Goal: Task Accomplishment & Management: Complete application form

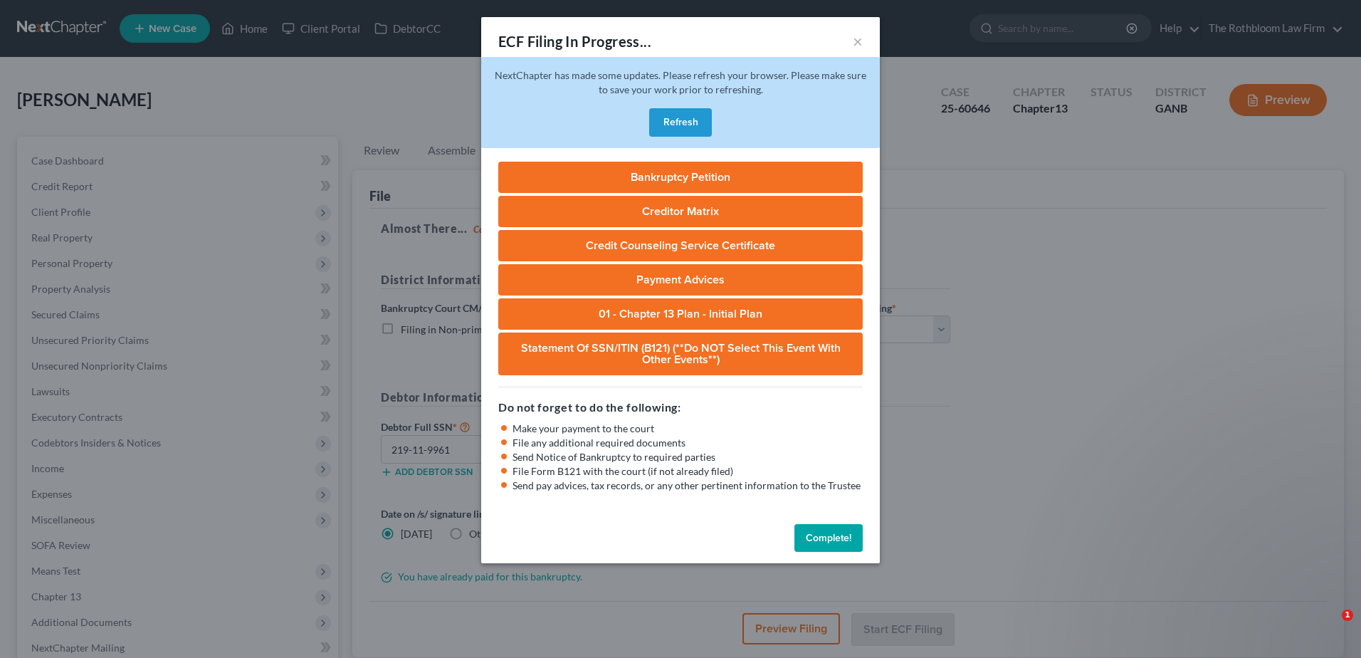
select select "0"
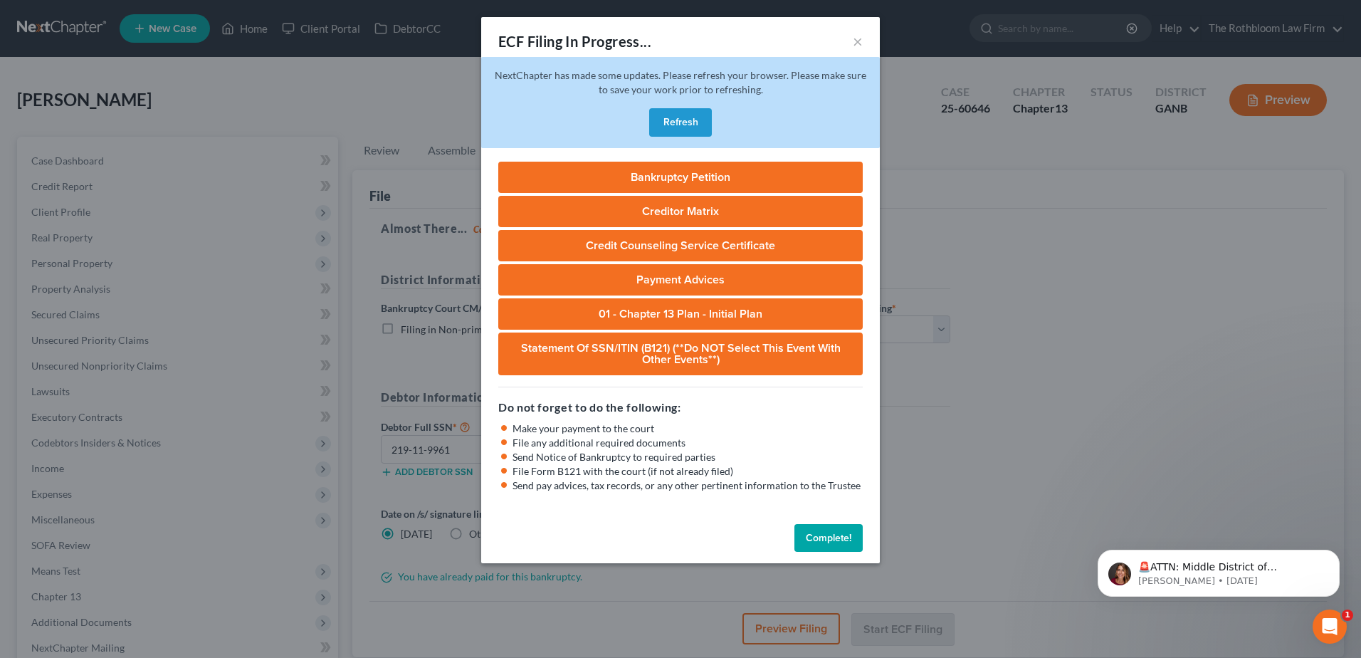
click at [849, 532] on button "Complete!" at bounding box center [828, 538] width 68 height 28
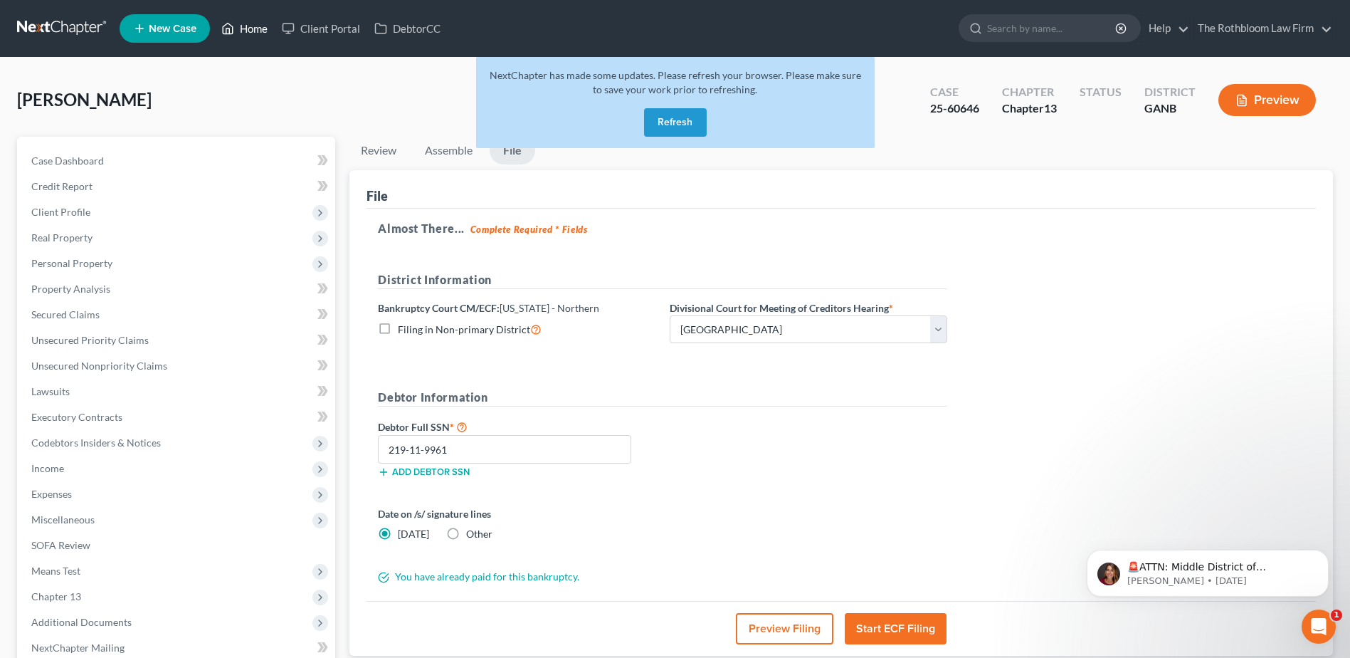
click at [256, 27] on link "Home" at bounding box center [244, 29] width 60 height 26
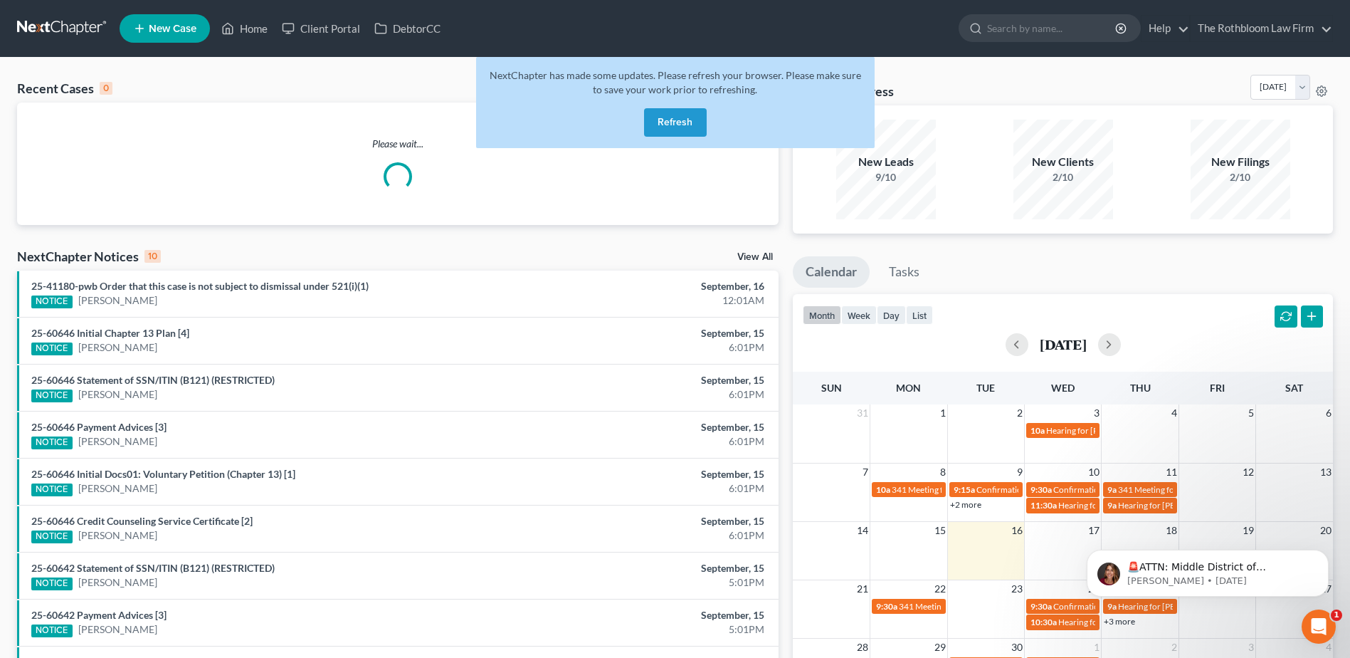
click at [688, 127] on button "Refresh" at bounding box center [675, 122] width 63 height 28
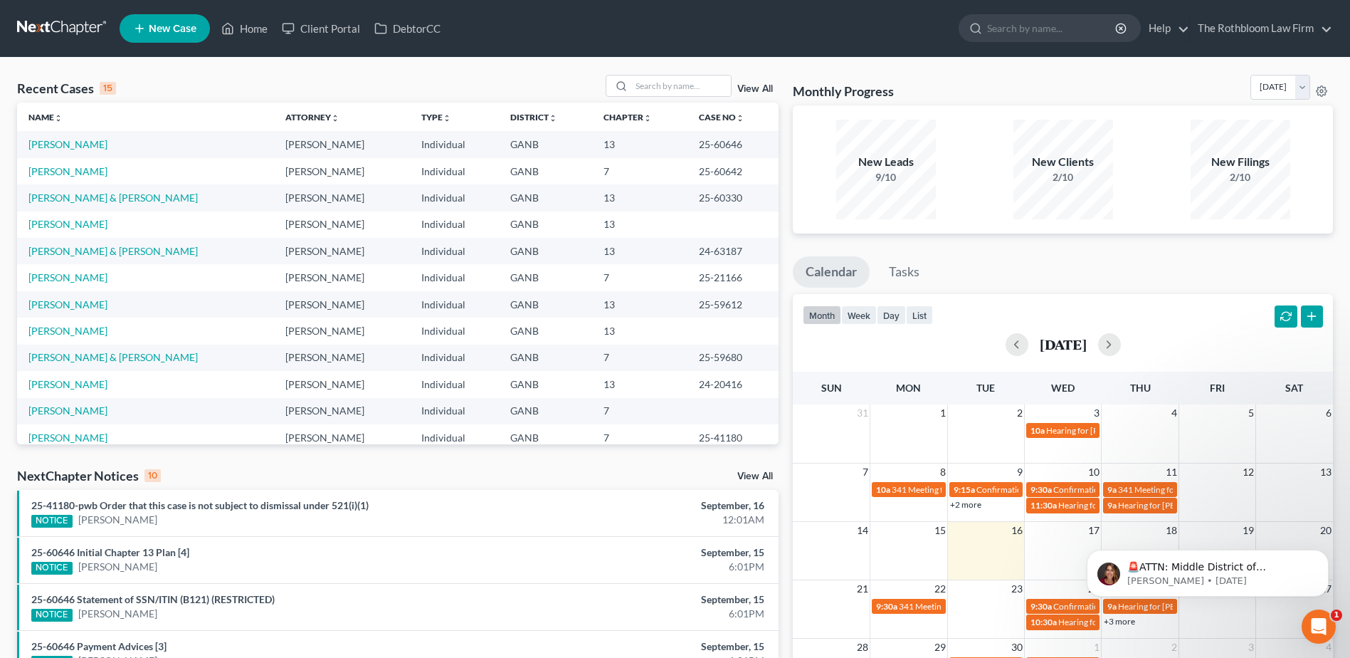
click at [139, 210] on td "[PERSON_NAME] & [PERSON_NAME]" at bounding box center [145, 197] width 257 height 26
click at [139, 201] on link "[PERSON_NAME] & [PERSON_NAME]" at bounding box center [112, 197] width 169 height 12
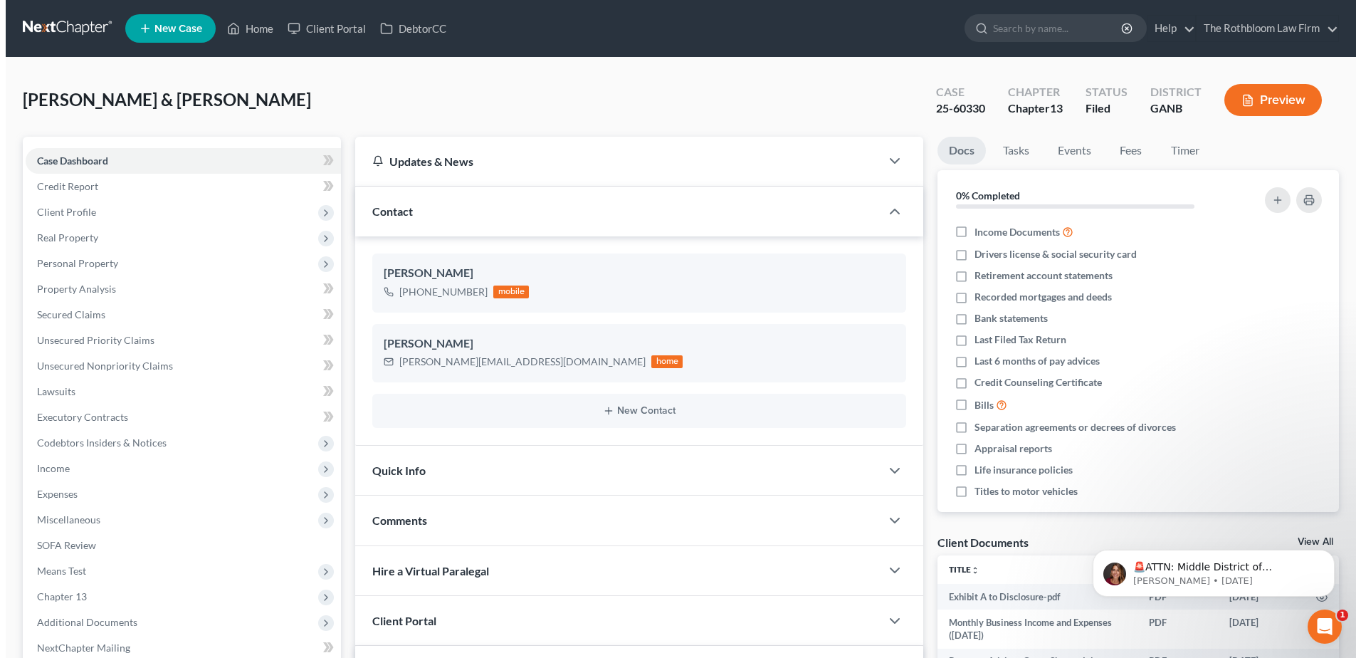
scroll to position [6, 0]
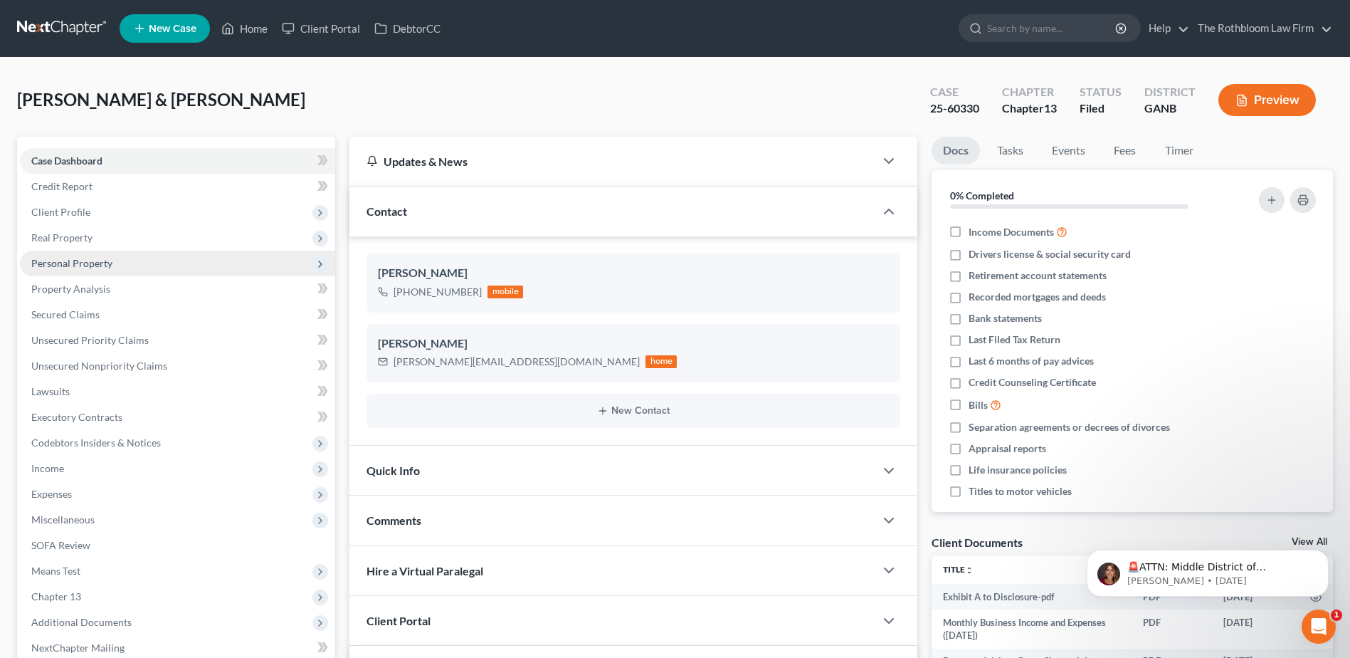
click at [68, 259] on span "Personal Property" at bounding box center [71, 263] width 81 height 12
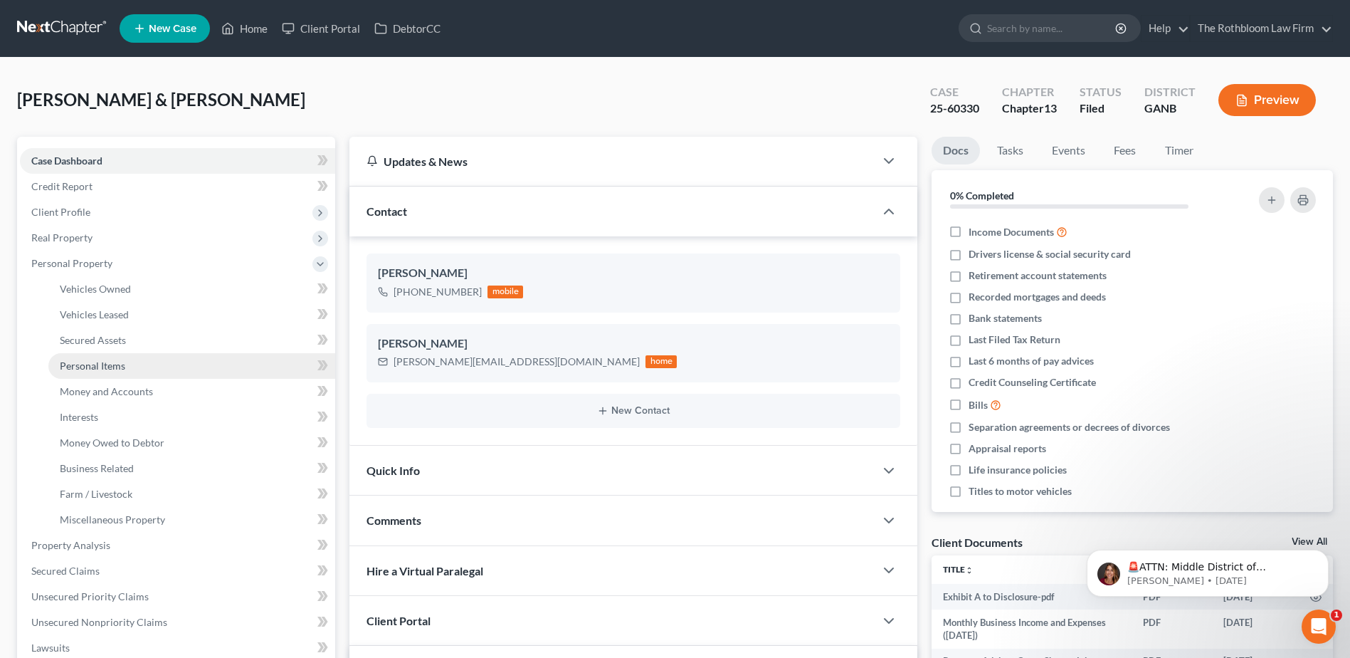
click at [96, 366] on span "Personal Items" at bounding box center [92, 365] width 65 height 12
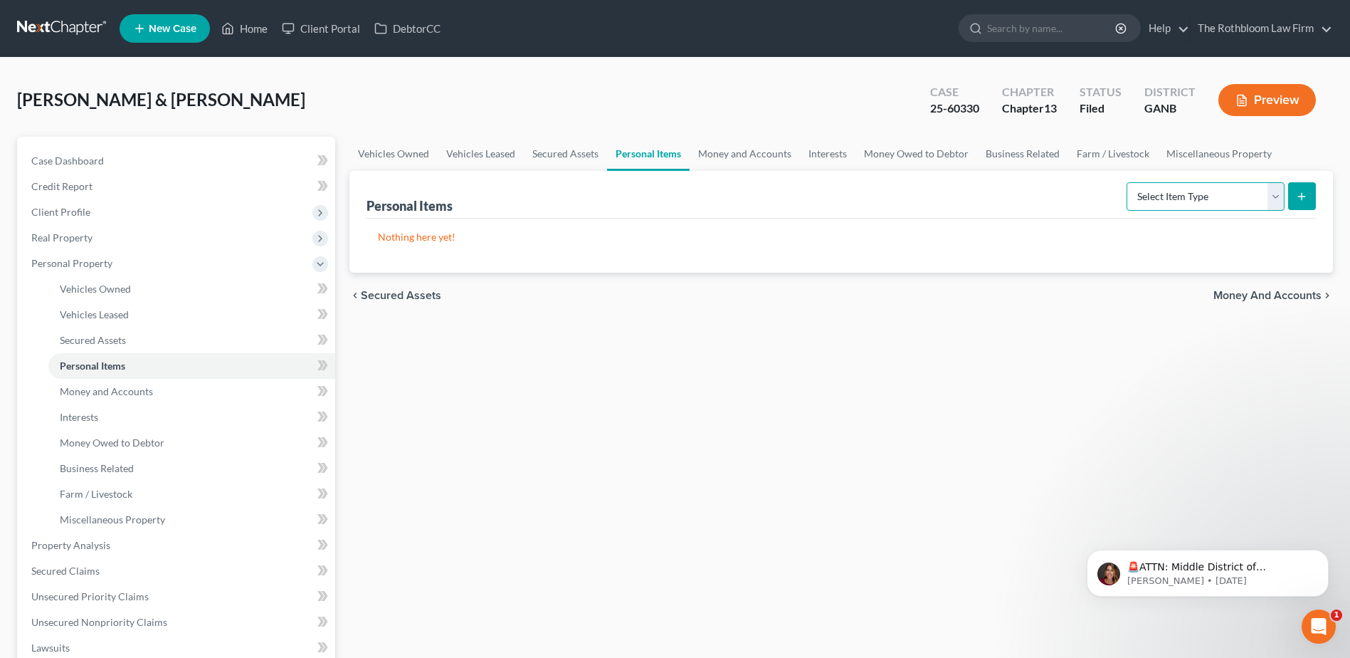
click at [1275, 201] on select "Select Item Type Clothing Collectibles Of Value Electronics Firearms Household …" at bounding box center [1206, 196] width 158 height 28
select select "firearms"
click at [1128, 182] on select "Select Item Type Clothing Collectibles Of Value Electronics Firearms Household …" at bounding box center [1206, 196] width 158 height 28
click at [1302, 191] on icon "submit" at bounding box center [1301, 196] width 11 height 11
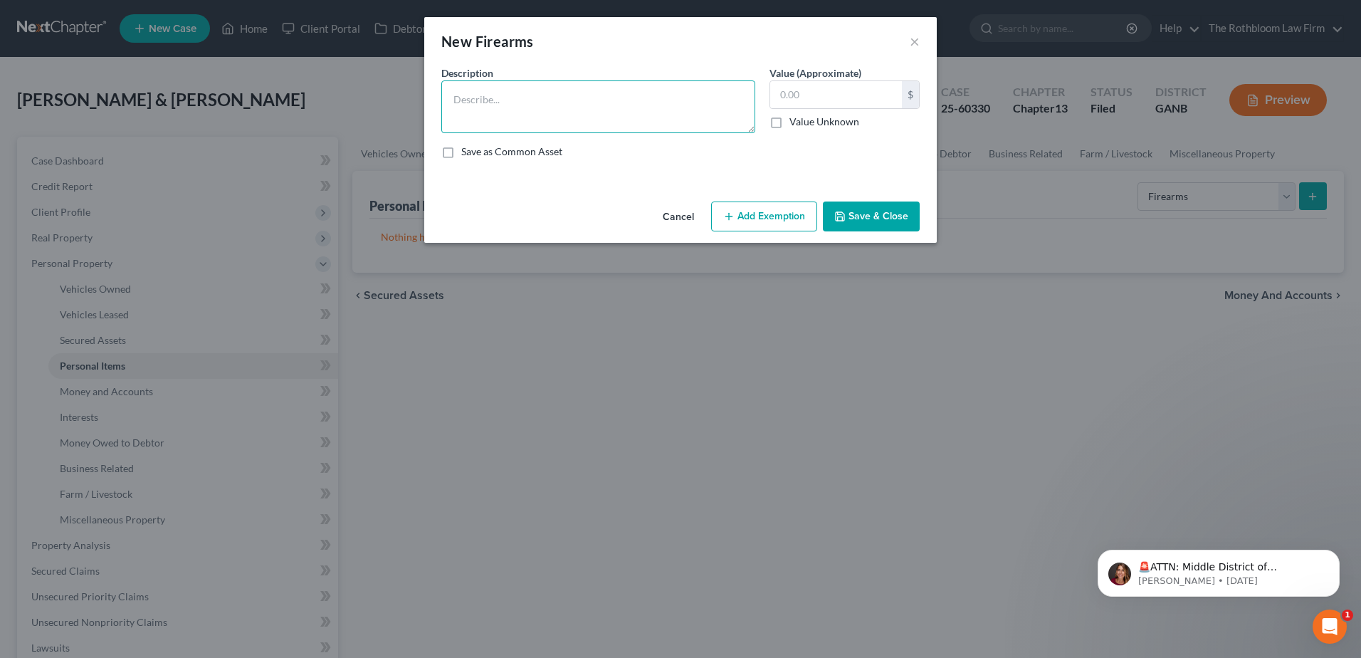
click at [473, 98] on textarea at bounding box center [598, 106] width 314 height 53
type textarea "Household furniture"
type input "3,500"
click at [759, 219] on button "Add Exemption" at bounding box center [764, 216] width 106 height 30
select select "2"
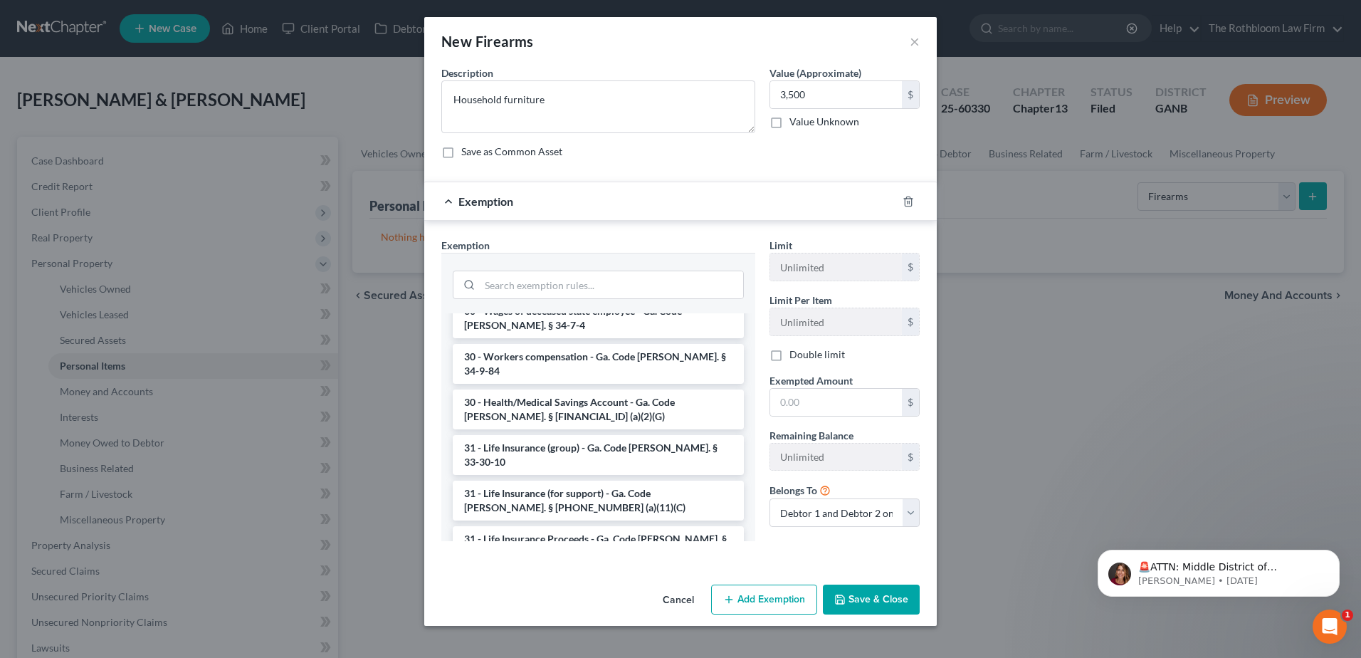
scroll to position [1968, 0]
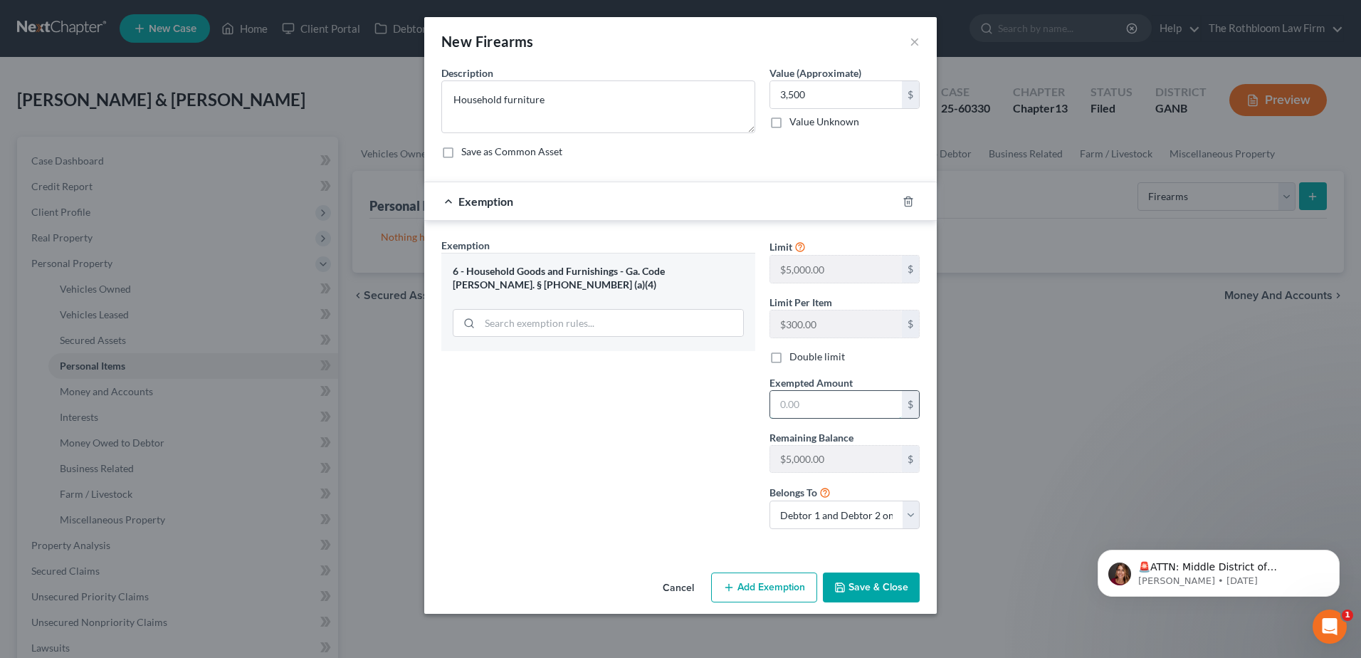
click at [803, 401] on input "text" at bounding box center [836, 404] width 132 height 27
type input "3,500"
click at [882, 606] on div "Cancel Add Exemption Save & Close" at bounding box center [680, 590] width 512 height 47
click at [866, 585] on button "Save & Close" at bounding box center [871, 587] width 97 height 30
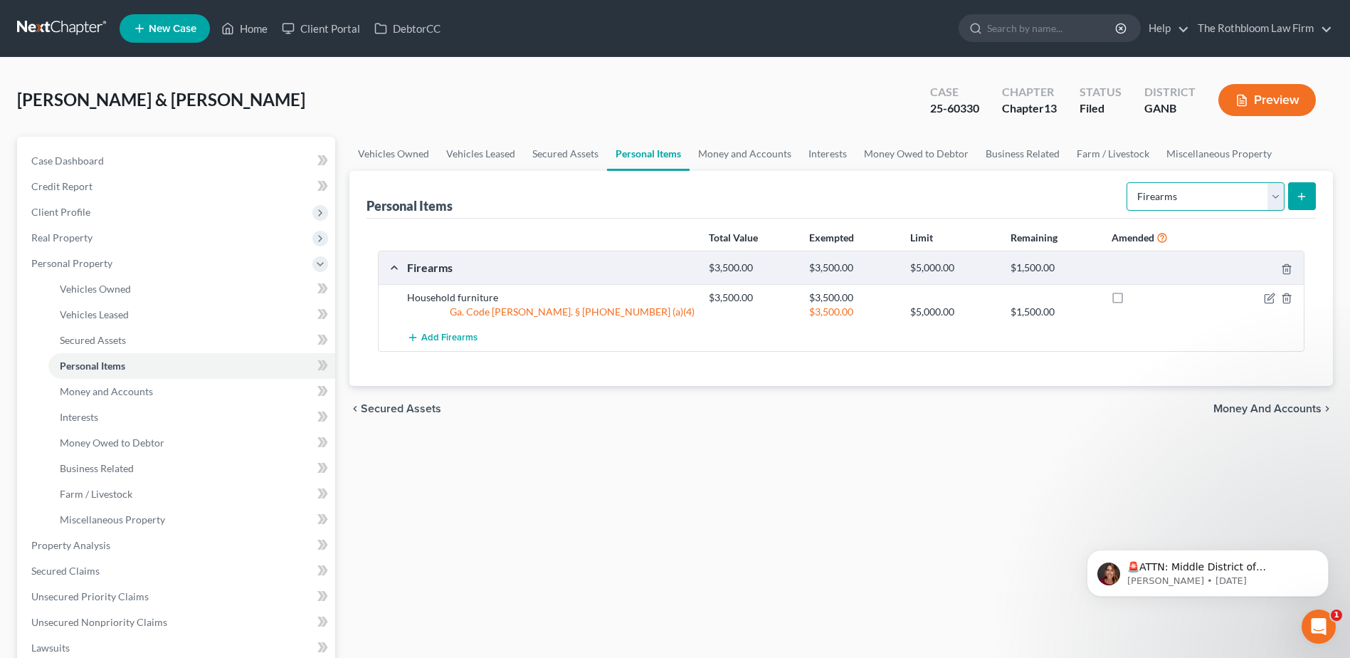
click at [1272, 204] on select "Select Item Type Clothing Collectibles Of Value Electronics Firearms Household …" at bounding box center [1206, 196] width 158 height 28
select select "clothing"
click at [1128, 182] on select "Select Item Type Clothing Collectibles Of Value Electronics Firearms Household …" at bounding box center [1206, 196] width 158 height 28
click at [1296, 196] on icon "submit" at bounding box center [1301, 196] width 11 height 11
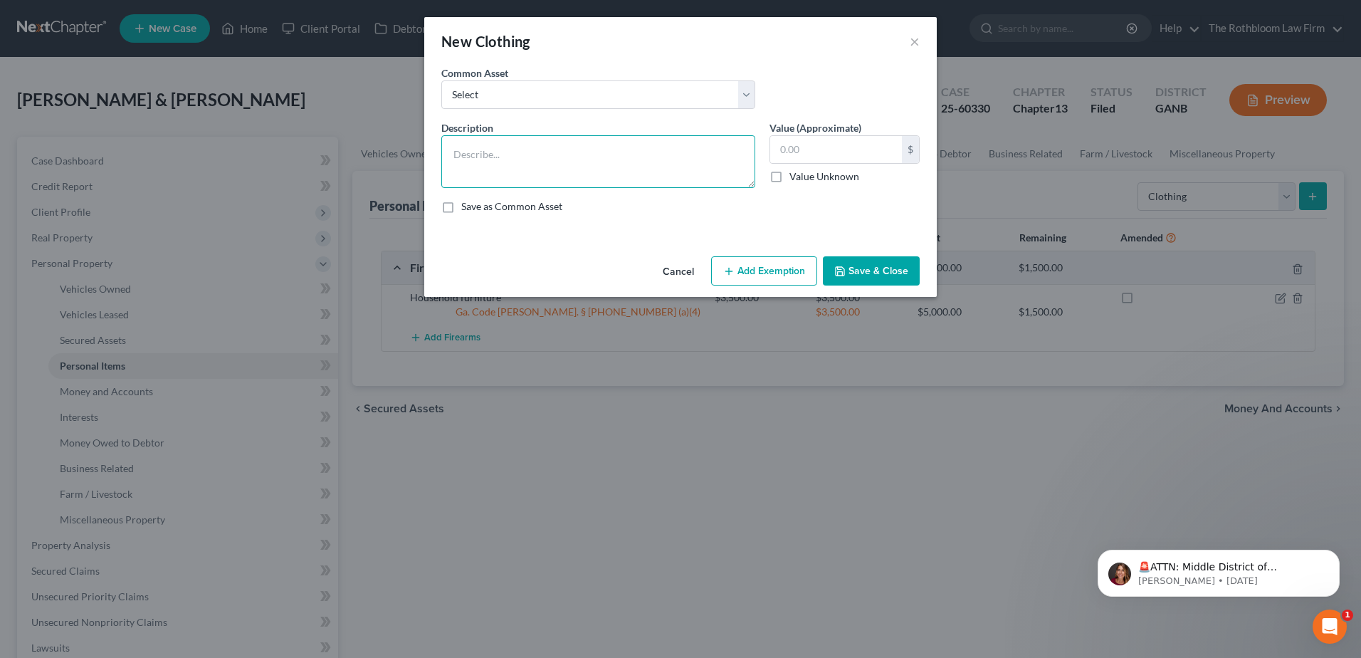
click at [523, 142] on textarea at bounding box center [598, 161] width 314 height 53
type textarea "Clothing"
type input "400"
click at [776, 263] on button "Add Exemption" at bounding box center [764, 271] width 106 height 30
select select "2"
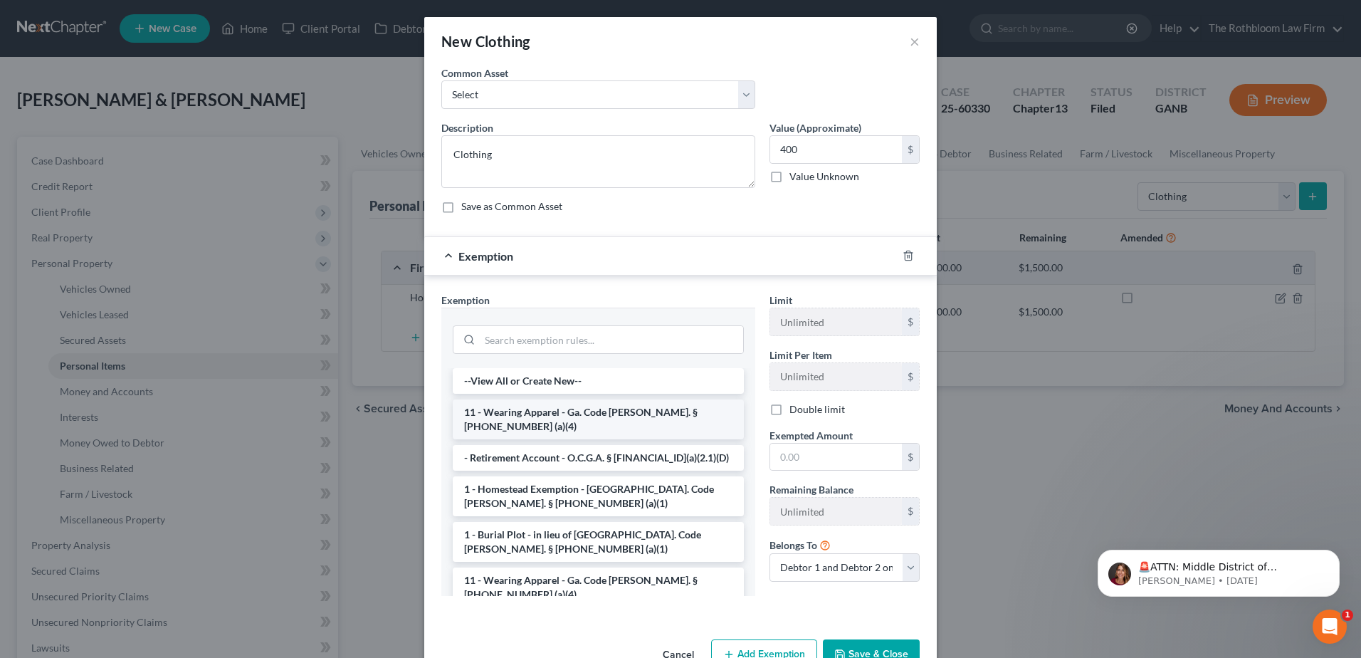
click at [563, 418] on li "11 - Wearing Apparel - Ga. Code Ann. § 44-13-100 (a)(4)" at bounding box center [598, 419] width 291 height 40
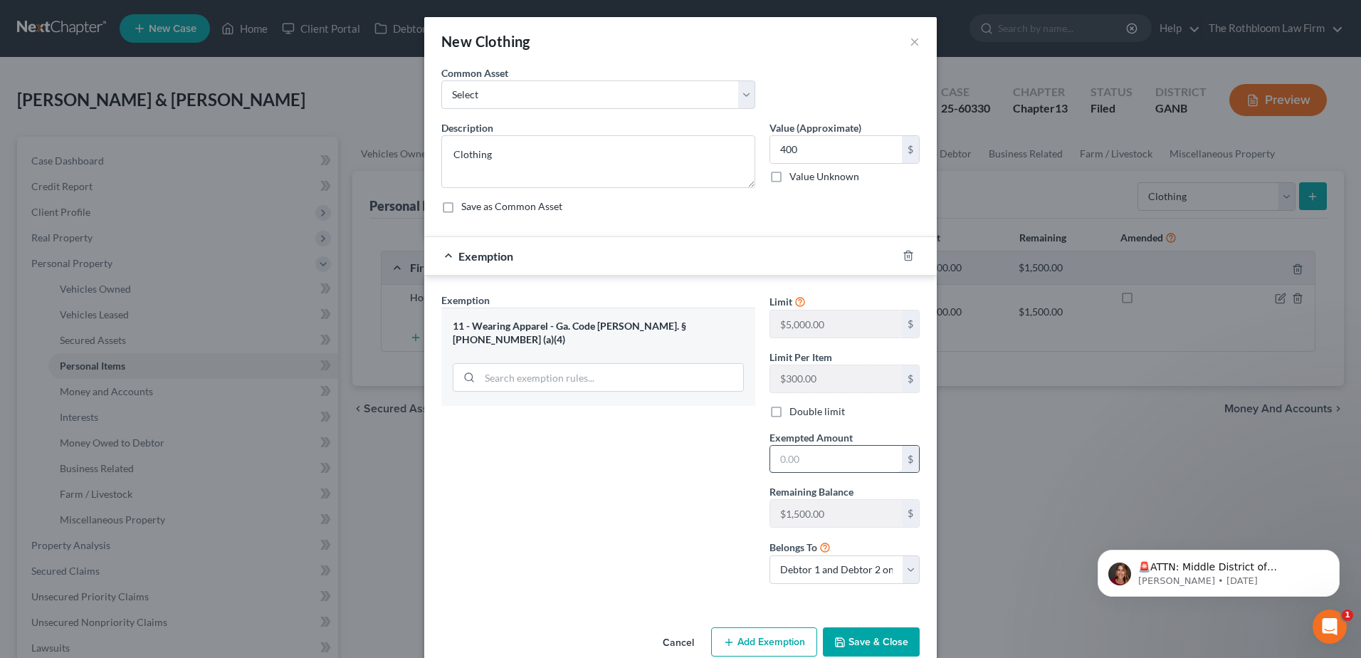
click at [853, 461] on input "text" at bounding box center [836, 459] width 132 height 27
type input "400"
click at [860, 646] on button "Save & Close" at bounding box center [871, 642] width 97 height 30
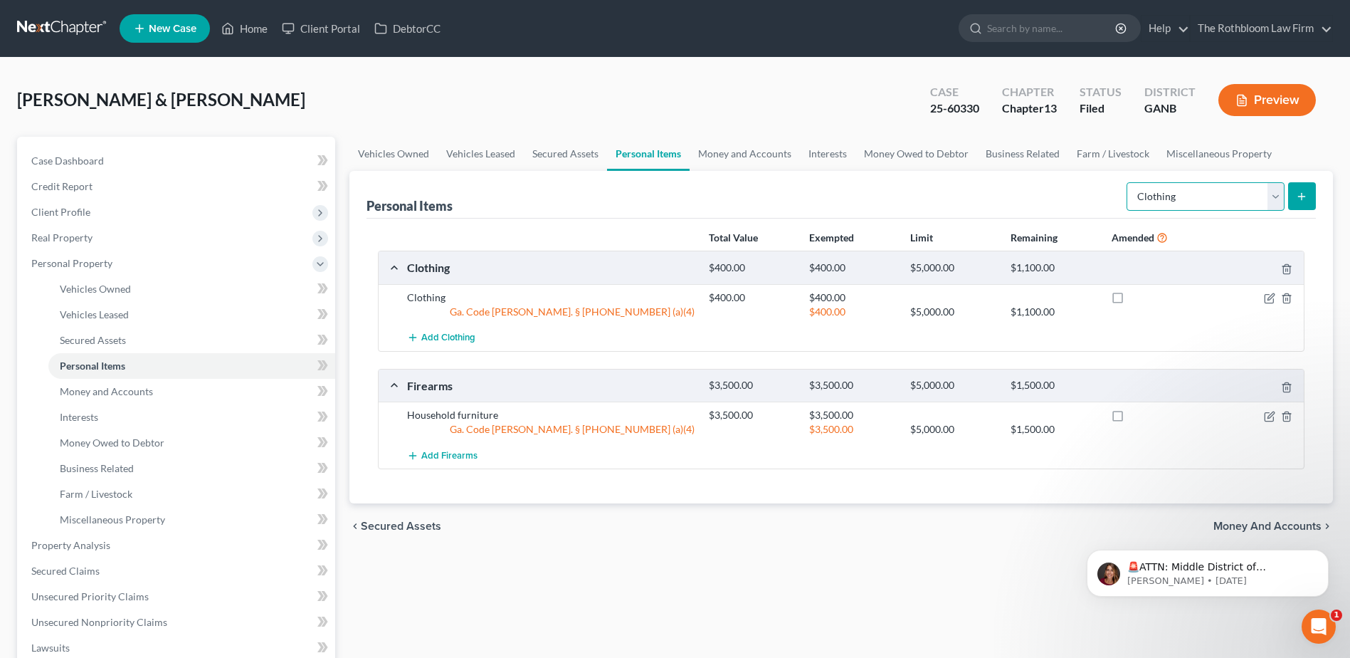
click at [1275, 201] on select "Select Item Type Clothing Collectibles Of Value Electronics Firearms Household …" at bounding box center [1206, 196] width 158 height 28
select select "jewelry"
click at [1128, 182] on select "Select Item Type Clothing Collectibles Of Value Electronics Firearms Household …" at bounding box center [1206, 196] width 158 height 28
click at [1300, 198] on icon "submit" at bounding box center [1301, 196] width 11 height 11
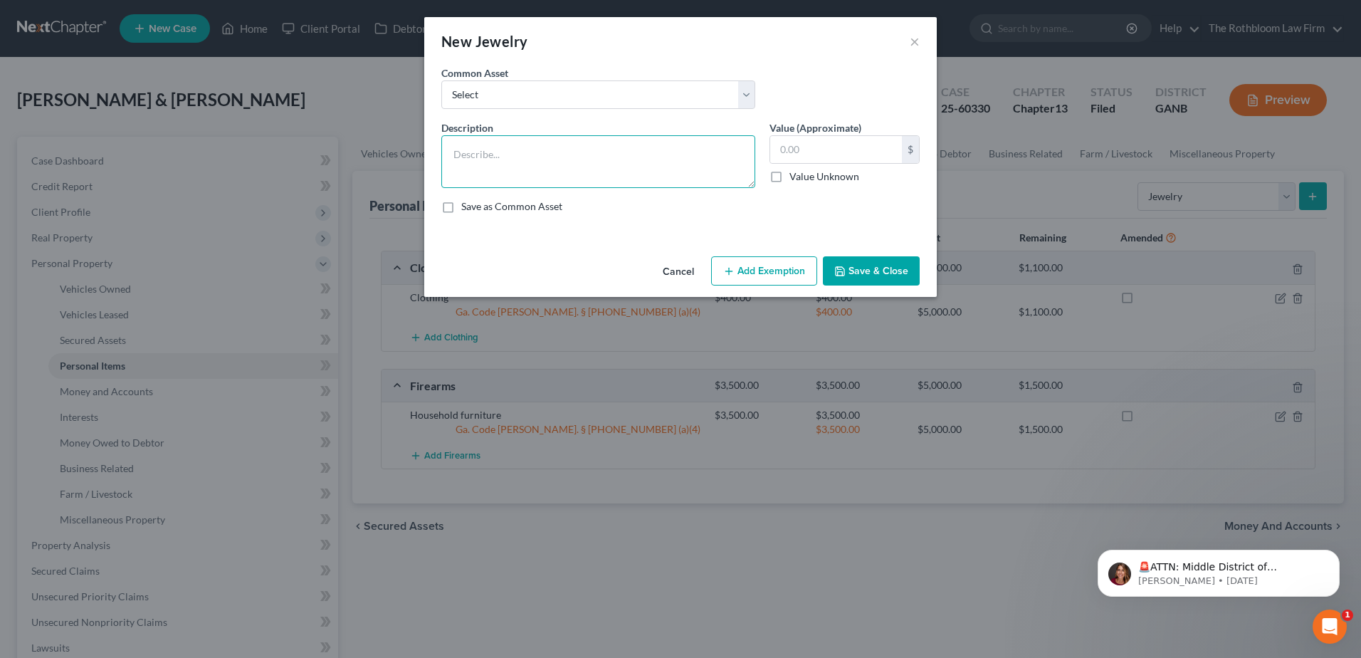
click at [621, 168] on textarea at bounding box center [598, 161] width 314 height 53
type textarea "Jewelry"
type input "1,000"
click at [749, 269] on button "Add Exemption" at bounding box center [764, 271] width 106 height 30
select select "2"
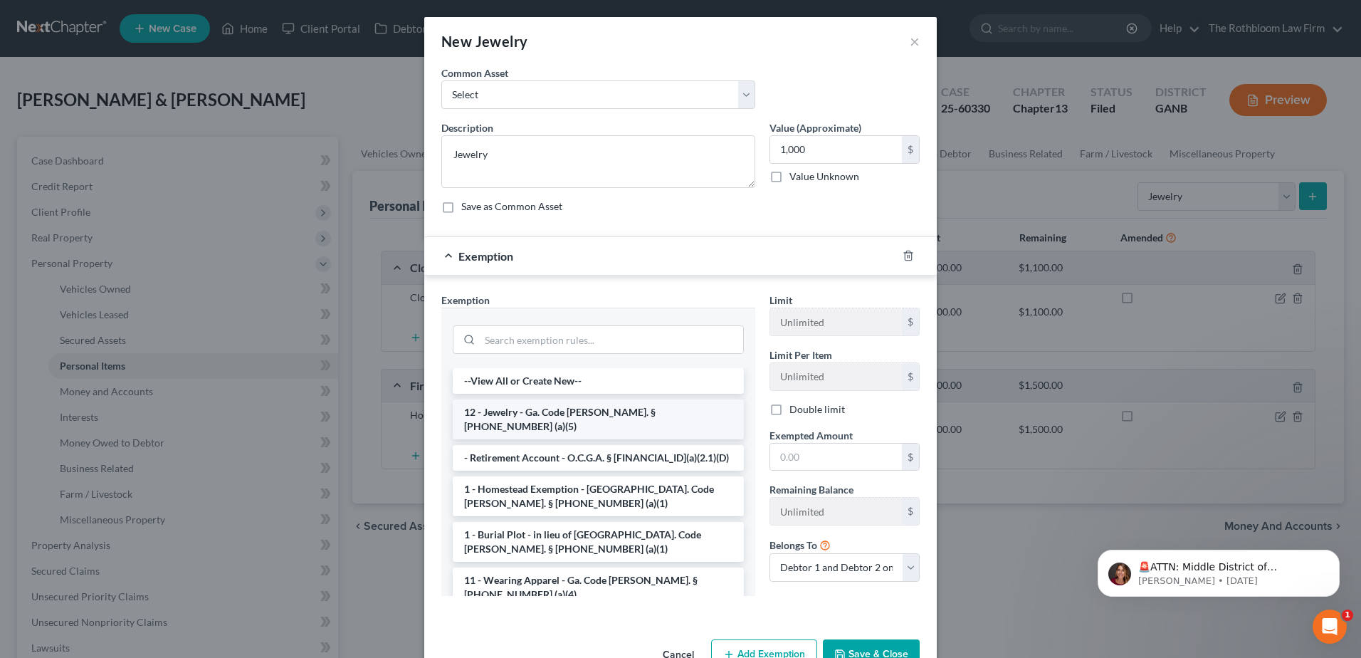
click at [511, 416] on li "12 - Jewelry - Ga. Code Ann. § 44-13-100 (a)(5)" at bounding box center [598, 419] width 291 height 40
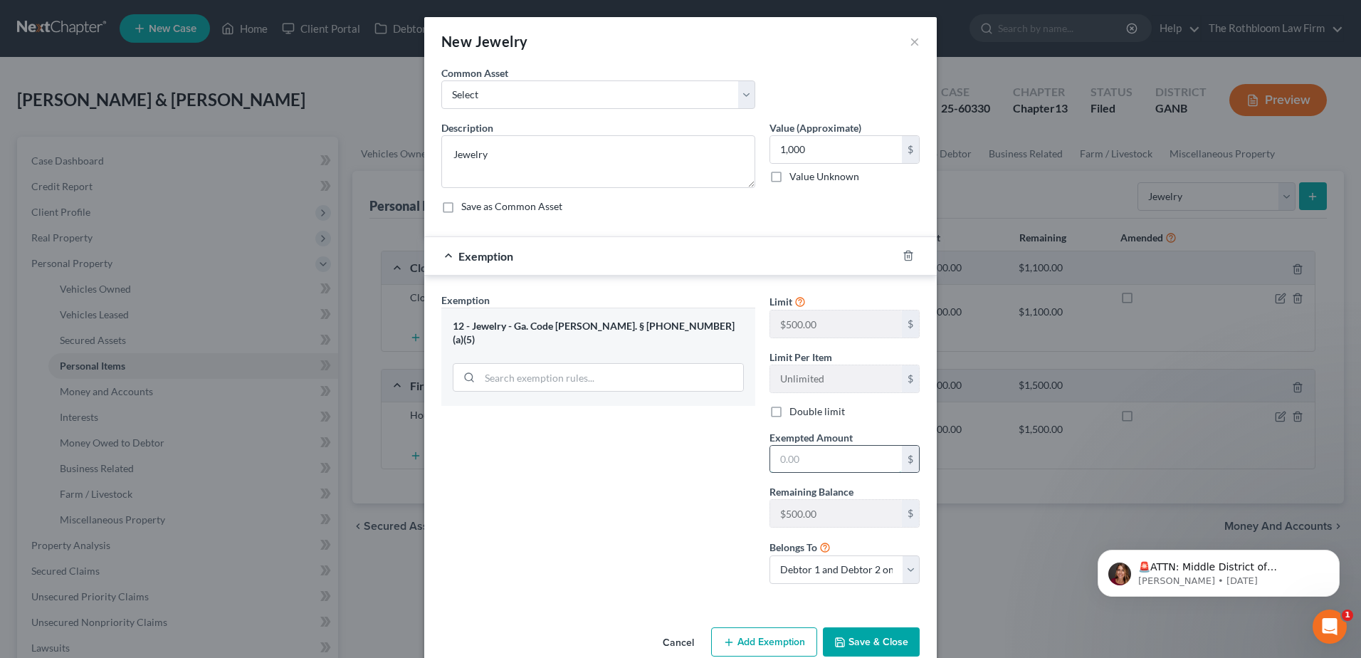
click at [804, 461] on input "text" at bounding box center [836, 459] width 132 height 27
type input "1,000"
click at [848, 629] on button "Save & Close" at bounding box center [871, 642] width 97 height 30
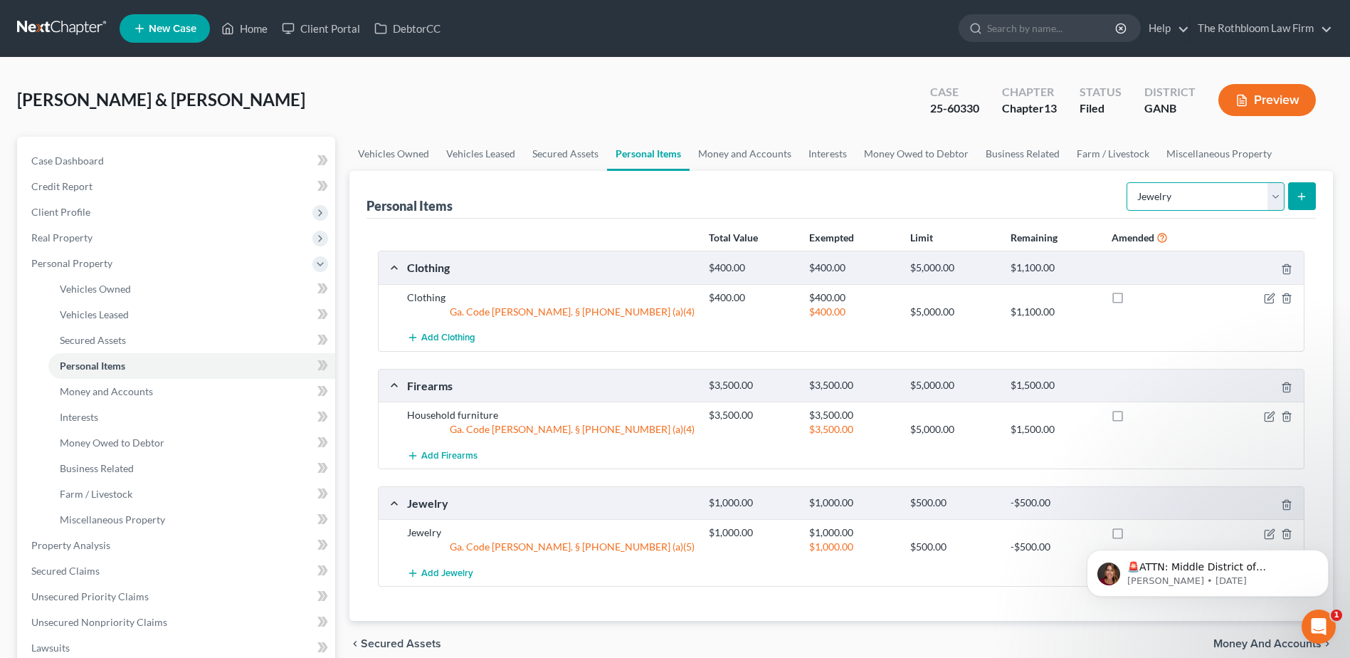
click at [1274, 195] on select "Select Item Type Clothing Collectibles Of Value Electronics Firearms Household …" at bounding box center [1206, 196] width 158 height 28
select select "firearms"
click at [1128, 182] on select "Select Item Type Clothing Collectibles Of Value Electronics Firearms Household …" at bounding box center [1206, 196] width 158 height 28
click at [1291, 195] on button "submit" at bounding box center [1302, 196] width 28 height 28
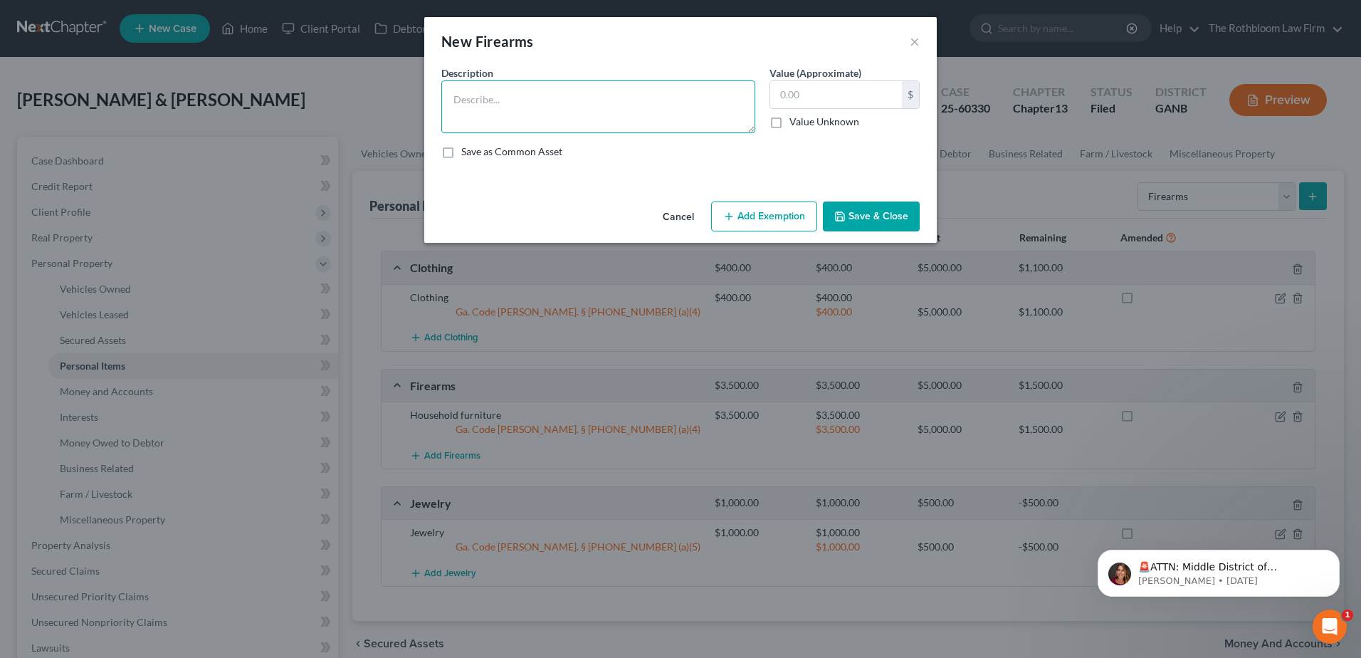
click at [478, 95] on textarea at bounding box center [598, 106] width 314 height 53
type textarea "Firearms?"
type input "1,500"
click at [761, 217] on button "Add Exemption" at bounding box center [764, 216] width 106 height 30
select select "2"
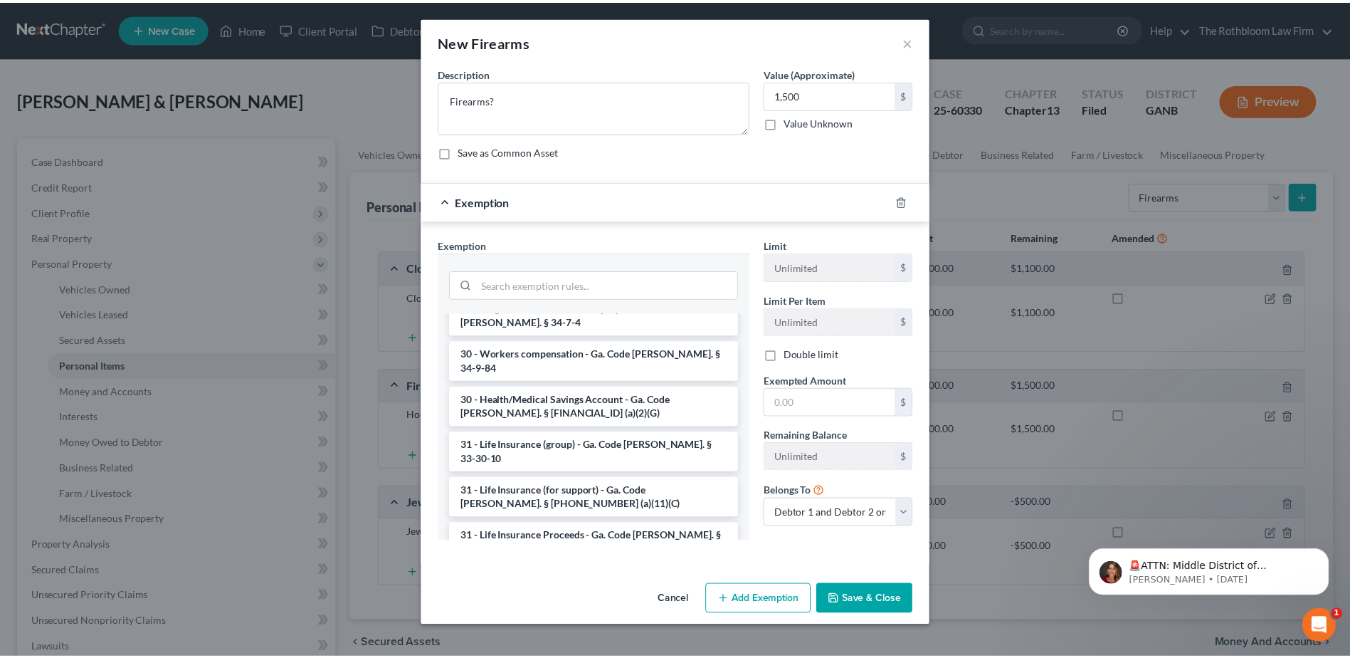
scroll to position [1922, 0]
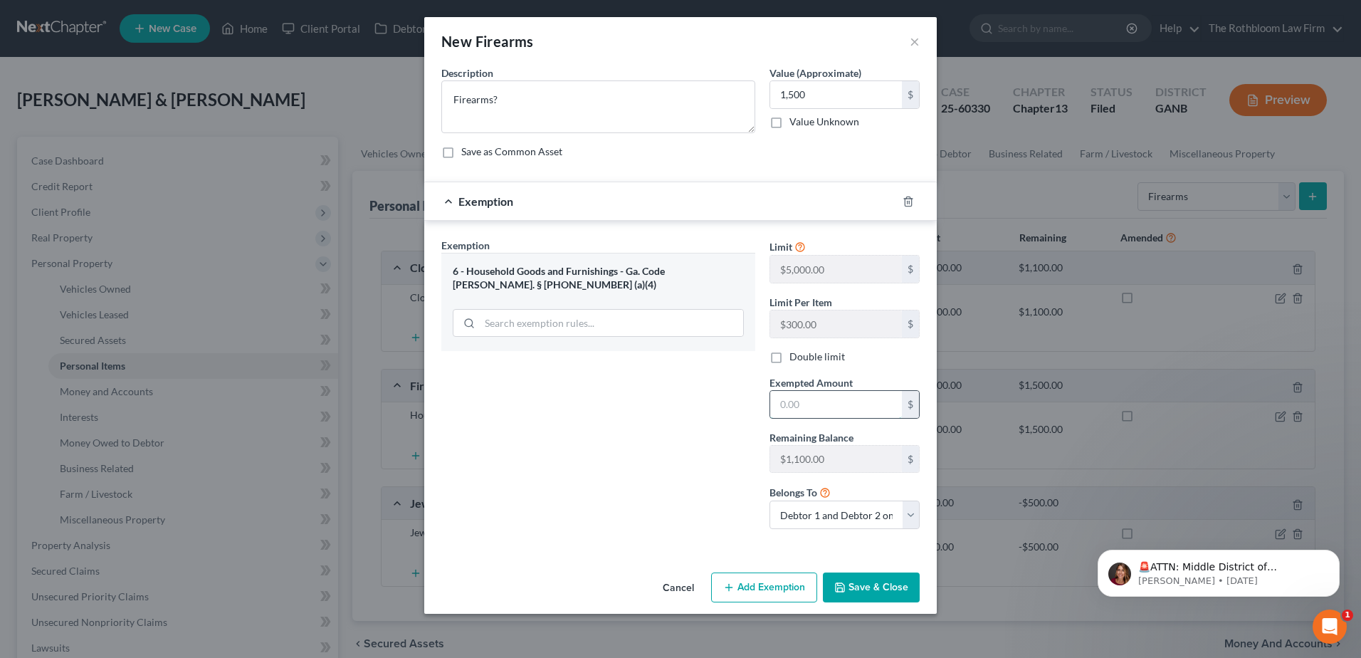
click at [804, 404] on input "text" at bounding box center [836, 404] width 132 height 27
type input "1,500"
click at [851, 586] on button "Save & Close" at bounding box center [871, 587] width 97 height 30
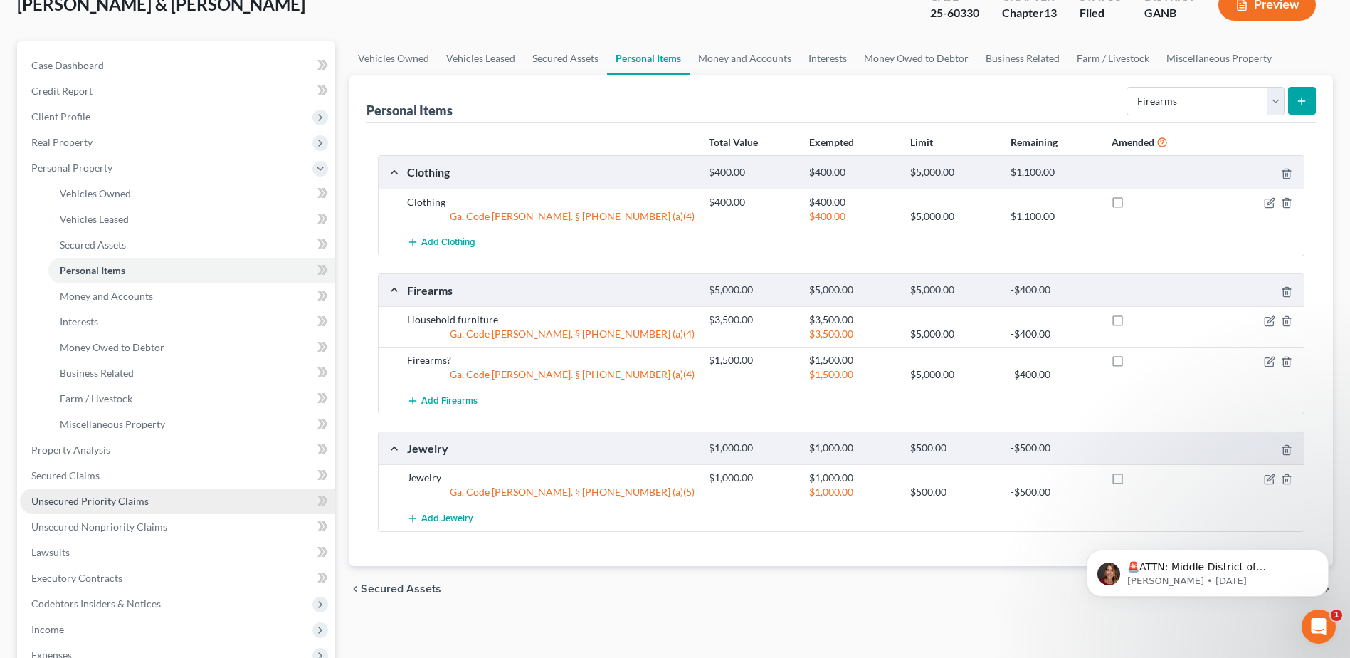
scroll to position [214, 0]
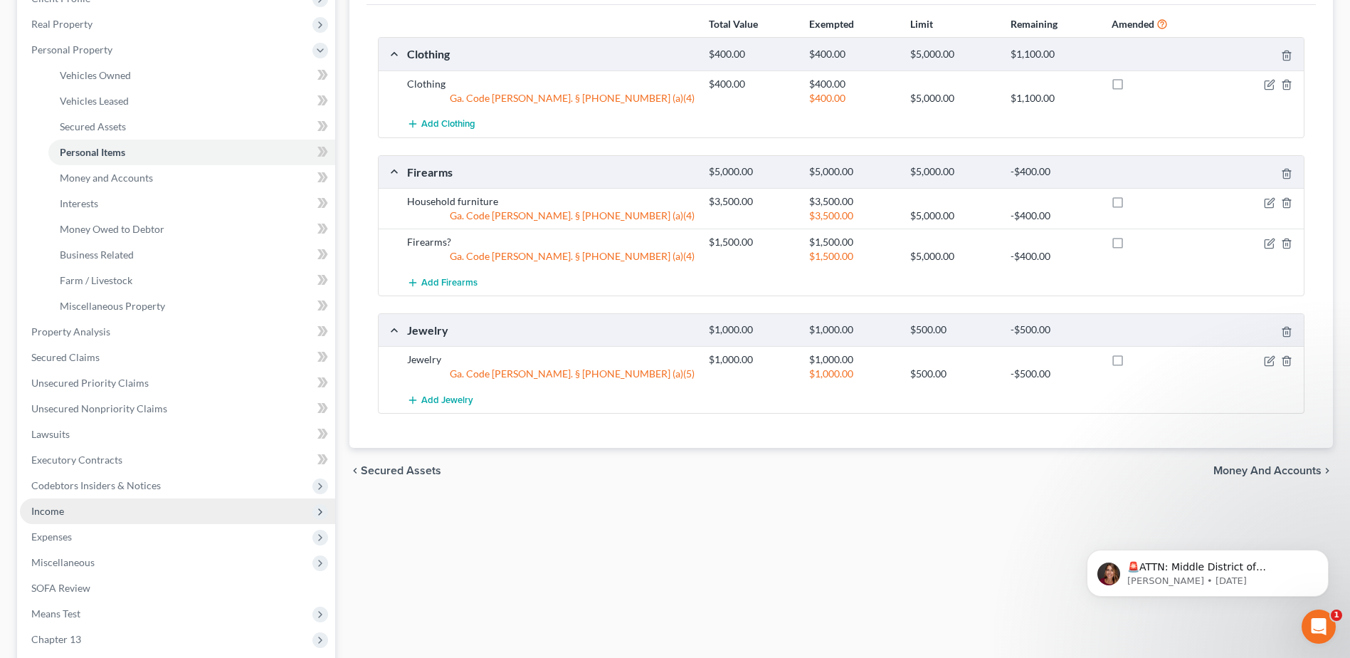
click at [27, 520] on span "Income" at bounding box center [177, 511] width 315 height 26
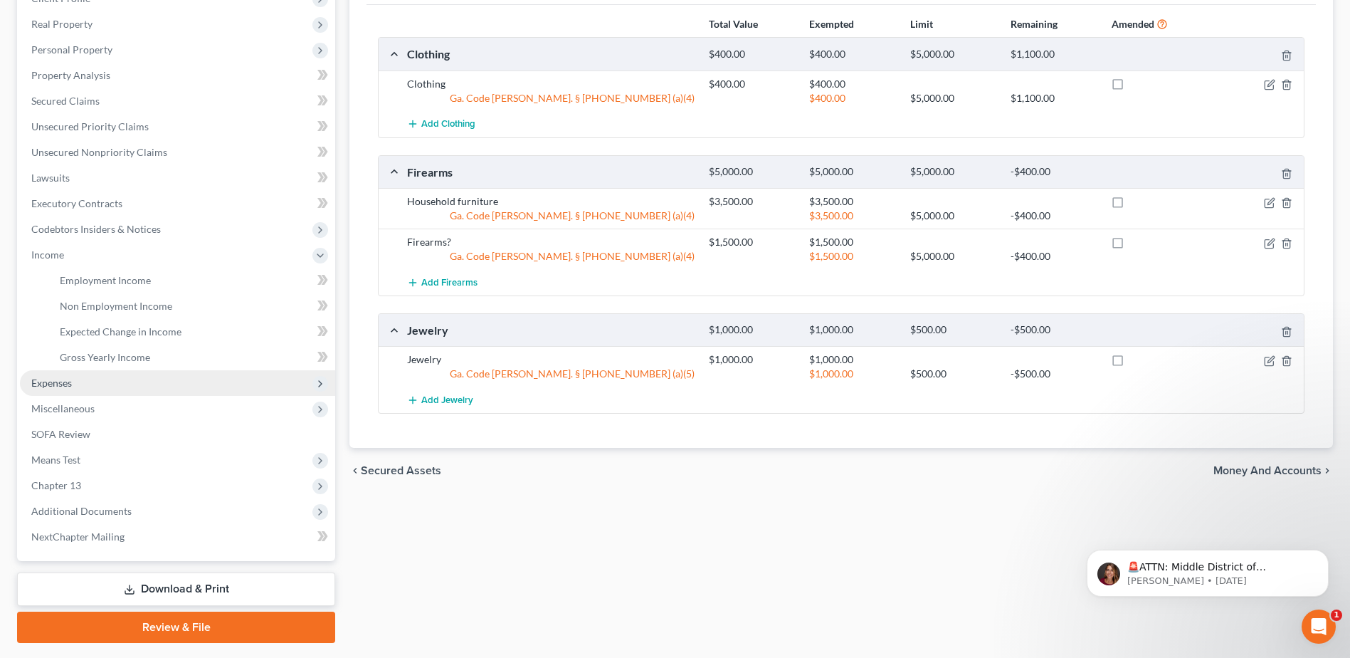
click at [59, 385] on span "Expenses" at bounding box center [51, 382] width 41 height 12
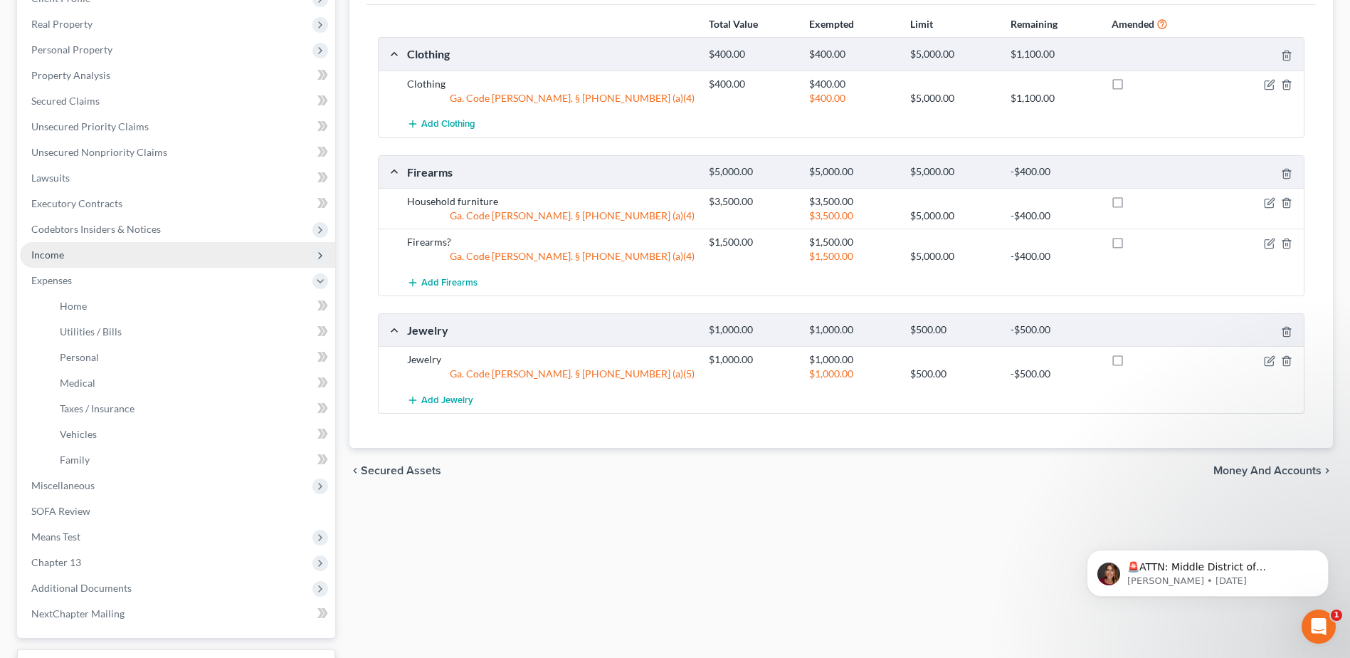
click at [58, 256] on span "Income" at bounding box center [47, 254] width 33 height 12
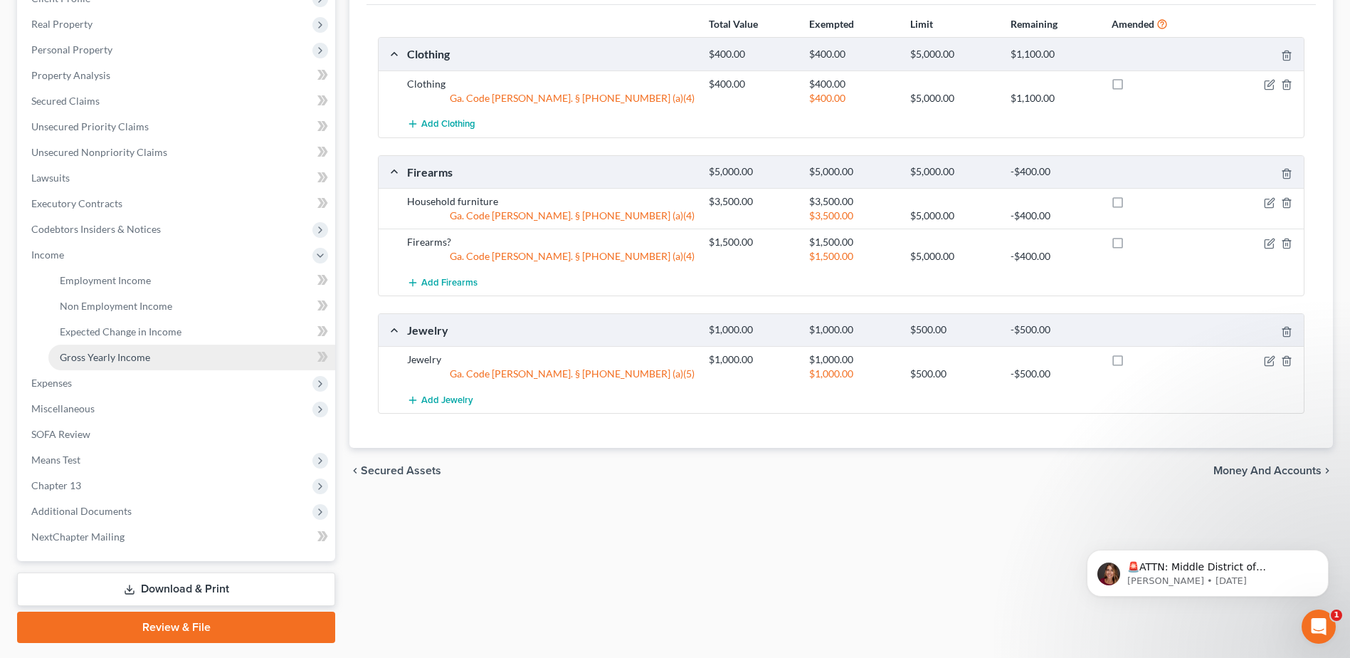
click at [135, 354] on span "Gross Yearly Income" at bounding box center [105, 357] width 90 height 12
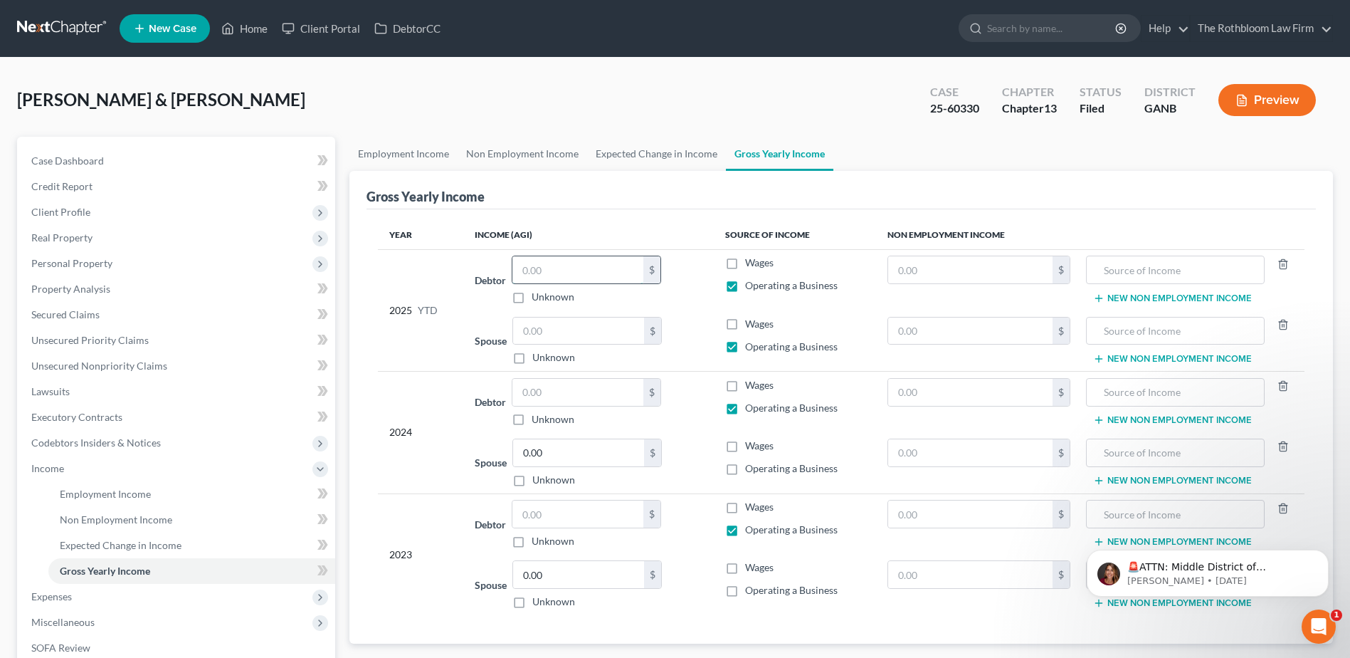
click at [567, 275] on input "text" at bounding box center [577, 269] width 131 height 27
type input "56,000"
click at [537, 373] on td "Debtor $ Unknown Balance Undetermined $ Unknown" at bounding box center [588, 402] width 251 height 61
click at [547, 330] on input "text" at bounding box center [578, 330] width 131 height 27
type input "0.00"
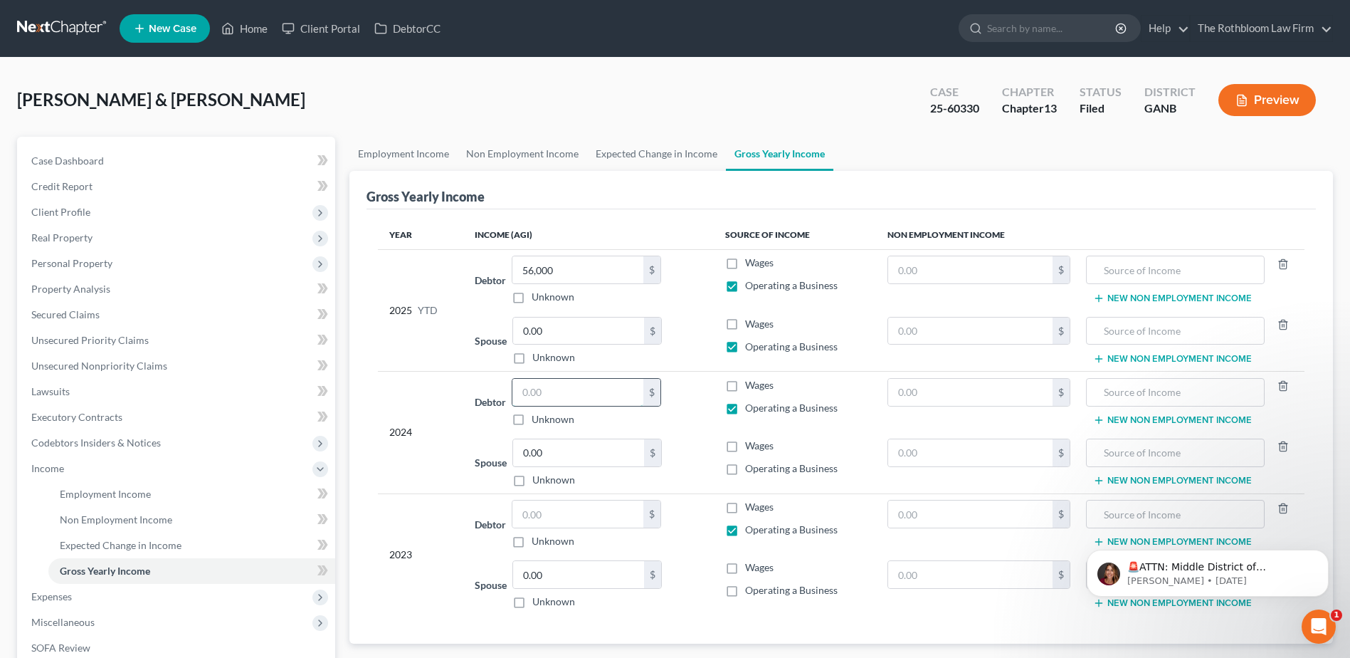
click at [554, 394] on input "text" at bounding box center [577, 392] width 131 height 27
click at [568, 380] on input "18,474" at bounding box center [577, 392] width 131 height 27
type input "12,377"
click at [567, 455] on input "0.00" at bounding box center [578, 452] width 131 height 27
click at [552, 522] on input "text" at bounding box center [577, 513] width 131 height 27
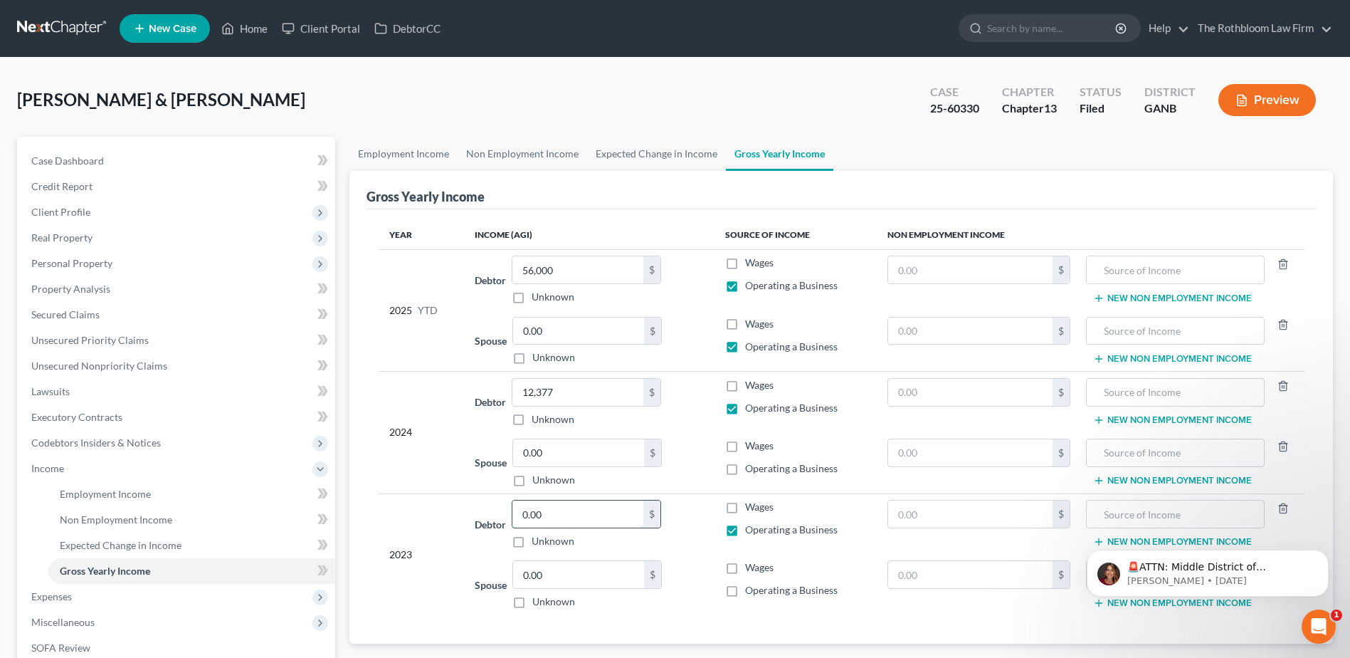
type input "0.00"
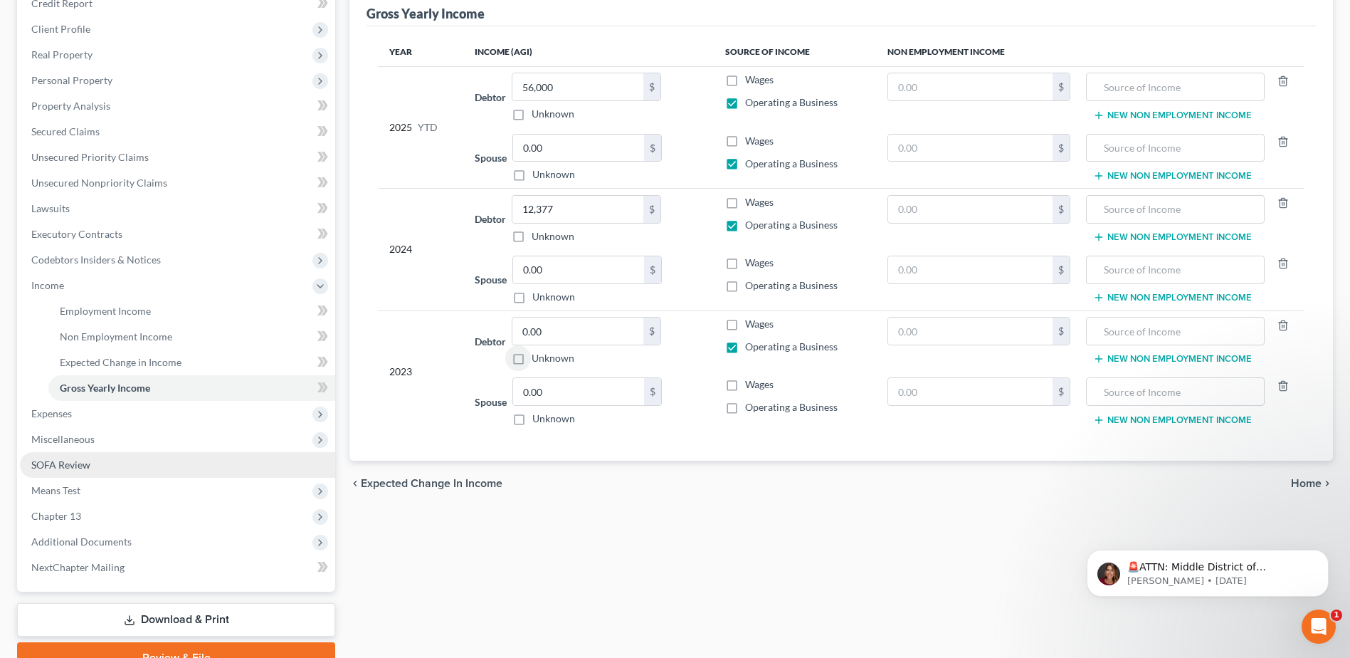
scroll to position [253, 0]
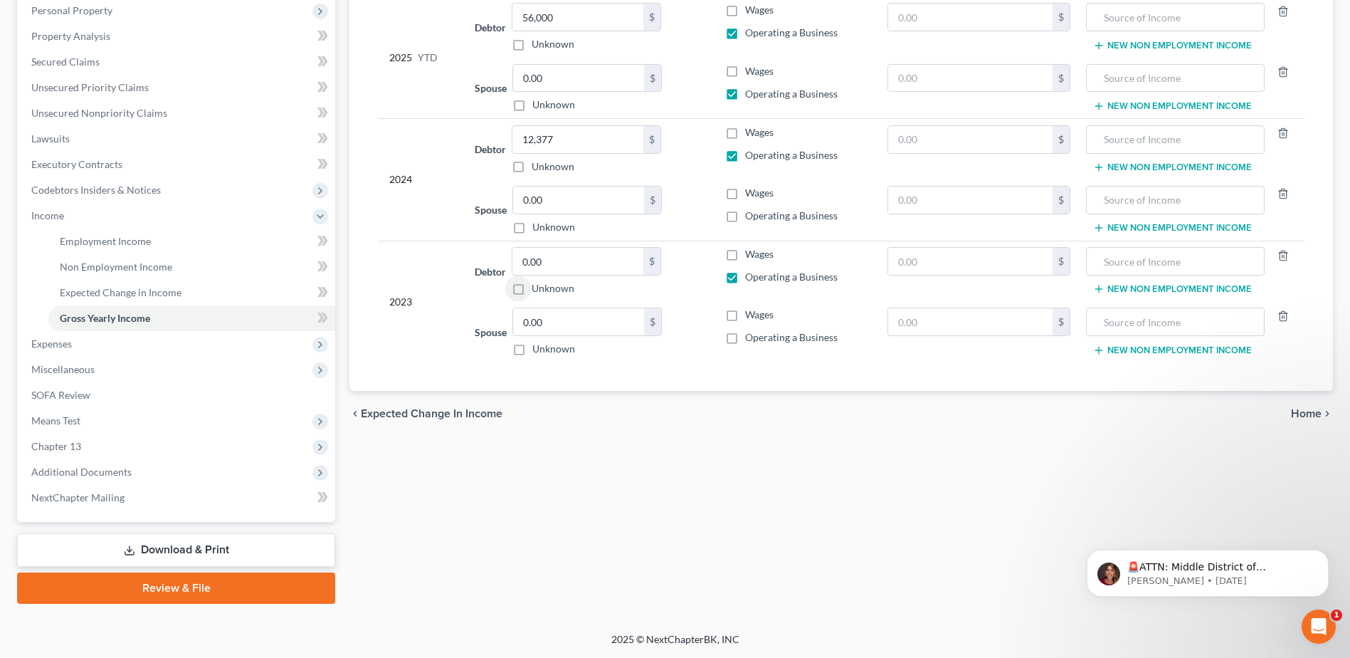
click at [142, 547] on link "Download & Print" at bounding box center [176, 549] width 318 height 33
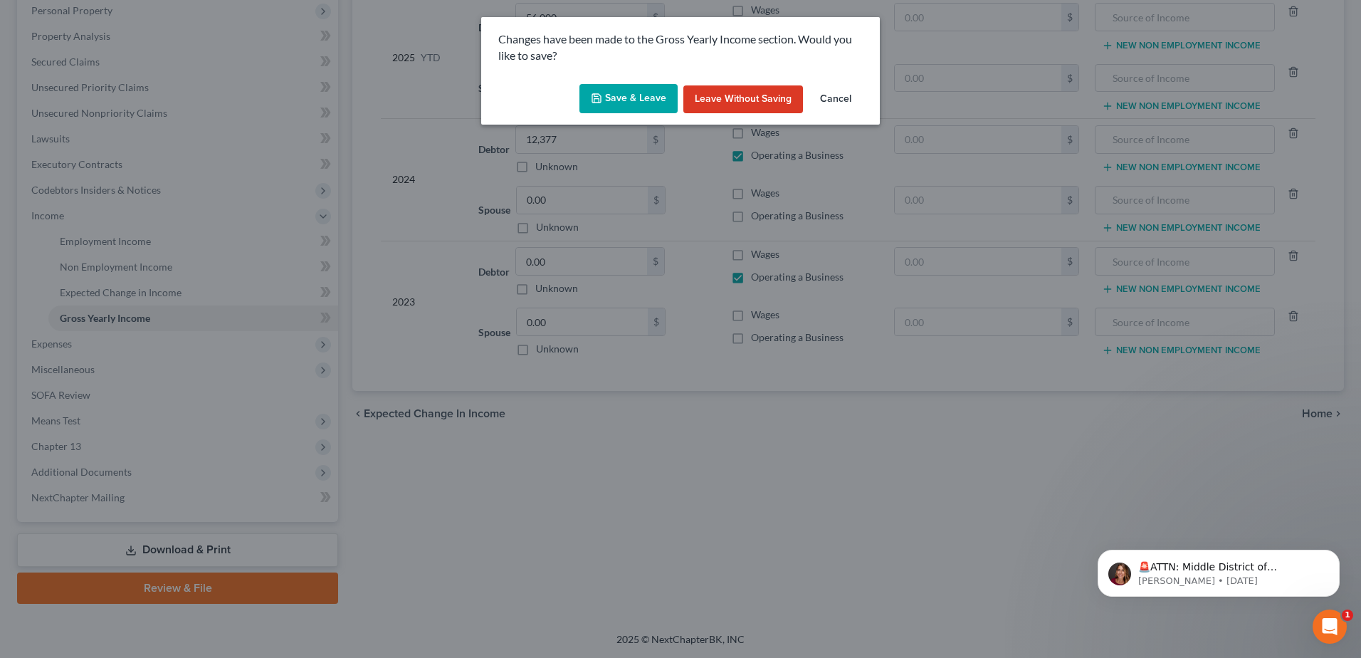
click at [624, 98] on button "Save & Leave" at bounding box center [628, 99] width 98 height 30
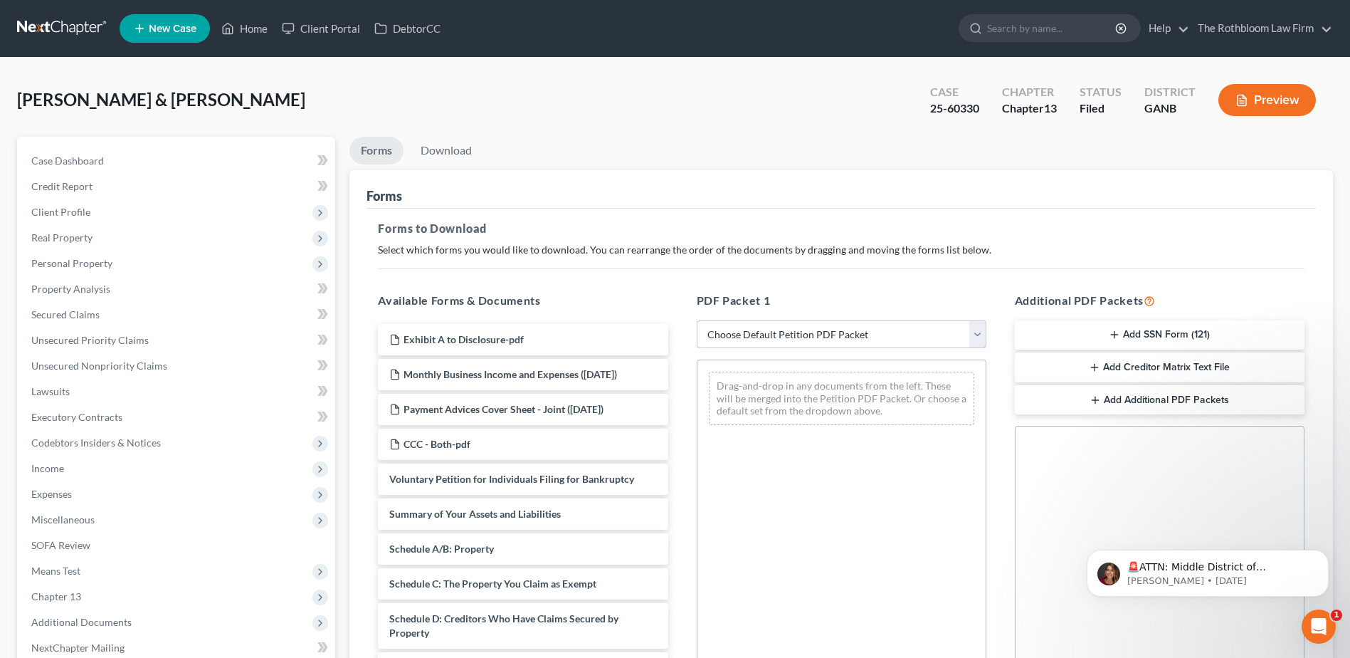
click at [758, 327] on select "Choose Default Petition PDF Packet Complete Bankruptcy Petition (all forms and …" at bounding box center [842, 334] width 290 height 28
select select "7"
click at [697, 320] on select "Choose Default Petition PDF Packet Complete Bankruptcy Petition (all forms and …" at bounding box center [842, 334] width 290 height 28
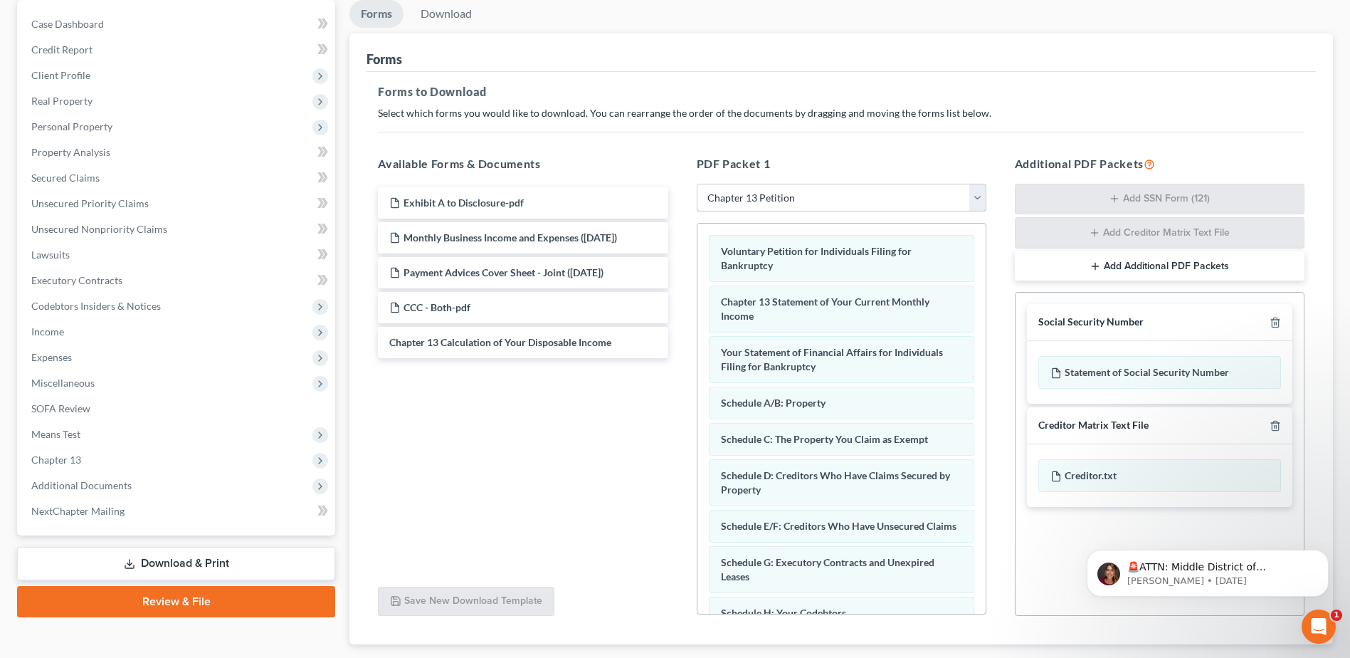
scroll to position [142, 0]
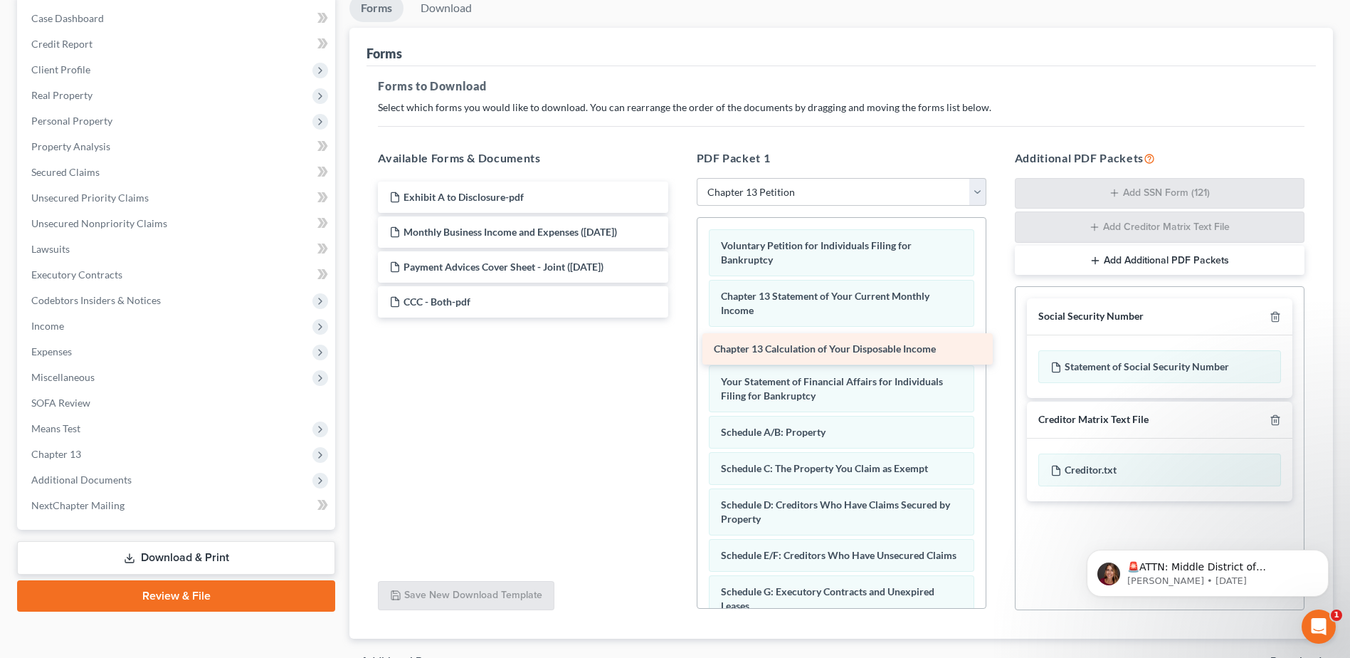
drag, startPoint x: 533, startPoint y: 342, endPoint x: 858, endPoint y: 354, distance: 324.8
click at [679, 317] on div "Chapter 13 Calculation of Your Disposable Income Exhibit A to Disclosure-pdf Mo…" at bounding box center [523, 249] width 312 height 136
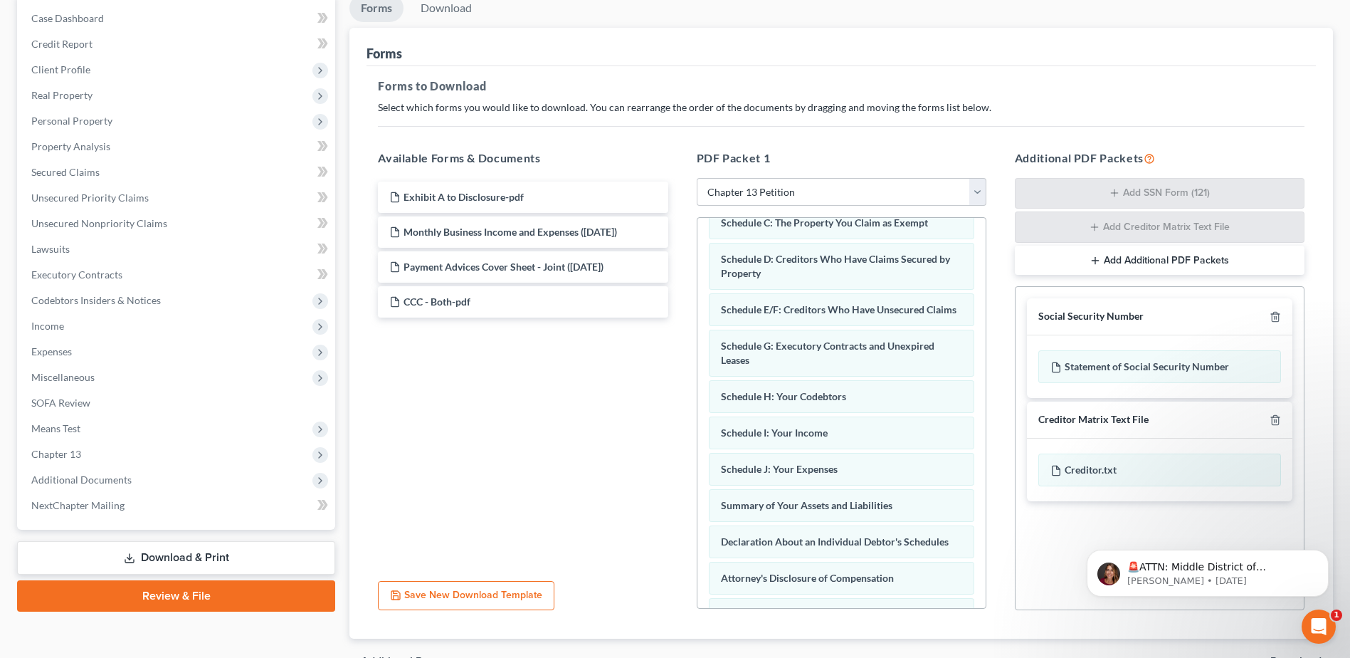
scroll to position [285, 0]
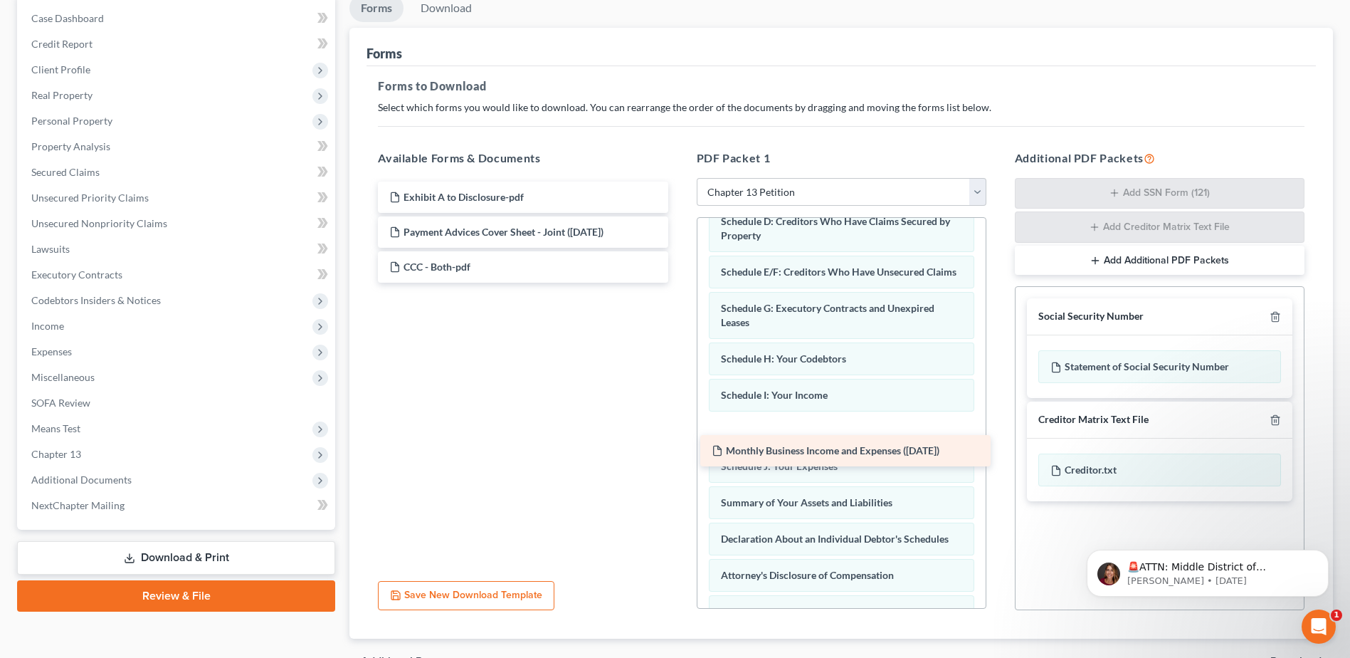
drag, startPoint x: 535, startPoint y: 225, endPoint x: 858, endPoint y: 443, distance: 389.5
click at [679, 283] on div "Monthly Business Income and Expenses (09/15/2025) Exhibit A to Disclosure-pdf M…" at bounding box center [523, 231] width 312 height 101
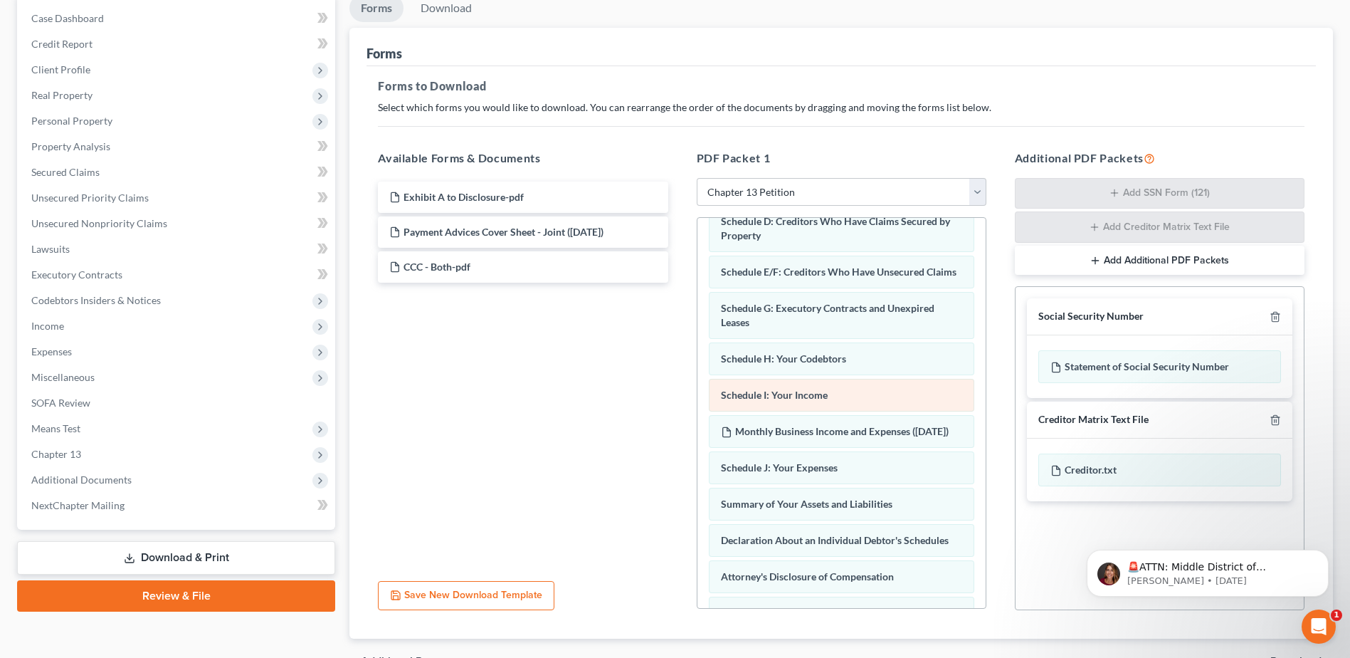
scroll to position [490, 0]
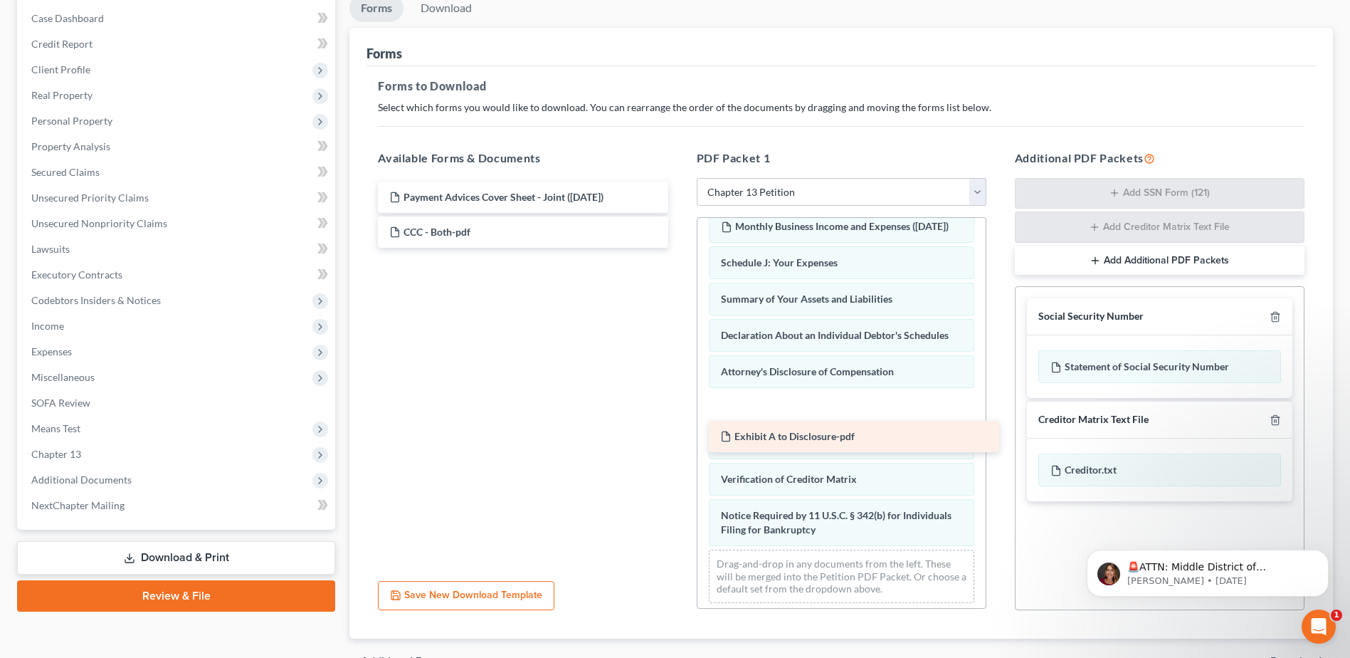
drag, startPoint x: 512, startPoint y: 193, endPoint x: 843, endPoint y: 432, distance: 408.3
click at [679, 248] on div "Exhibit A to Disclosure-pdf Exhibit A to Disclosure-pdf Payment Advices Cover S…" at bounding box center [523, 214] width 312 height 66
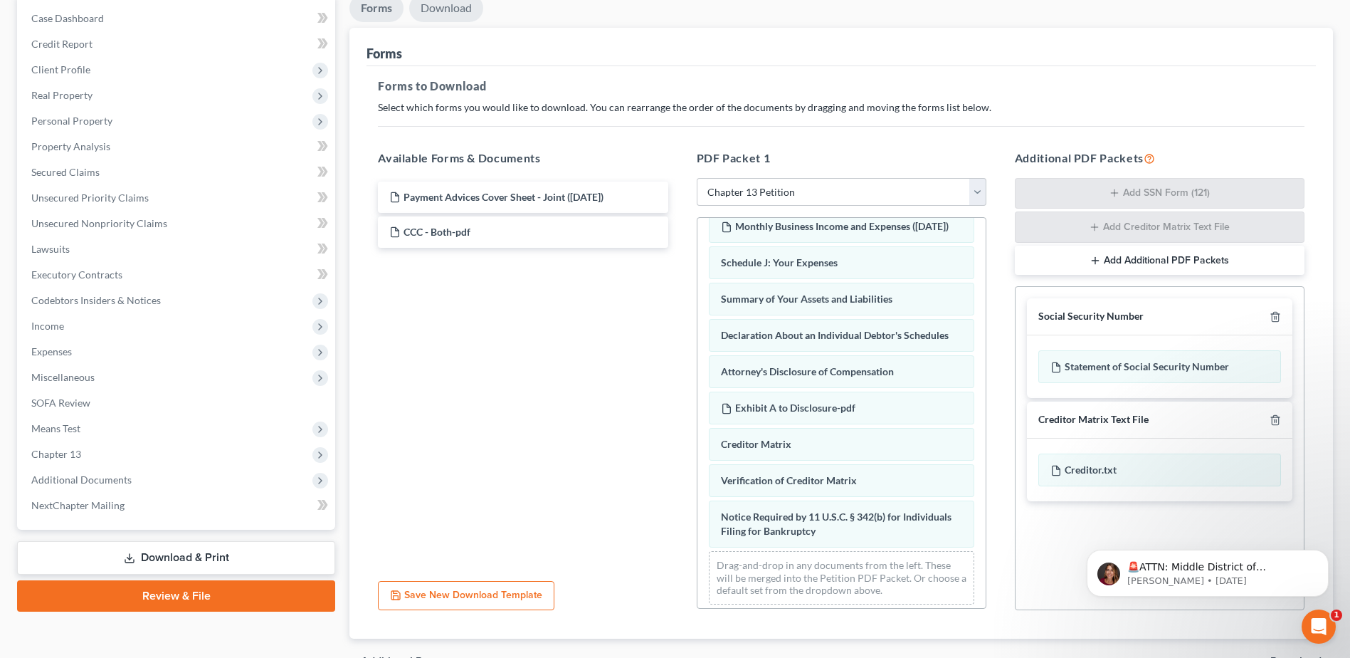
click at [453, 5] on link "Download" at bounding box center [446, 8] width 74 height 28
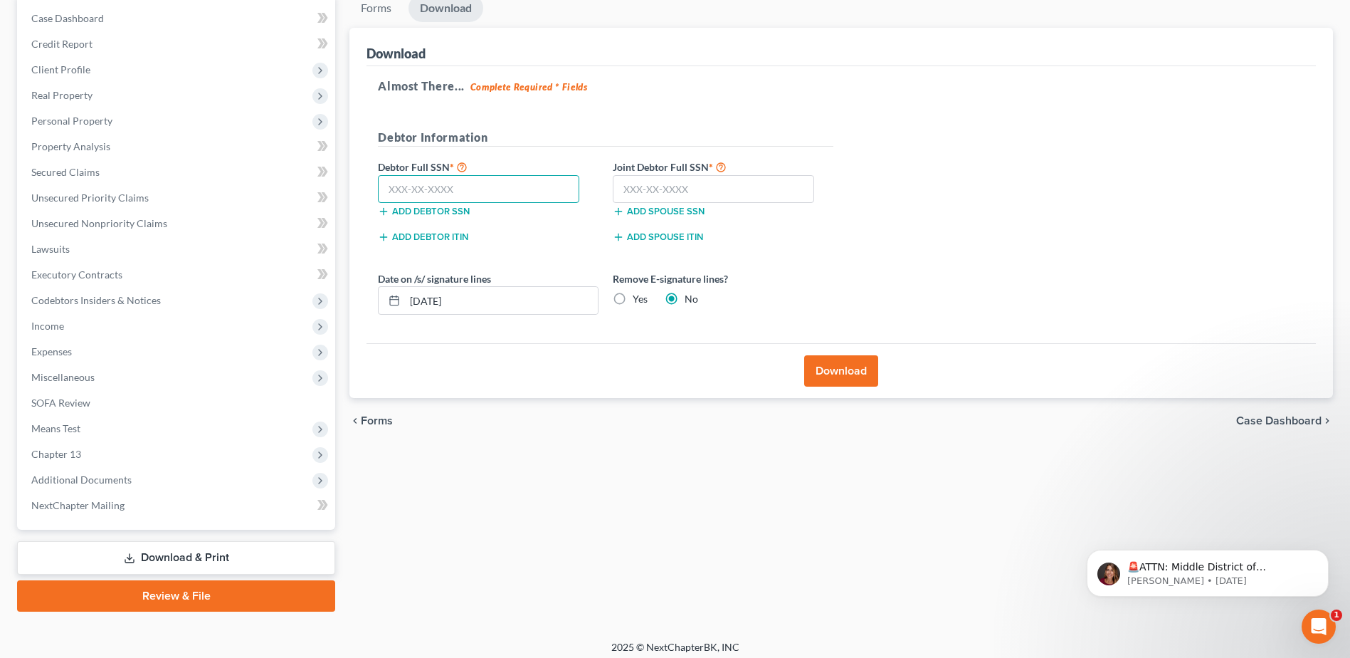
click at [446, 191] on input "text" at bounding box center [478, 189] width 201 height 28
type input "617-36-8219"
click at [658, 195] on input "text" at bounding box center [713, 189] width 201 height 28
type input "623-50-0027"
click at [830, 369] on button "Download" at bounding box center [841, 370] width 74 height 31
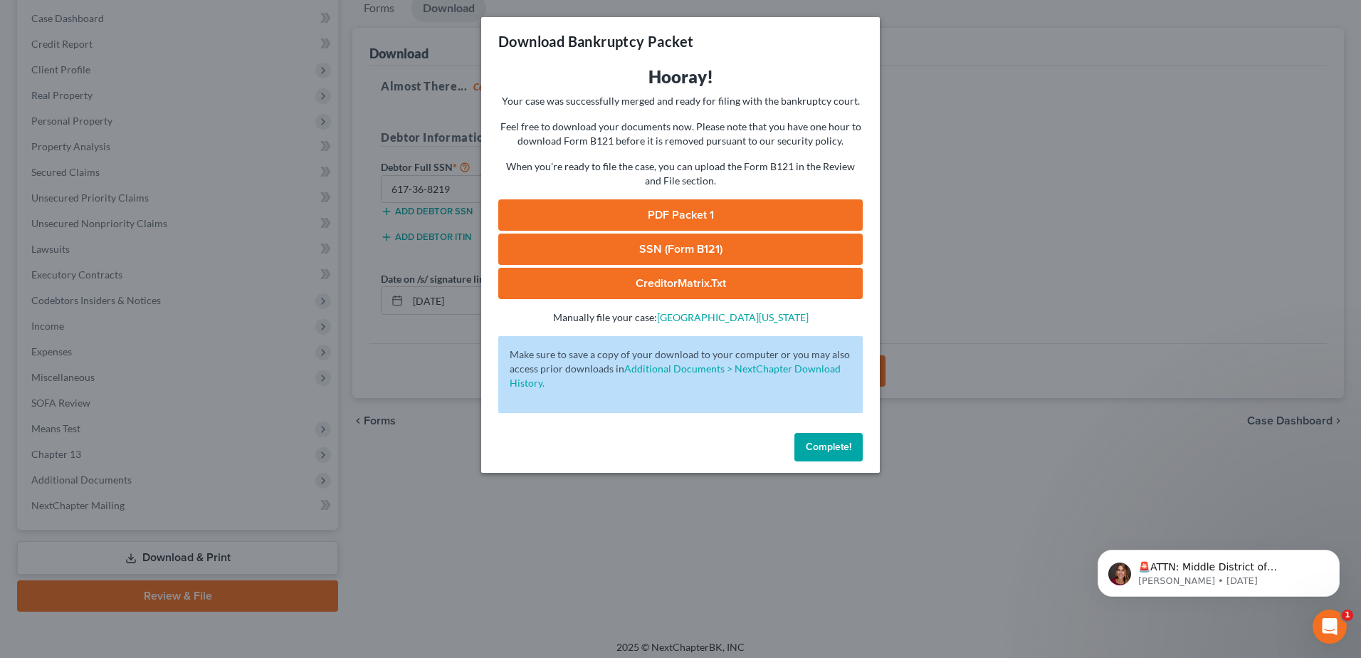
click at [664, 221] on link "PDF Packet 1" at bounding box center [680, 214] width 364 height 31
click at [813, 438] on button "Complete!" at bounding box center [828, 447] width 68 height 28
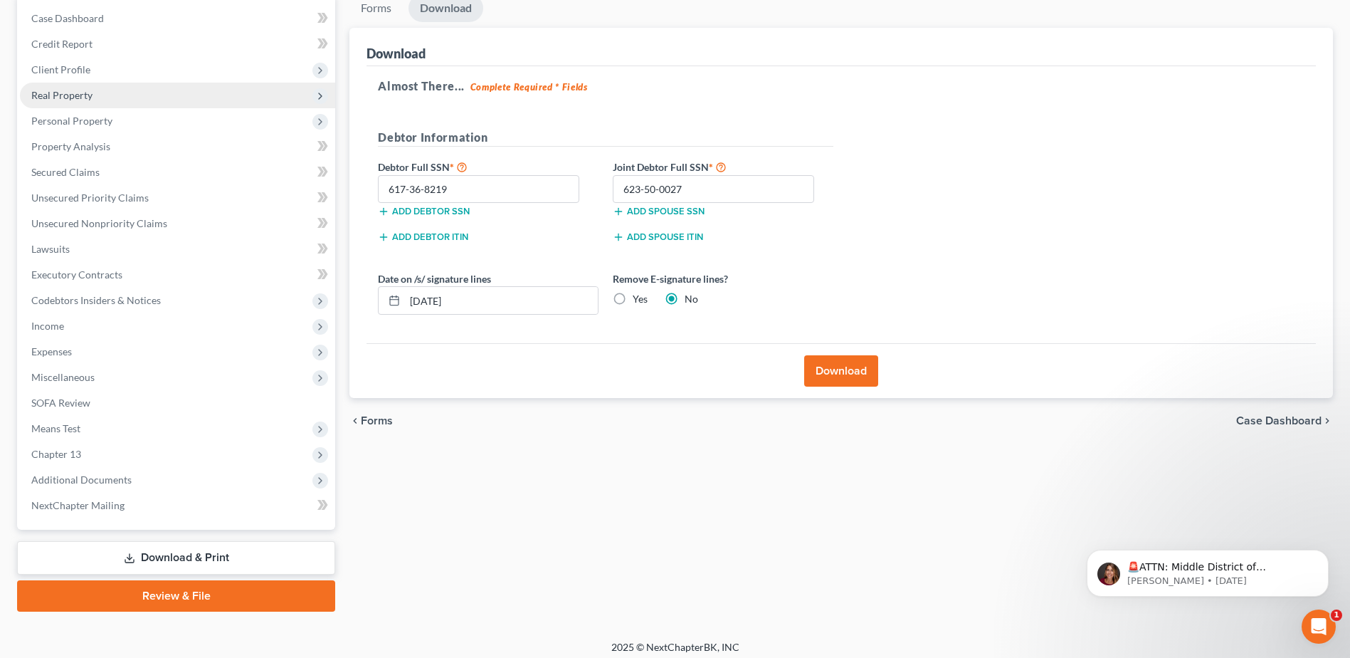
click at [88, 91] on span "Real Property" at bounding box center [61, 95] width 61 height 12
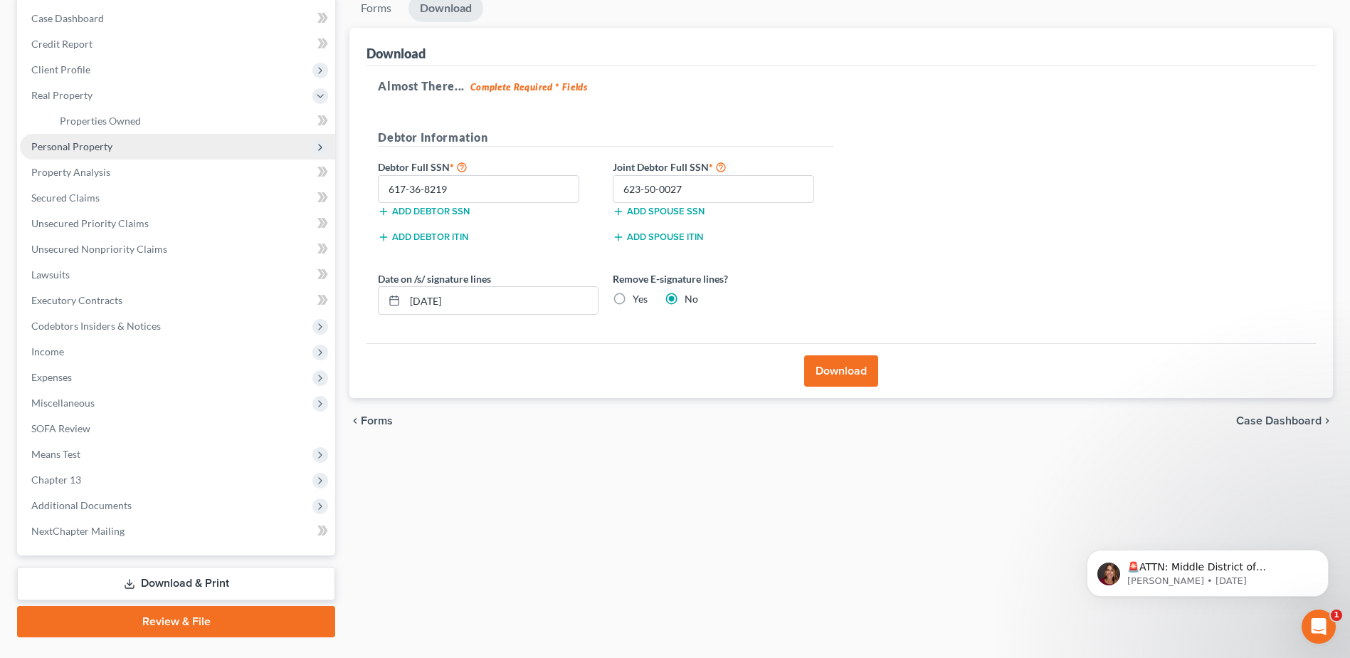
click at [73, 152] on span "Personal Property" at bounding box center [71, 146] width 81 height 12
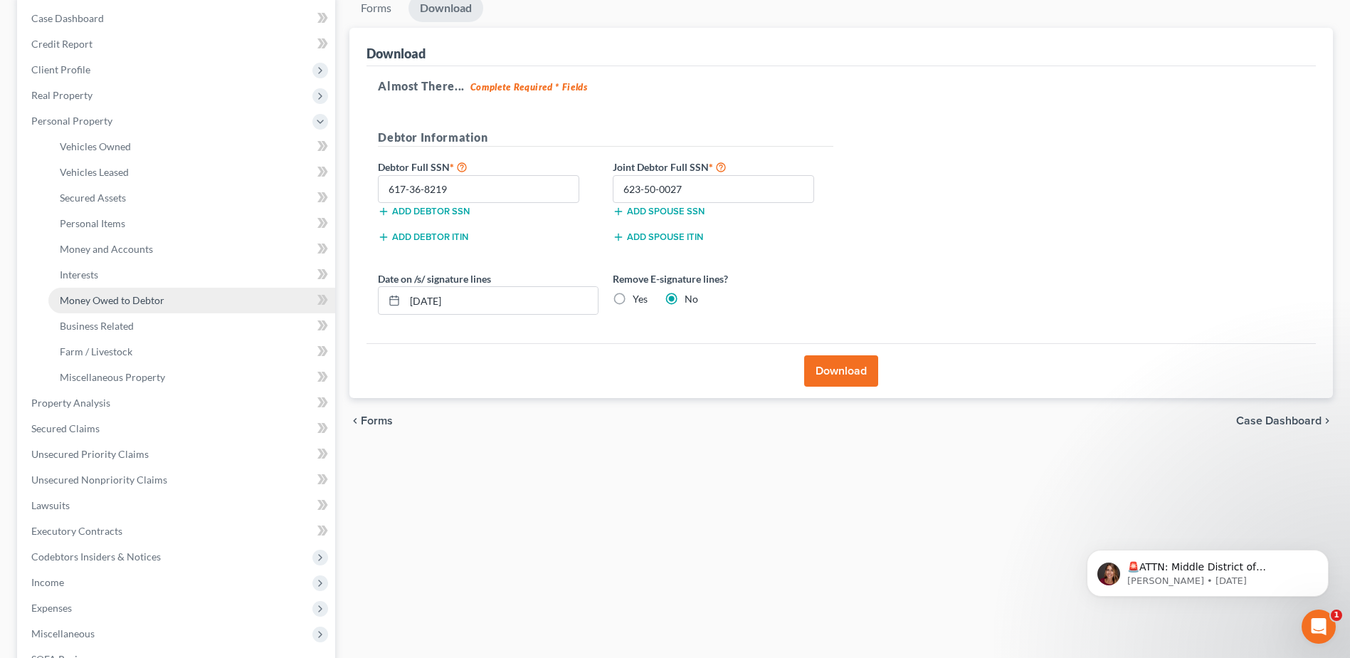
click at [116, 299] on span "Money Owed to Debtor" at bounding box center [112, 300] width 105 height 12
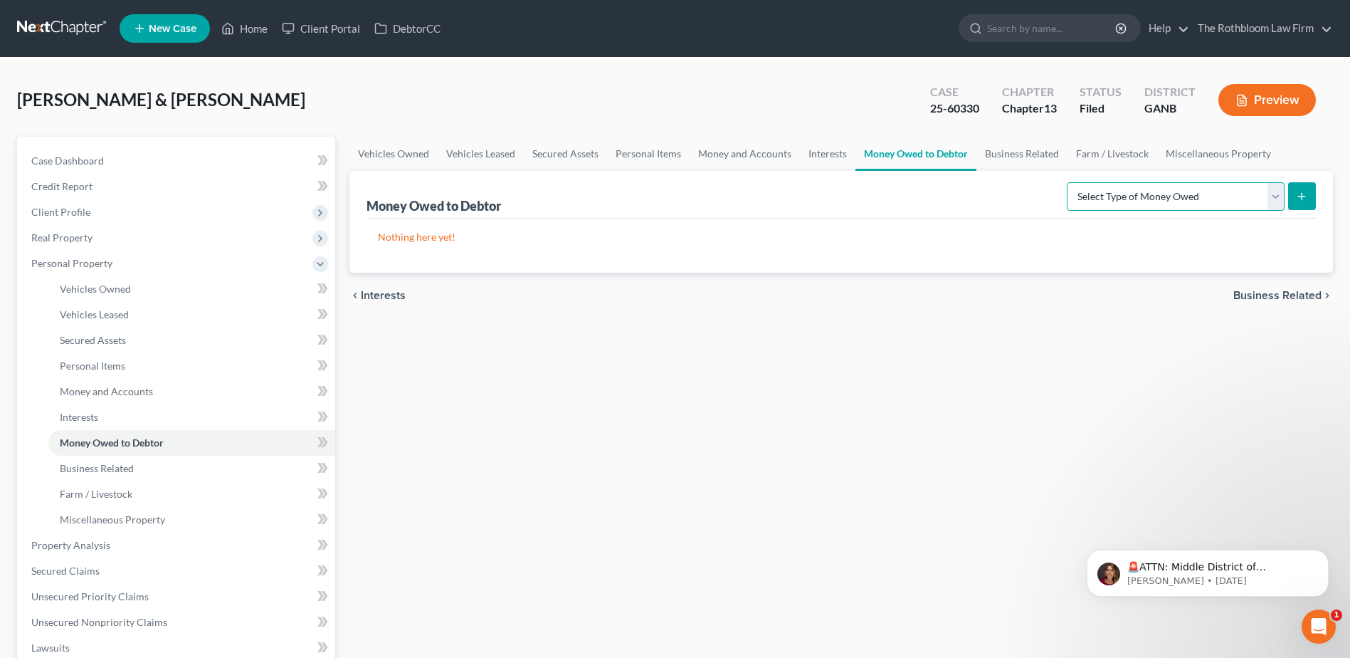
click at [1280, 201] on select "Select Type of Money Owed Accounts Receivable Alimony Child Support Claims Agai…" at bounding box center [1176, 196] width 218 height 28
select select "expected_tax_refund"
click at [1069, 182] on select "Select Type of Money Owed Accounts Receivable Alimony Child Support Claims Agai…" at bounding box center [1176, 196] width 218 height 28
click at [1292, 195] on button "submit" at bounding box center [1302, 196] width 28 height 28
select select "0"
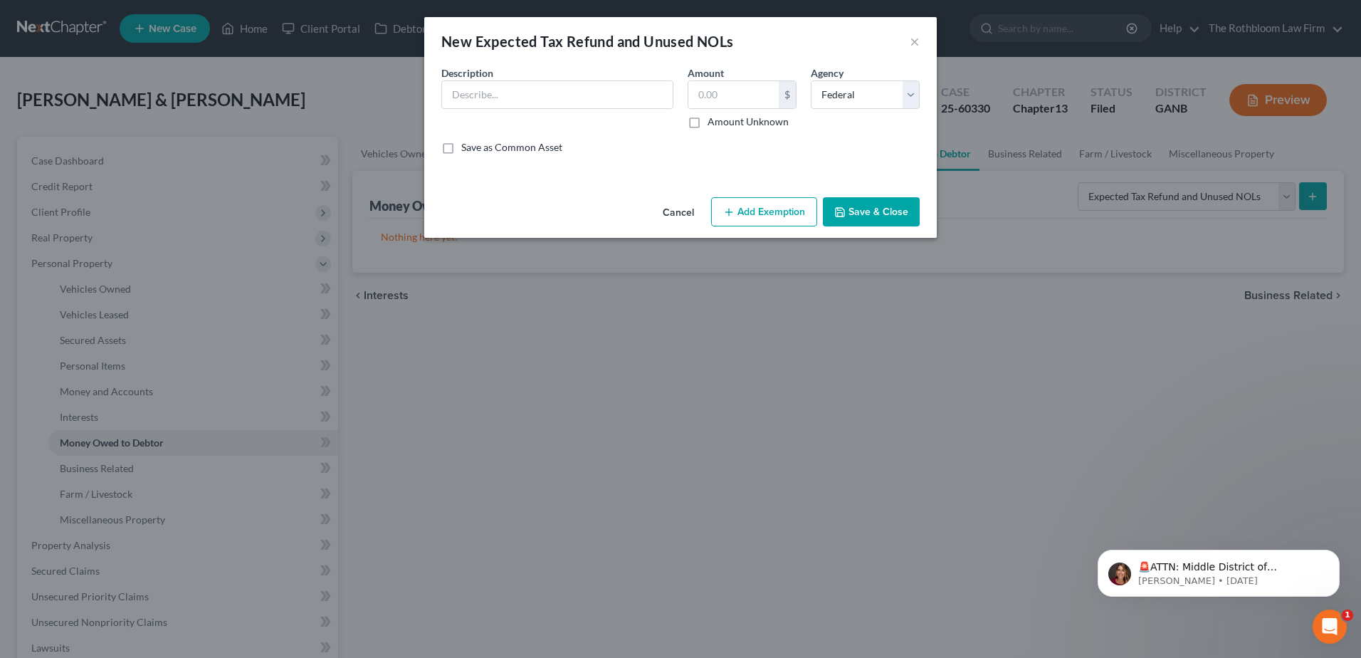
click at [440, 80] on div "Description *" at bounding box center [557, 96] width 246 height 63
click at [458, 91] on input "text" at bounding box center [557, 94] width 231 height 27
click at [483, 99] on input "2024 Tax Refund" at bounding box center [557, 94] width 231 height 27
type input "2024 Tax Refund"
click at [712, 93] on input "text" at bounding box center [733, 94] width 90 height 27
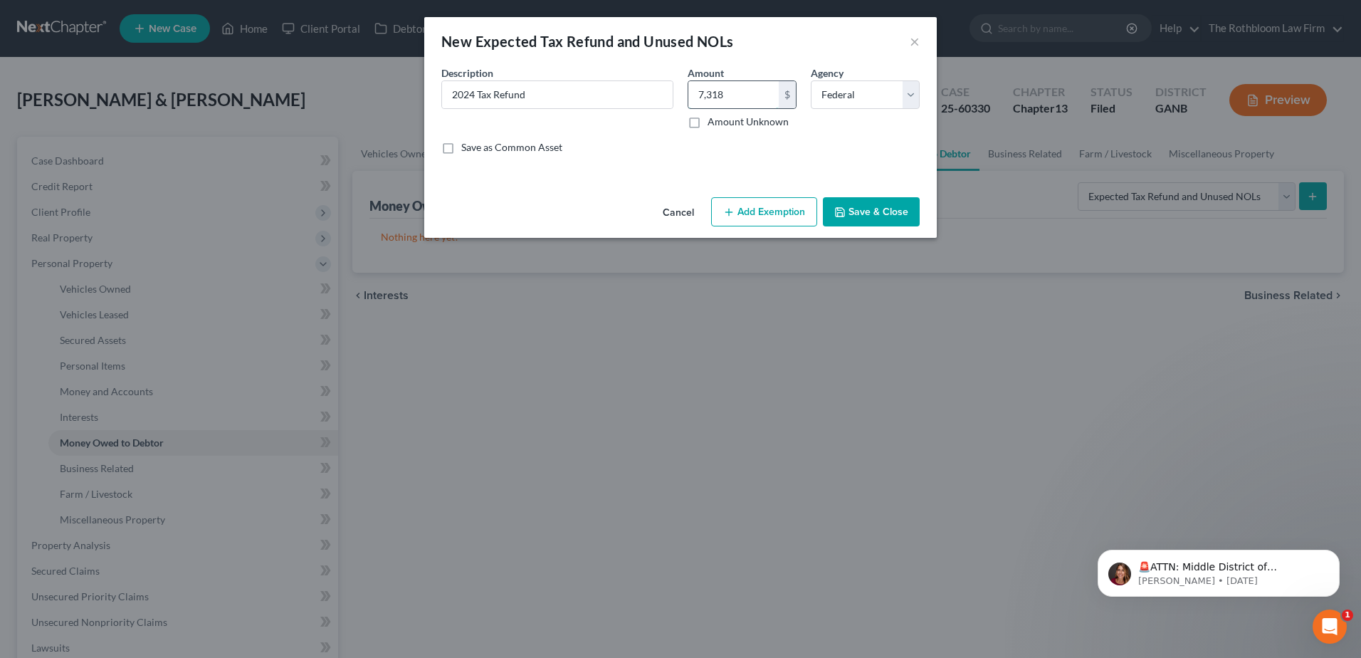
type input "7,318"
click at [756, 209] on button "Add Exemption" at bounding box center [764, 212] width 106 height 30
select select "2"
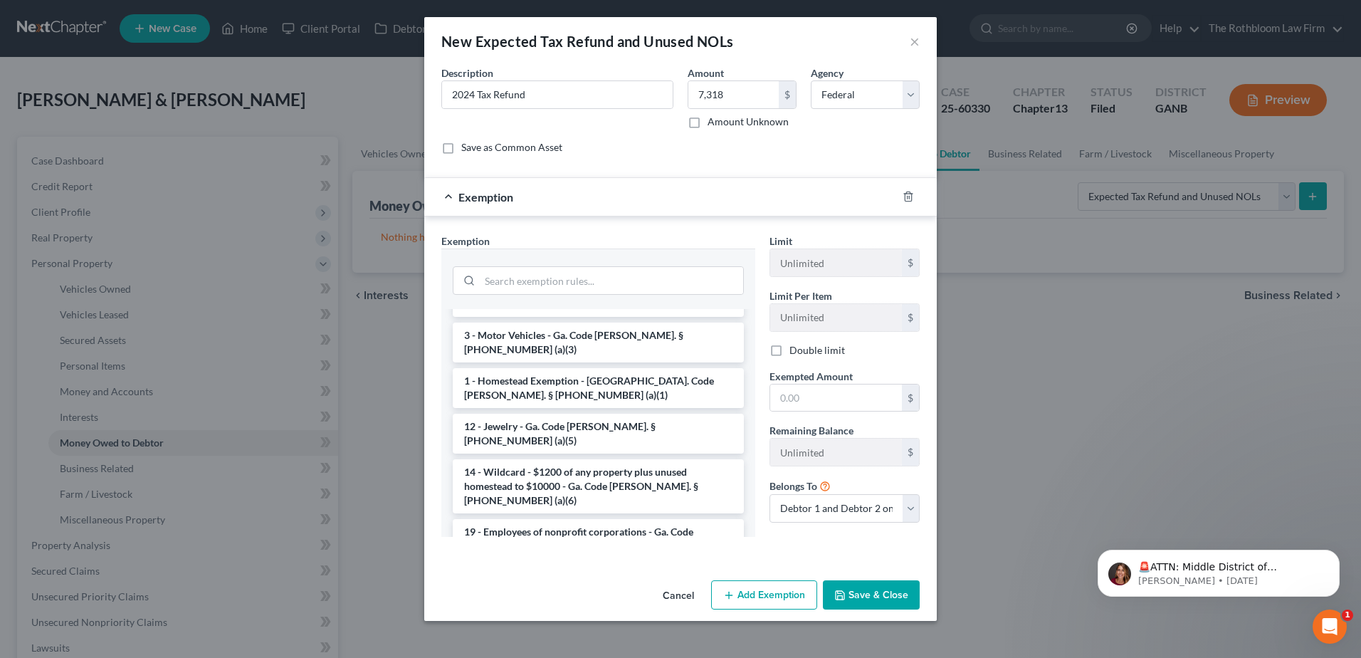
scroll to position [641, 0]
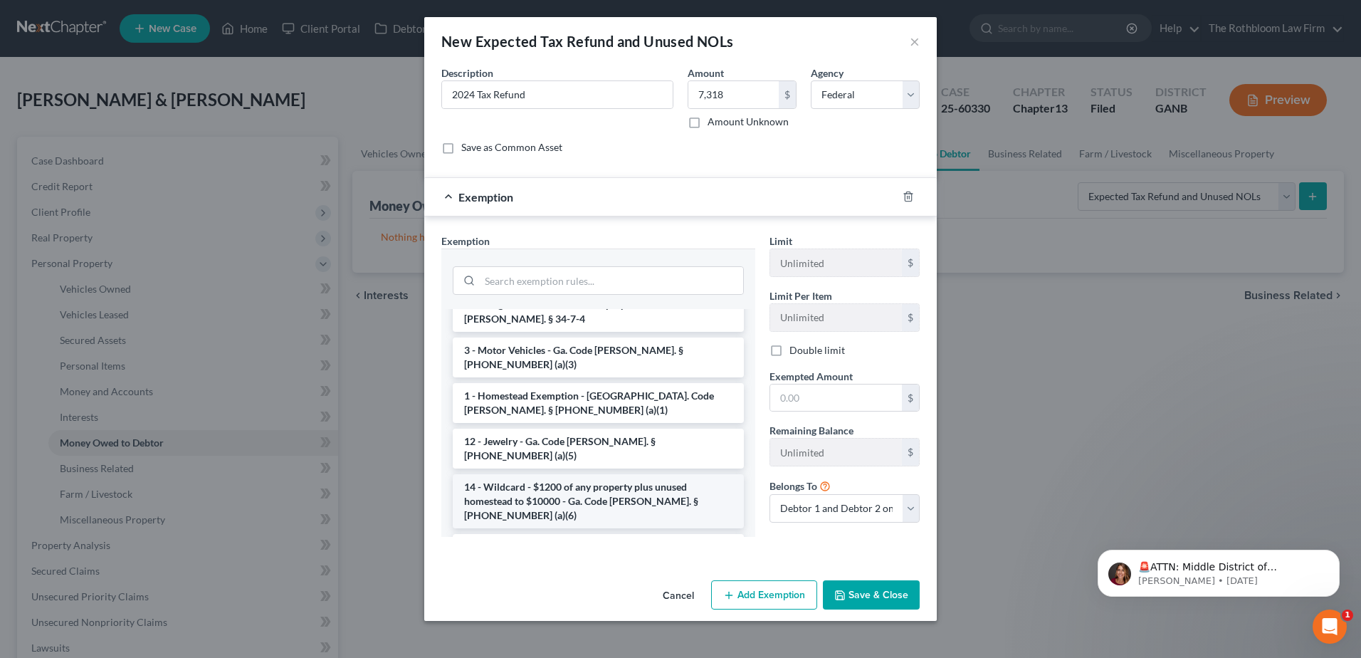
click at [588, 474] on li "14 - Wildcard - $1200 of any property plus unused homestead to $10000 - Ga. Cod…" at bounding box center [598, 501] width 291 height 54
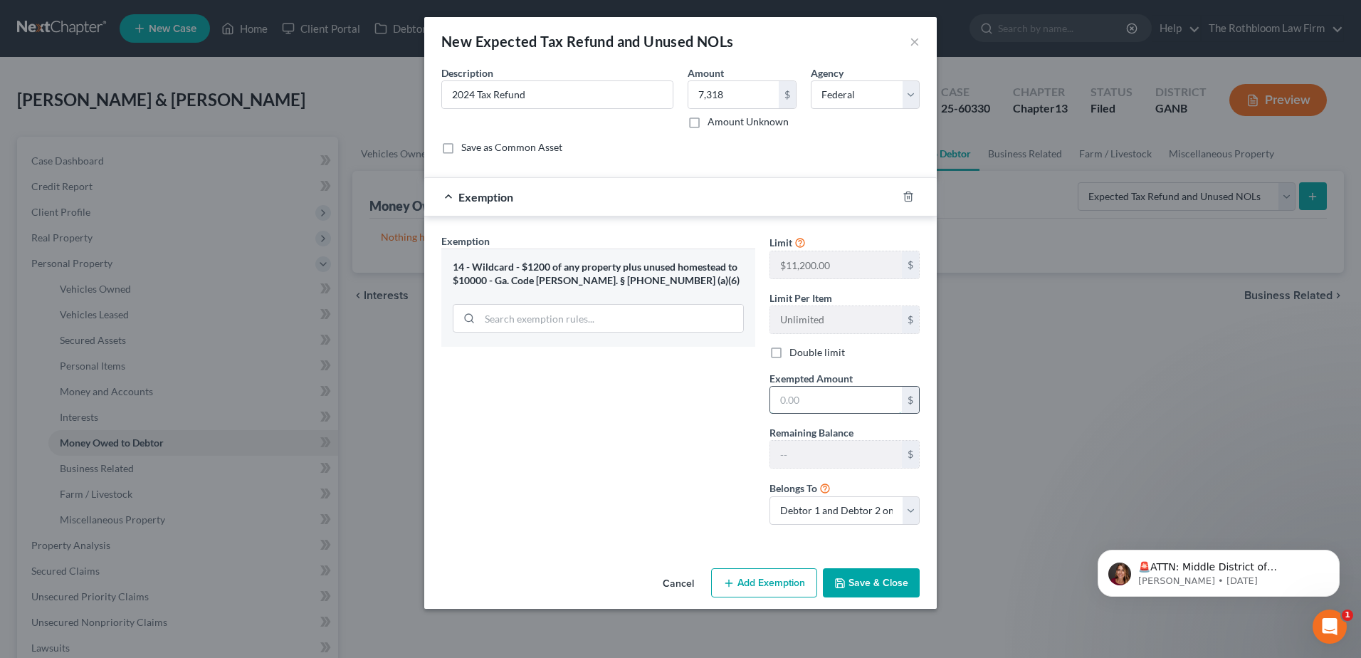
click at [808, 396] on input "text" at bounding box center [836, 399] width 132 height 27
type input "0"
click at [865, 579] on button "Save & Close" at bounding box center [871, 583] width 97 height 30
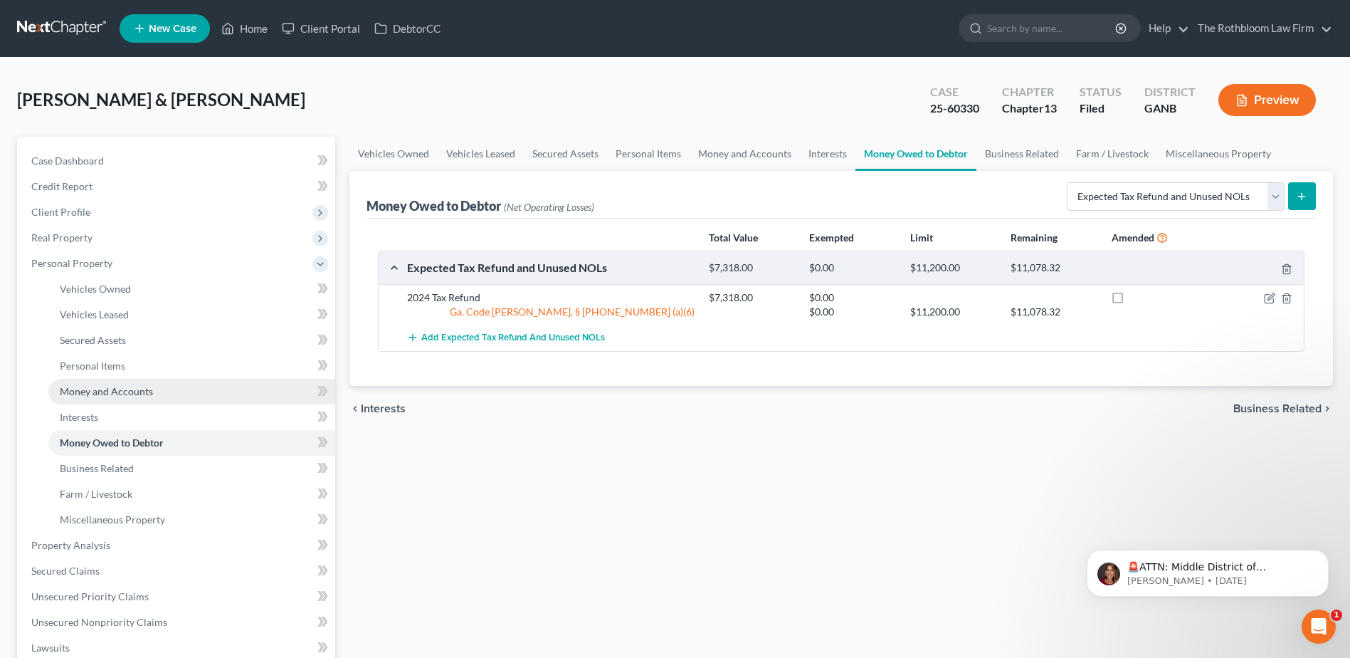
click at [118, 393] on span "Money and Accounts" at bounding box center [106, 391] width 93 height 12
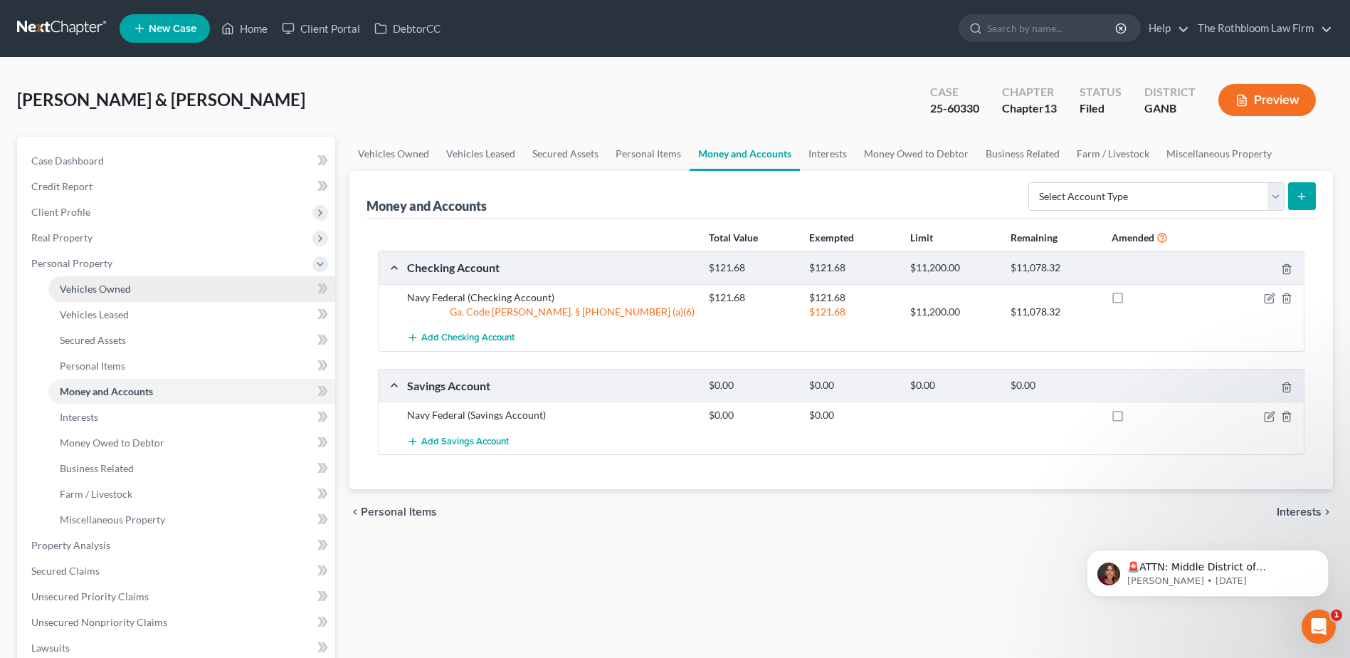
click at [109, 297] on link "Vehicles Owned" at bounding box center [191, 289] width 287 height 26
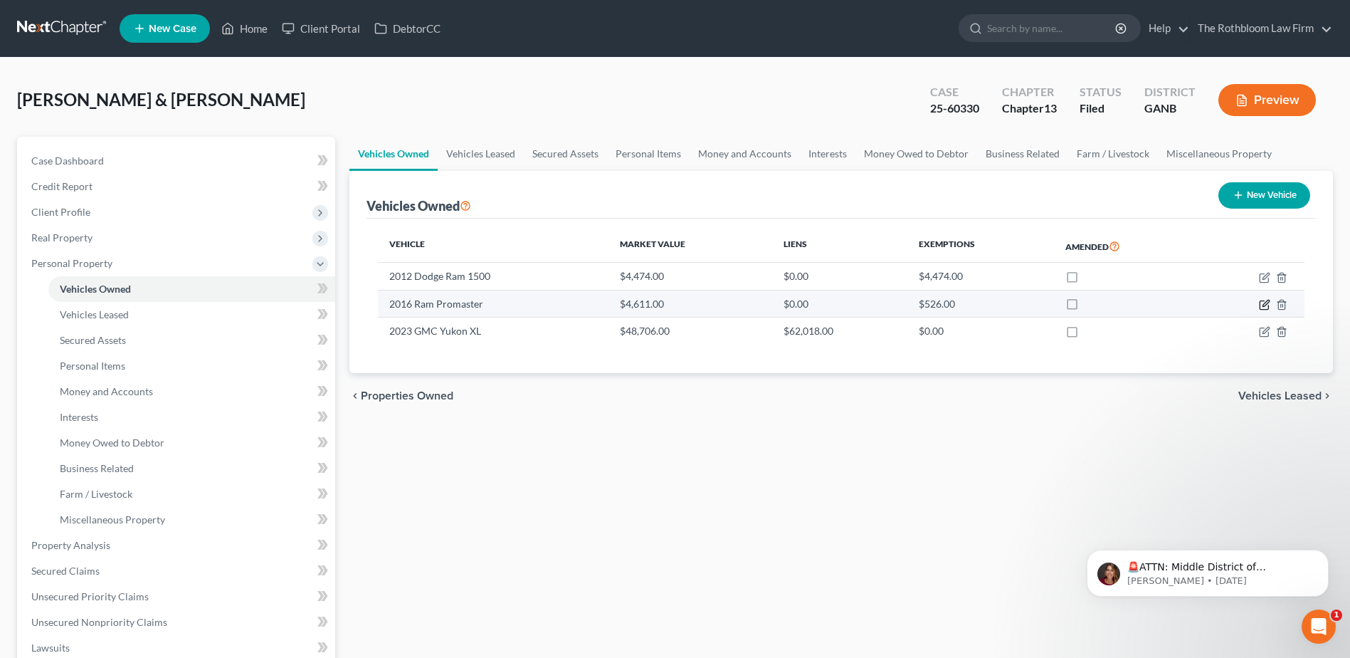
click at [1264, 301] on icon "button" at bounding box center [1264, 305] width 9 height 9
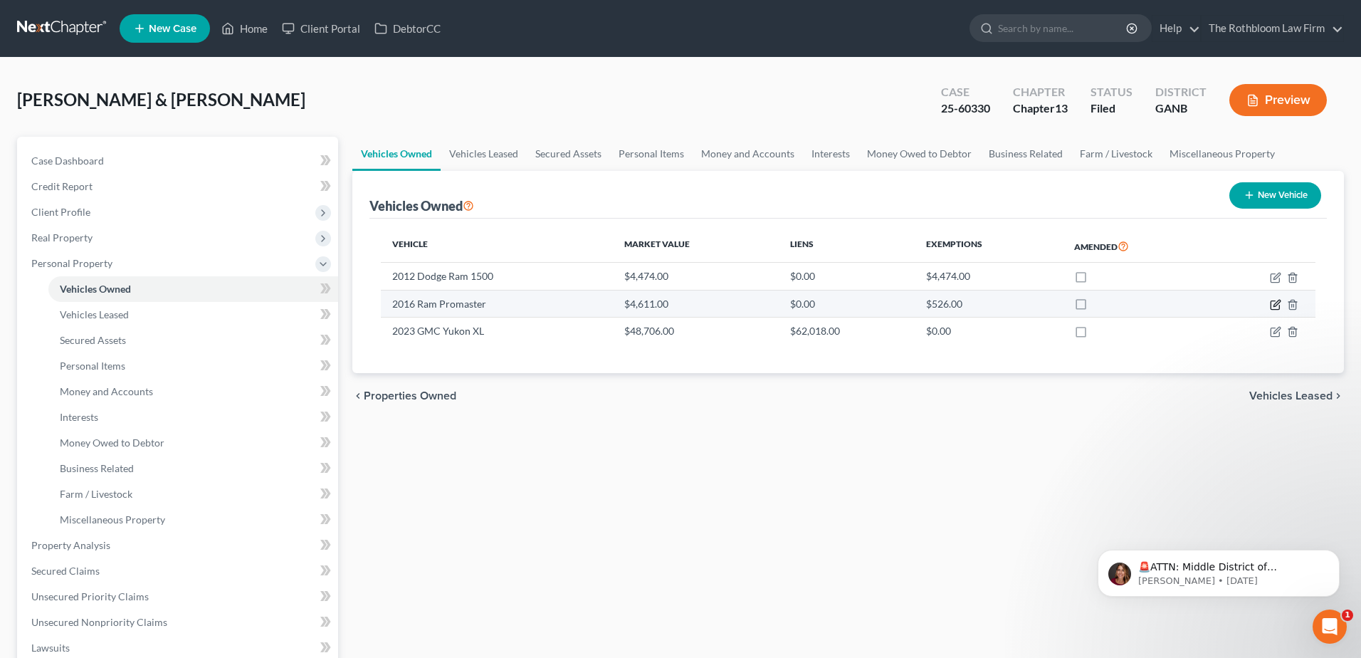
select select "0"
select select "10"
select select "2"
select select "3"
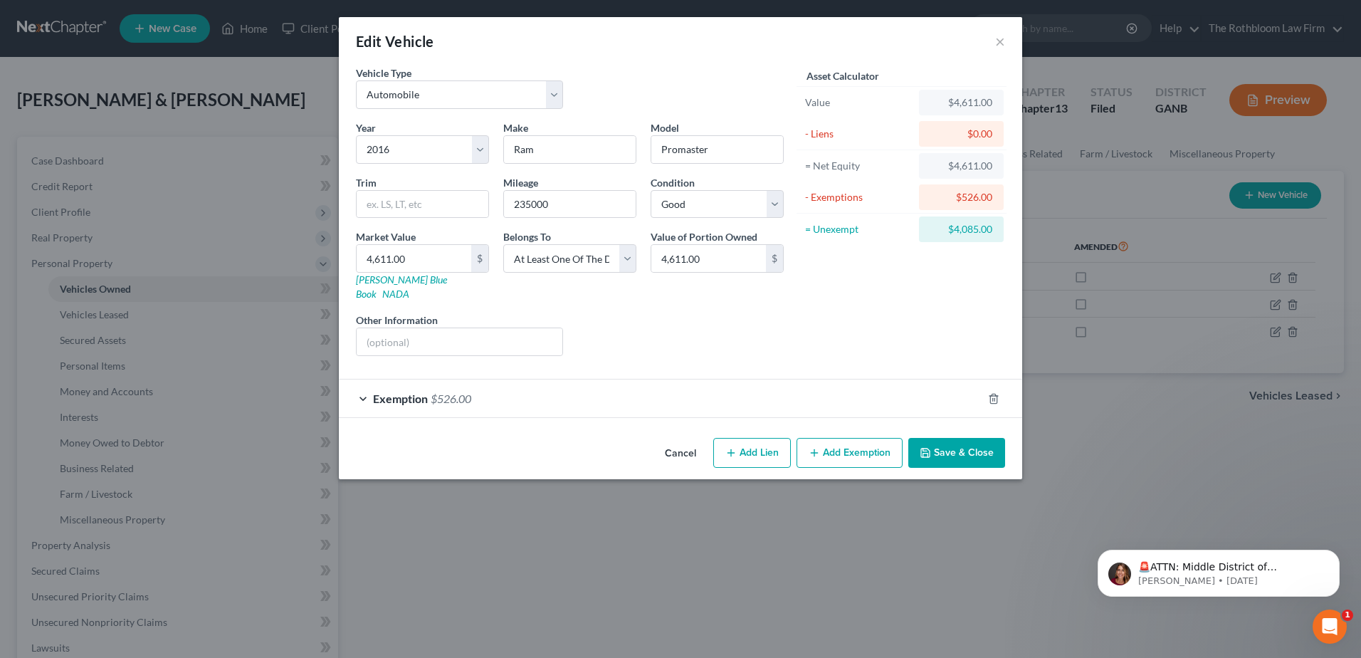
click at [827, 438] on button "Add Exemption" at bounding box center [849, 453] width 106 height 30
select select "2"
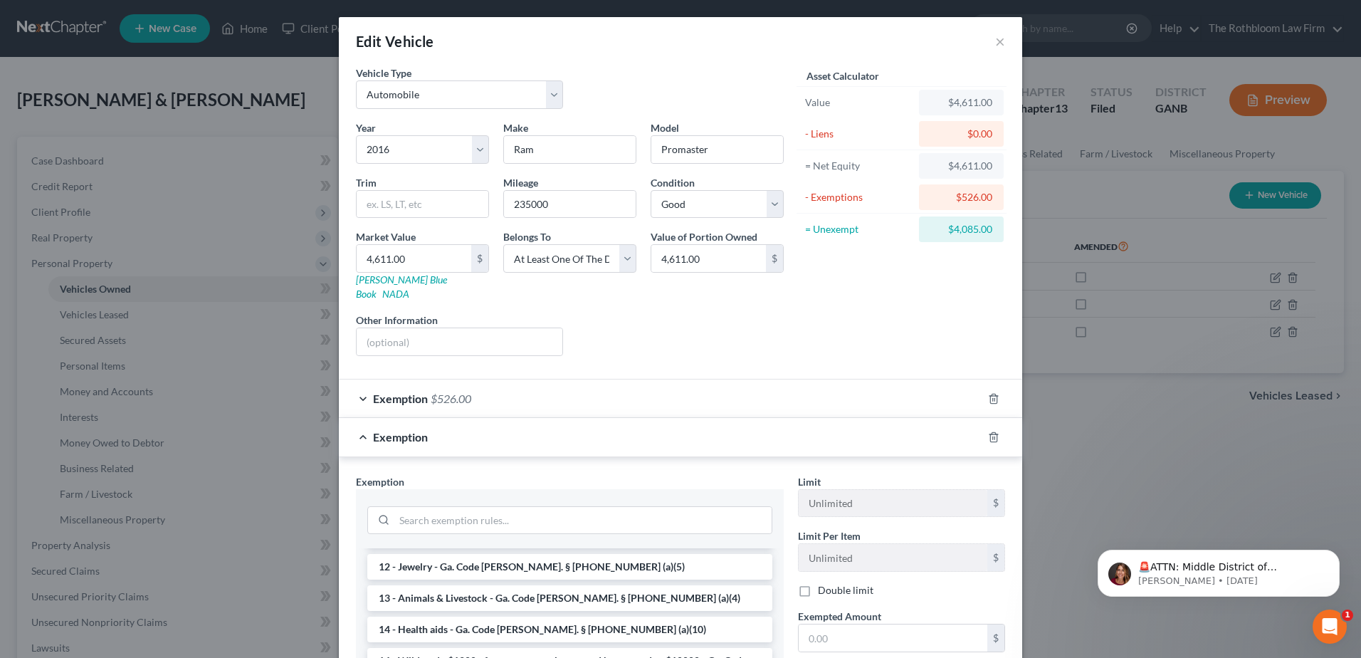
scroll to position [214, 0]
click at [430, 645] on li "14 - Wildcard - $1200 of any property plus unused homestead to $10000 - Ga. Cod…" at bounding box center [569, 665] width 405 height 40
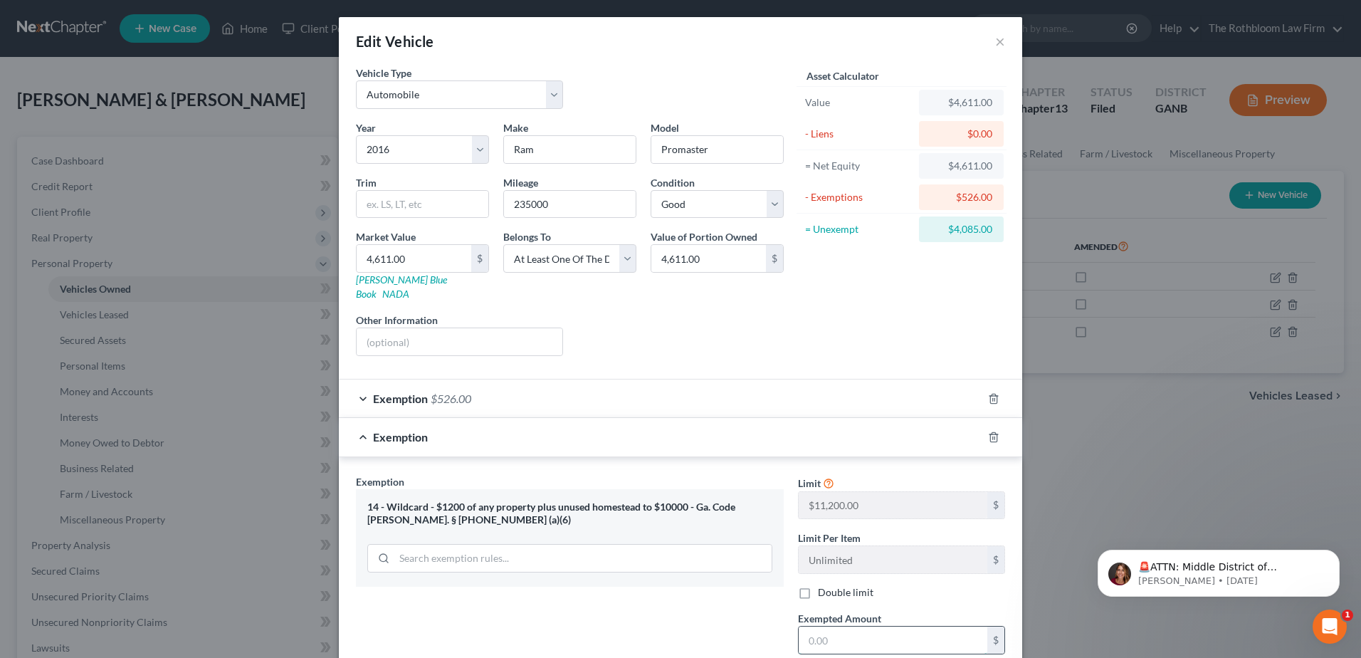
click at [825, 626] on input "text" at bounding box center [893, 639] width 189 height 27
click at [827, 633] on input "text" at bounding box center [893, 639] width 189 height 27
type input "1,078.32"
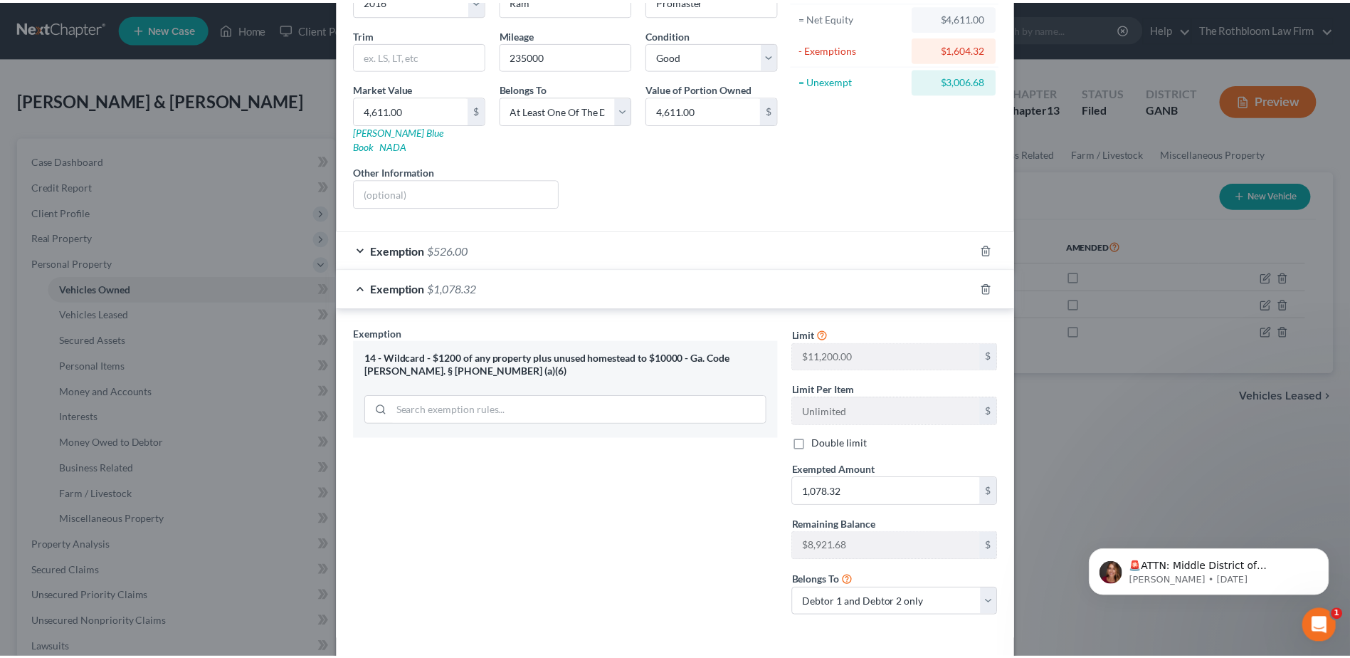
scroll to position [194, 0]
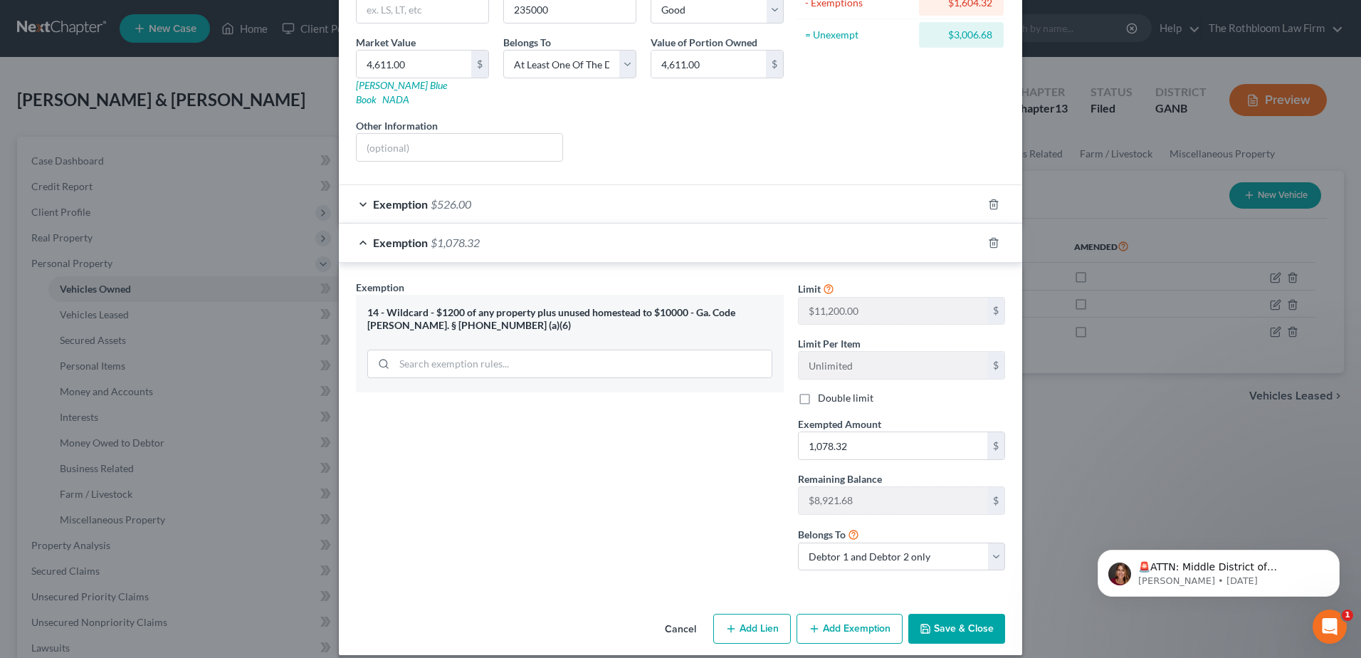
click at [957, 616] on button "Save & Close" at bounding box center [956, 628] width 97 height 30
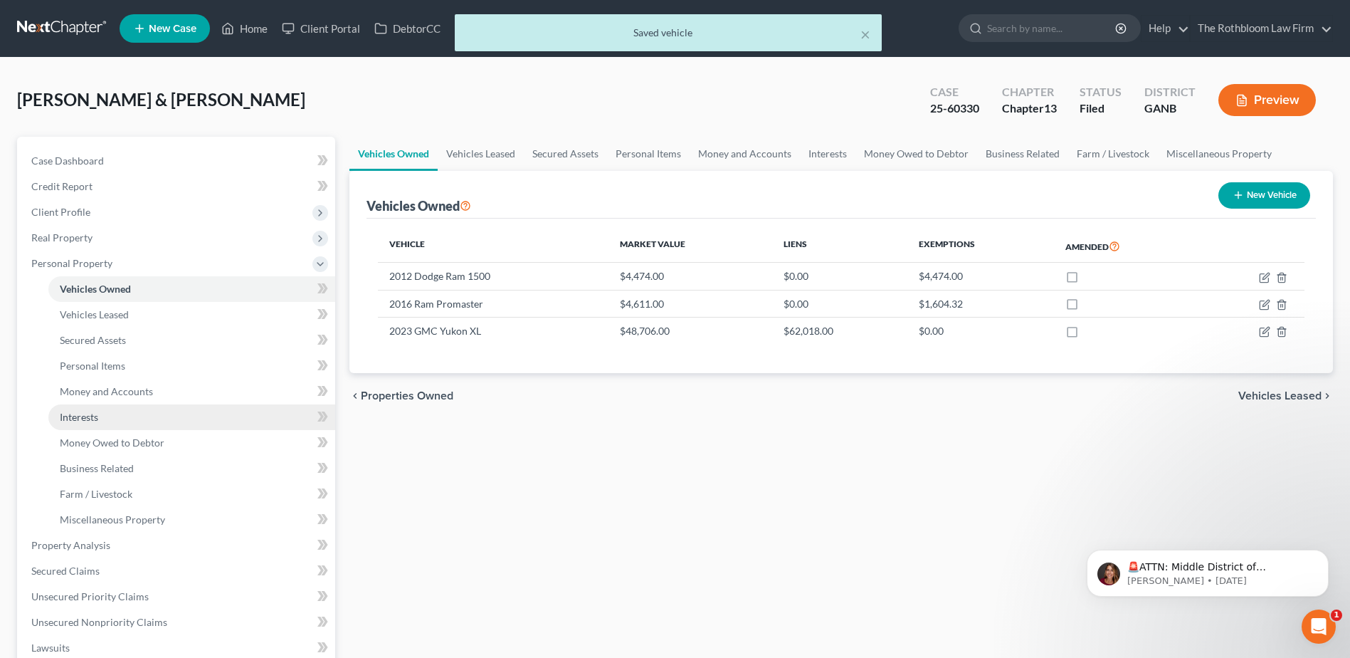
click at [73, 417] on span "Interests" at bounding box center [79, 417] width 38 height 12
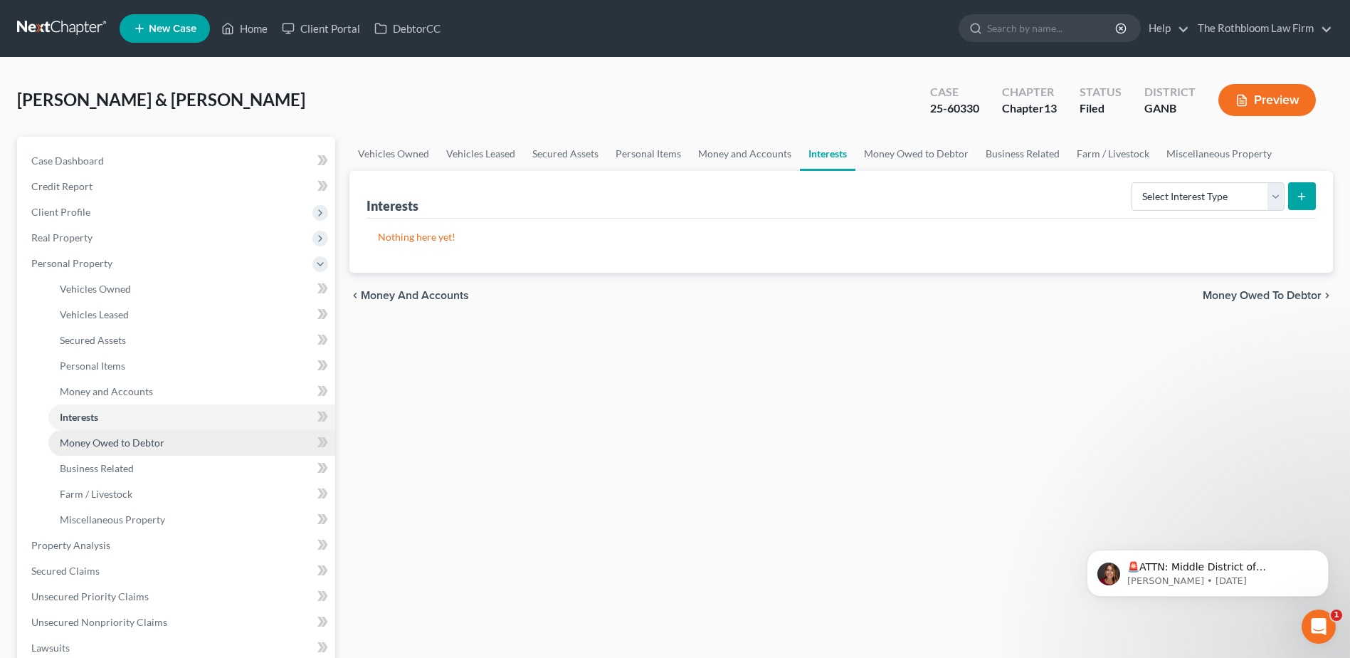
click at [122, 438] on span "Money Owed to Debtor" at bounding box center [112, 442] width 105 height 12
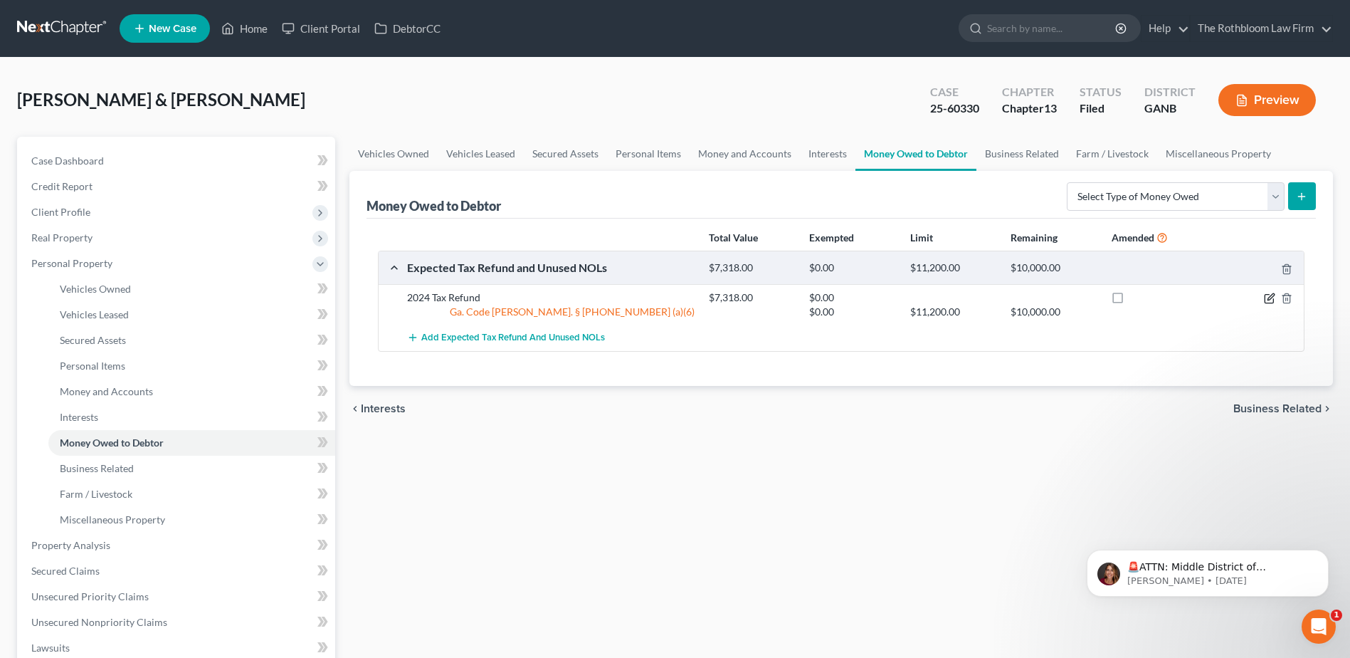
click at [1269, 295] on icon "button" at bounding box center [1269, 299] width 9 height 9
select select "0"
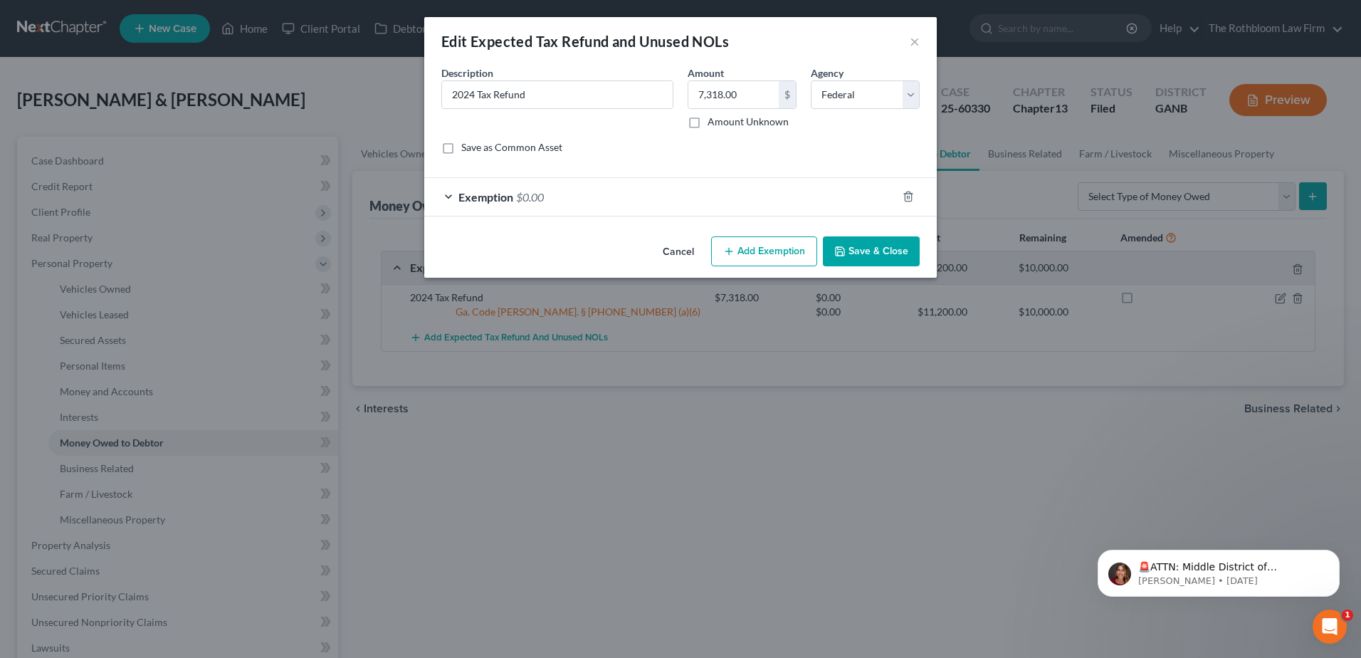
click at [578, 196] on div "Exemption $0.00" at bounding box center [660, 197] width 473 height 38
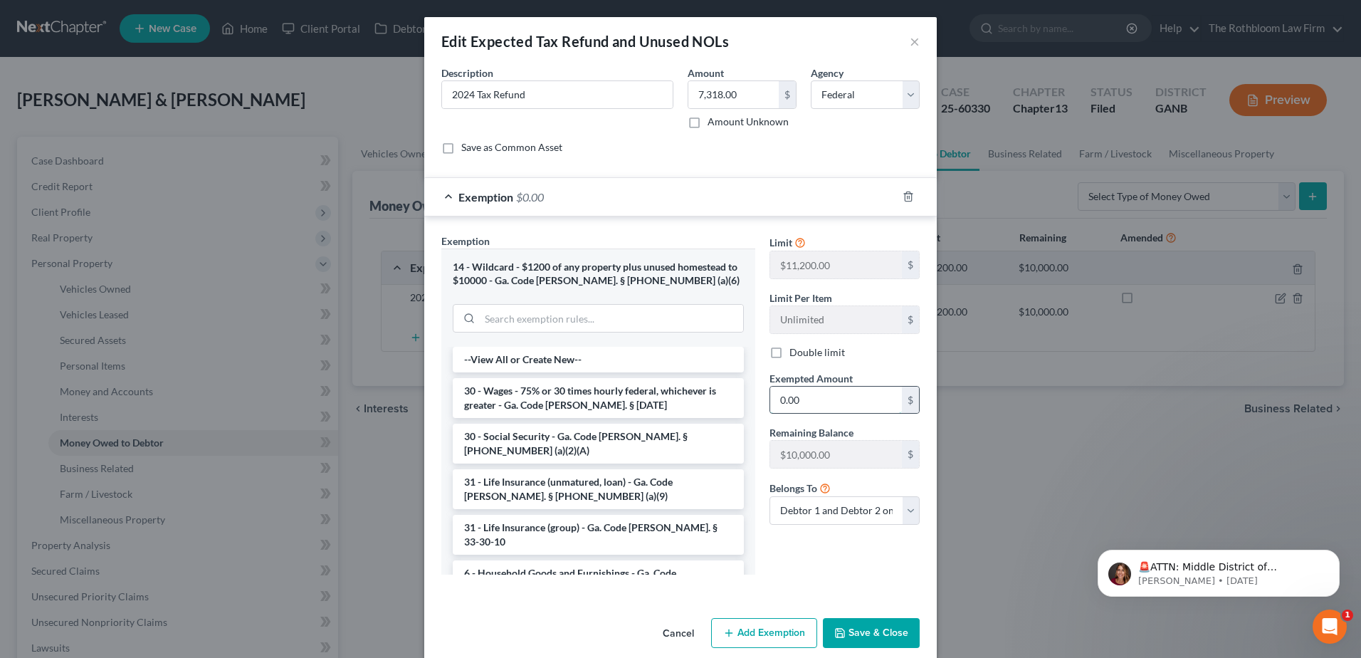
click at [821, 398] on input "0.00" at bounding box center [836, 399] width 132 height 27
type input "1,200.00"
click at [848, 632] on button "Save & Close" at bounding box center [871, 633] width 97 height 30
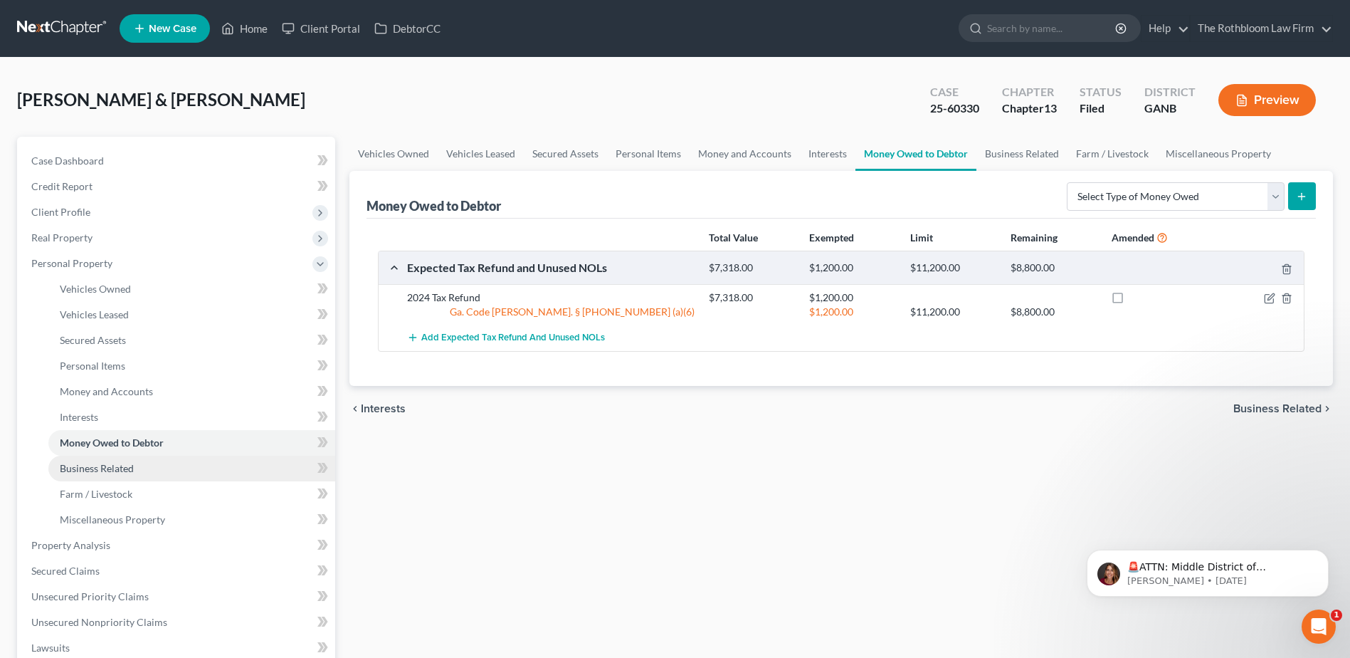
scroll to position [356, 0]
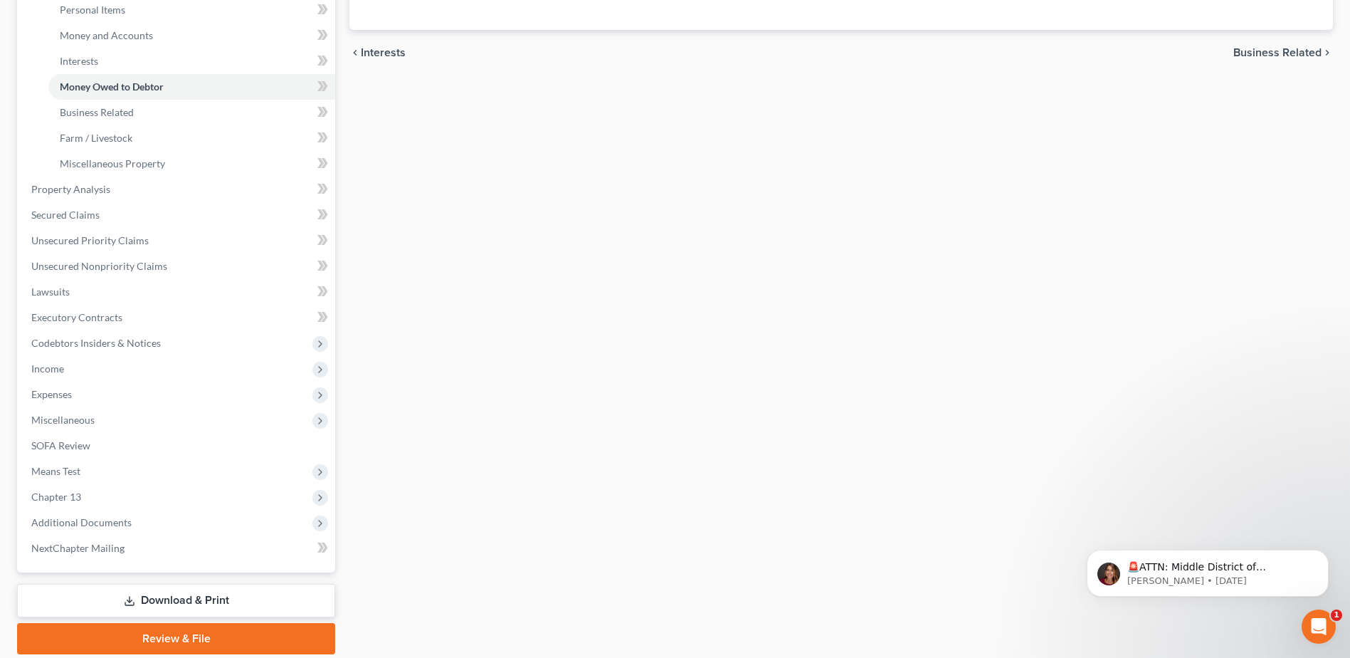
click at [181, 602] on link "Download & Print" at bounding box center [176, 600] width 318 height 33
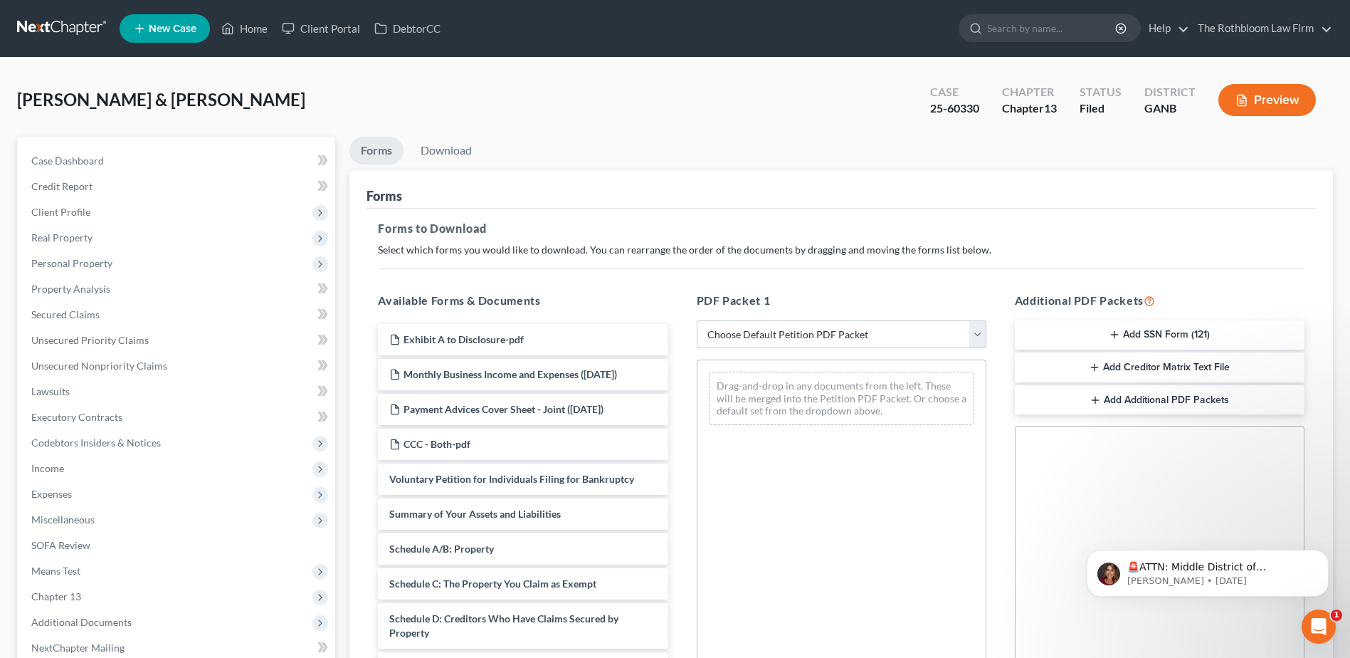
click at [750, 326] on select "Choose Default Petition PDF Packet Complete Bankruptcy Petition (all forms and …" at bounding box center [842, 334] width 290 height 28
select select "7"
click at [697, 320] on select "Choose Default Petition PDF Packet Complete Bankruptcy Petition (all forms and …" at bounding box center [842, 334] width 290 height 28
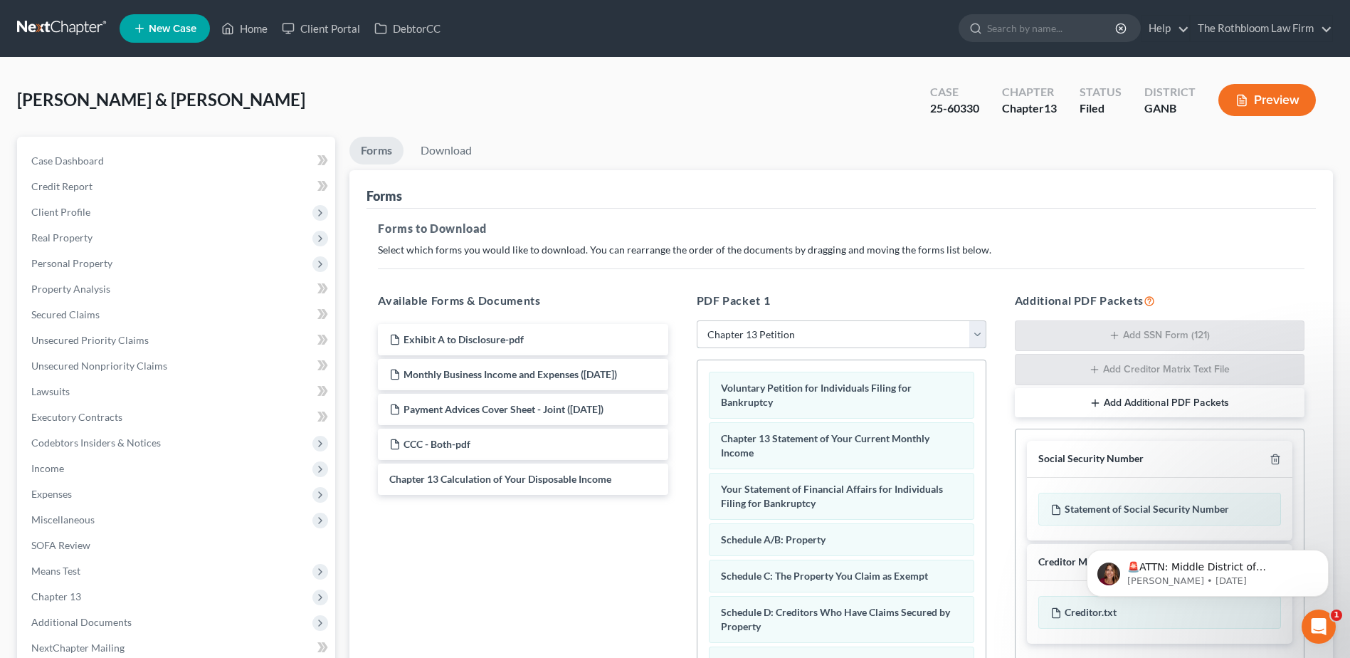
scroll to position [71, 0]
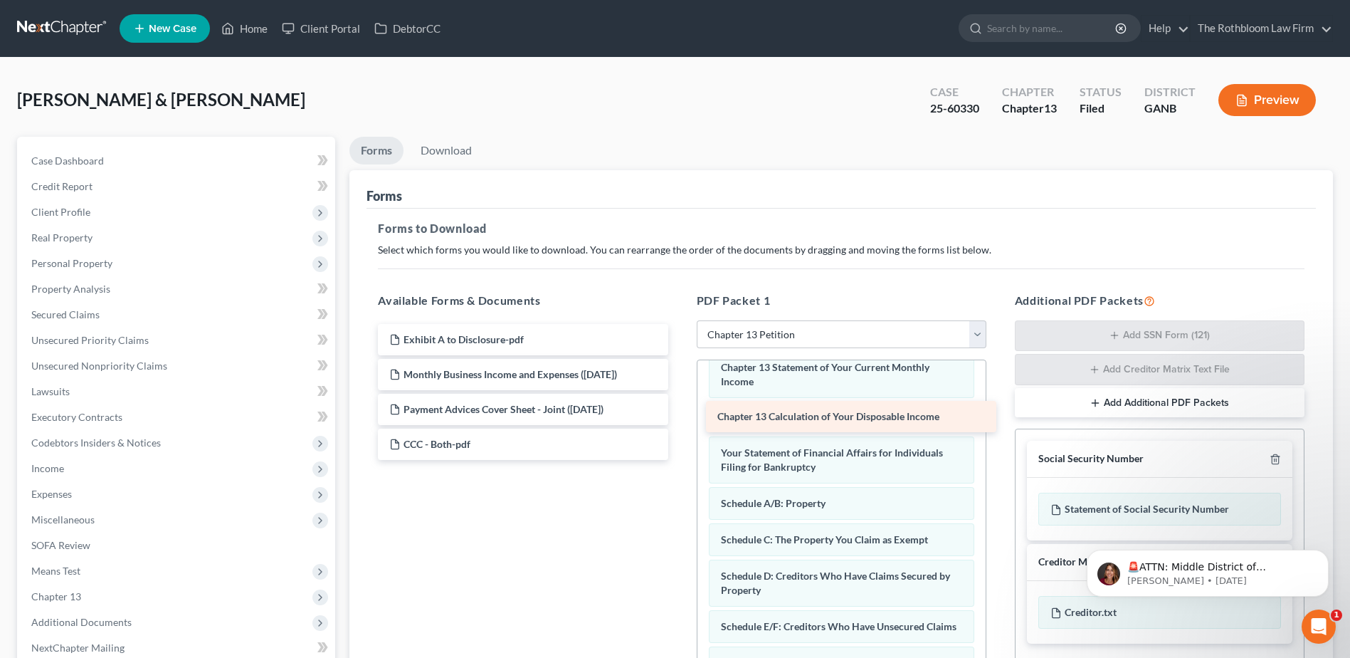
drag, startPoint x: 559, startPoint y: 483, endPoint x: 887, endPoint y: 420, distance: 334.0
click at [679, 420] on div "Chapter 13 Calculation of Your Disposable Income Exhibit A to Disclosure-pdf Mo…" at bounding box center [523, 392] width 312 height 136
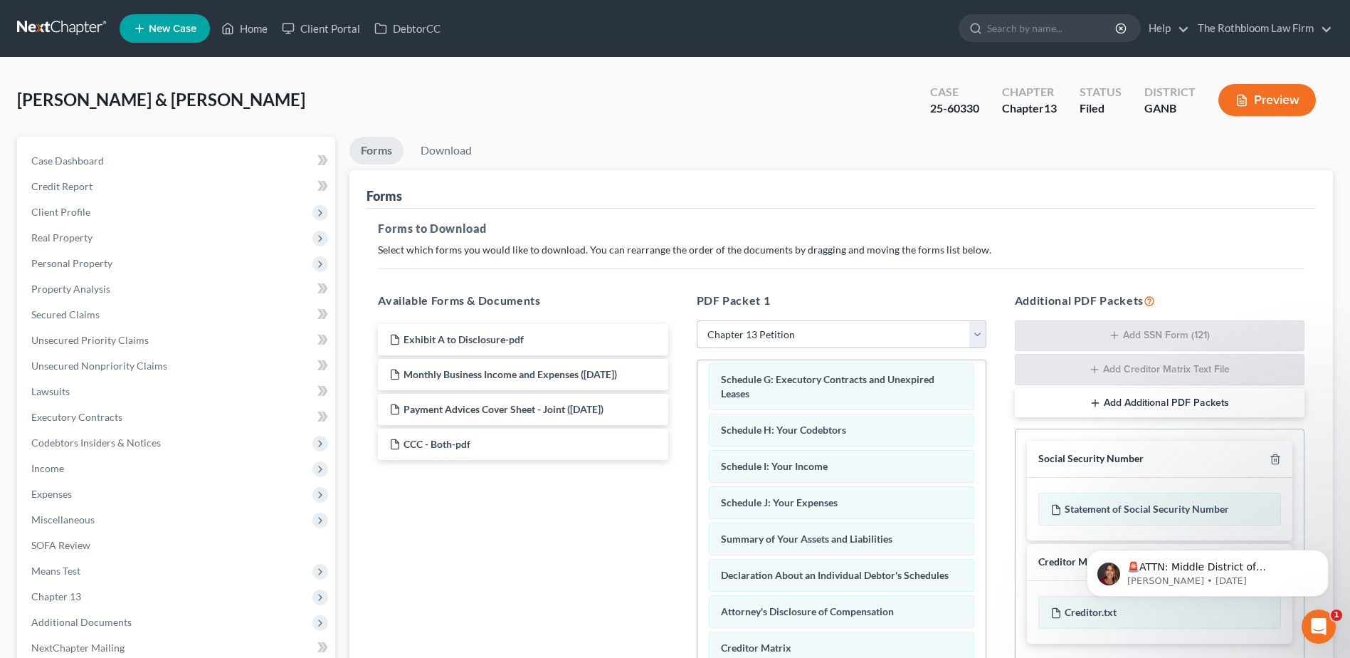
scroll to position [427, 0]
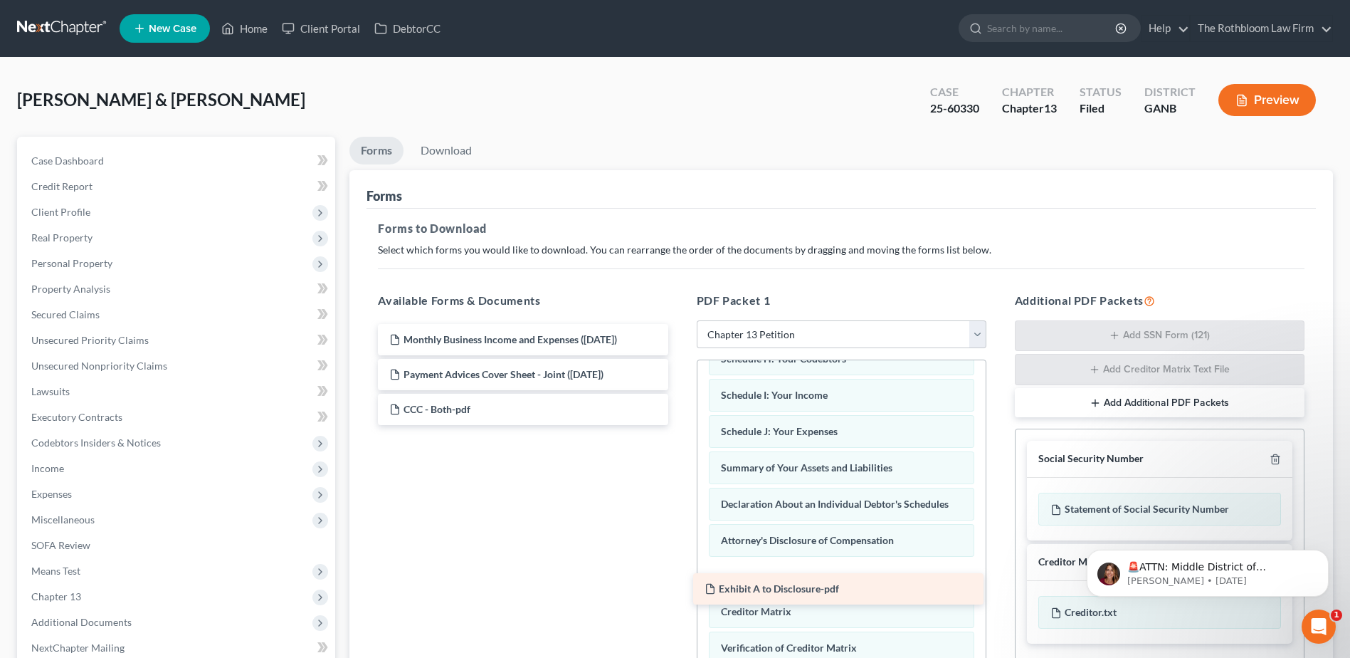
drag, startPoint x: 458, startPoint y: 339, endPoint x: 774, endPoint y: 589, distance: 401.8
click at [679, 425] on div "Exhibit A to Disclosure-pdf Exhibit A to Disclosure-pdf Monthly Business Income…" at bounding box center [523, 374] width 312 height 101
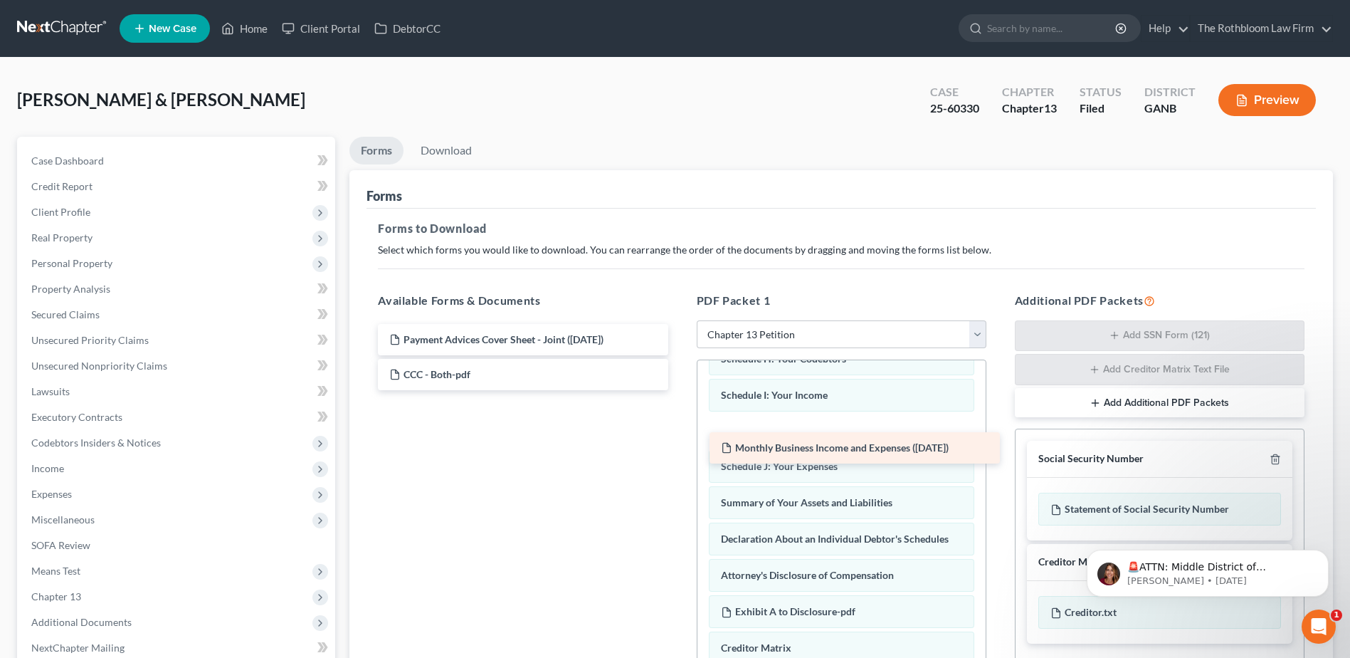
drag, startPoint x: 497, startPoint y: 337, endPoint x: 829, endPoint y: 445, distance: 348.9
click at [679, 390] on div "Monthly Business Income and Expenses (09/15/2025) Monthly Business Income and E…" at bounding box center [523, 357] width 312 height 66
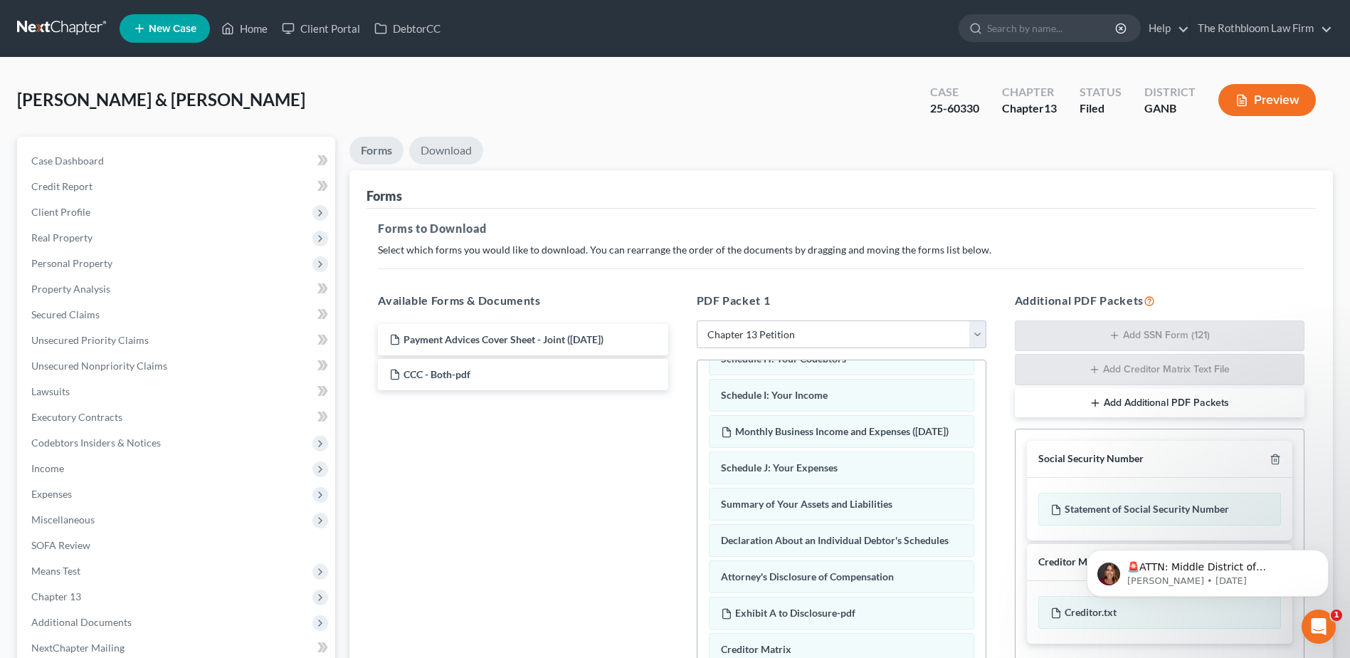
click at [447, 149] on link "Download" at bounding box center [446, 151] width 74 height 28
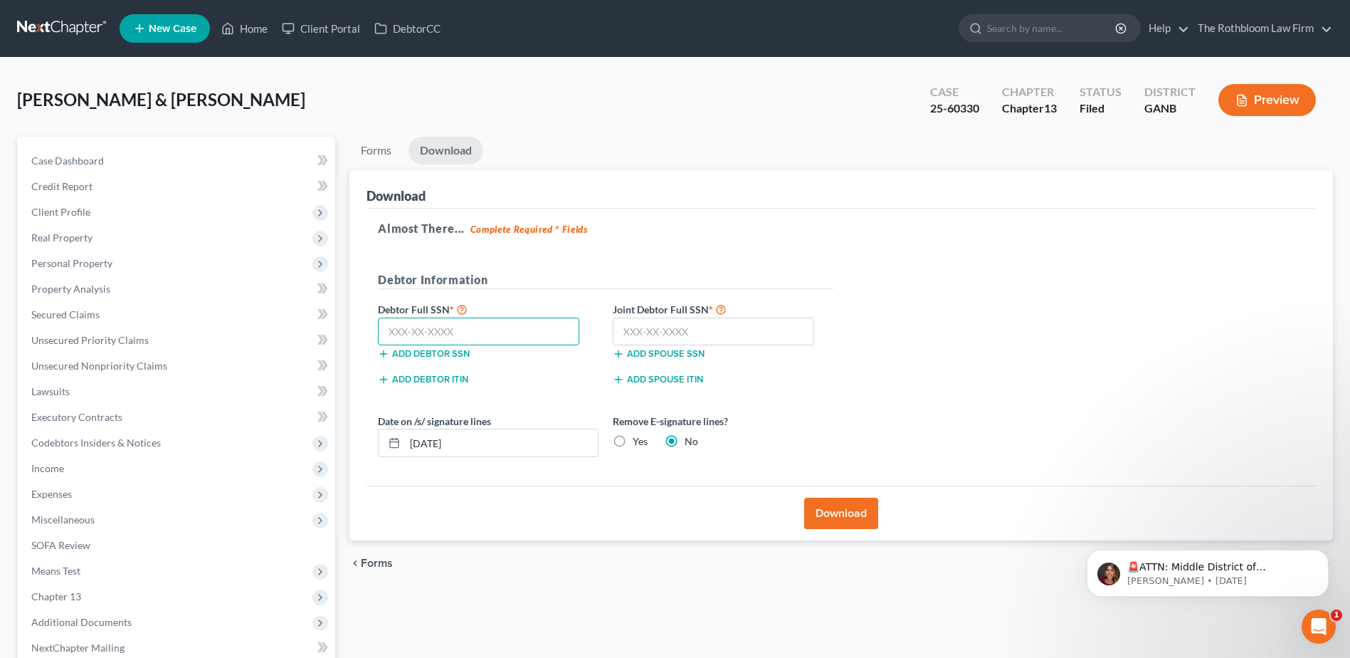
click at [426, 327] on input "text" at bounding box center [478, 331] width 201 height 28
type input "617-36-8219"
click at [653, 327] on input "text" at bounding box center [713, 331] width 201 height 28
type input "623-50-0027"
click at [852, 516] on button "Download" at bounding box center [841, 512] width 74 height 31
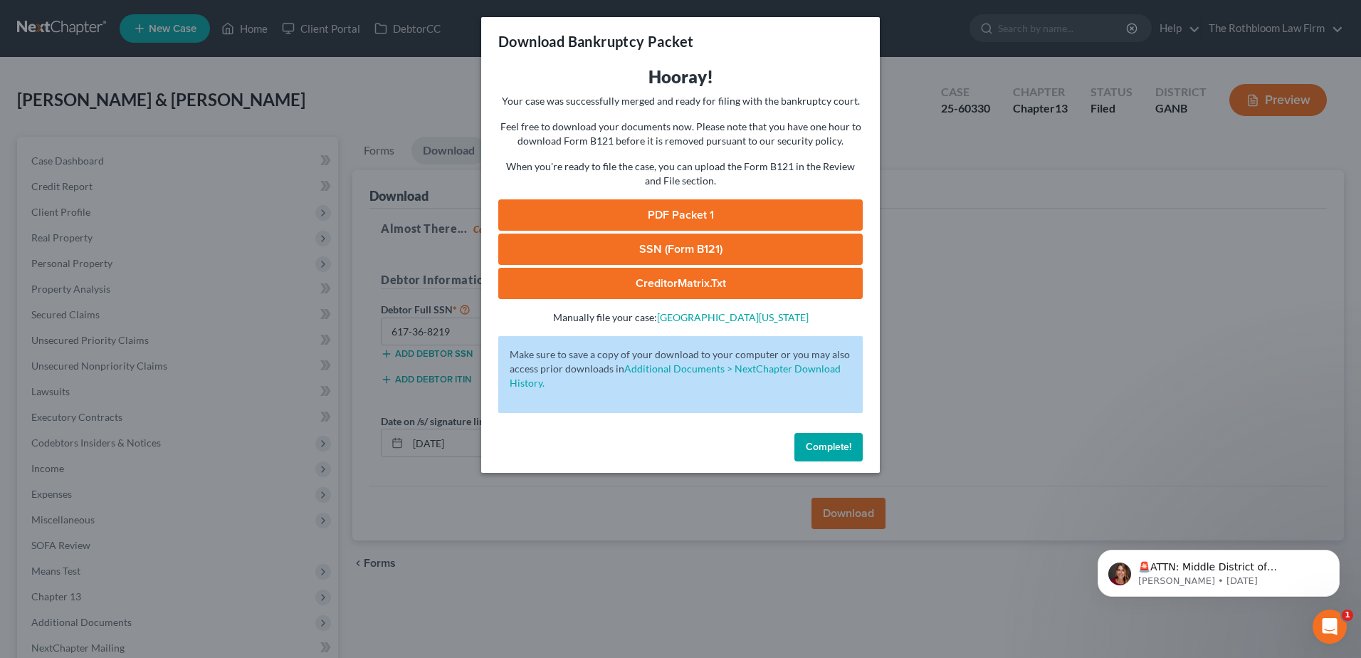
drag, startPoint x: 813, startPoint y: 444, endPoint x: 922, endPoint y: 431, distance: 109.7
click at [813, 444] on span "Complete!" at bounding box center [829, 447] width 46 height 12
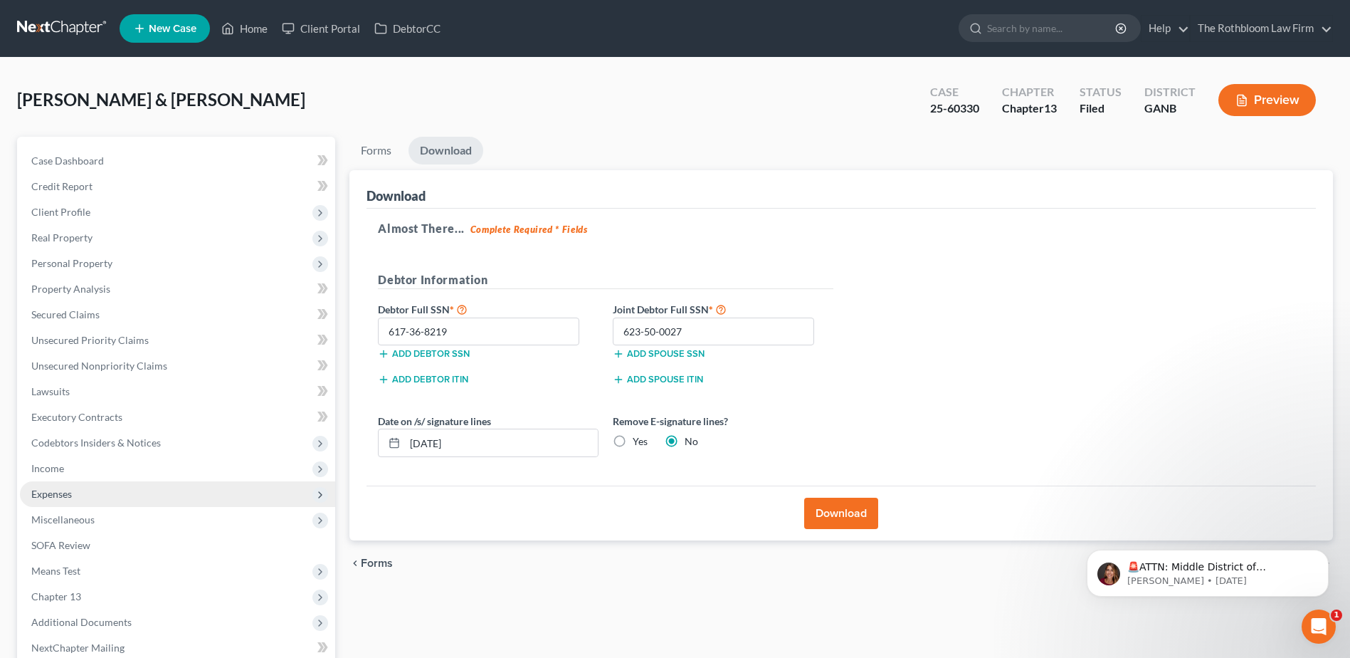
click at [75, 497] on span "Expenses" at bounding box center [177, 494] width 315 height 26
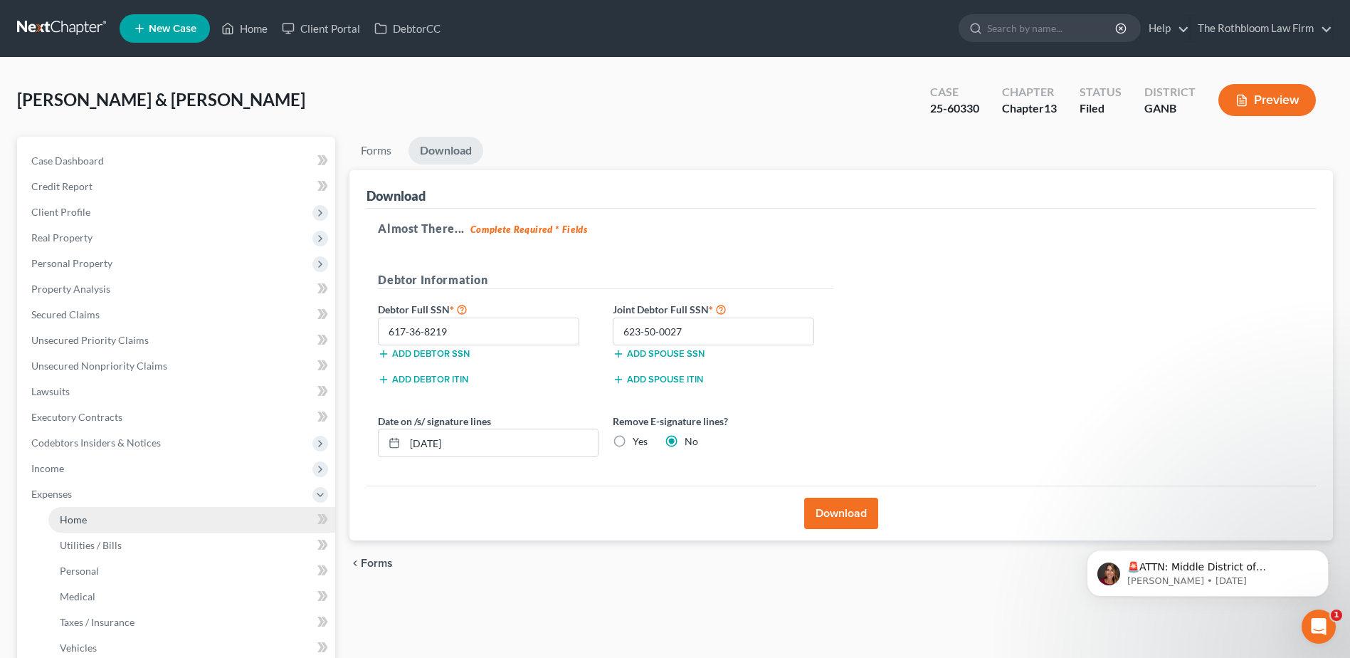
click at [80, 517] on span "Home" at bounding box center [73, 519] width 27 height 12
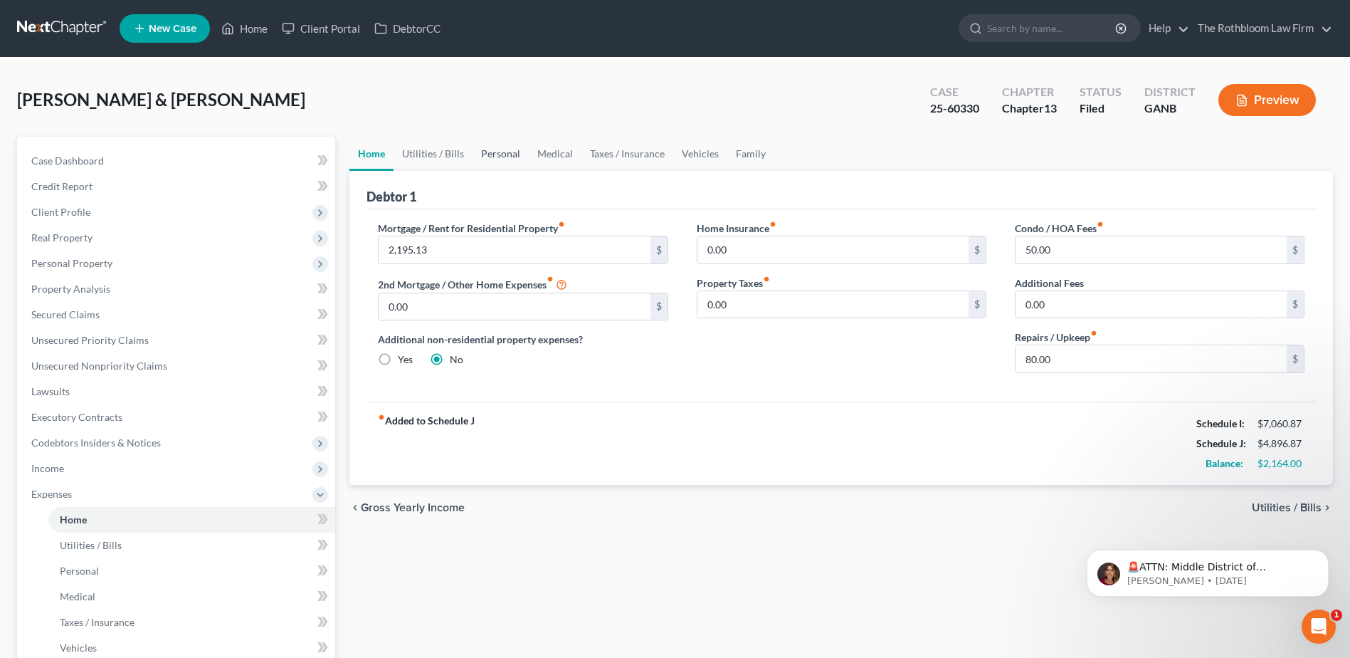
click at [516, 157] on link "Personal" at bounding box center [501, 154] width 56 height 34
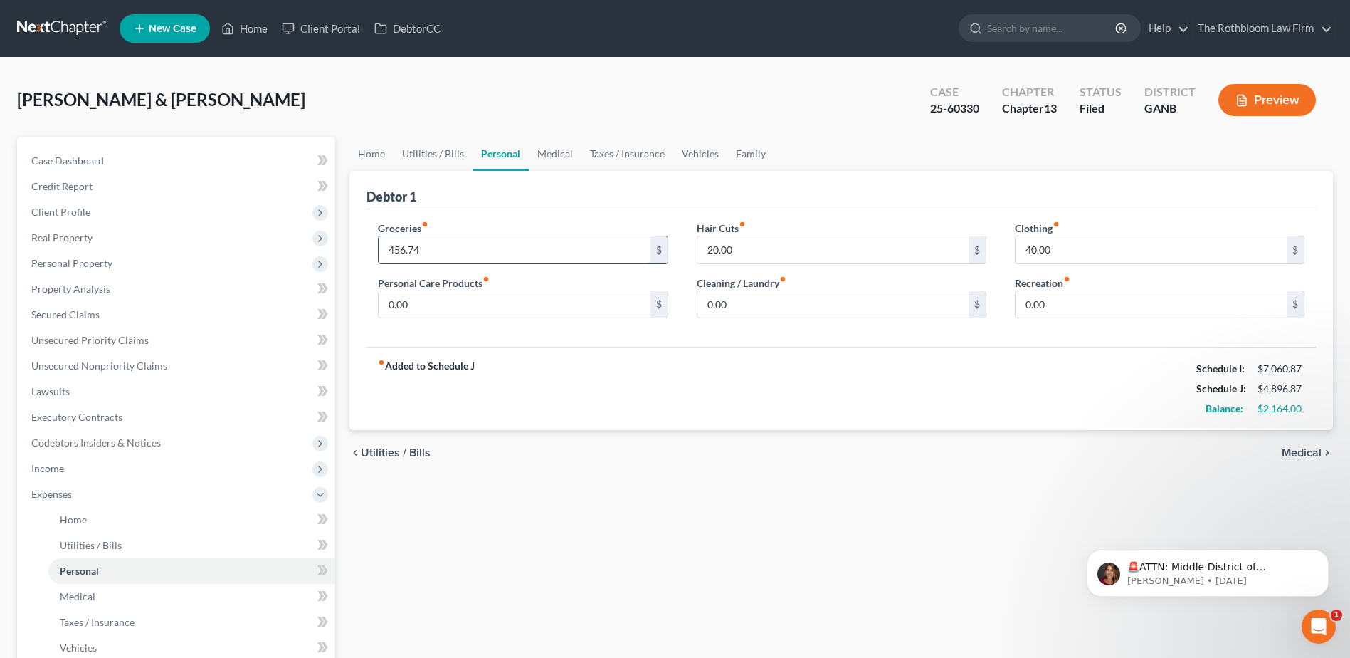
click at [423, 243] on input "456.74" at bounding box center [514, 249] width 271 height 27
type input "370.74"
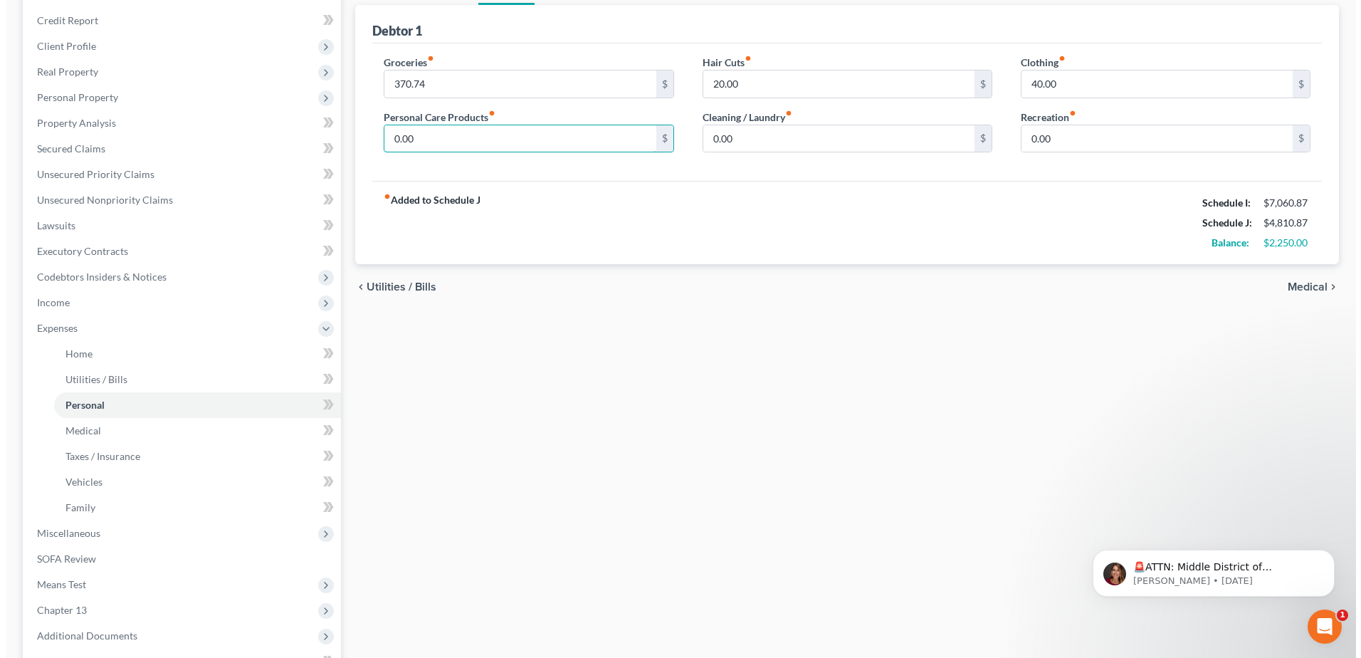
scroll to position [330, 0]
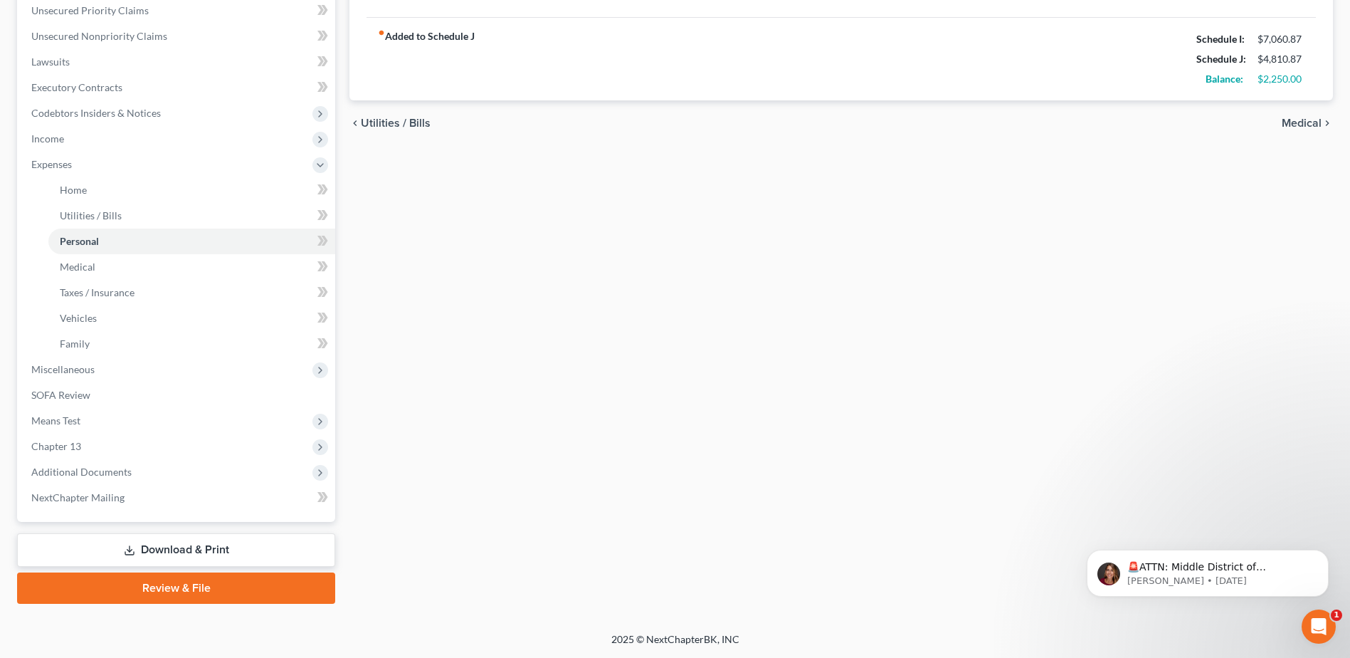
click at [187, 552] on link "Download & Print" at bounding box center [176, 549] width 318 height 33
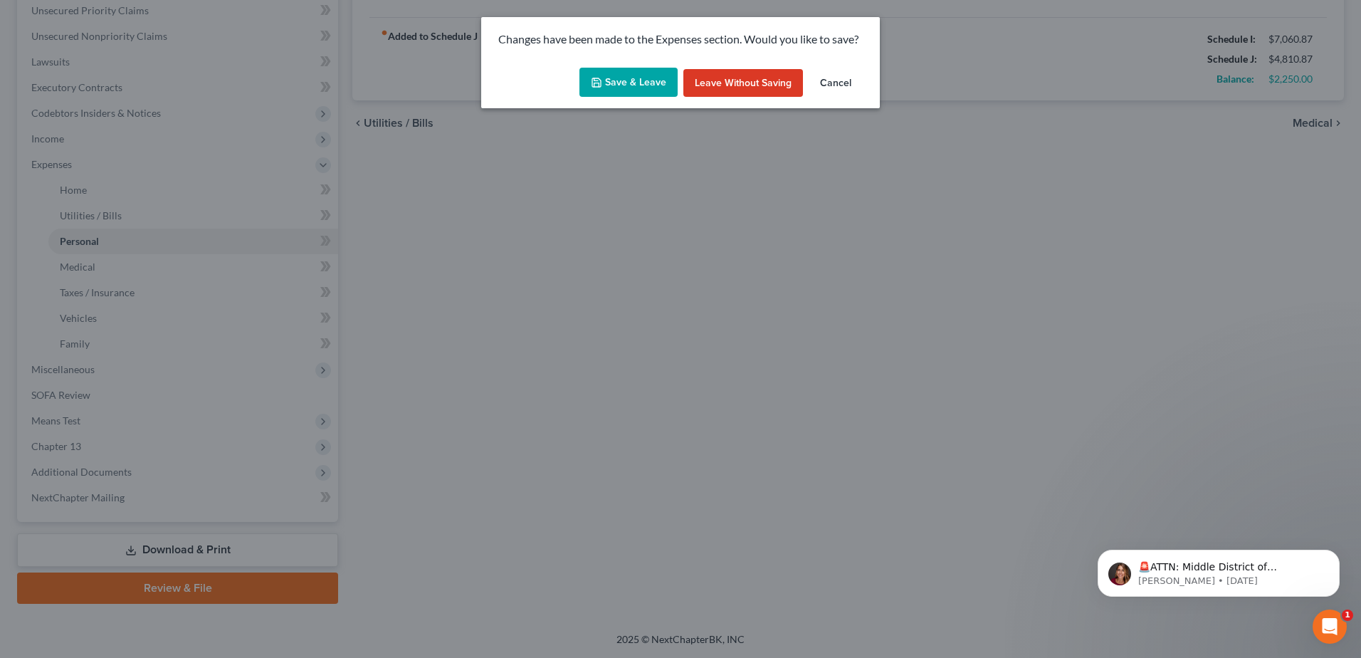
click at [633, 79] on button "Save & Leave" at bounding box center [628, 83] width 98 height 30
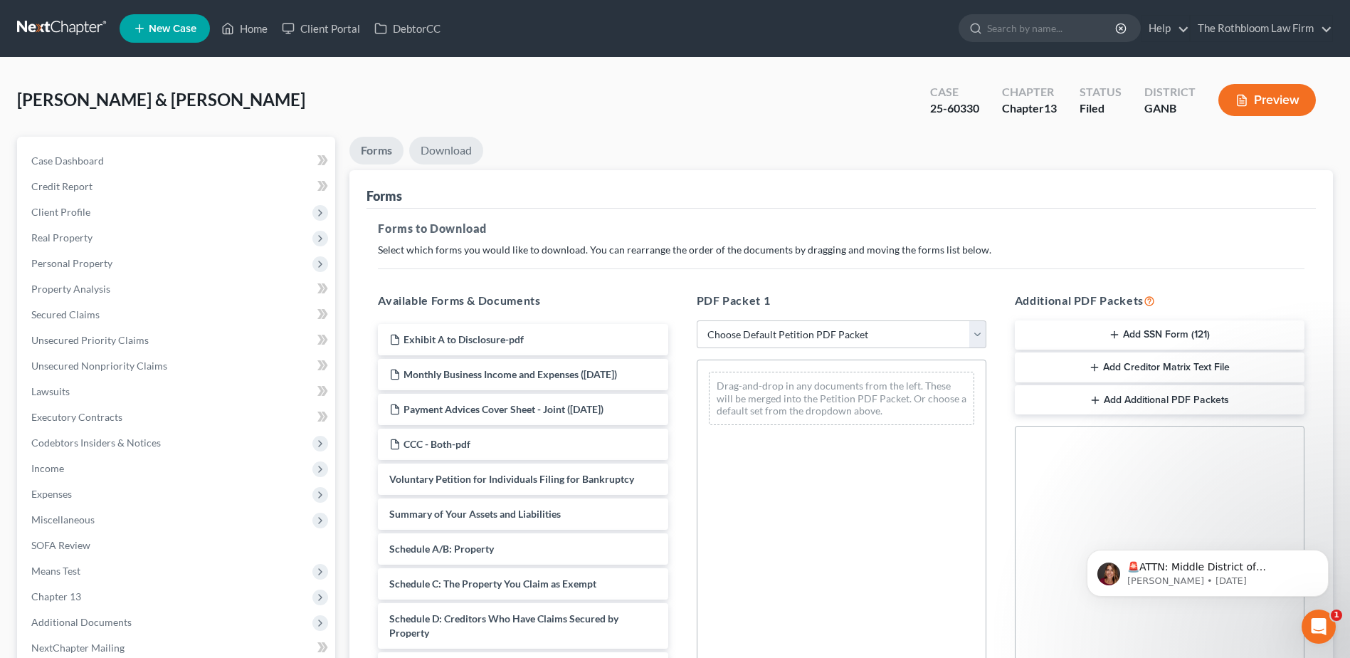
click at [448, 150] on link "Download" at bounding box center [446, 151] width 74 height 28
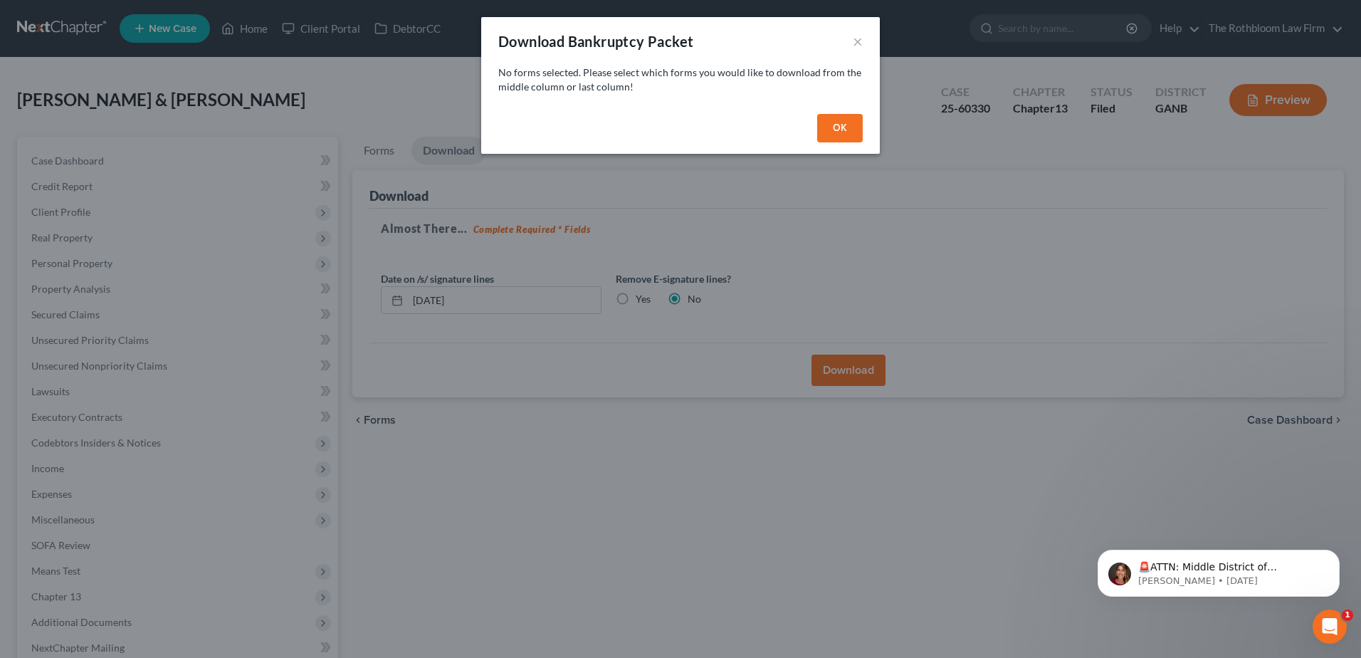
click at [840, 131] on button "OK" at bounding box center [840, 128] width 46 height 28
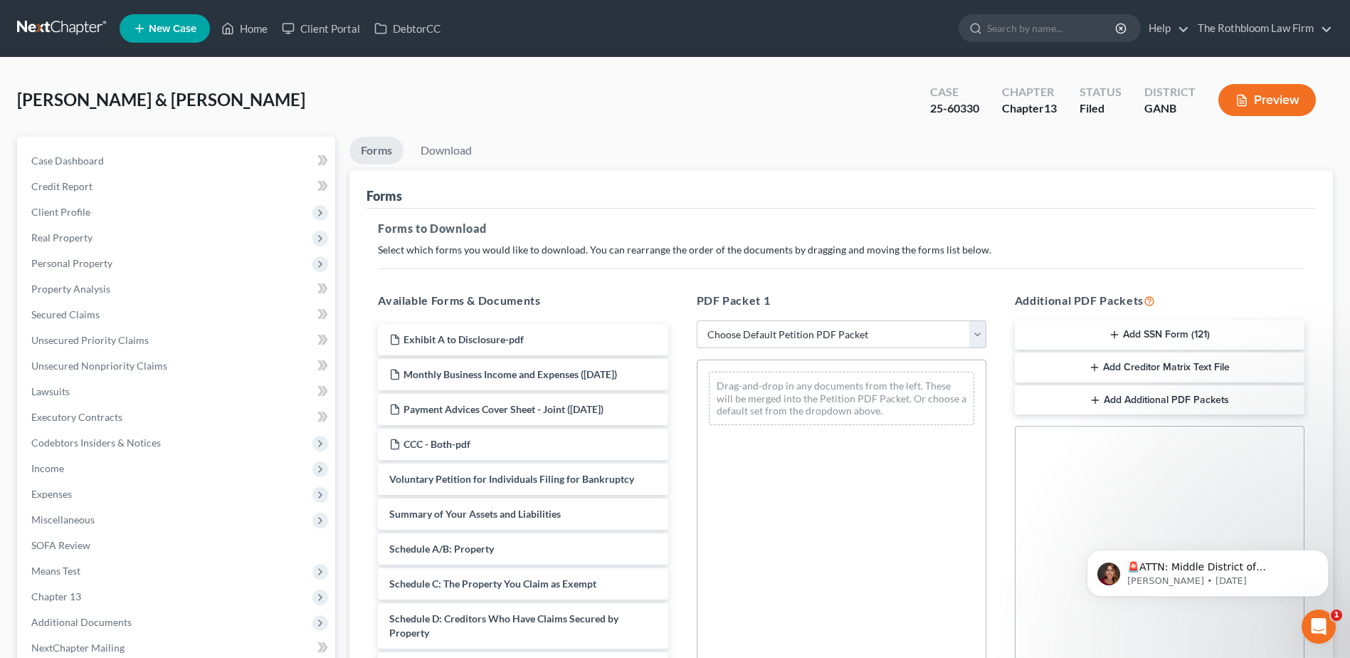
click at [775, 330] on select "Choose Default Petition PDF Packet Complete Bankruptcy Petition (all forms and …" at bounding box center [842, 334] width 290 height 28
click at [65, 463] on span "Income" at bounding box center [177, 468] width 315 height 26
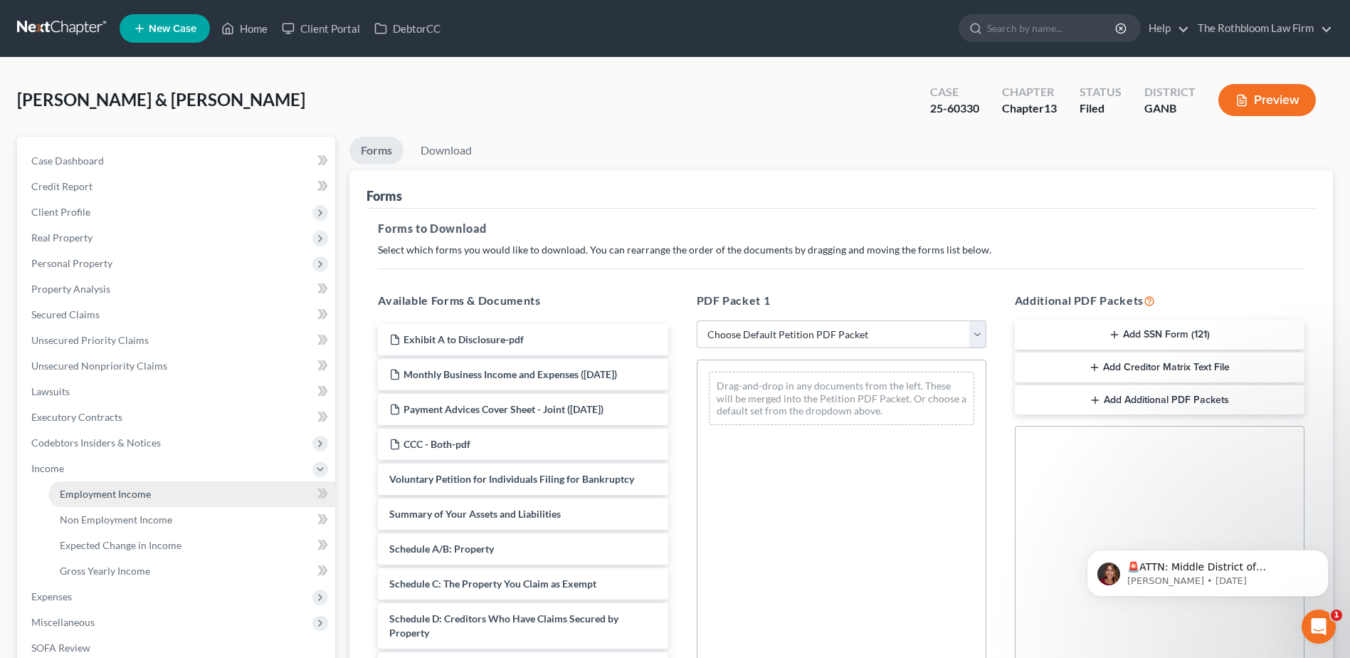
click at [69, 494] on span "Employment Income" at bounding box center [105, 494] width 91 height 12
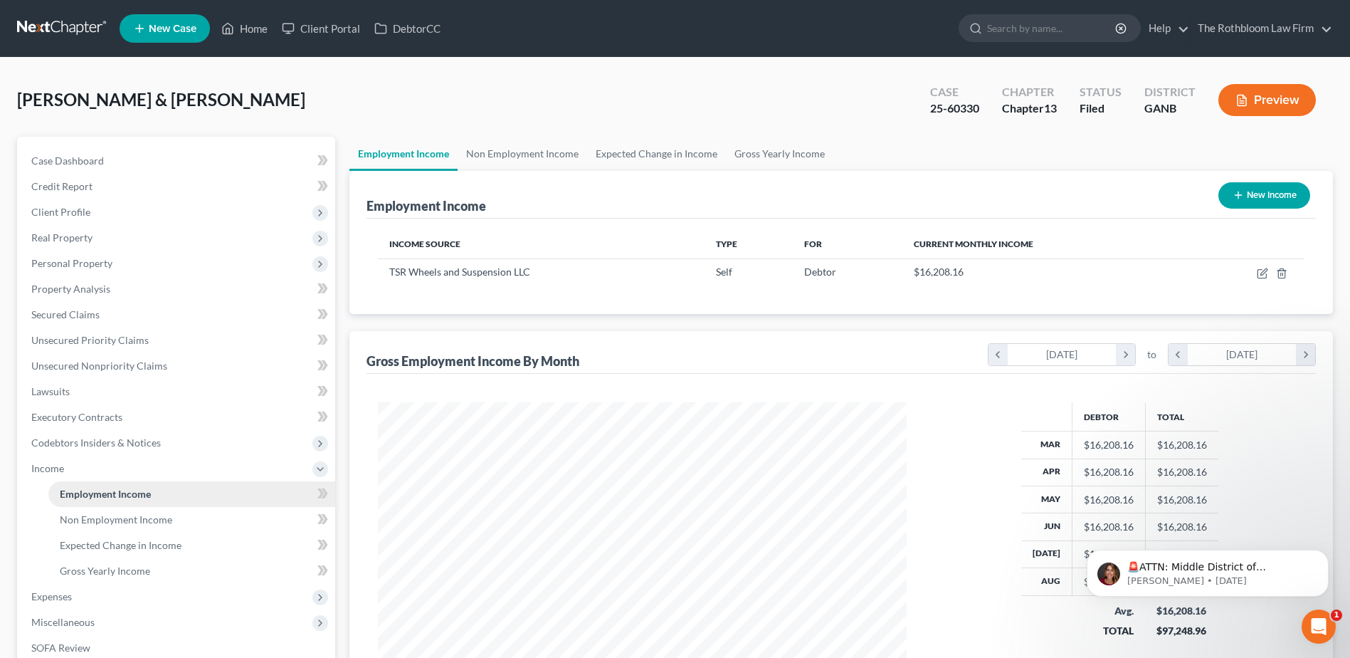
scroll to position [264, 557]
click at [106, 524] on span "Non Employment Income" at bounding box center [116, 519] width 112 height 12
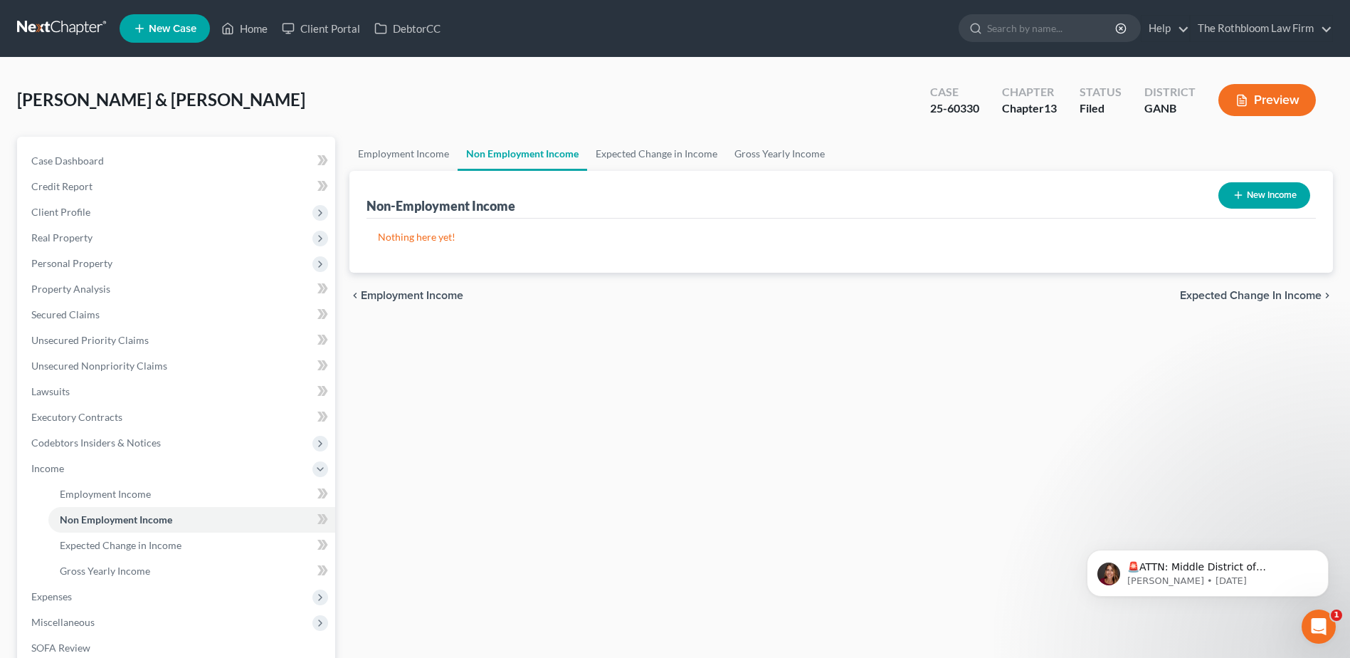
click at [1274, 198] on button "New Income" at bounding box center [1264, 195] width 92 height 26
select select "0"
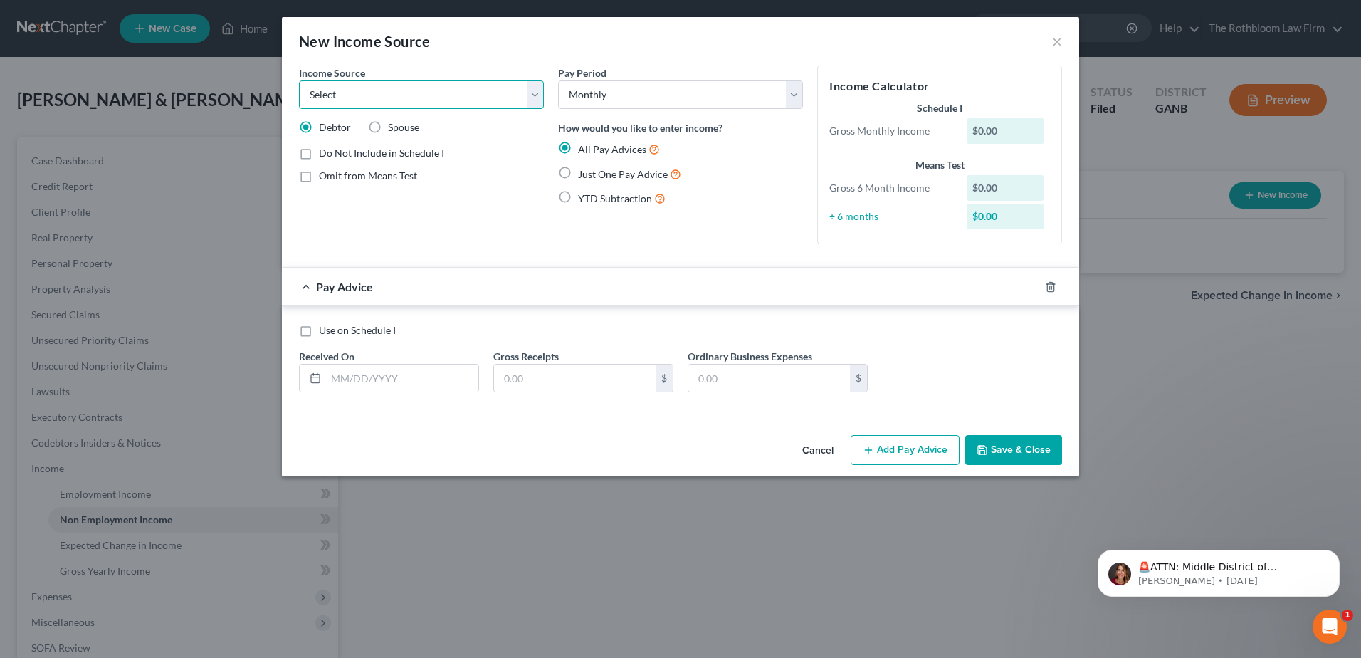
click at [535, 95] on select "Select Unemployment Disability (from employer) Pension Retirement Social Securi…" at bounding box center [421, 94] width 245 height 28
select select "5"
click at [299, 80] on select "Select Unemployment Disability (from employer) Pension Retirement Social Securi…" at bounding box center [421, 94] width 245 height 28
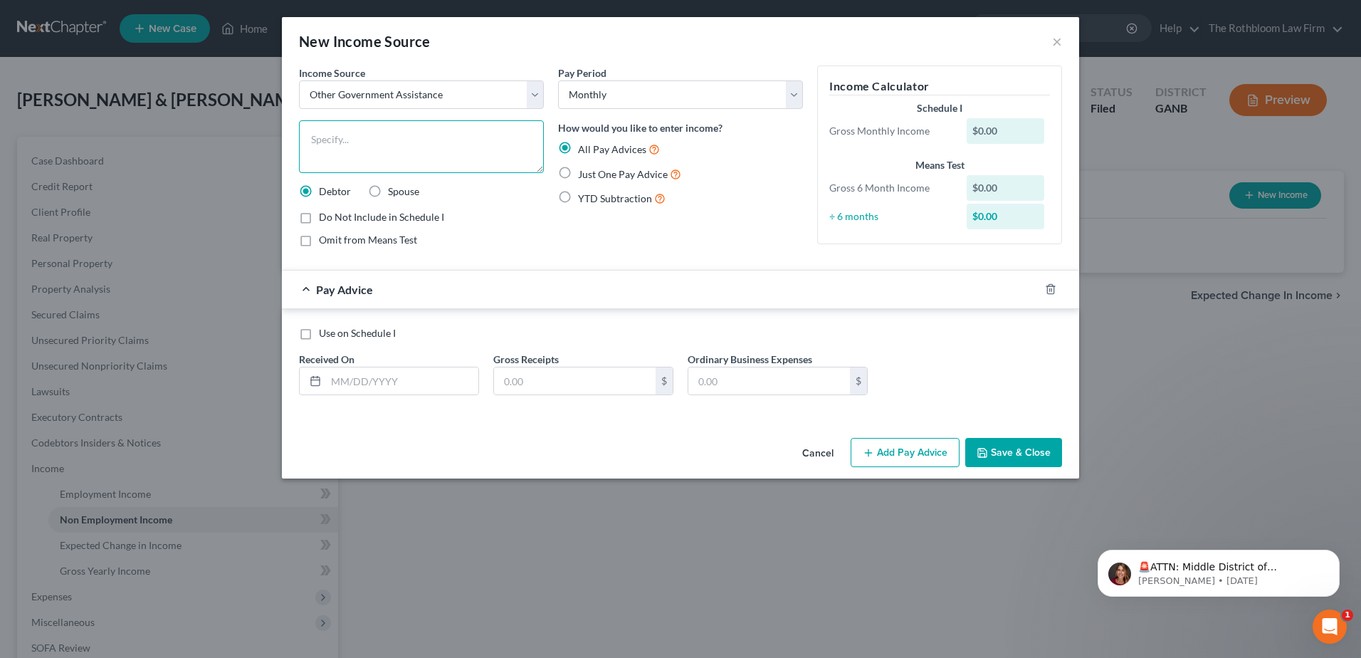
click at [359, 137] on textarea at bounding box center [421, 146] width 245 height 53
type textarea "Food Assistance"
click at [388, 188] on label "Spouse" at bounding box center [403, 191] width 31 height 14
click at [394, 188] on input "Spouse" at bounding box center [398, 188] width 9 height 9
radio input "true"
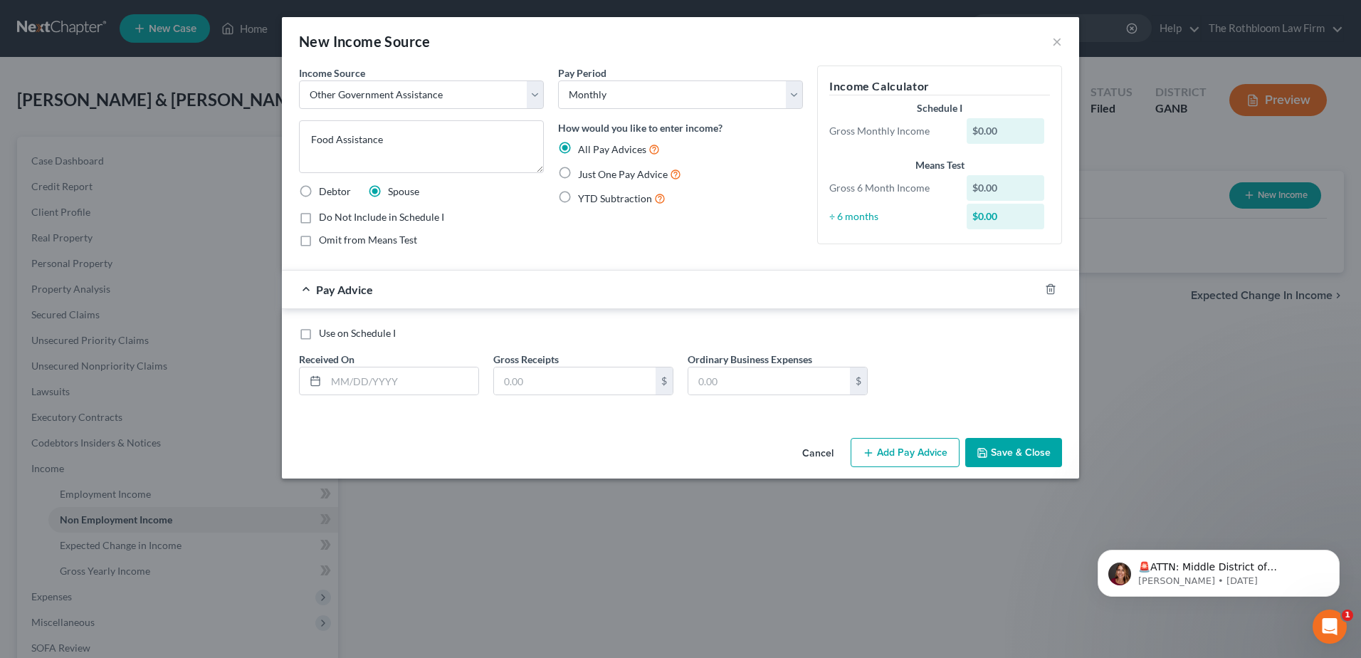
click at [372, 395] on div "Use on Schedule I Received On * Gross Receipts $ Ordinary Business Expenses $" at bounding box center [680, 366] width 777 height 80
click at [368, 376] on input "text" at bounding box center [402, 380] width 152 height 27
type input "09/01/2025"
type input "800.00"
click at [580, 179] on span "Just One Pay Advice" at bounding box center [623, 174] width 90 height 12
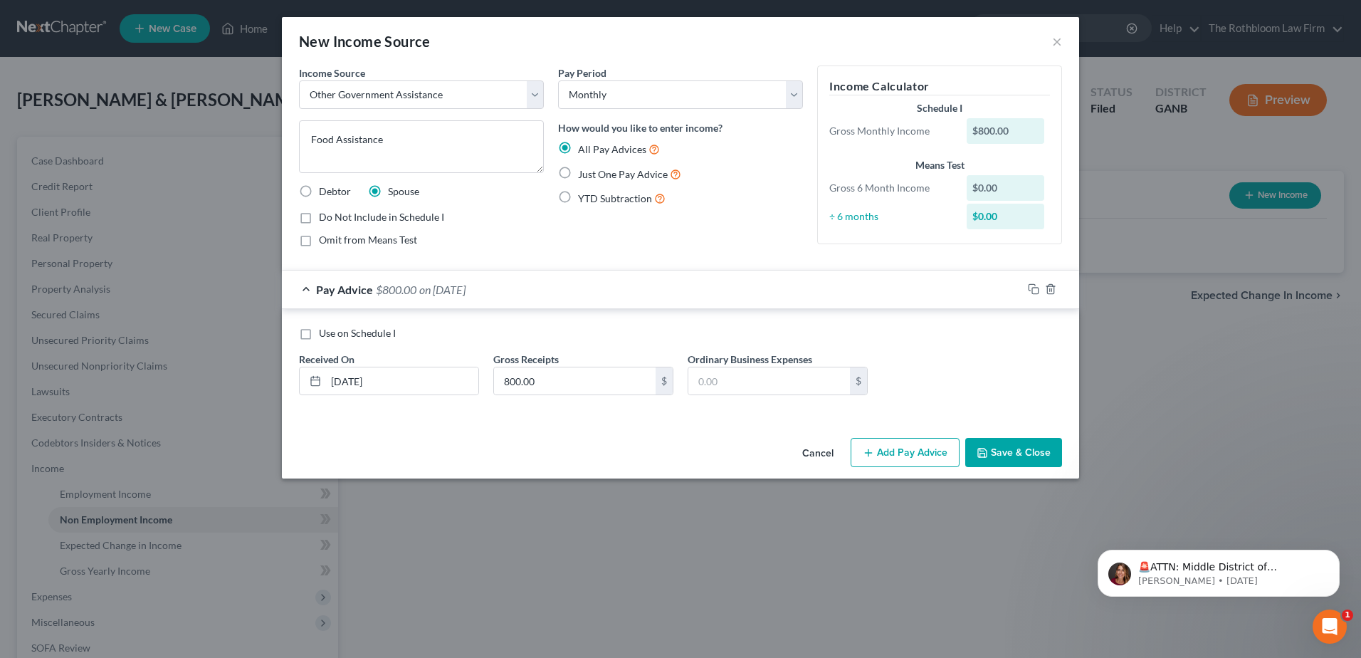
click at [584, 175] on input "Just One Pay Advice" at bounding box center [588, 170] width 9 height 9
radio input "true"
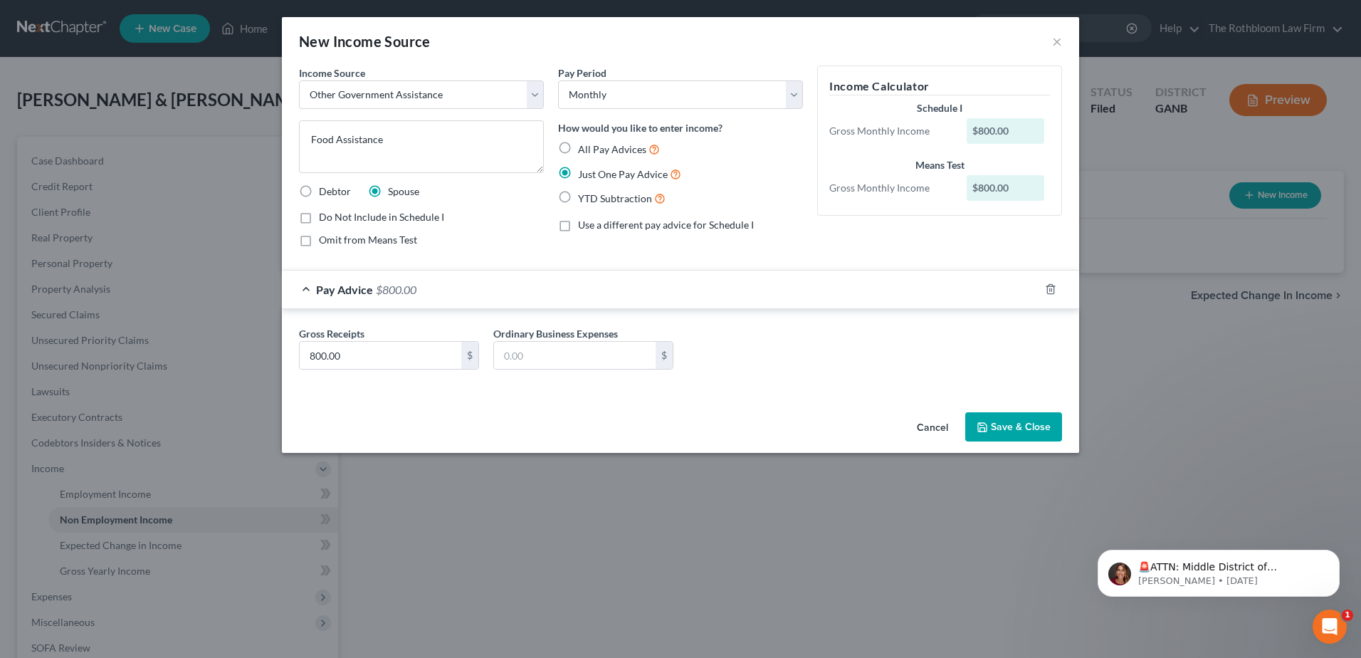
click at [1021, 429] on button "Save & Close" at bounding box center [1013, 427] width 97 height 30
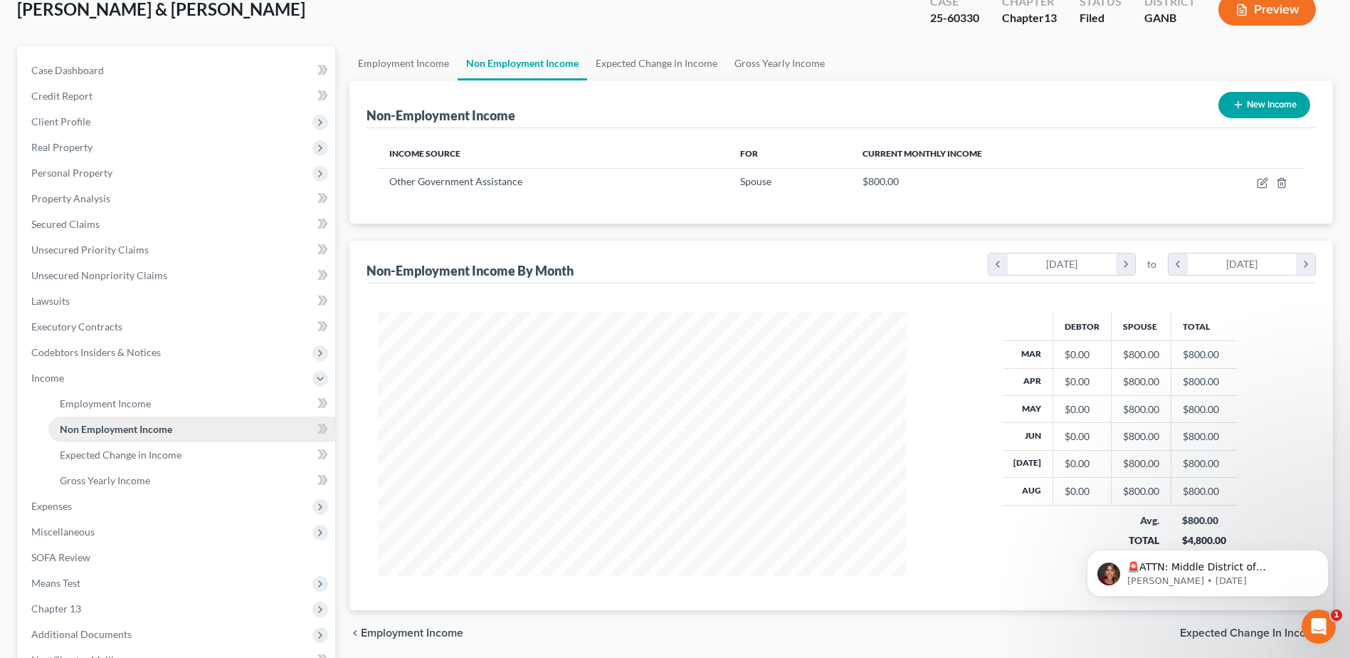
scroll to position [214, 0]
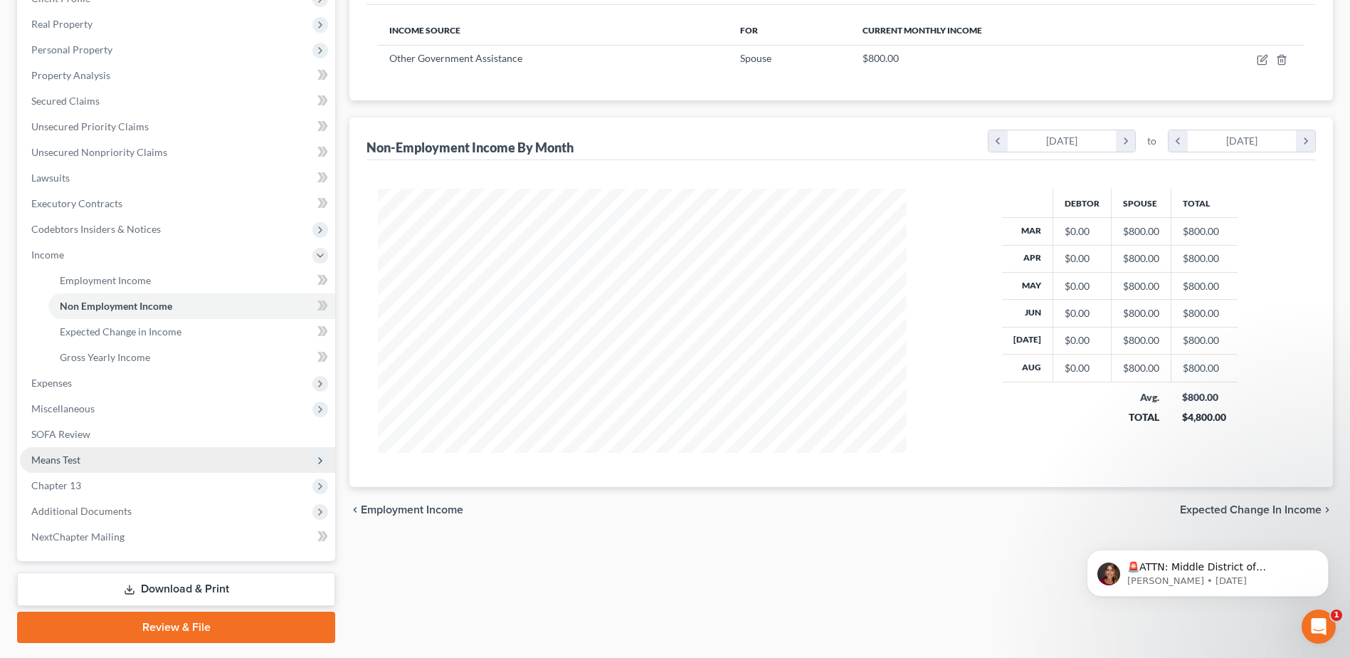
click at [53, 459] on span "Means Test" at bounding box center [55, 459] width 49 height 12
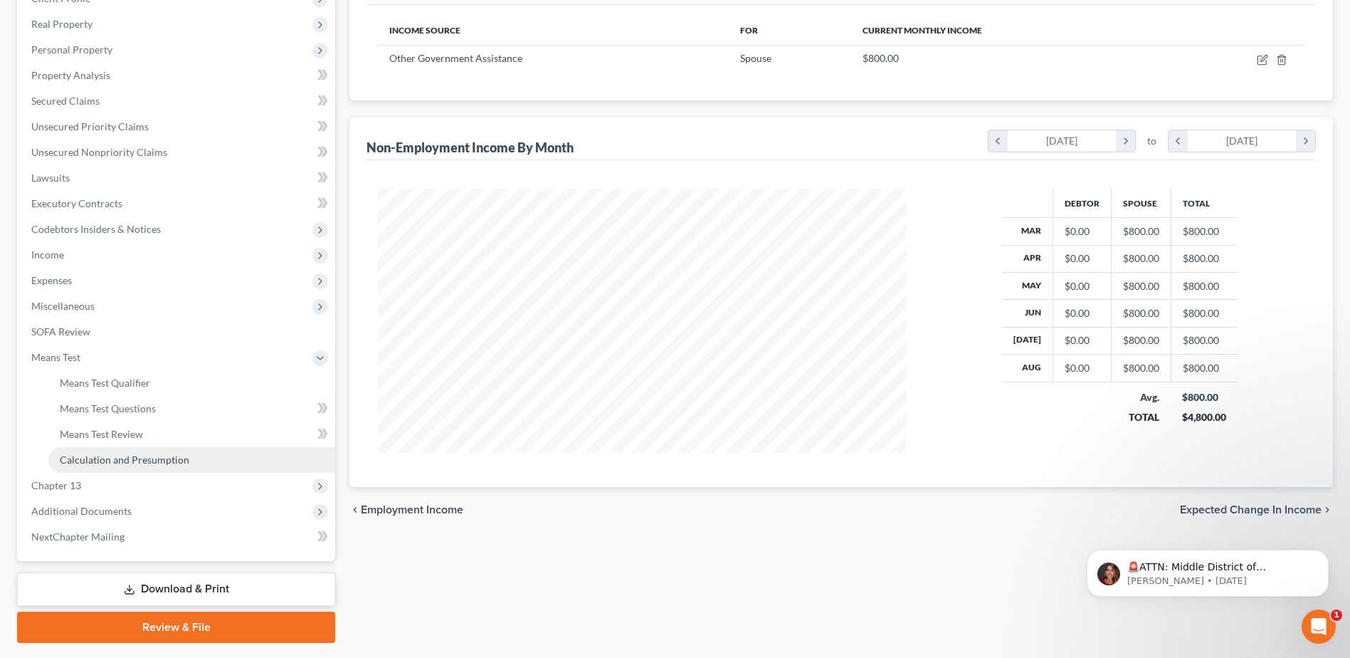
click at [61, 460] on span "Calculation and Presumption" at bounding box center [125, 459] width 130 height 12
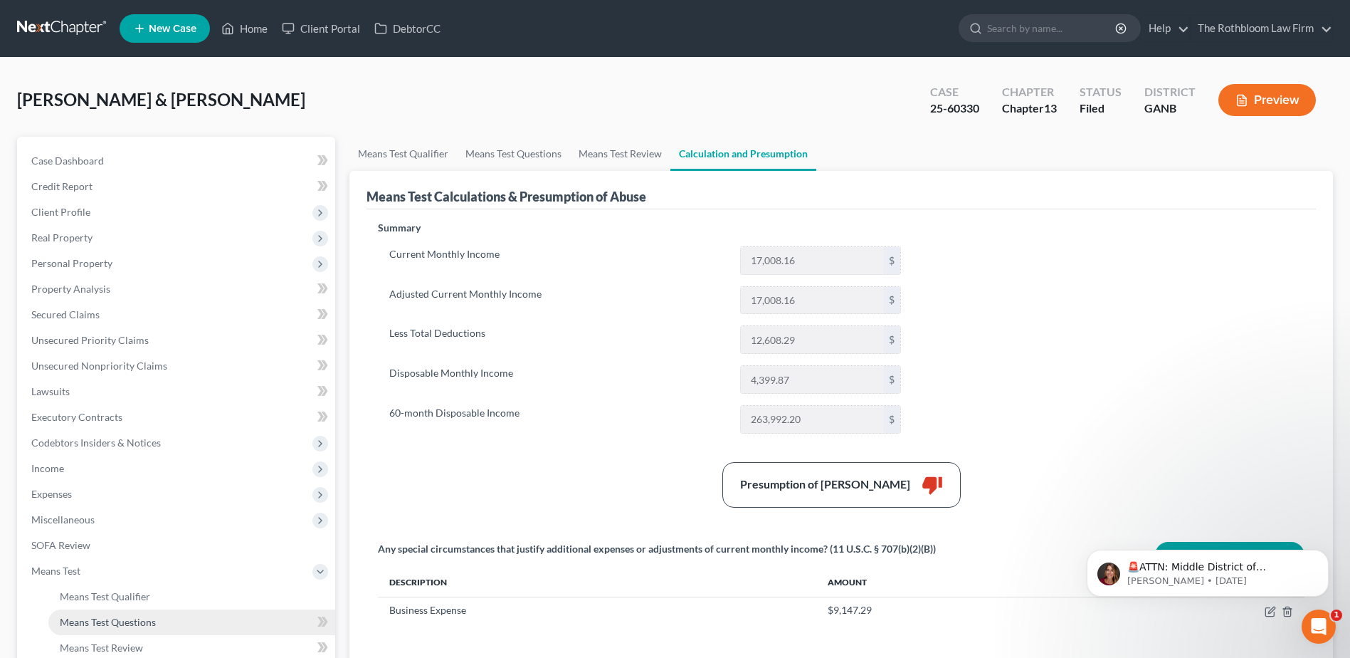
click at [144, 616] on span "Means Test Questions" at bounding box center [108, 622] width 96 height 12
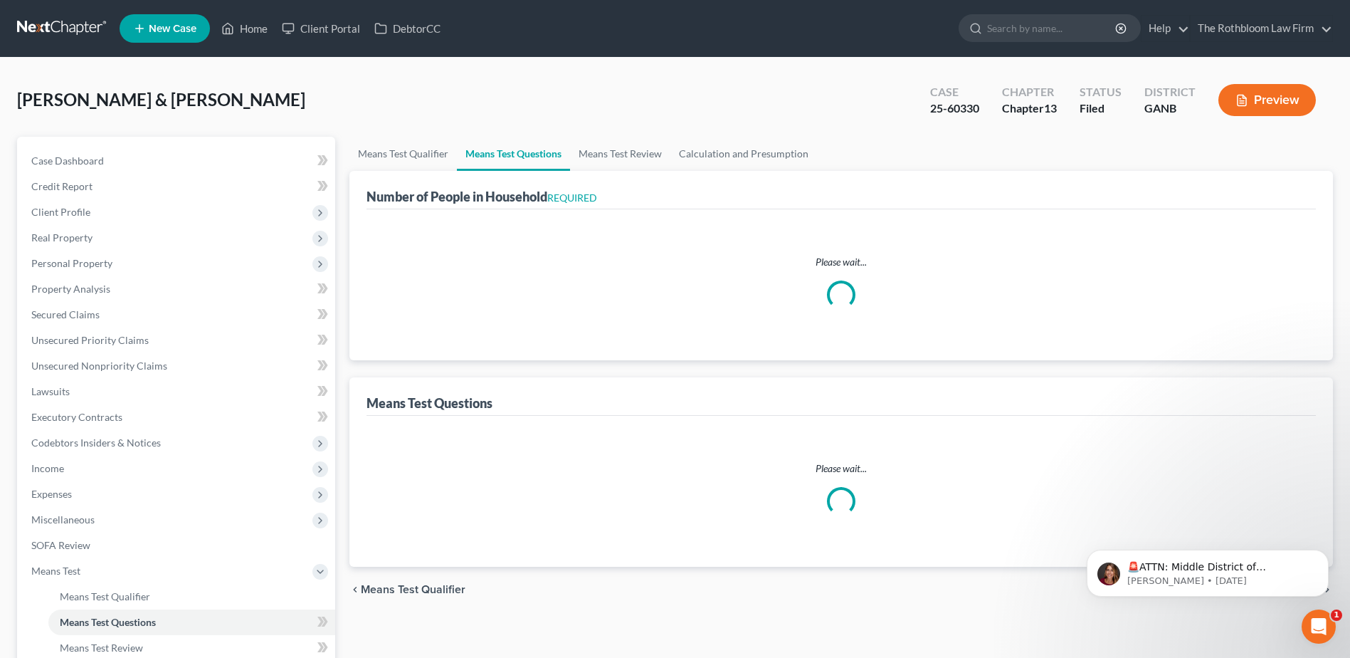
select select "0"
select select "60"
select select "1"
select select "60"
select select "0"
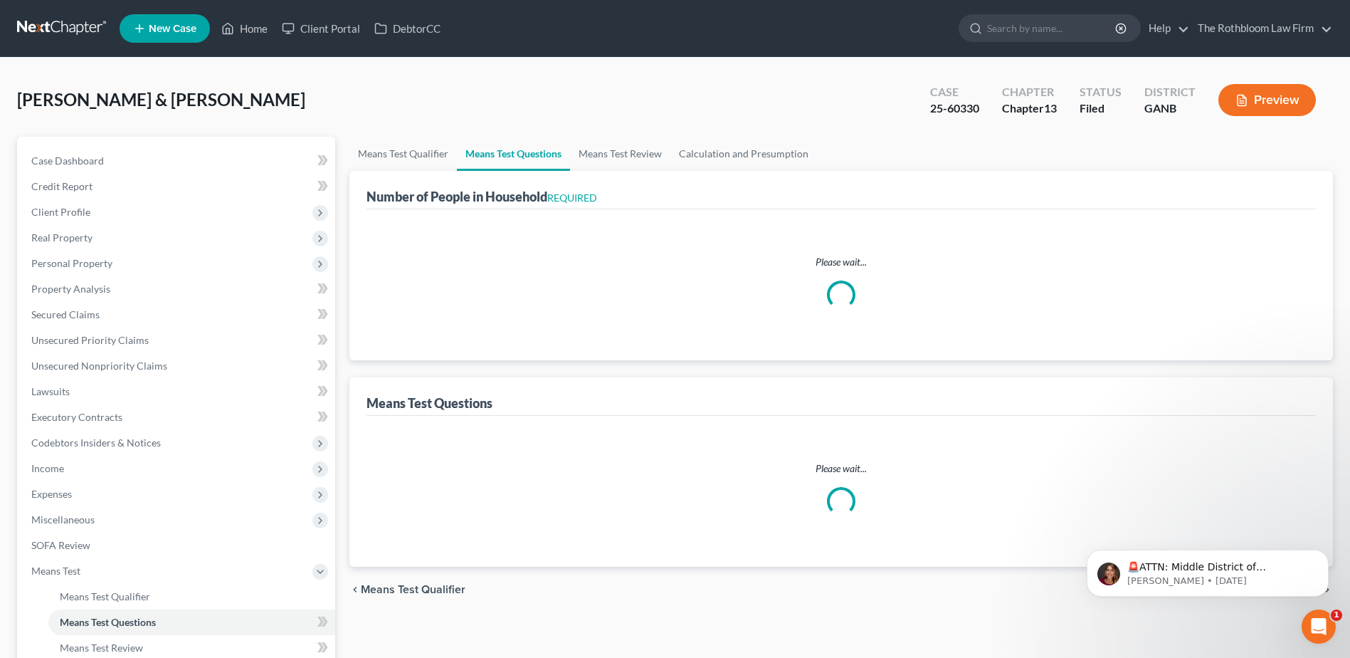
select select "60"
select select "0"
select select "60"
select select "3"
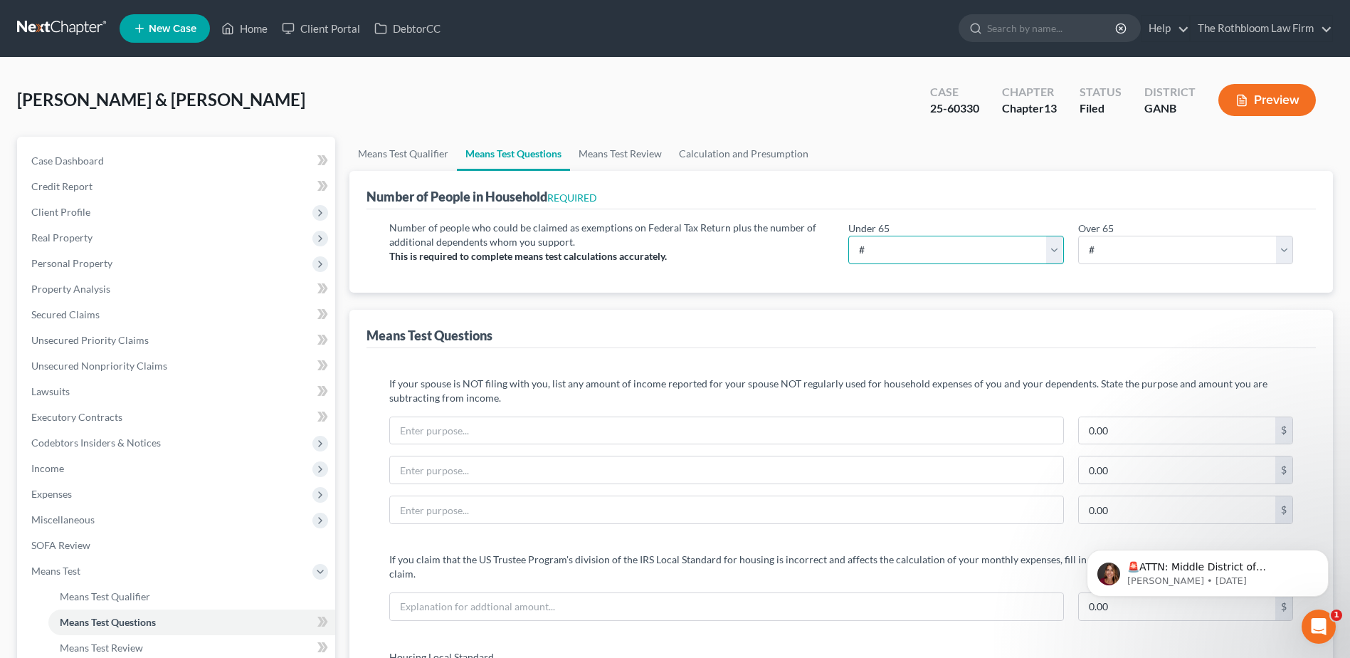
click at [878, 253] on select "# 0 1 2 3 4 5 6 7 8 9 10" at bounding box center [955, 250] width 215 height 28
select select "5"
click at [848, 236] on select "# 0 1 2 3 4 5 6 7 8 9 10" at bounding box center [955, 250] width 215 height 28
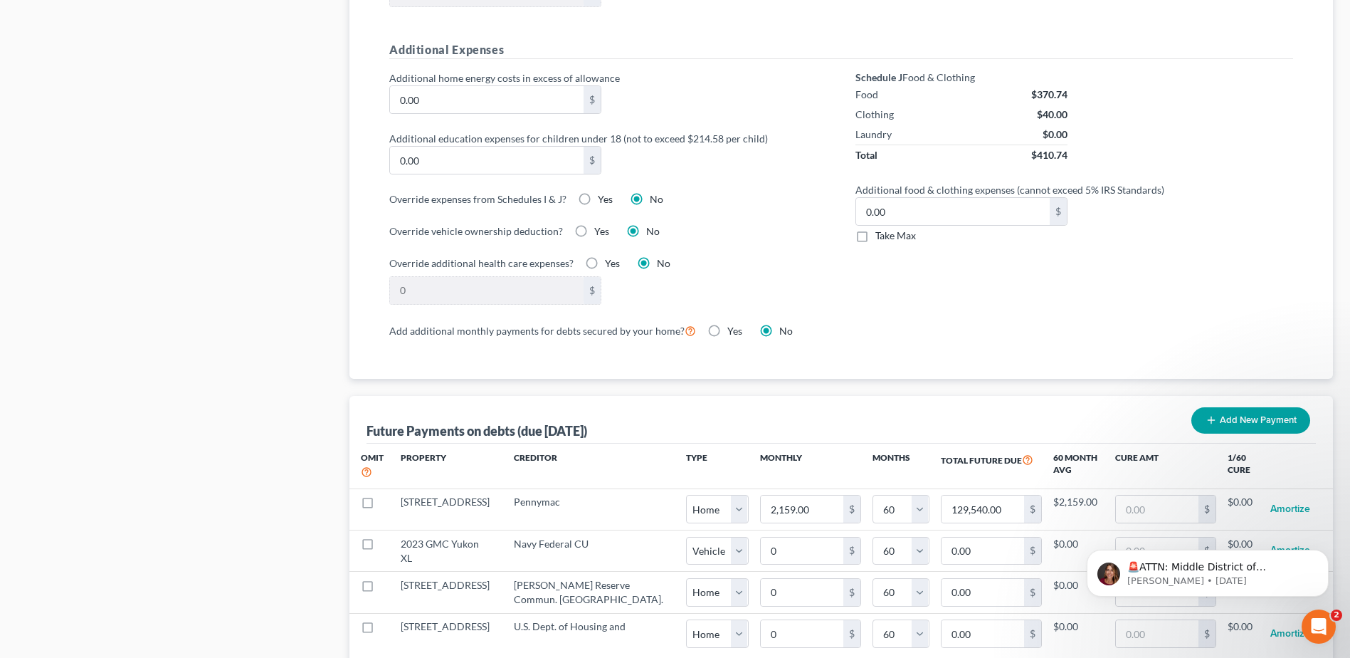
scroll to position [1068, 0]
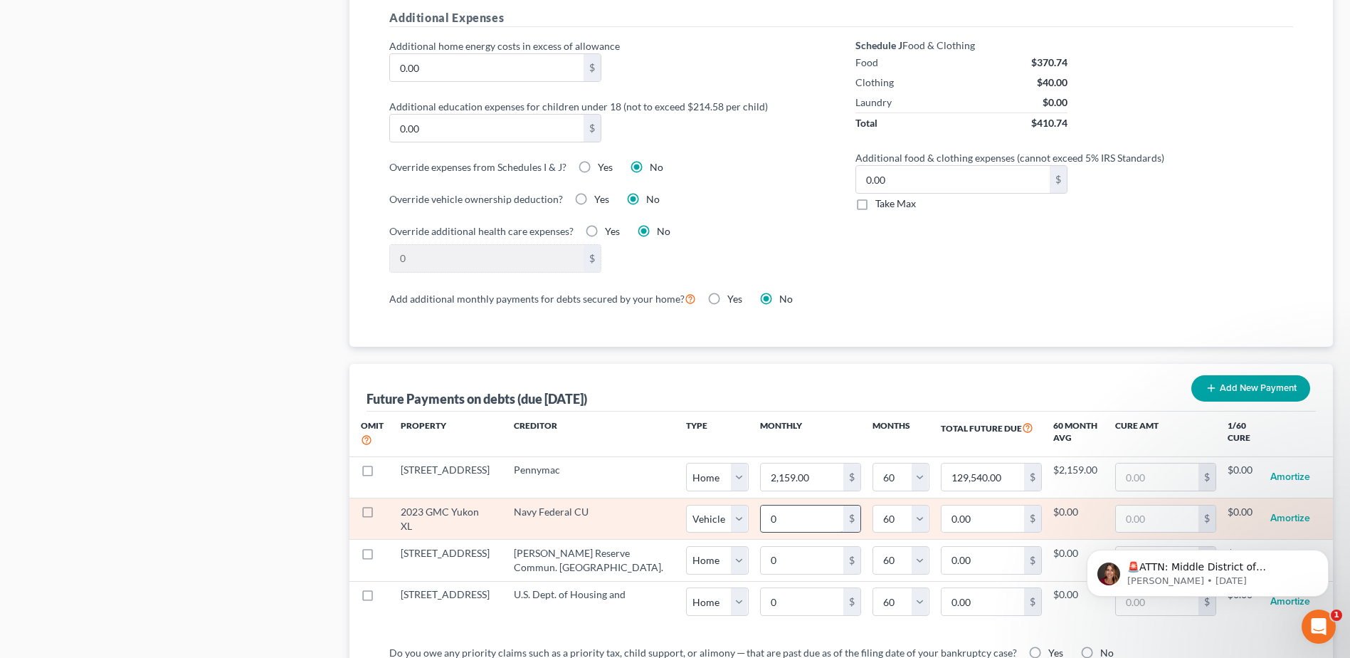
click at [761, 508] on input "0" at bounding box center [802, 518] width 83 height 27
type input "1"
type input "60.00"
type input "12"
type input "720.00"
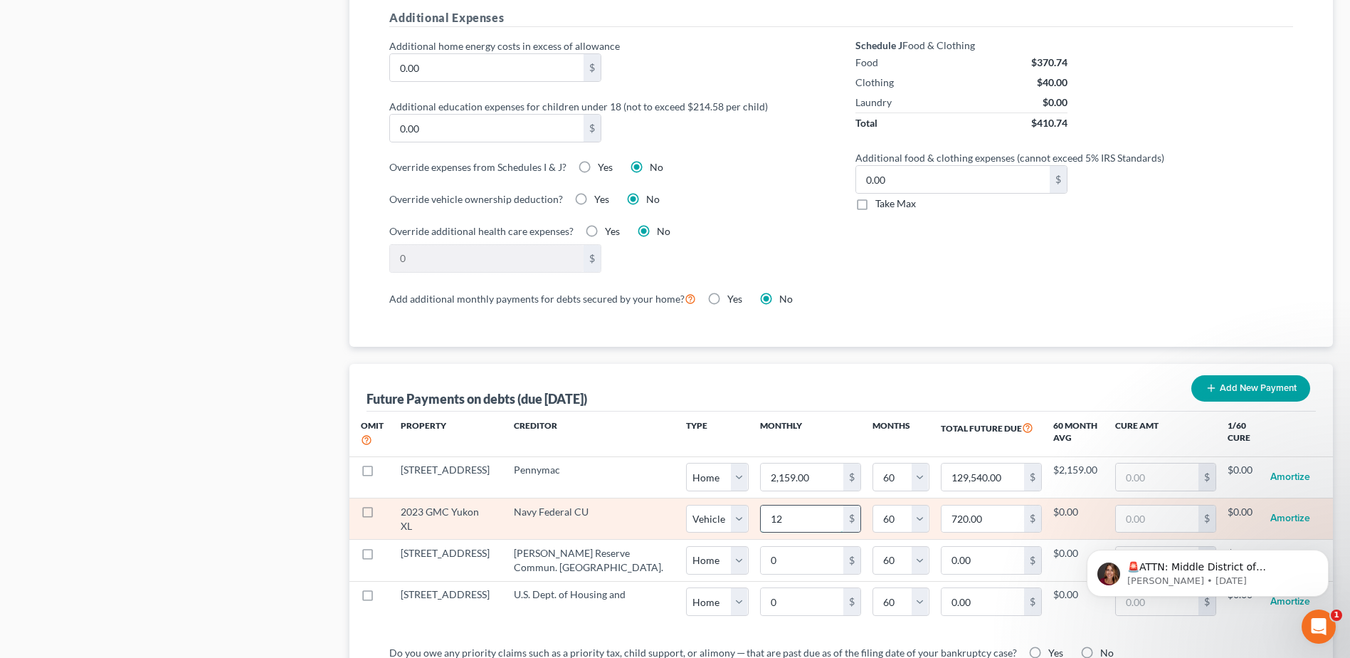
type input "122"
type input "7,320.00"
type input "1228"
type input "73,680.00"
type input "1,228"
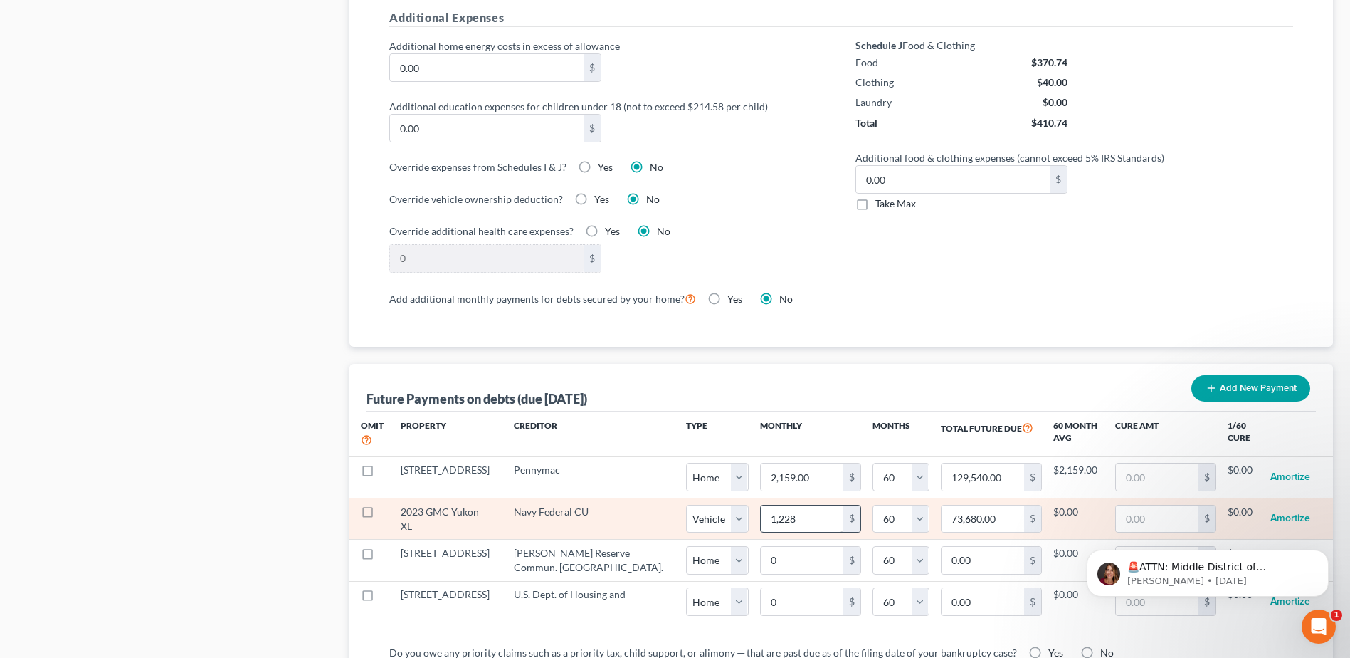
select select "1"
select select "60"
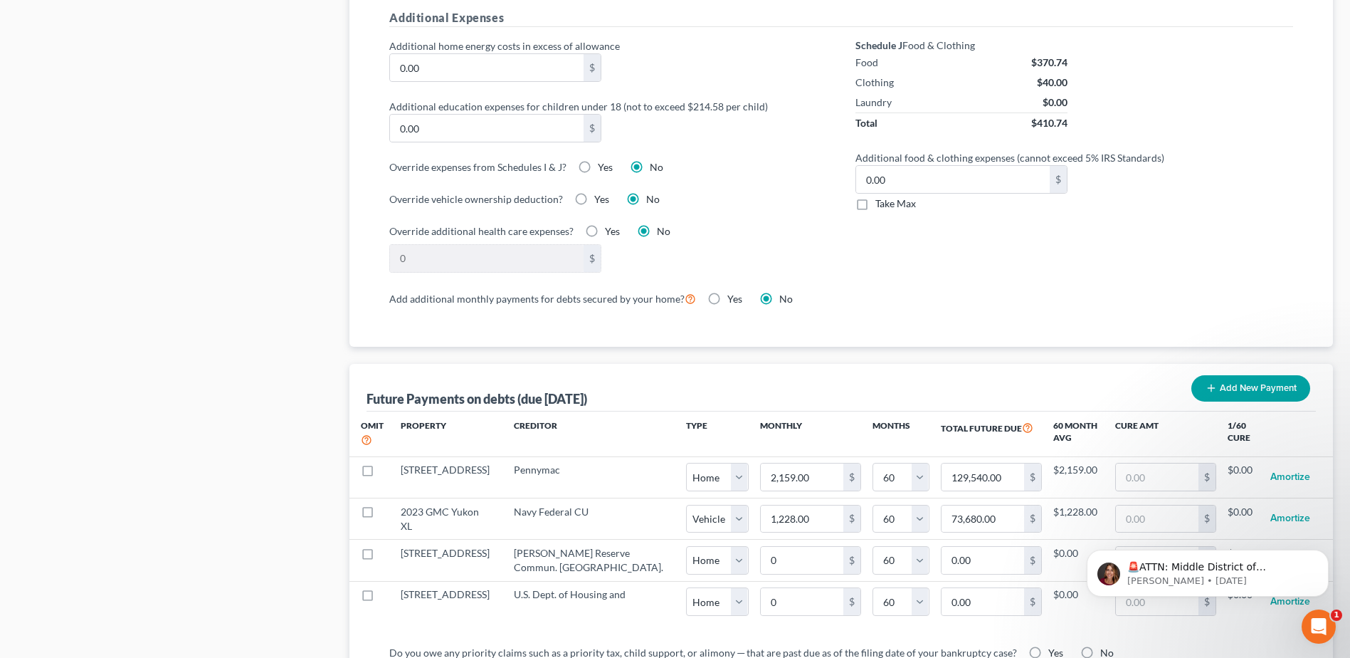
select select "1"
select select "60"
select select "1"
select select "60"
select select "1"
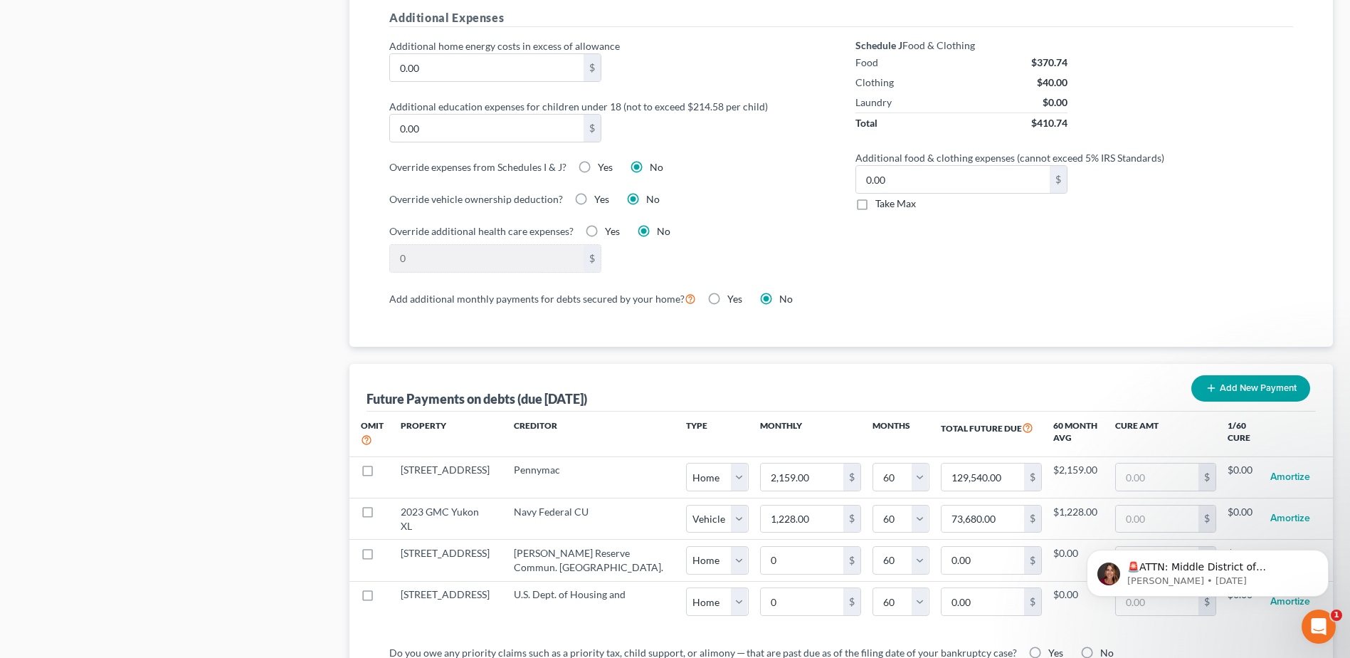
select select "60"
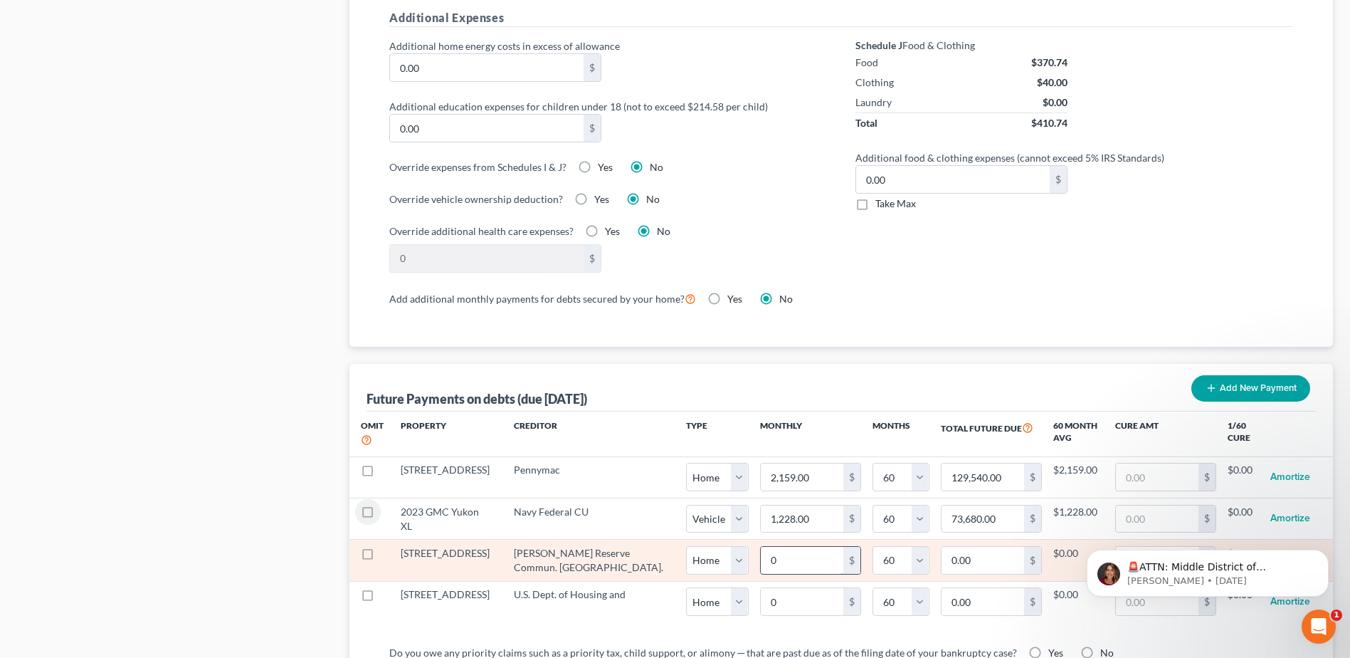
click at [761, 547] on input "0" at bounding box center [802, 560] width 83 height 27
click at [761, 551] on input "0" at bounding box center [802, 560] width 83 height 27
drag, startPoint x: 717, startPoint y: 547, endPoint x: 692, endPoint y: 552, distance: 25.6
click at [761, 552] on input "0" at bounding box center [802, 560] width 83 height 27
type input "9"
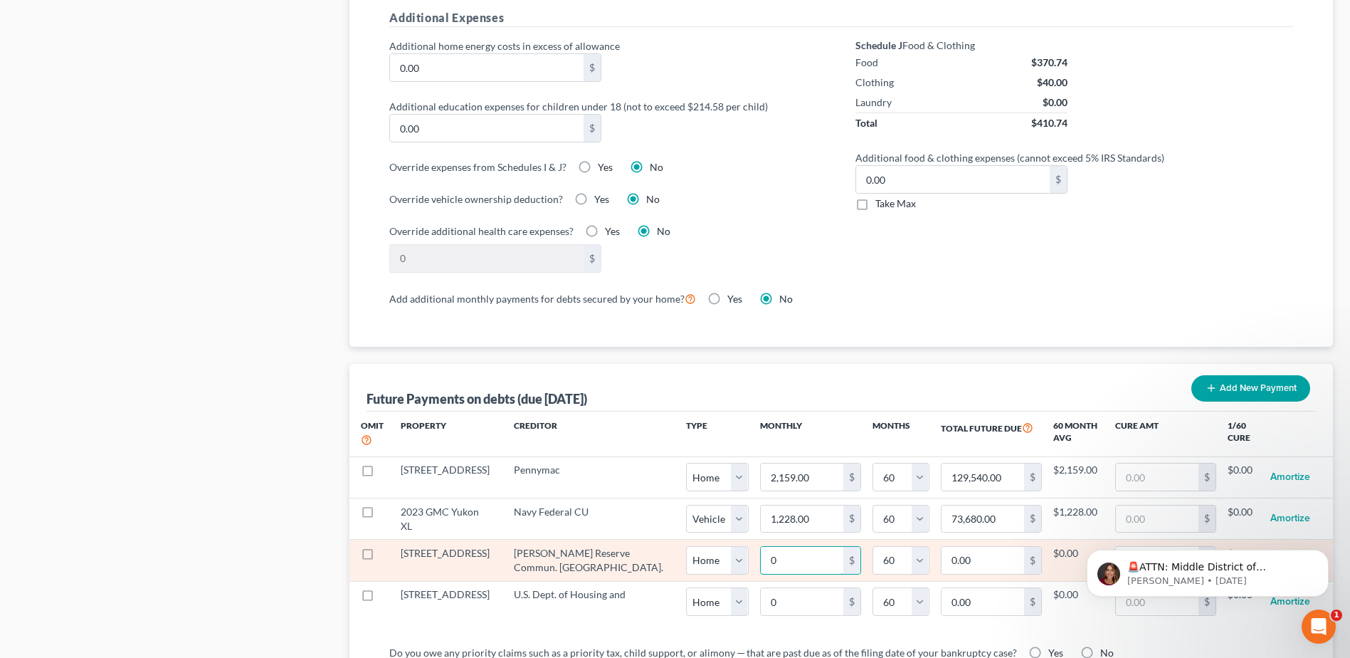
type input "540.00"
type input "94"
type input "5,640.00"
type input "94.1"
type input "5,646.00"
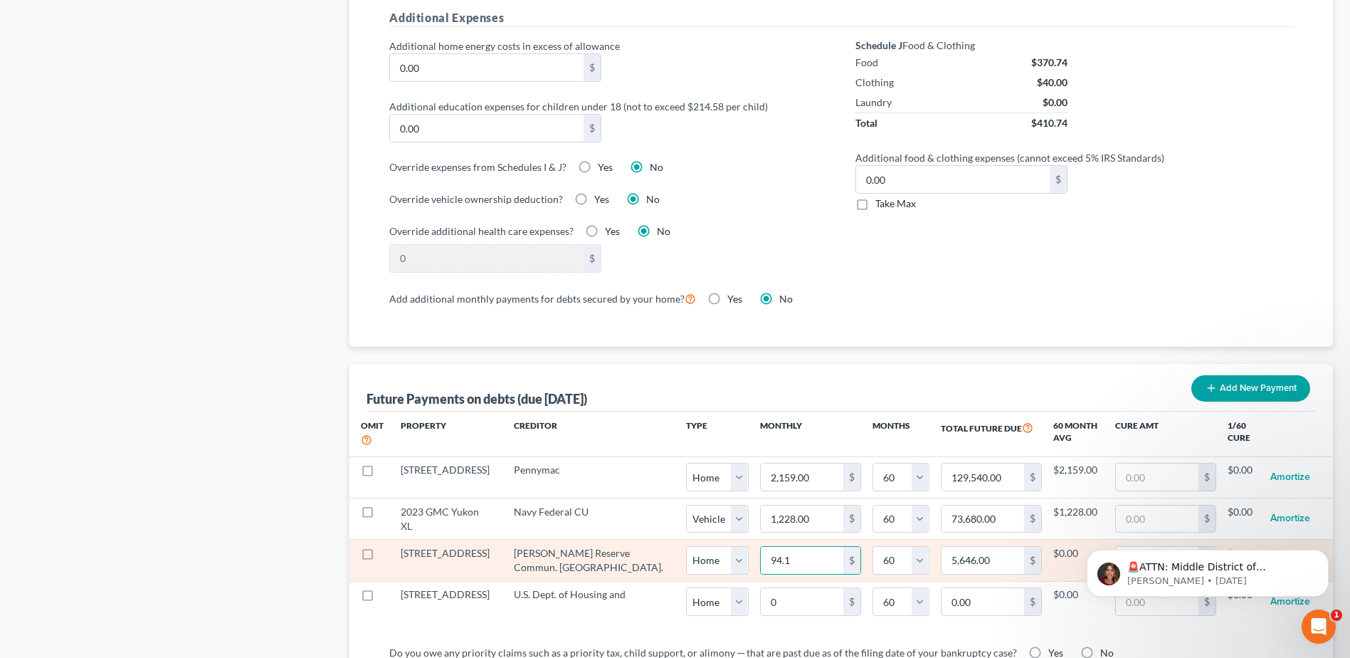
select select "0"
select select "60"
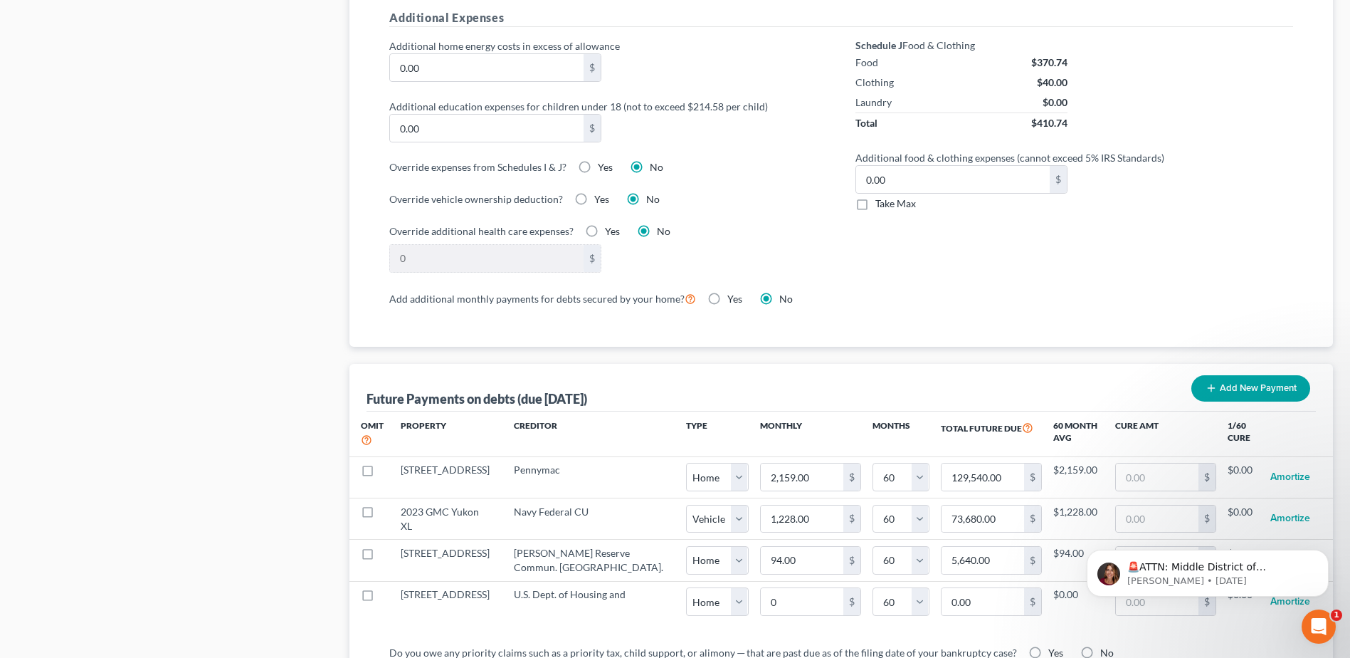
select select "0"
select select "60"
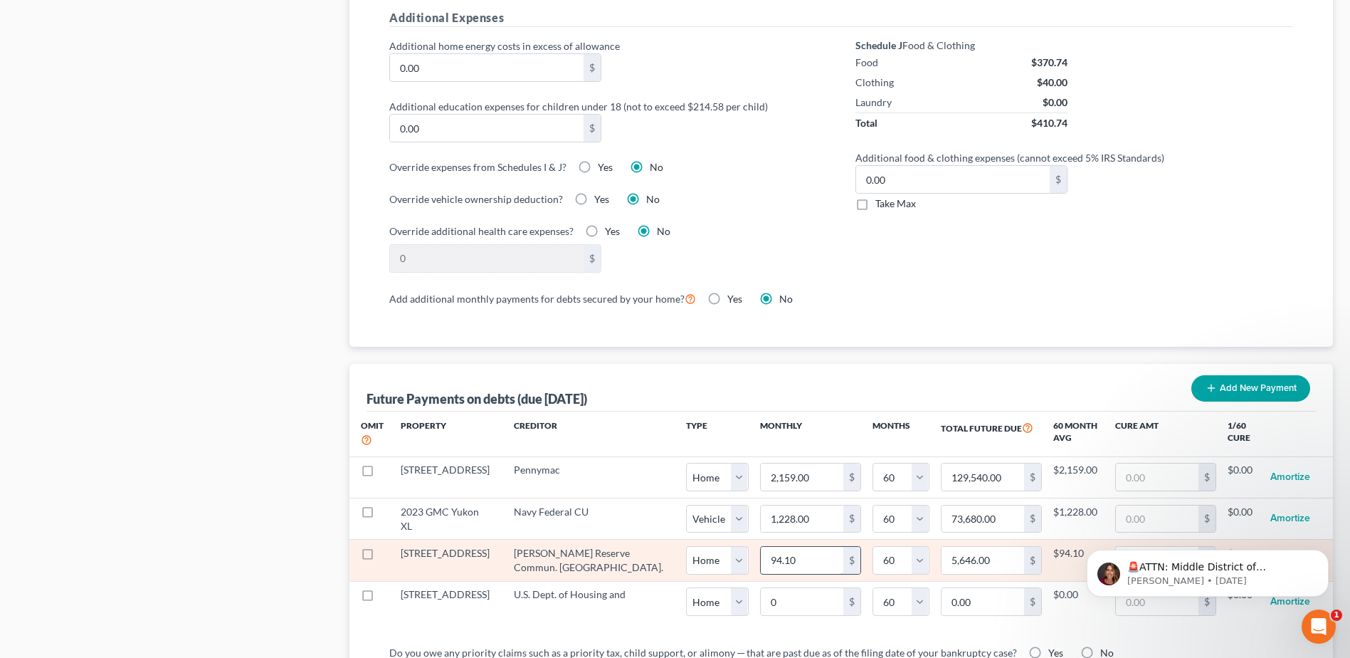
select select "0"
select select "60"
click at [761, 550] on input "94.10" at bounding box center [802, 560] width 83 height 27
type input "1"
type input "60.00"
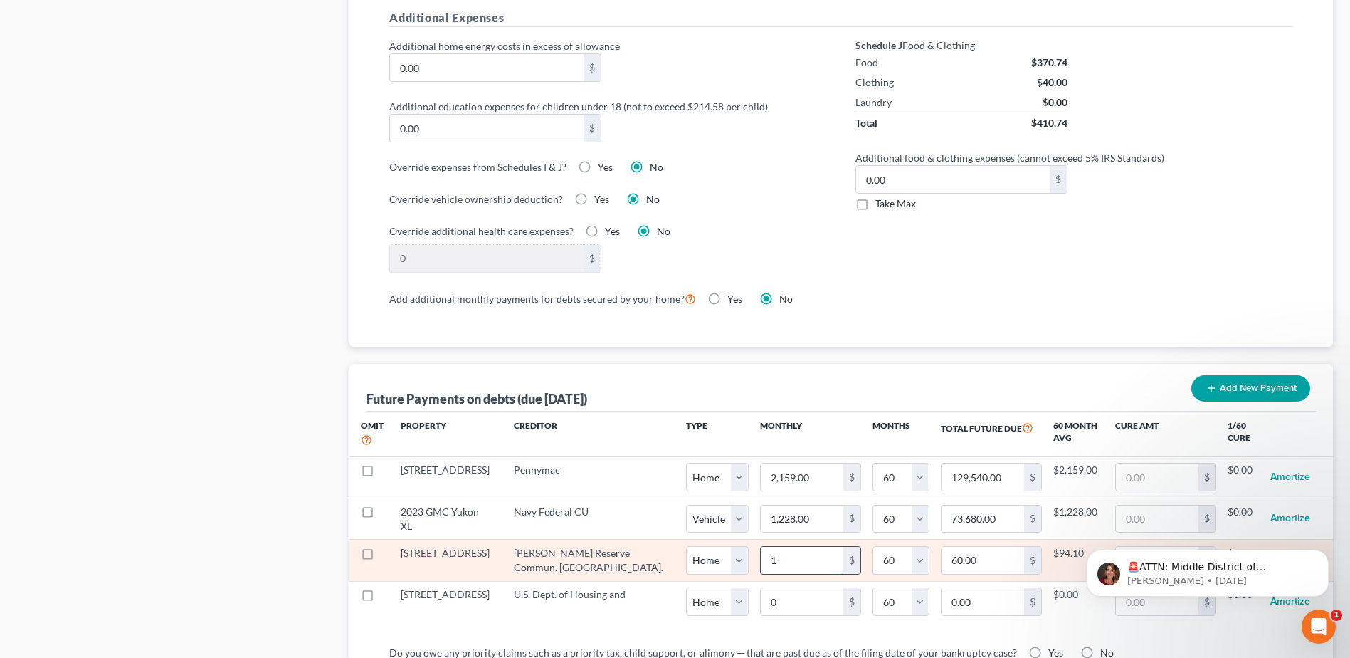
type input "0.00"
type input "5"
type input "300.00"
select select "0"
select select "60"
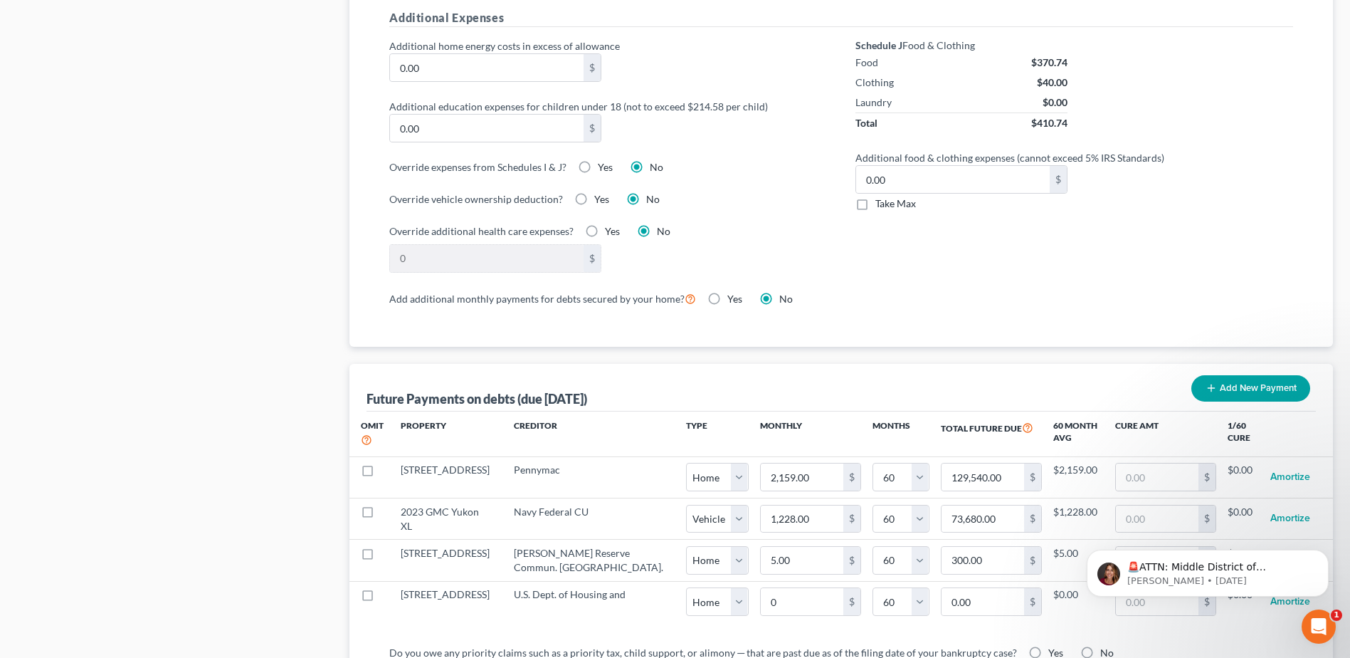
select select "0"
select select "60"
select select "0"
select select "60"
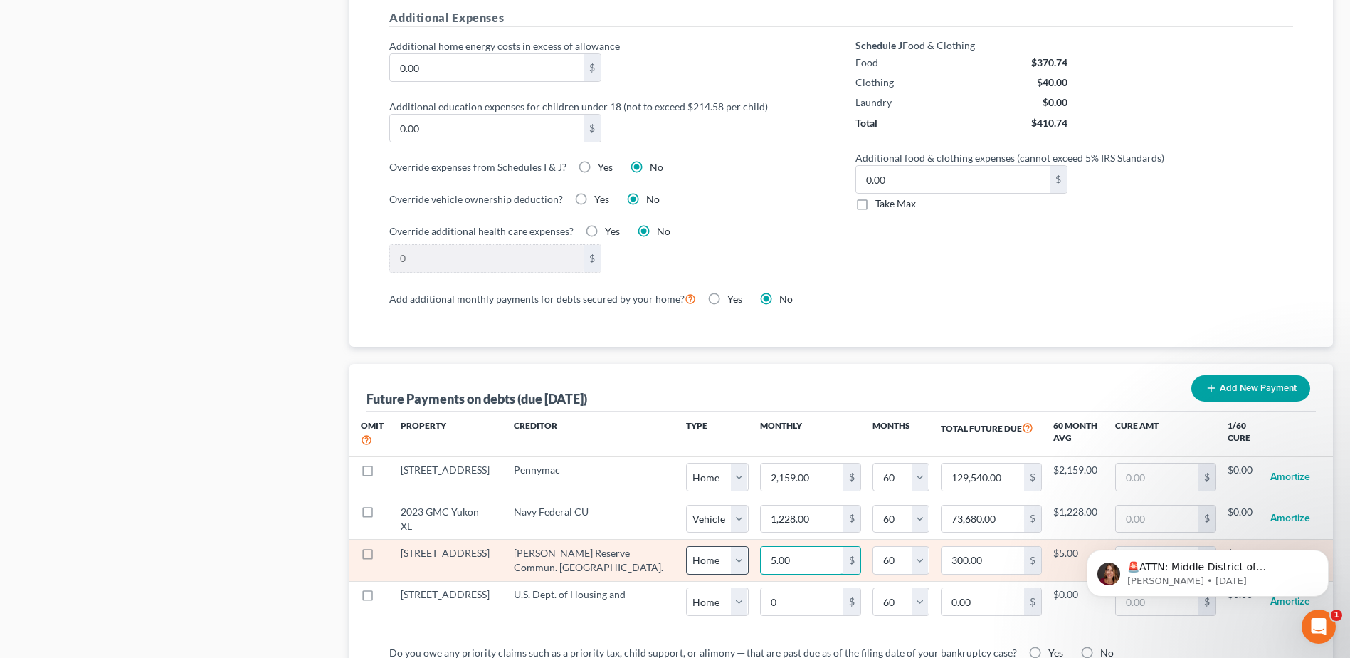
type input "9"
type input "540.00"
type input "94"
type input "5,640.00"
select select "0"
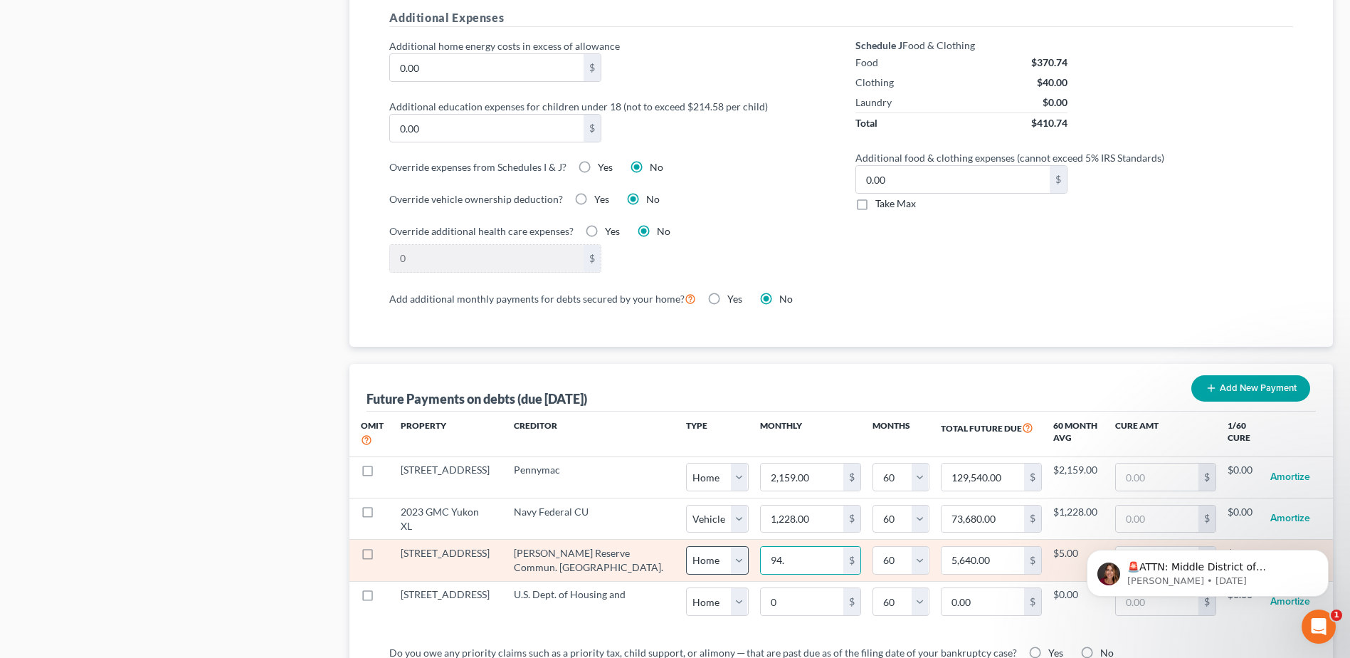
select select "60"
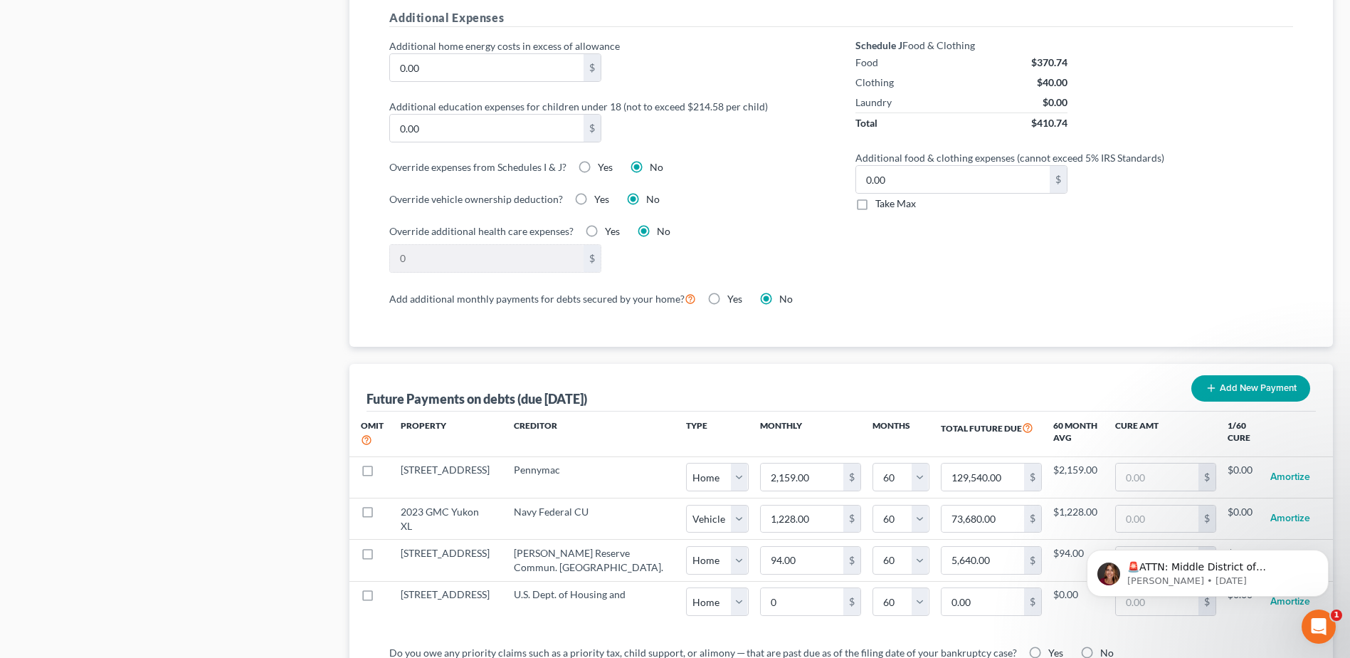
select select "0"
select select "60"
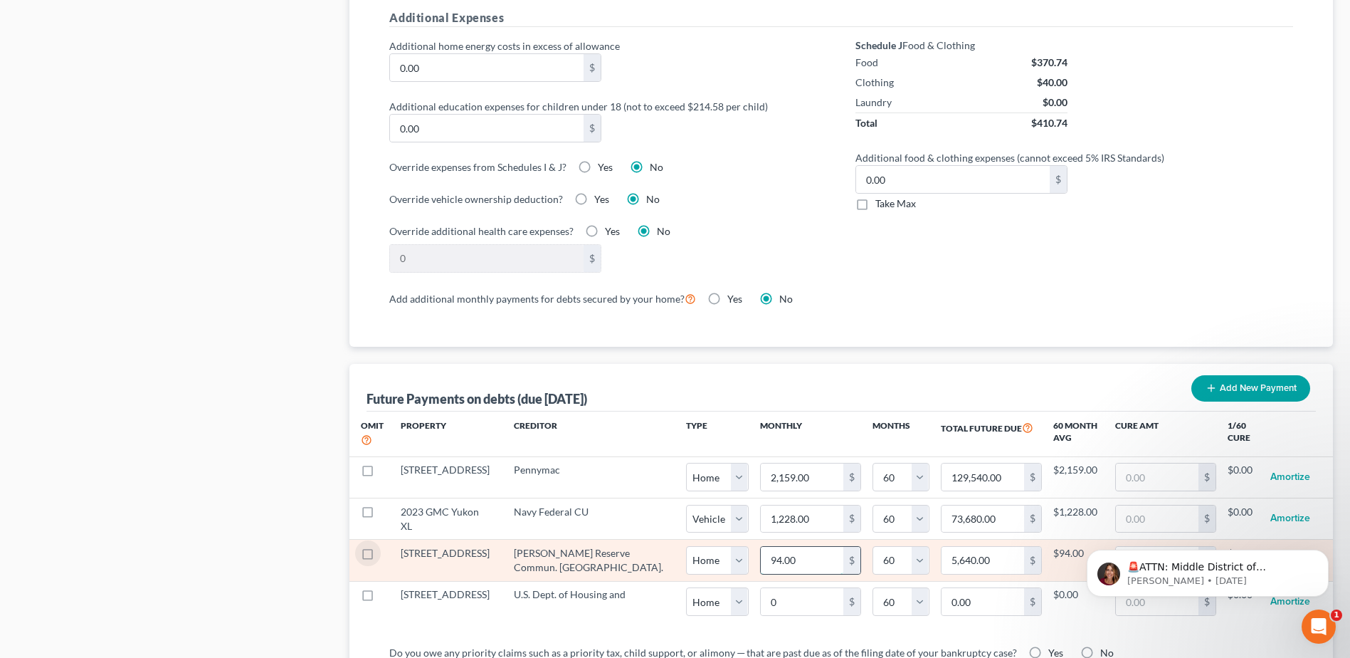
click at [761, 547] on input "94.00" at bounding box center [802, 560] width 83 height 27
type input "94.1"
type input "5,646.00"
type input "94.15"
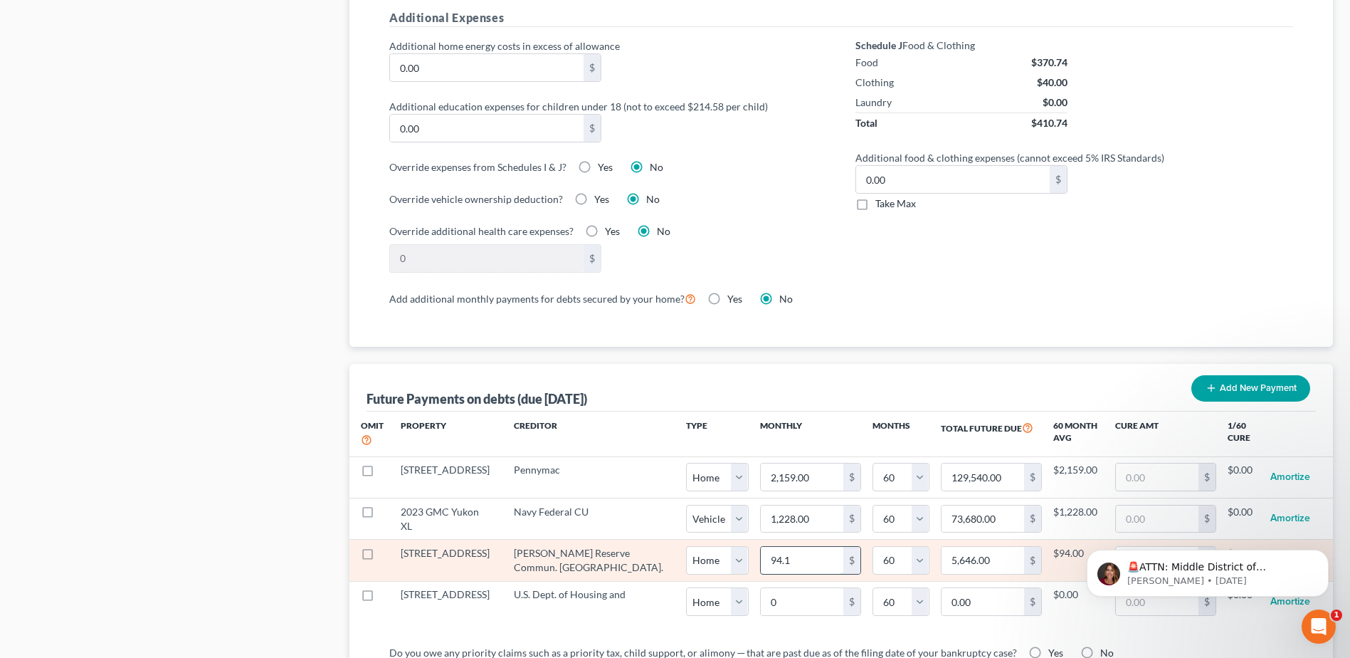
type input "5,649.00"
select select "0"
select select "60"
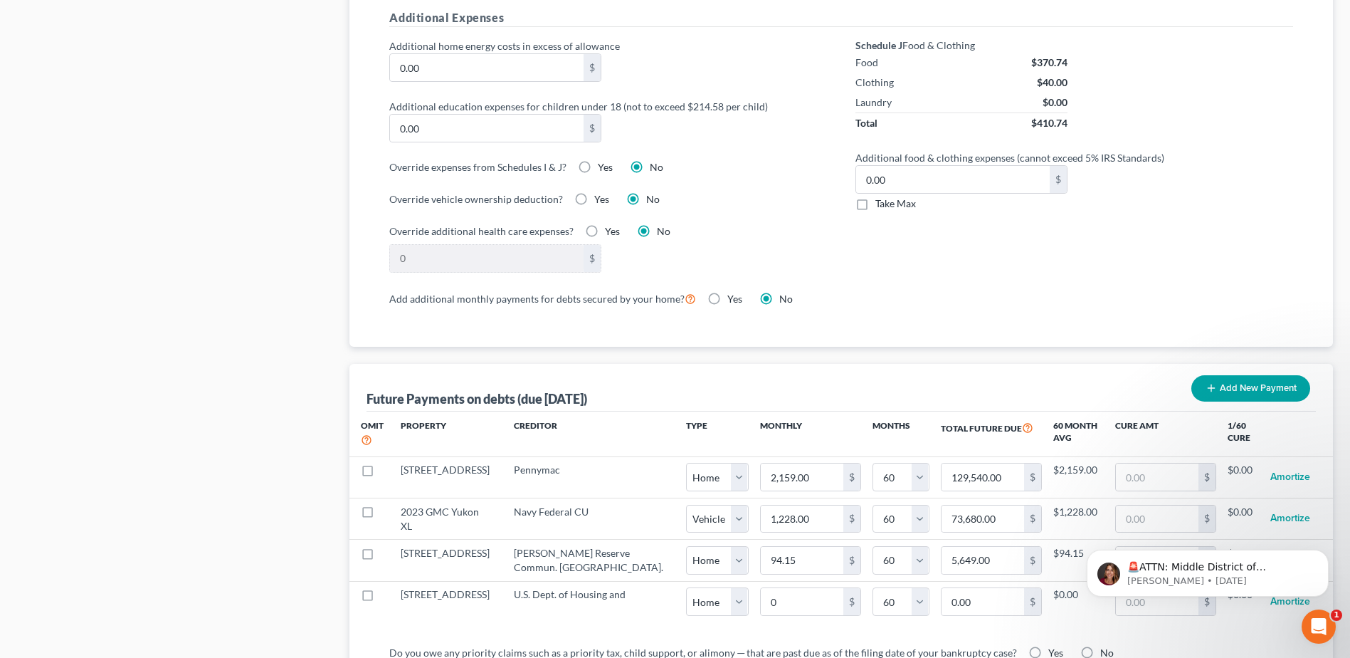
select select "0"
select select "60"
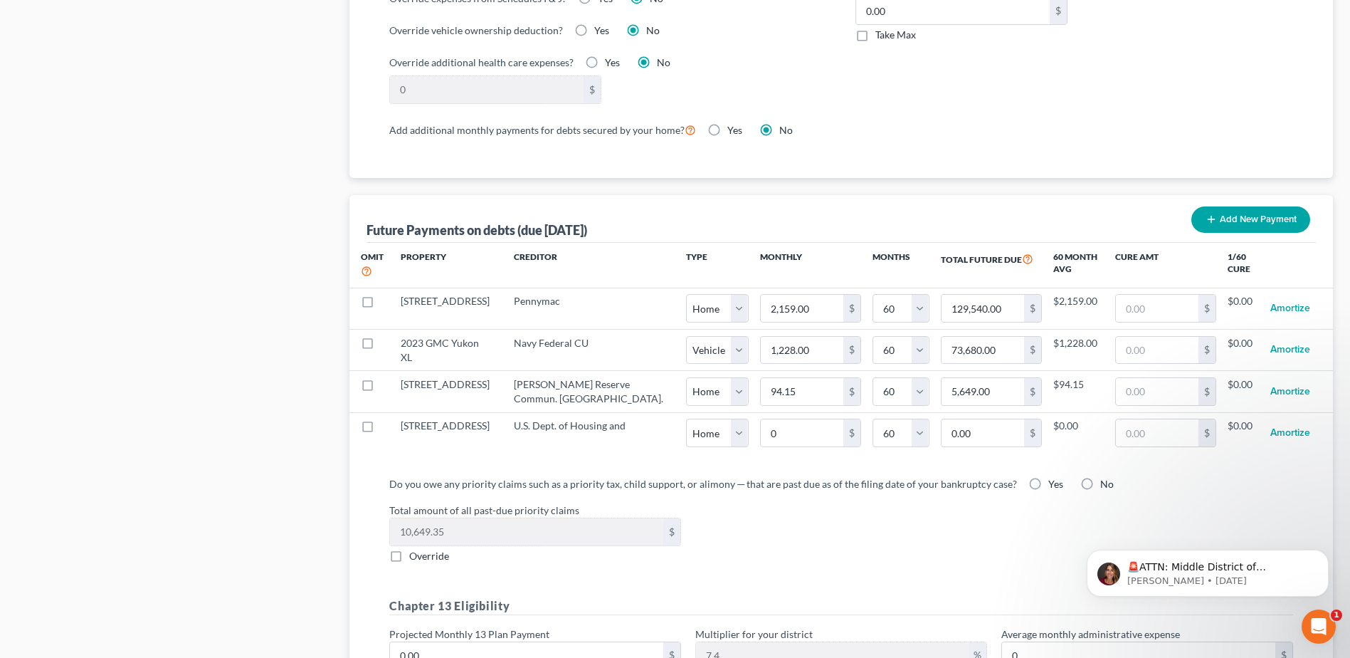
select select "0"
select select "60"
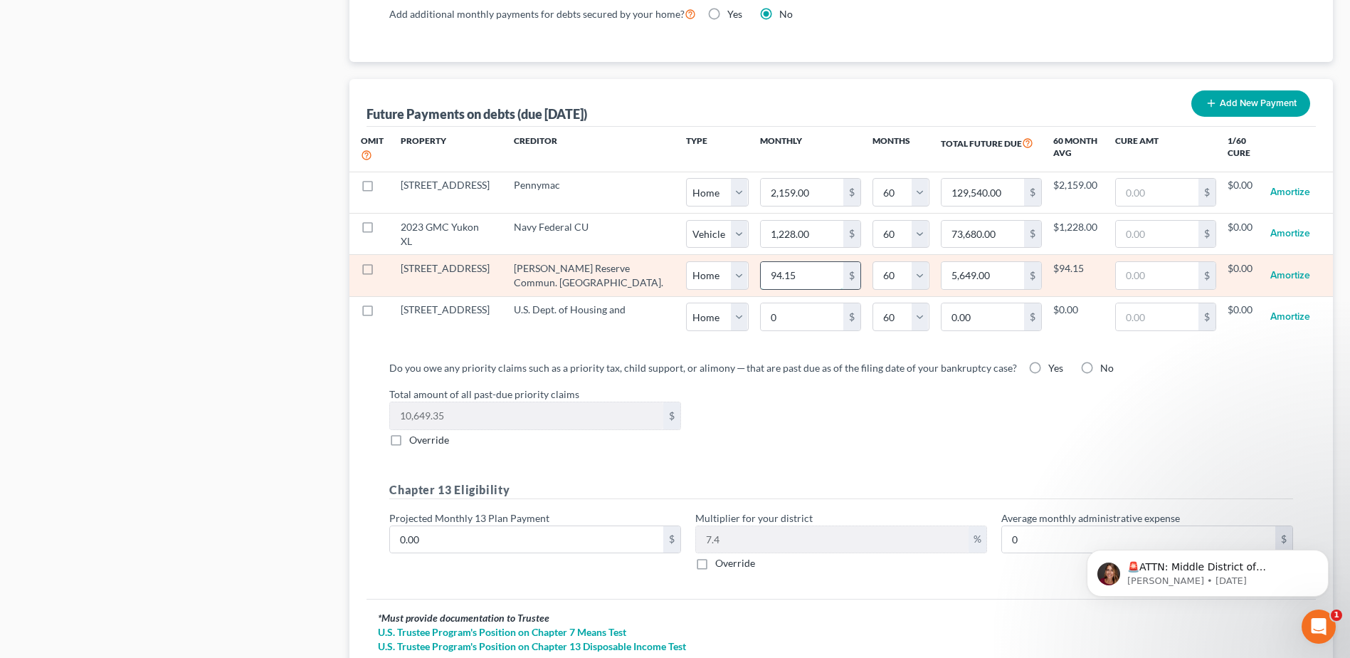
click at [761, 262] on input "94.15" at bounding box center [802, 275] width 83 height 27
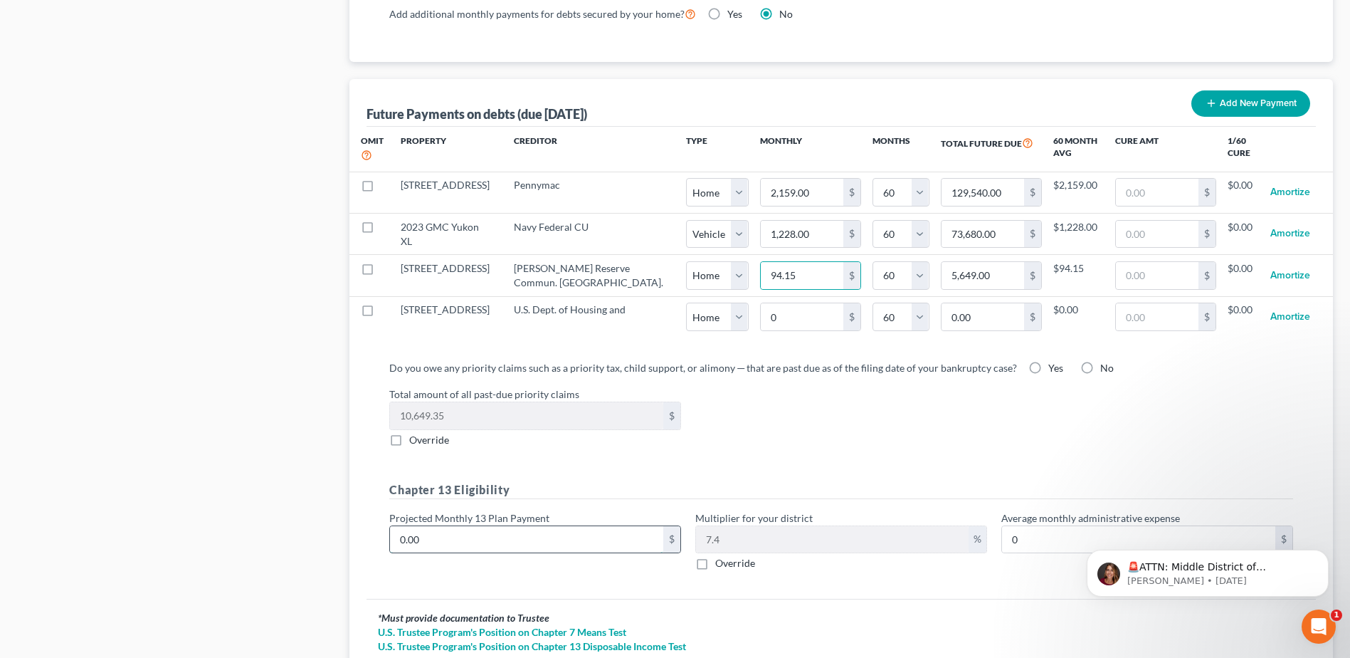
click at [433, 526] on input "0.00" at bounding box center [526, 539] width 273 height 27
type input "2"
type input "0.14"
type input "22"
type input "1.62"
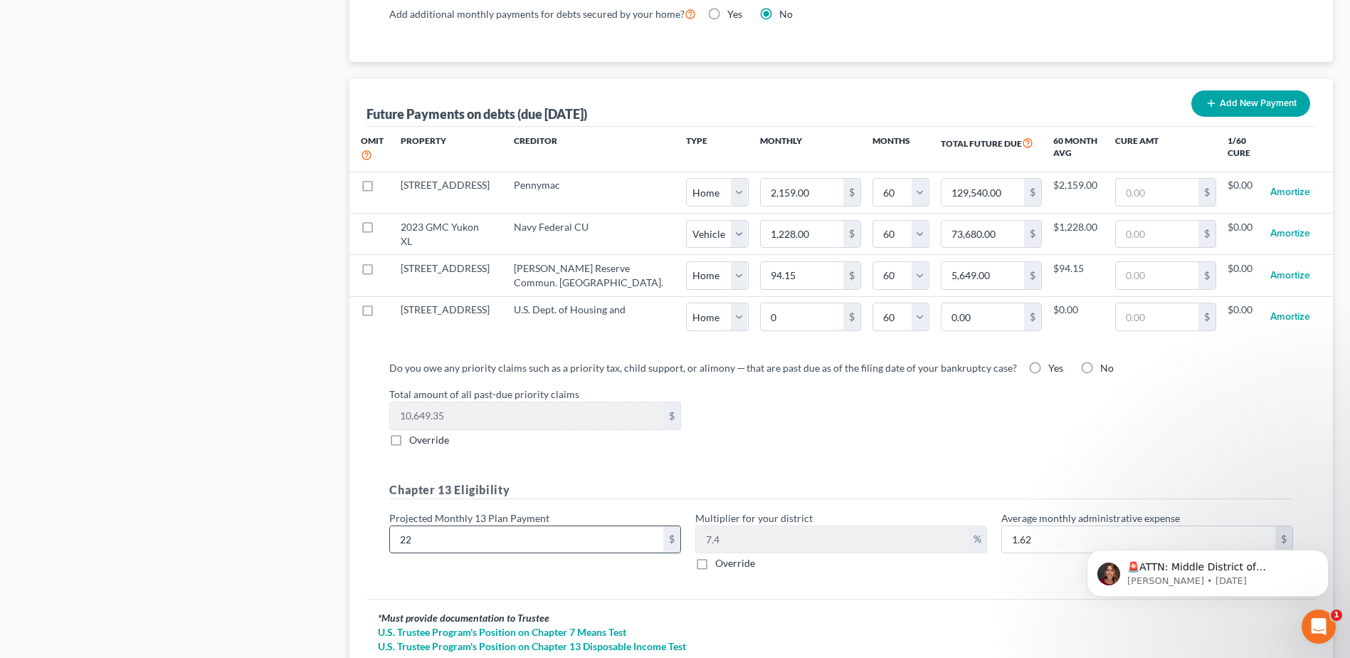
type input "225"
type input "16.65"
type input "2250"
type input "166.50"
type input "2,250"
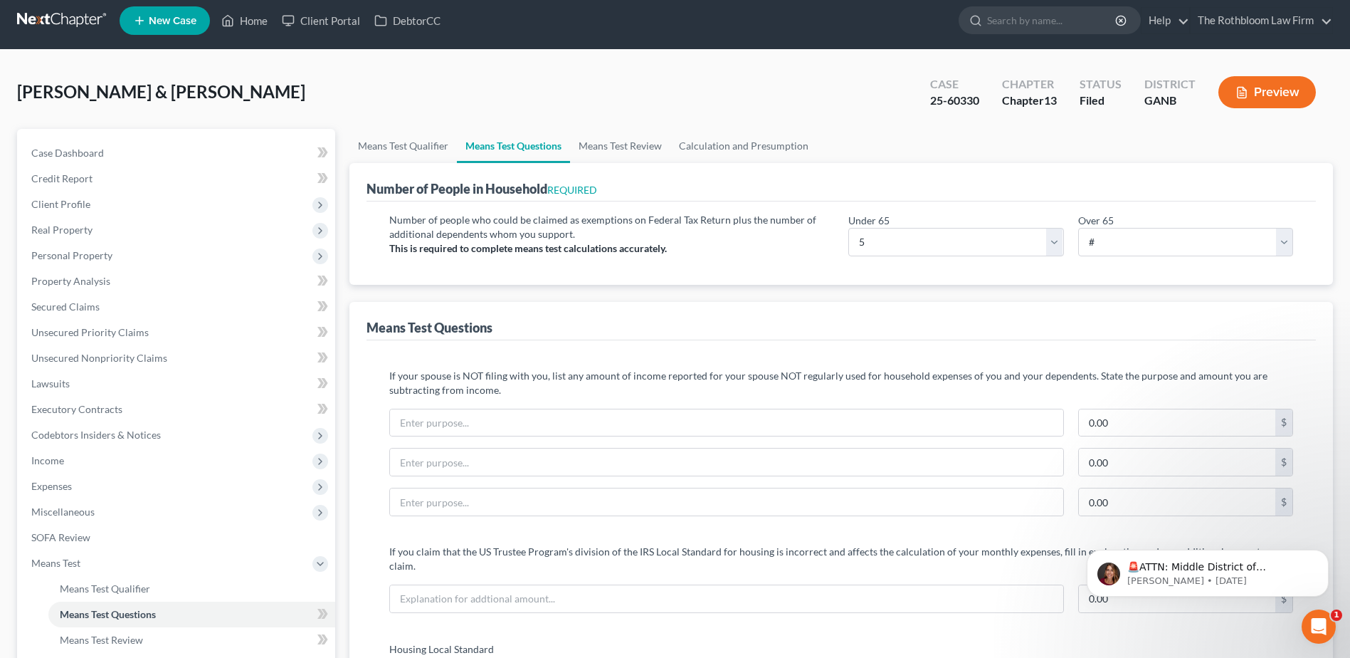
scroll to position [0, 0]
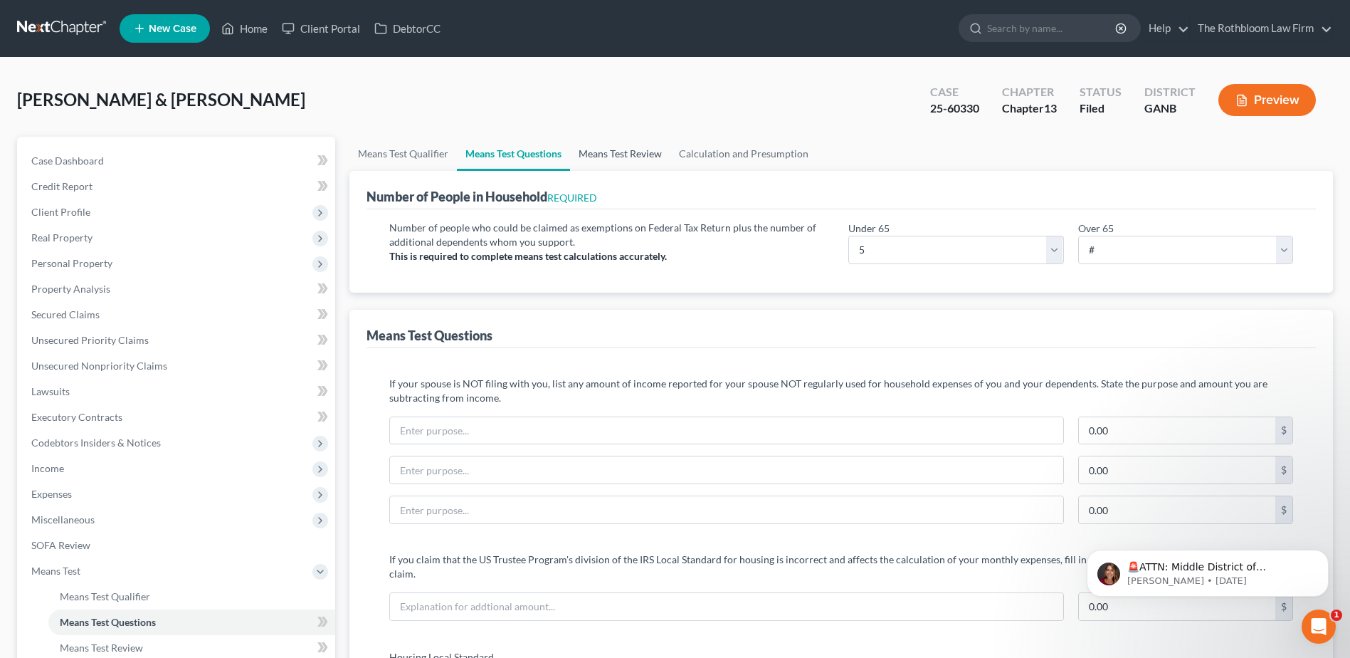
click at [609, 145] on link "Means Test Review" at bounding box center [620, 154] width 100 height 34
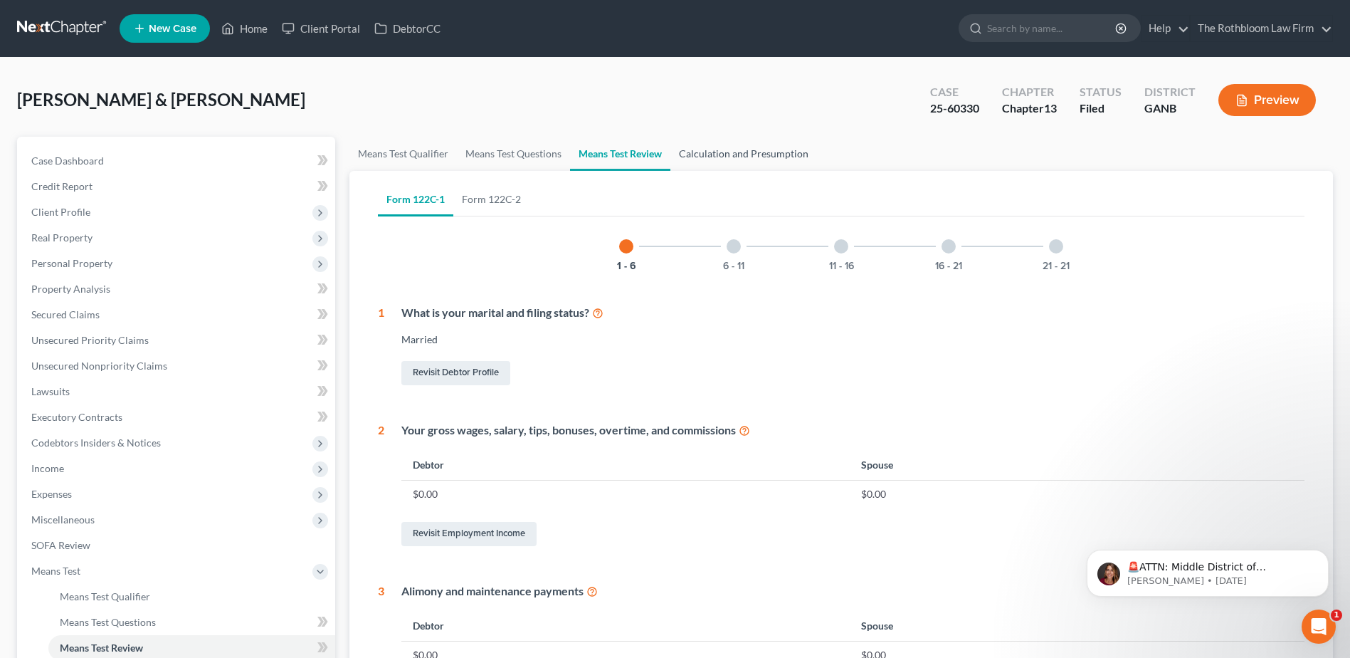
click at [720, 154] on link "Calculation and Presumption" at bounding box center [743, 154] width 147 height 34
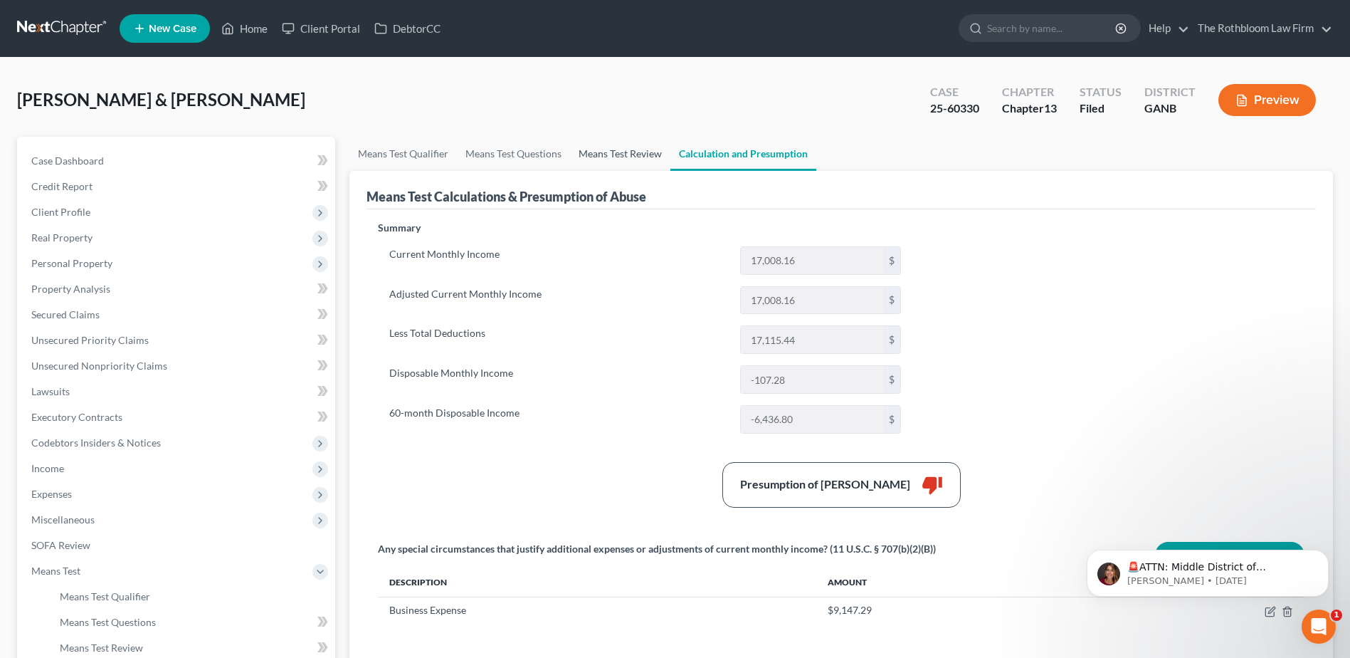
click at [621, 152] on link "Means Test Review" at bounding box center [620, 154] width 100 height 34
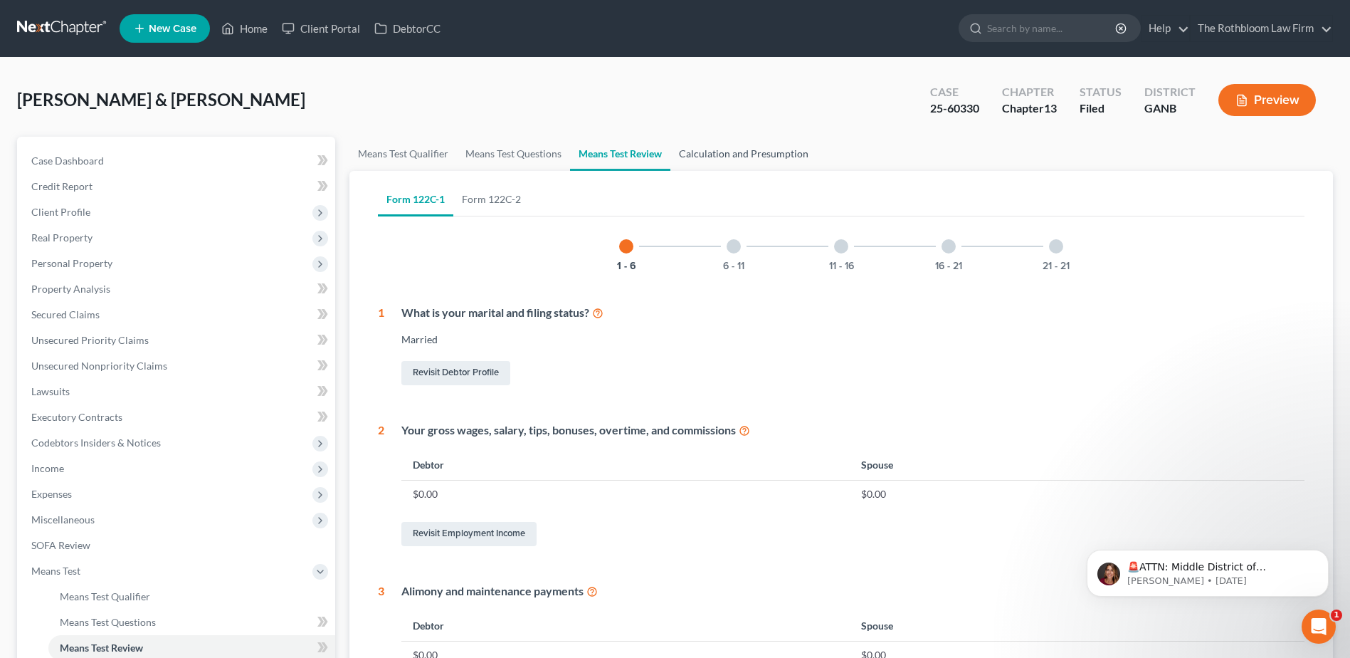
click at [747, 152] on link "Calculation and Presumption" at bounding box center [743, 154] width 147 height 34
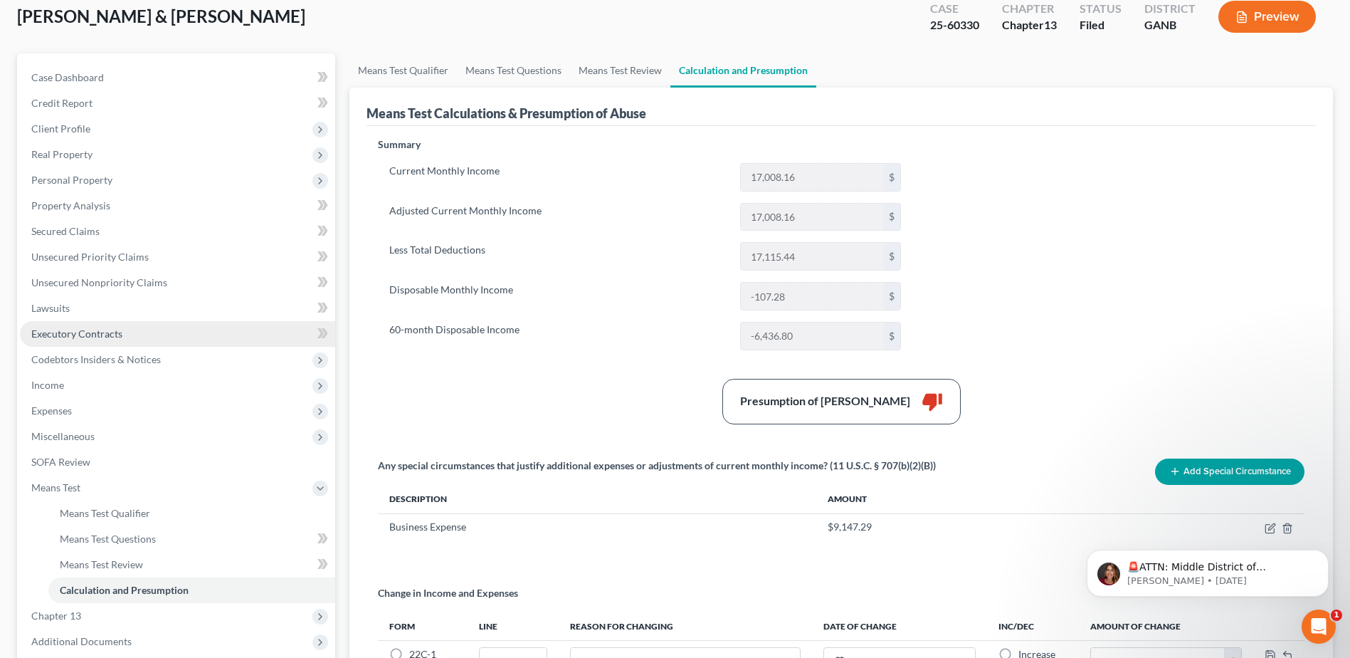
scroll to position [214, 0]
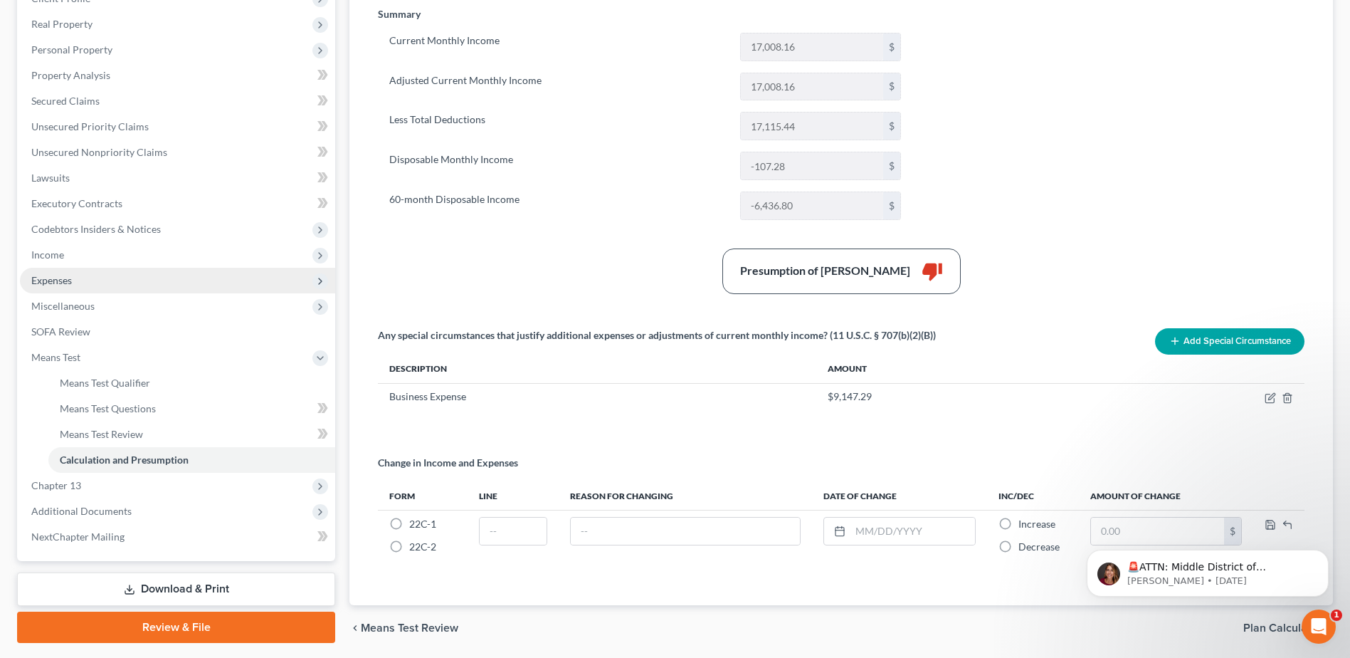
click at [43, 283] on span "Expenses" at bounding box center [51, 280] width 41 height 12
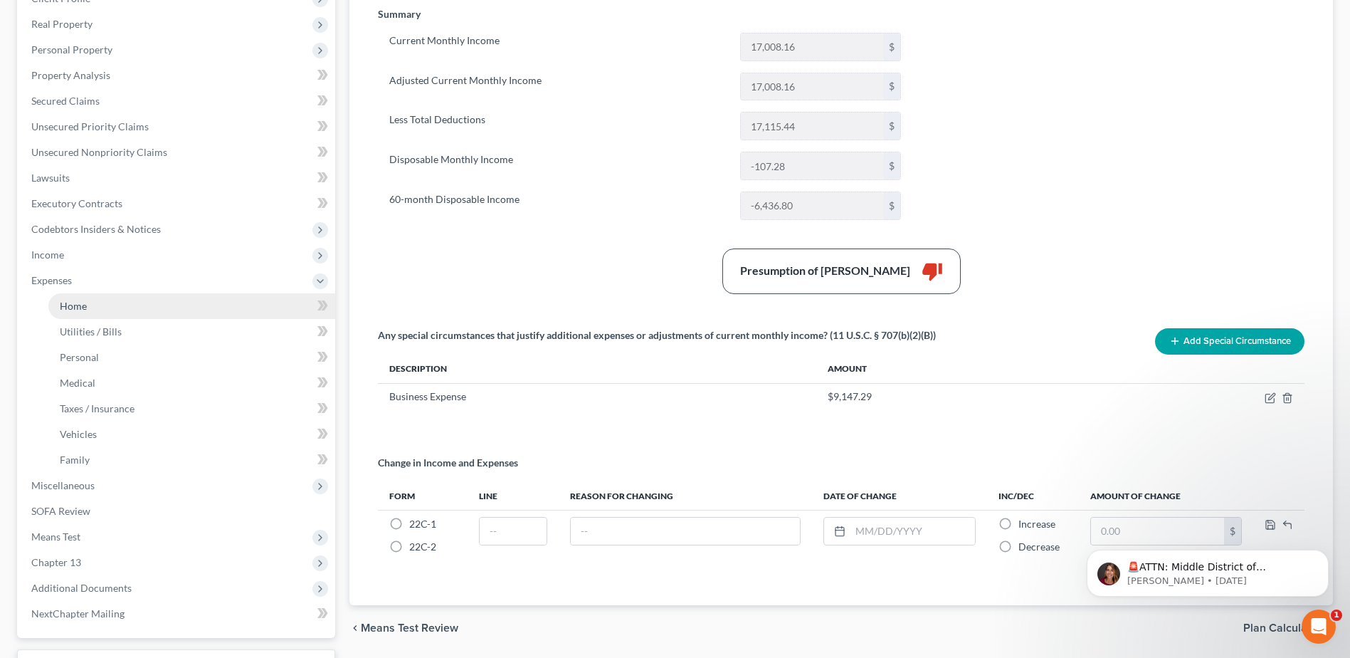
click at [76, 301] on span "Home" at bounding box center [73, 306] width 27 height 12
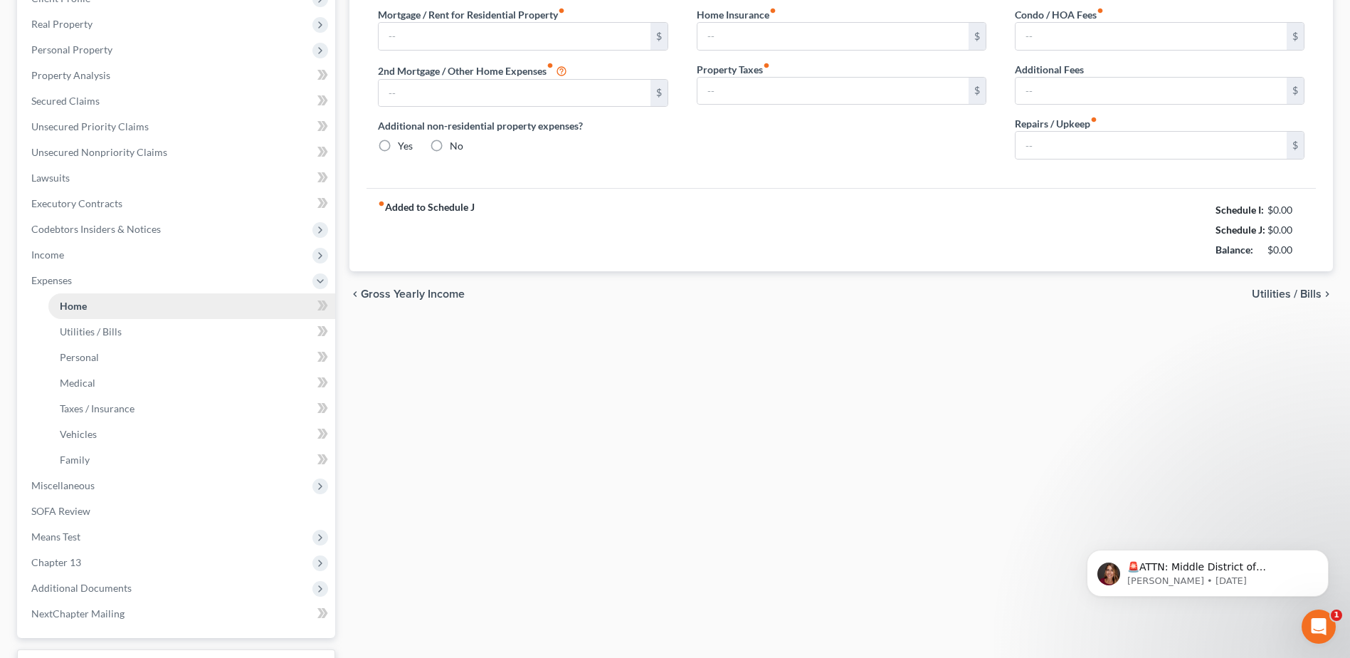
scroll to position [142, 0]
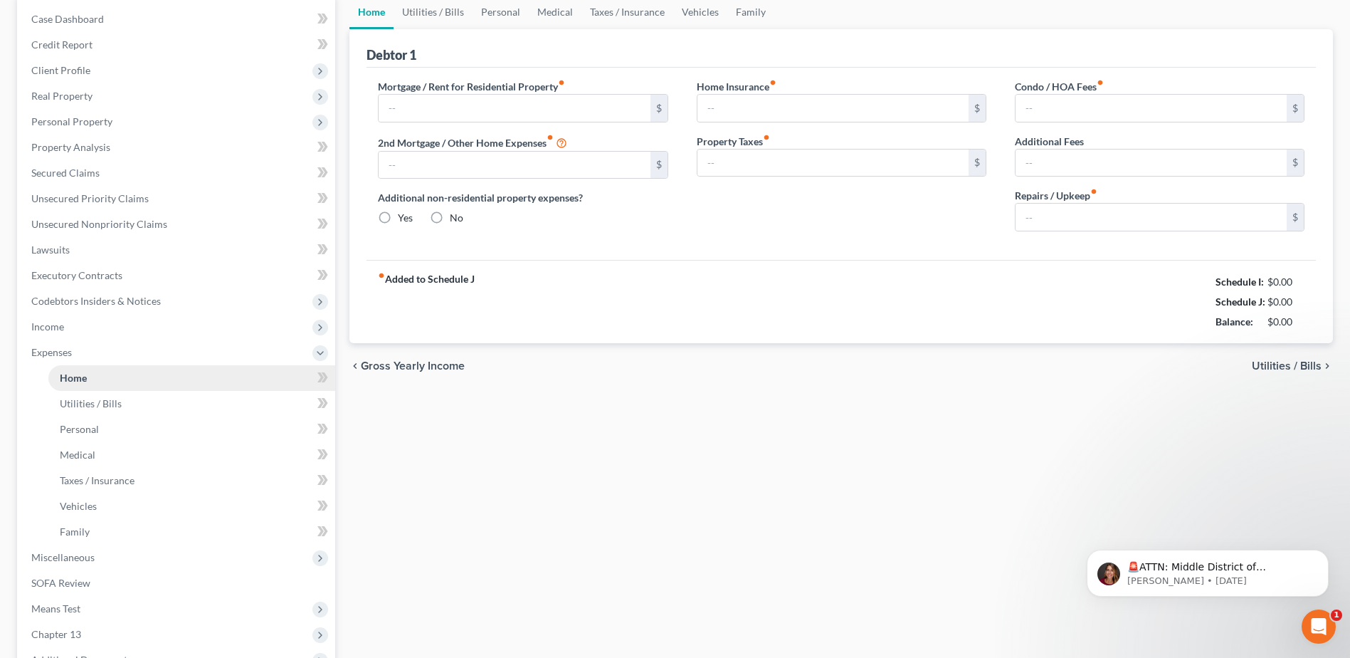
type input "2,195.13"
type input "0.00"
radio input "true"
type input "0.00"
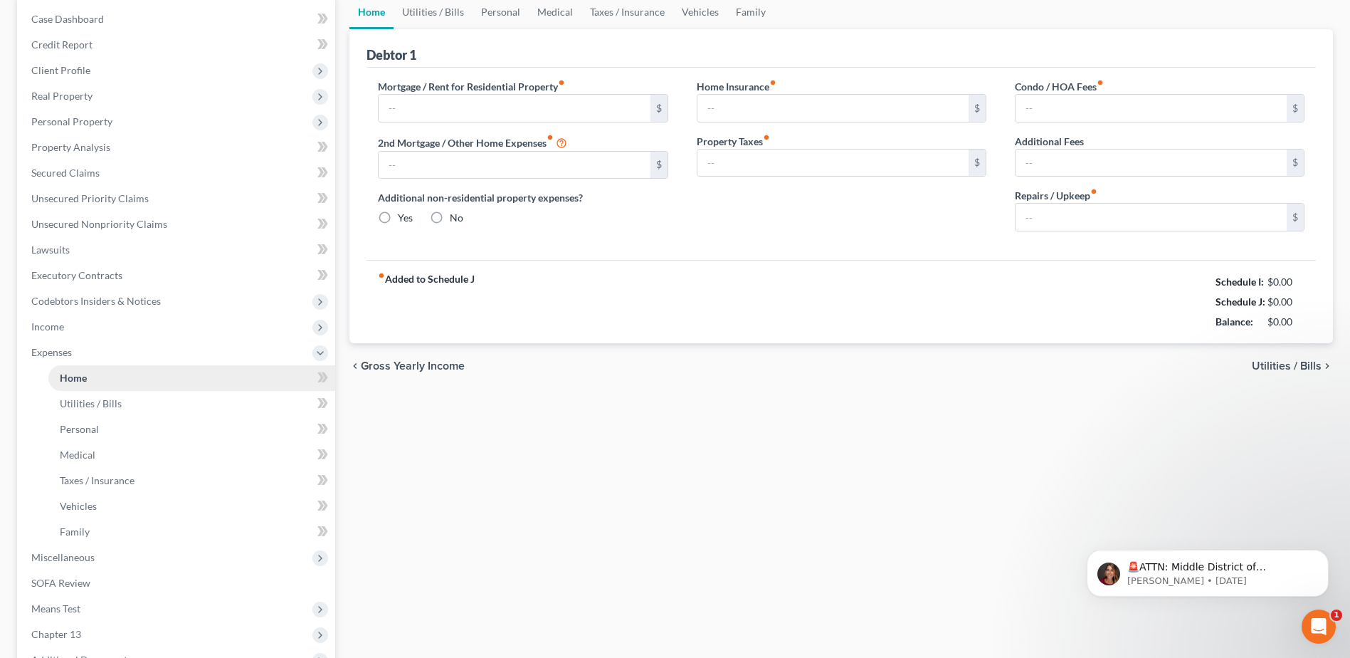
type input "50.00"
type input "0.00"
type input "80.00"
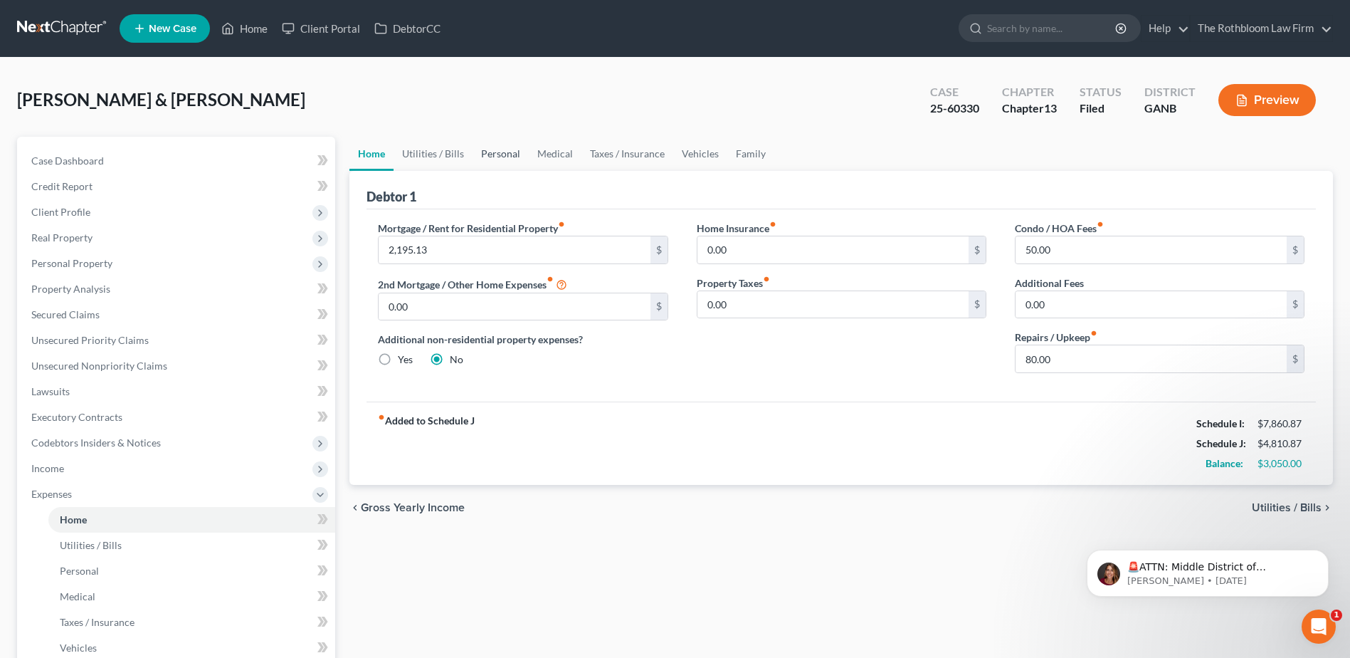
click at [499, 154] on link "Personal" at bounding box center [501, 154] width 56 height 34
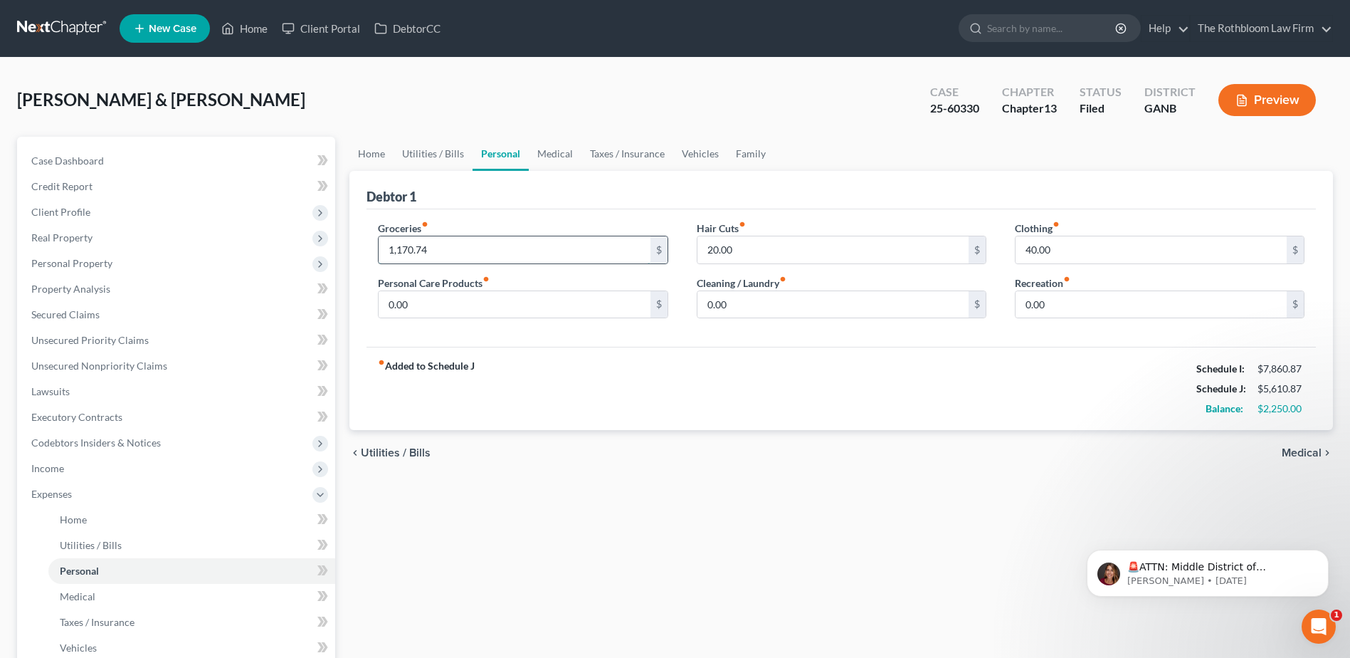
type input "1,170.74"
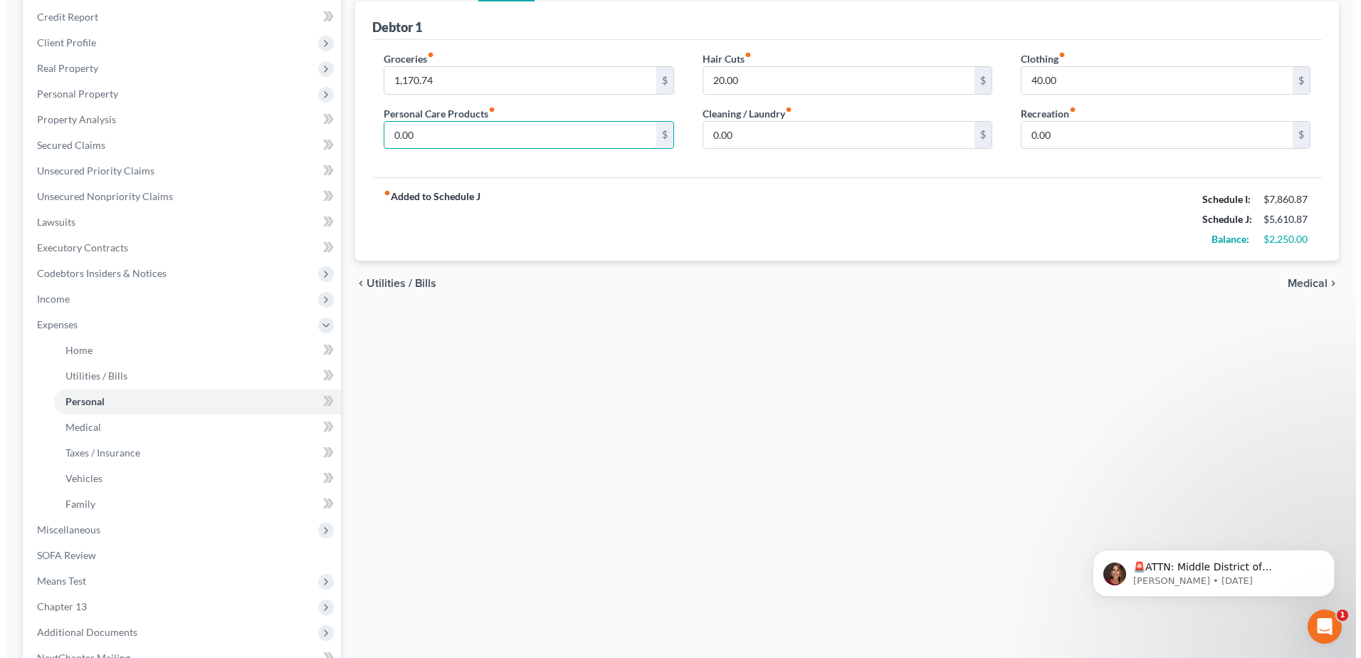
scroll to position [330, 0]
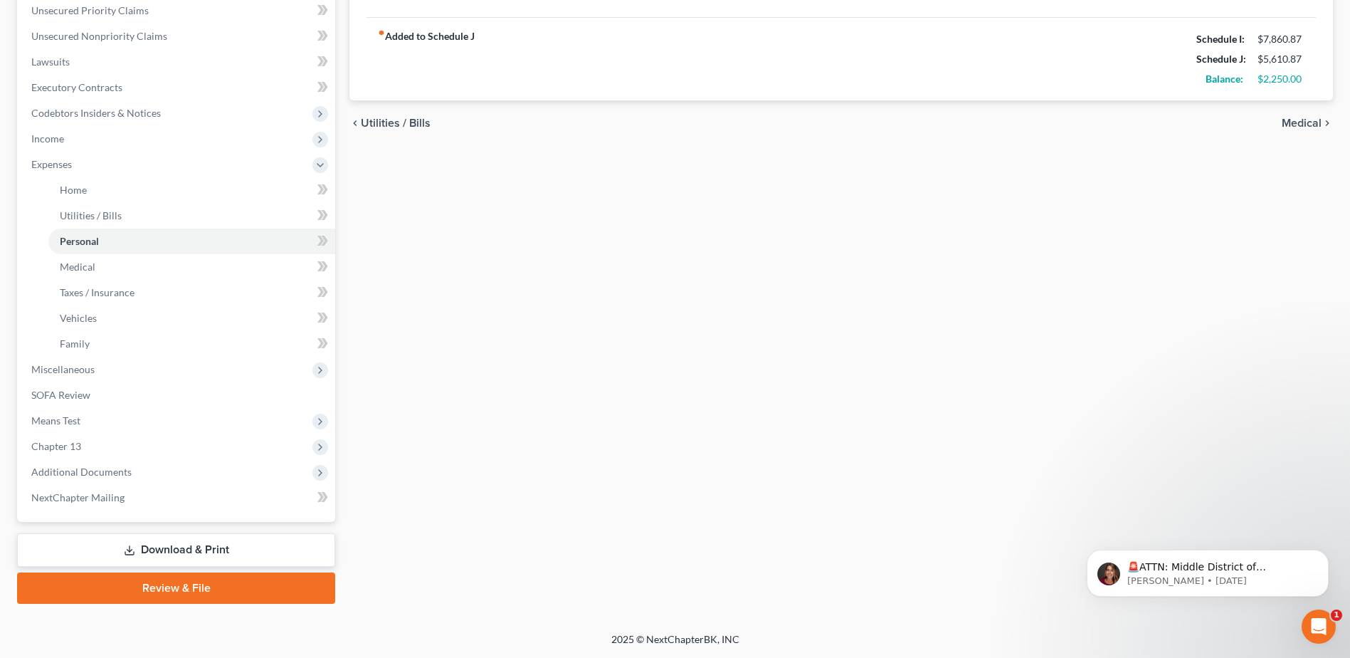
click at [183, 557] on link "Download & Print" at bounding box center [176, 549] width 318 height 33
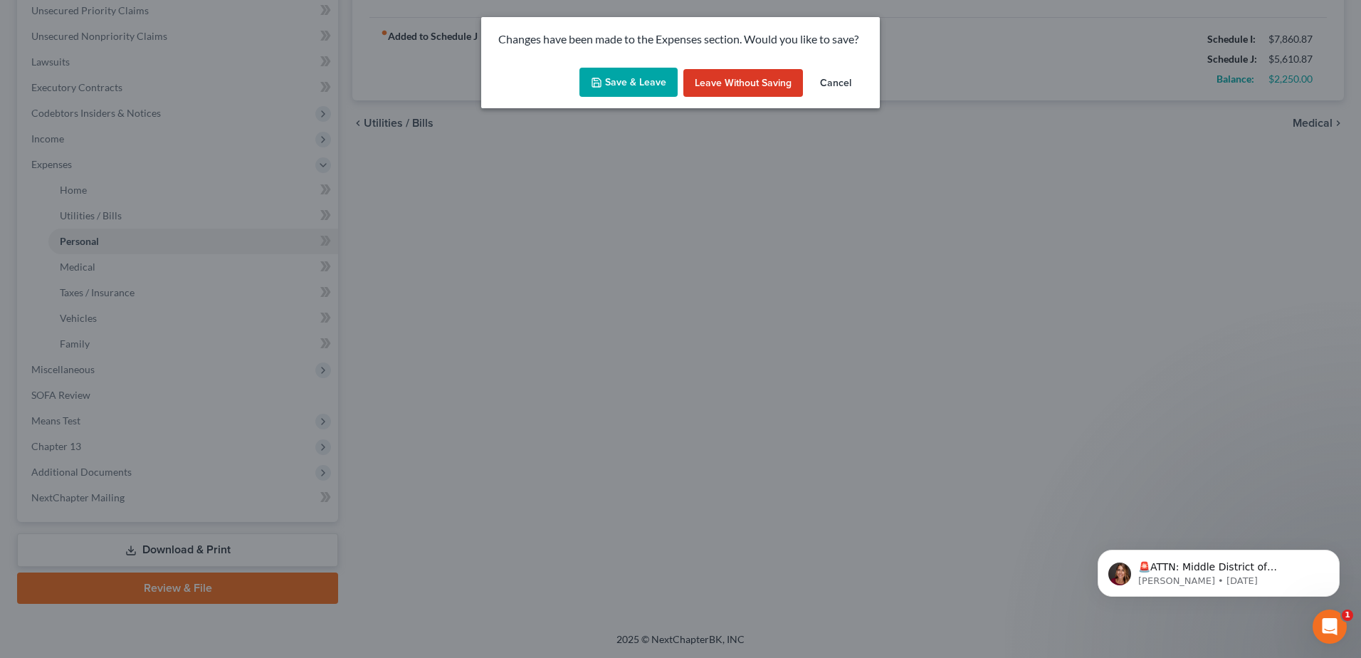
click at [638, 85] on button "Save & Leave" at bounding box center [628, 83] width 98 height 30
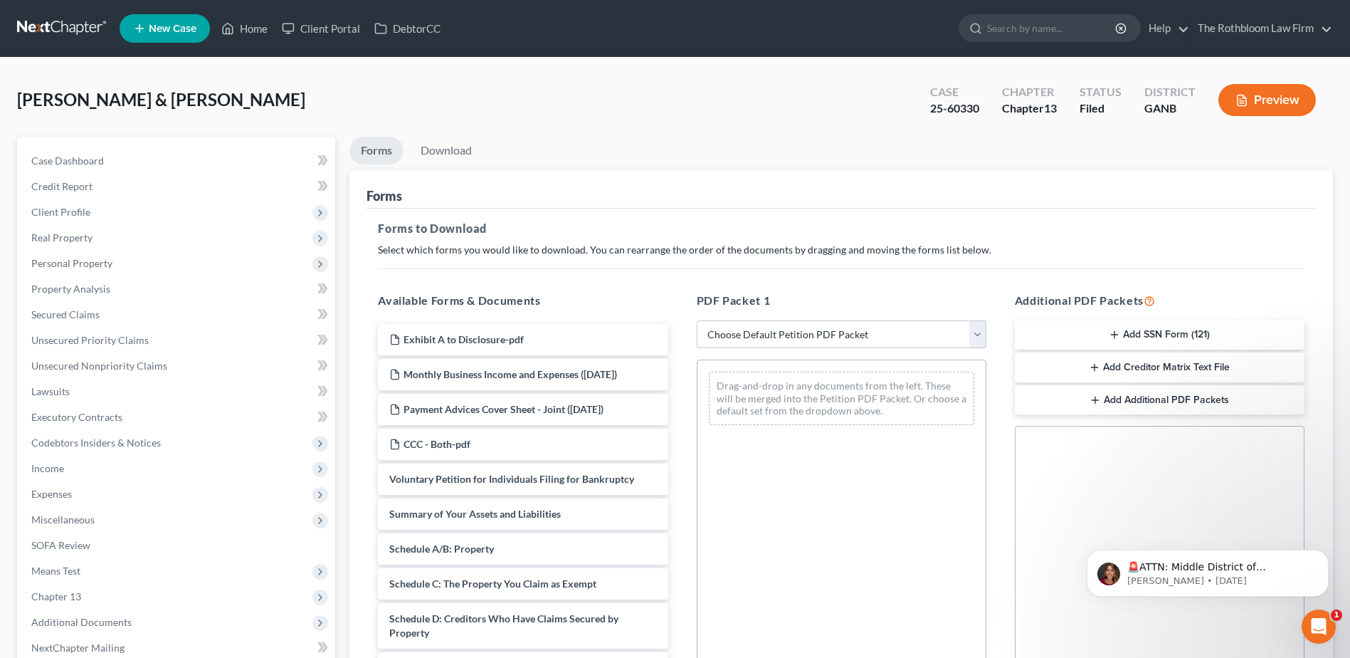
click at [794, 333] on select "Choose Default Petition PDF Packet Complete Bankruptcy Petition (all forms and …" at bounding box center [842, 334] width 290 height 28
select select "7"
click at [697, 320] on select "Choose Default Petition PDF Packet Complete Bankruptcy Petition (all forms and …" at bounding box center [842, 334] width 290 height 28
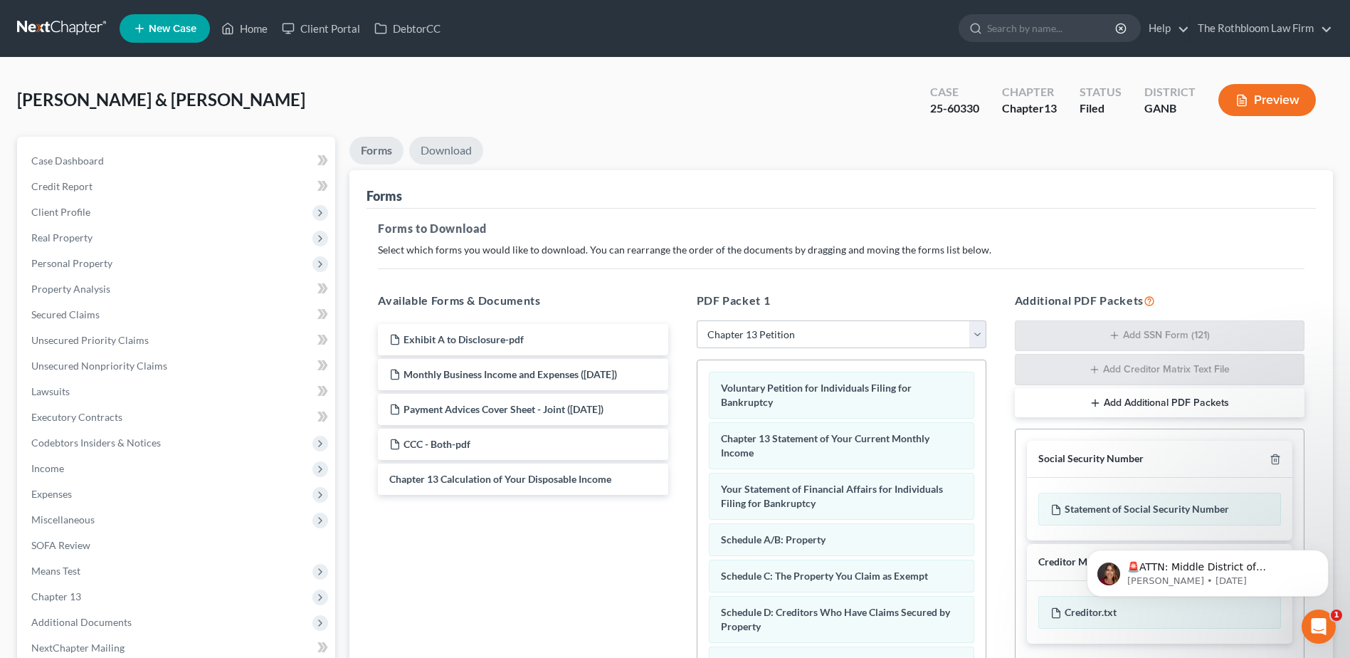
click at [438, 153] on link "Download" at bounding box center [446, 151] width 74 height 28
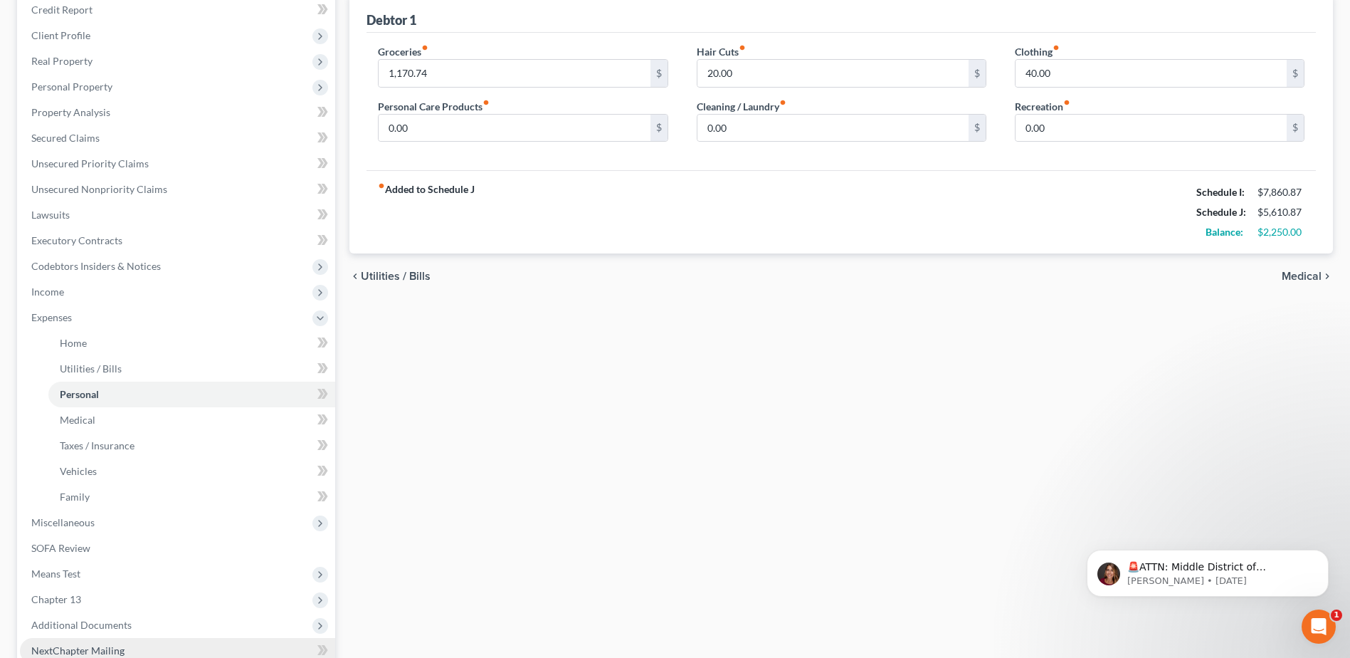
scroll to position [330, 0]
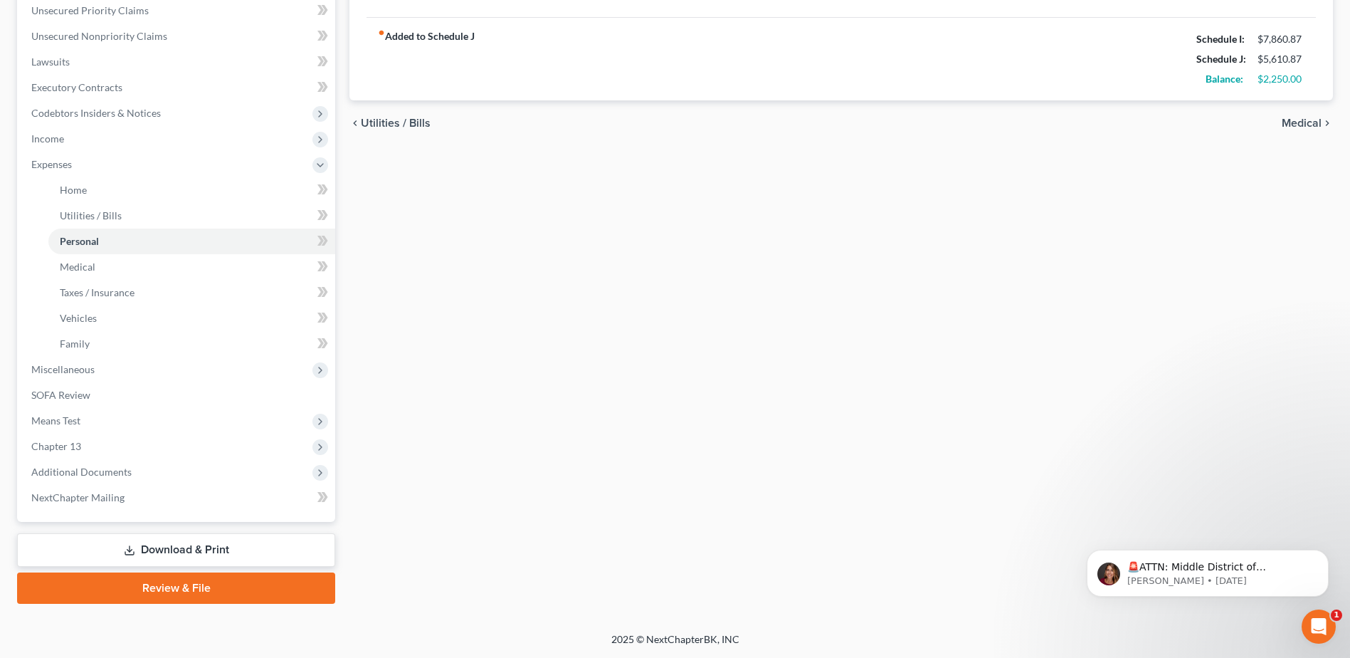
click at [185, 544] on link "Download & Print" at bounding box center [176, 549] width 318 height 33
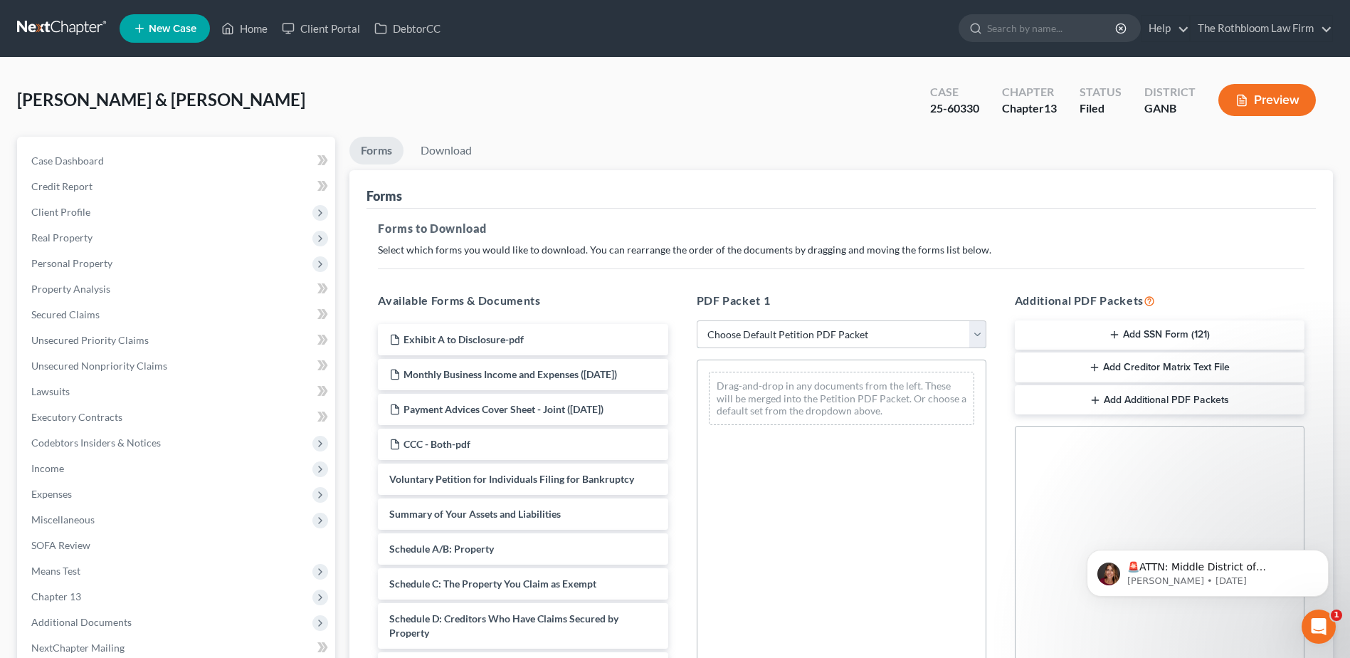
click at [858, 343] on select "Choose Default Petition PDF Packet Complete Bankruptcy Petition (all forms and …" at bounding box center [842, 334] width 290 height 28
select select "7"
click at [697, 320] on select "Choose Default Petition PDF Packet Complete Bankruptcy Petition (all forms and …" at bounding box center [842, 334] width 290 height 28
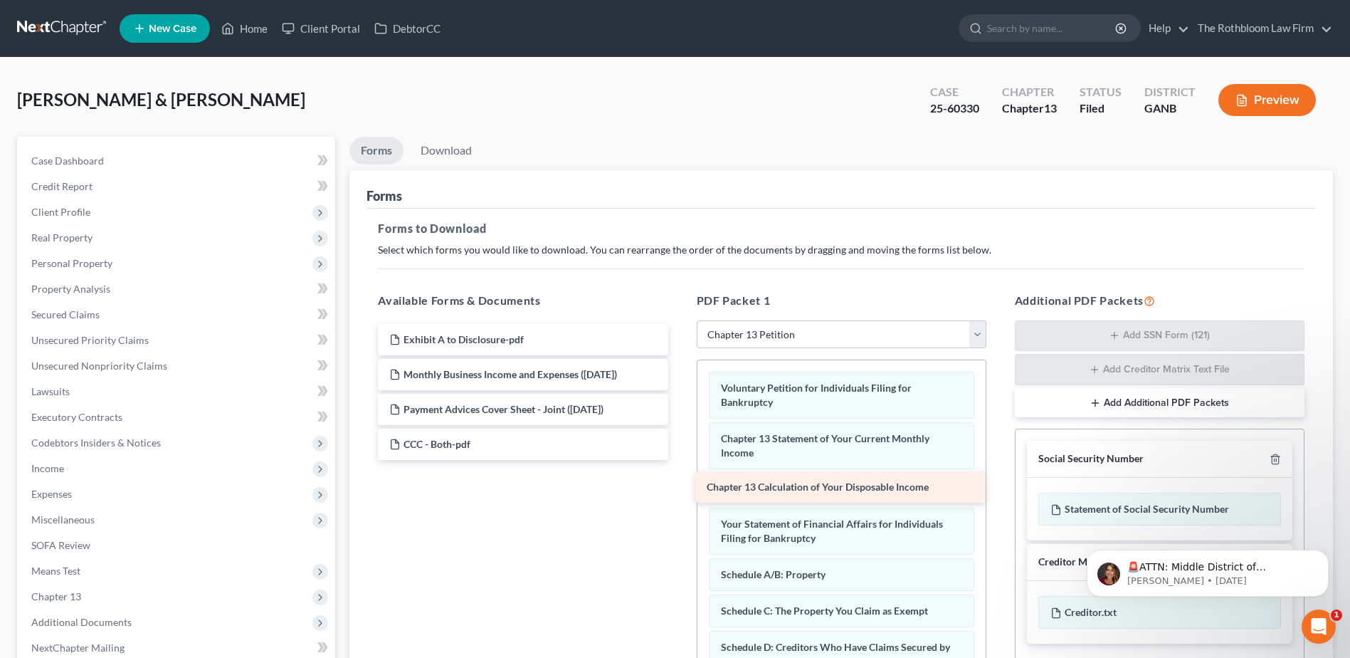
drag, startPoint x: 467, startPoint y: 478, endPoint x: 784, endPoint y: 486, distance: 317.5
click at [679, 460] on div "Chapter 13 Calculation of Your Disposable Income Exhibit A to Disclosure-pdf Mo…" at bounding box center [523, 392] width 312 height 136
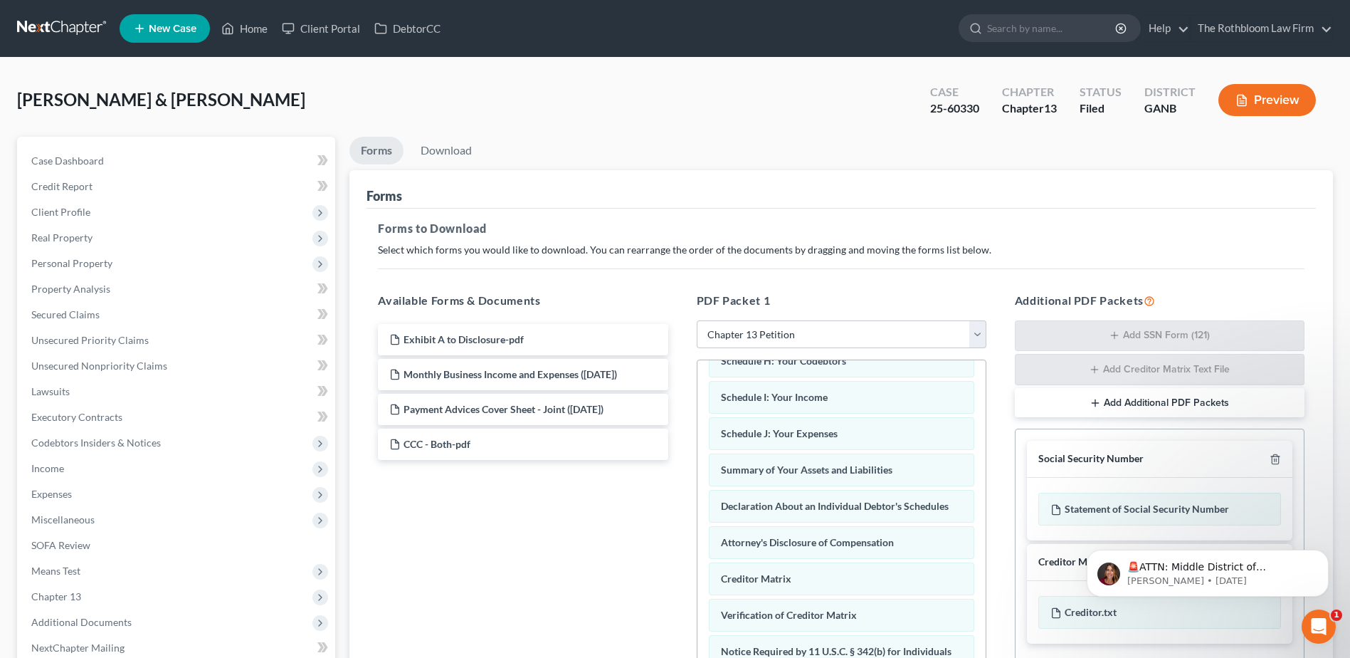
scroll to position [439, 0]
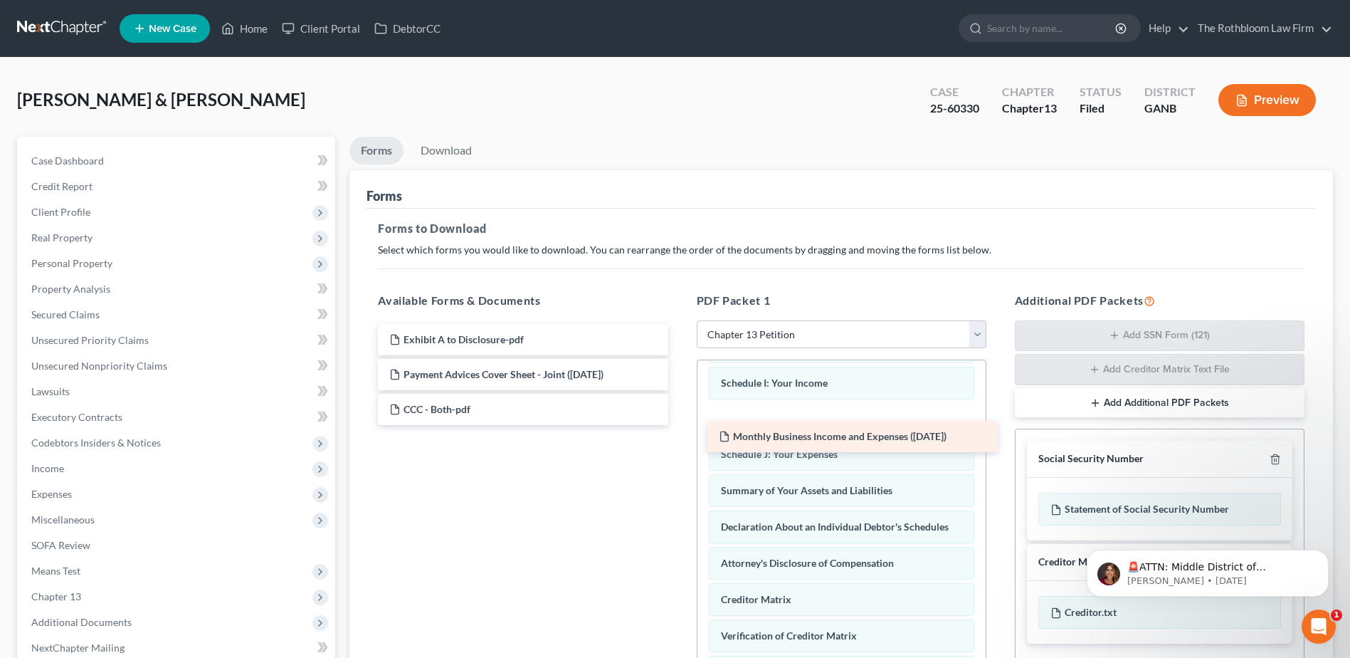
drag, startPoint x: 489, startPoint y: 367, endPoint x: 818, endPoint y: 428, distance: 335.3
click at [679, 425] on div "Monthly Business Income and Expenses (09/15/2025) Exhibit A to Disclosure-pdf M…" at bounding box center [523, 374] width 312 height 101
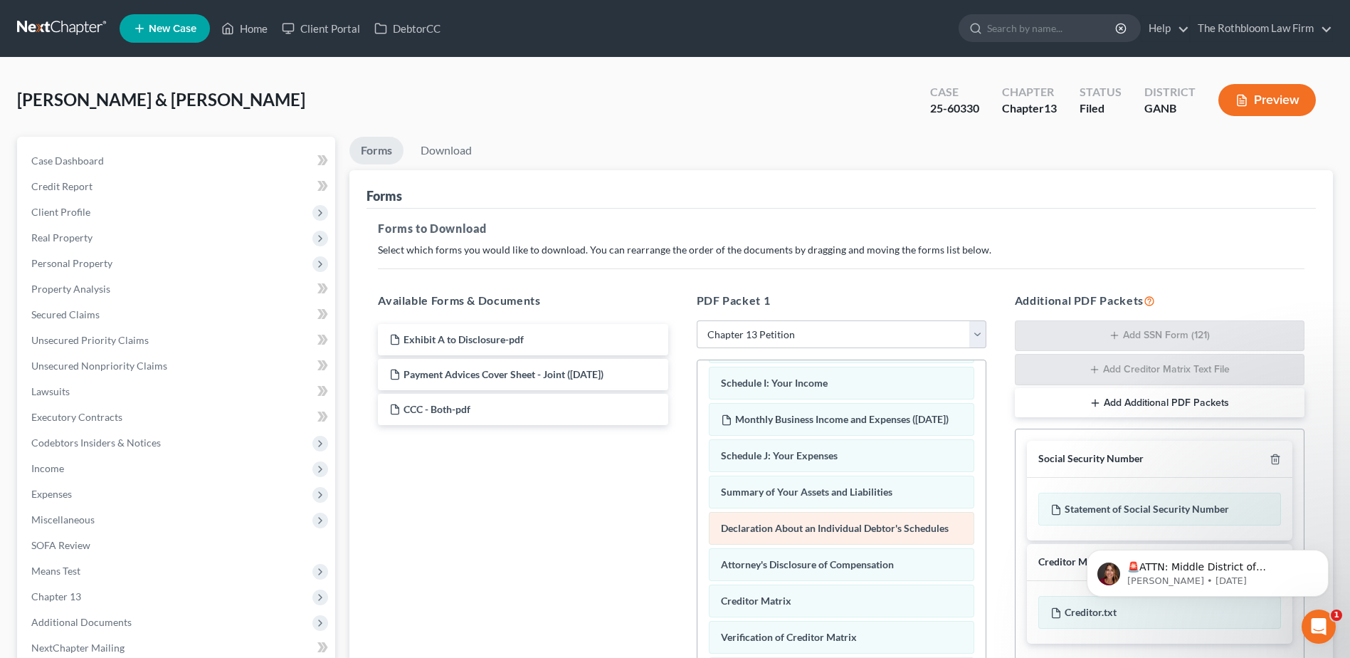
scroll to position [490, 0]
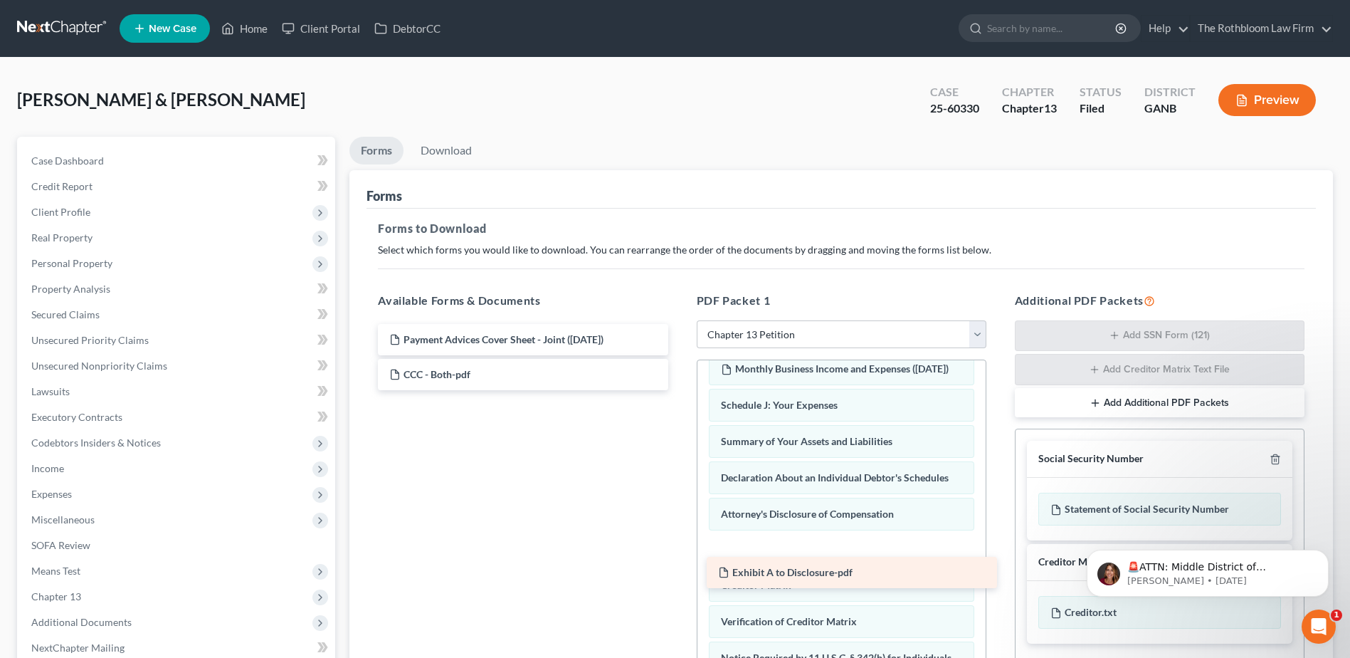
drag, startPoint x: 478, startPoint y: 337, endPoint x: 807, endPoint y: 570, distance: 402.8
click at [679, 390] on div "Exhibit A to Disclosure-pdf Exhibit A to Disclosure-pdf Payment Advices Cover S…" at bounding box center [523, 357] width 312 height 66
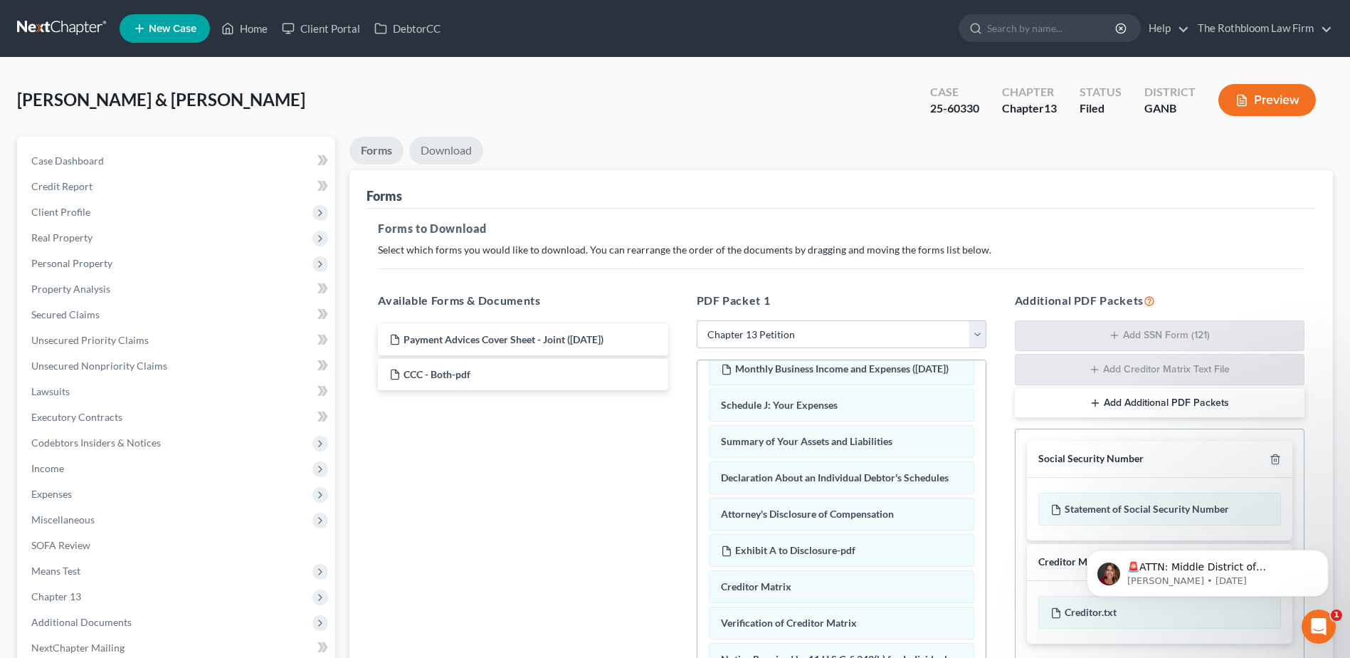
click at [457, 149] on link "Download" at bounding box center [446, 151] width 74 height 28
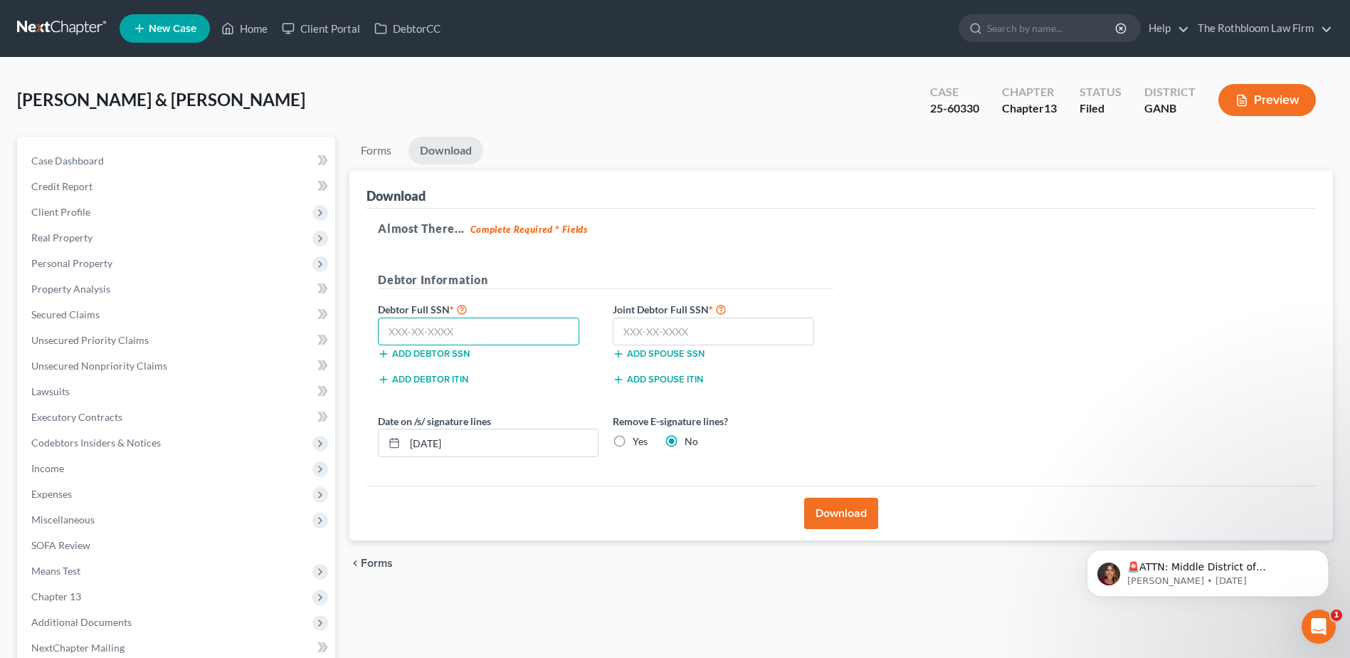
click at [426, 330] on input "text" at bounding box center [478, 331] width 201 height 28
type input "617-36-8219"
click at [637, 327] on input "text" at bounding box center [713, 331] width 201 height 28
type input "623-50-0027"
click at [825, 516] on button "Download" at bounding box center [841, 512] width 74 height 31
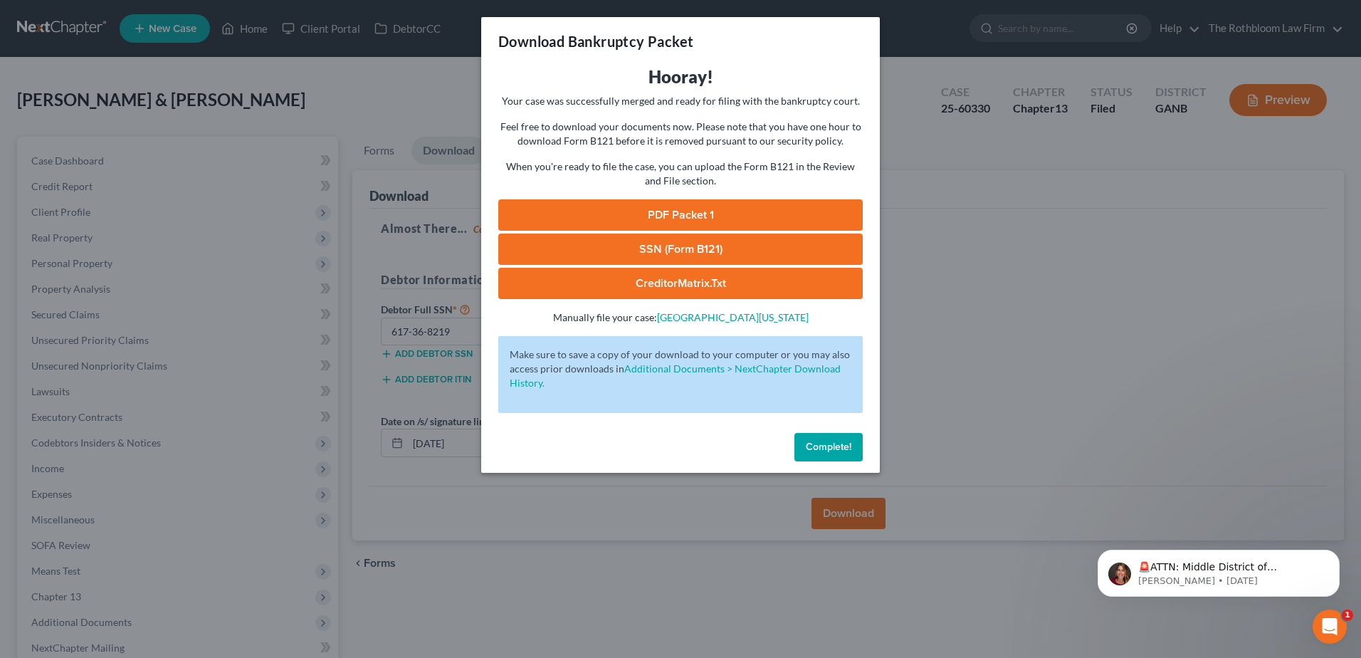
click at [696, 220] on link "PDF Packet 1" at bounding box center [680, 214] width 364 height 31
click at [661, 223] on link "PDF Packet 1" at bounding box center [680, 214] width 364 height 31
click at [848, 445] on span "Complete!" at bounding box center [829, 447] width 46 height 12
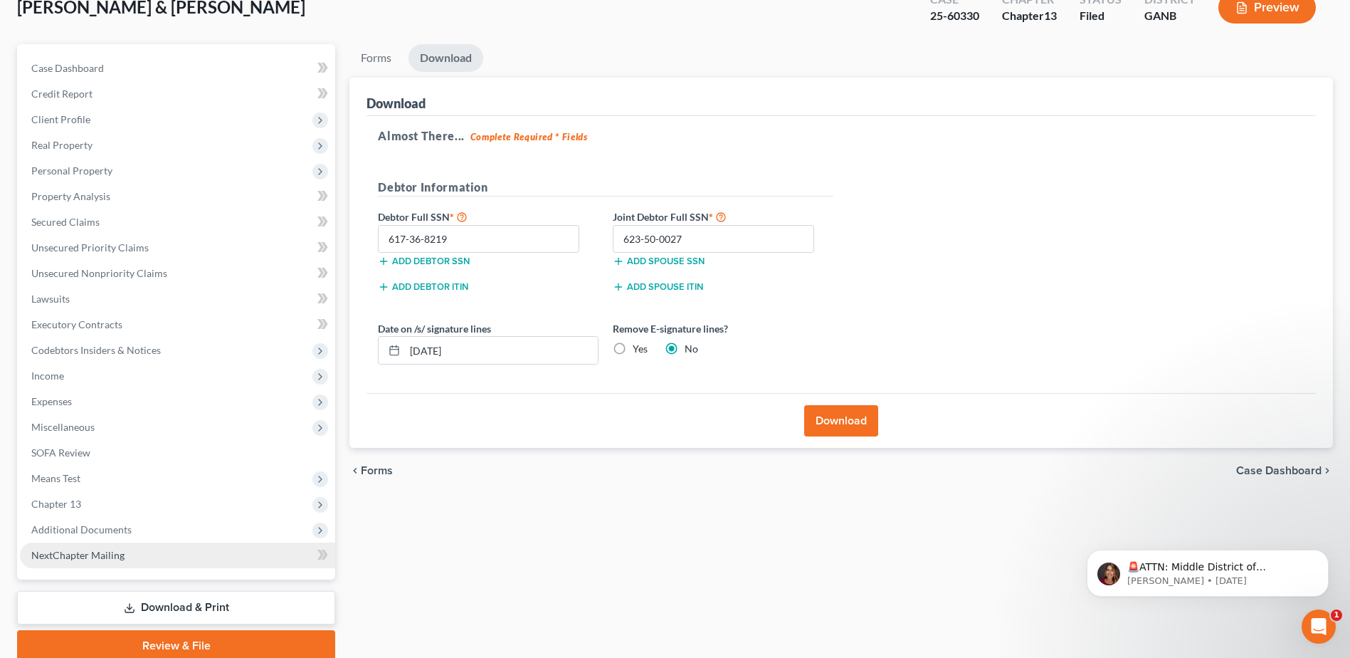
scroll to position [150, 0]
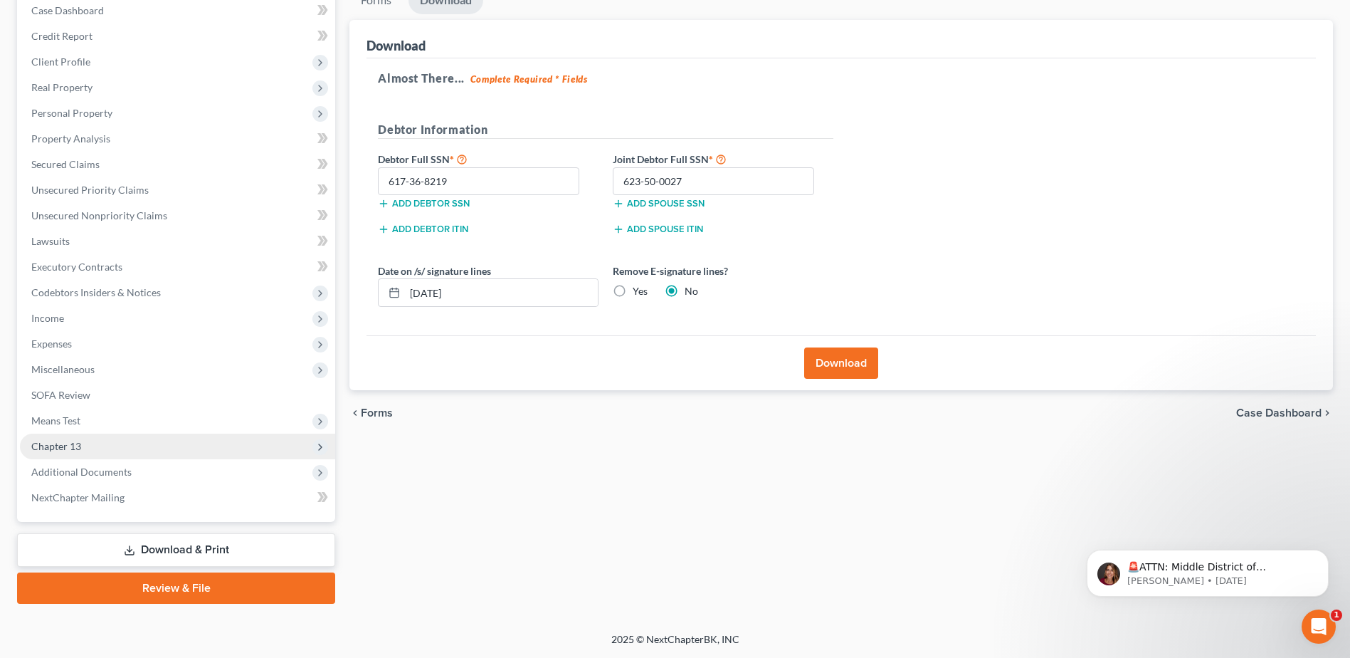
click at [62, 447] on span "Chapter 13" at bounding box center [56, 446] width 50 height 12
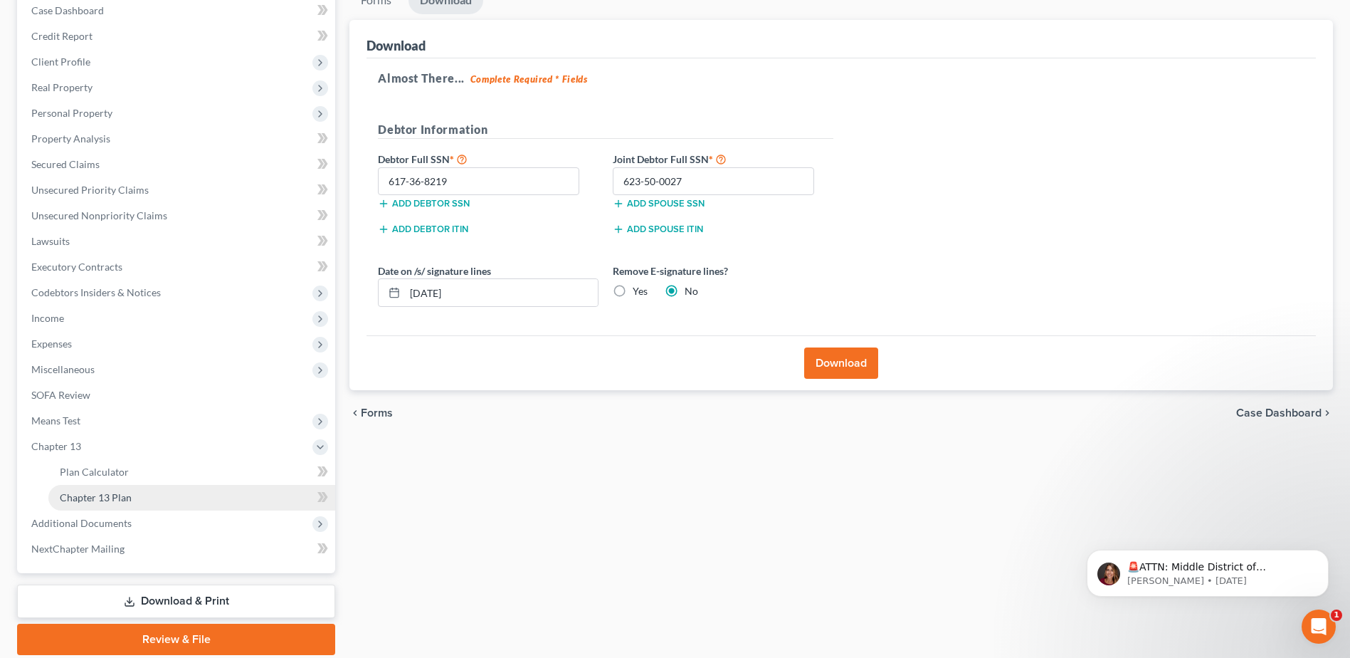
click at [115, 500] on span "Chapter 13 Plan" at bounding box center [96, 497] width 72 height 12
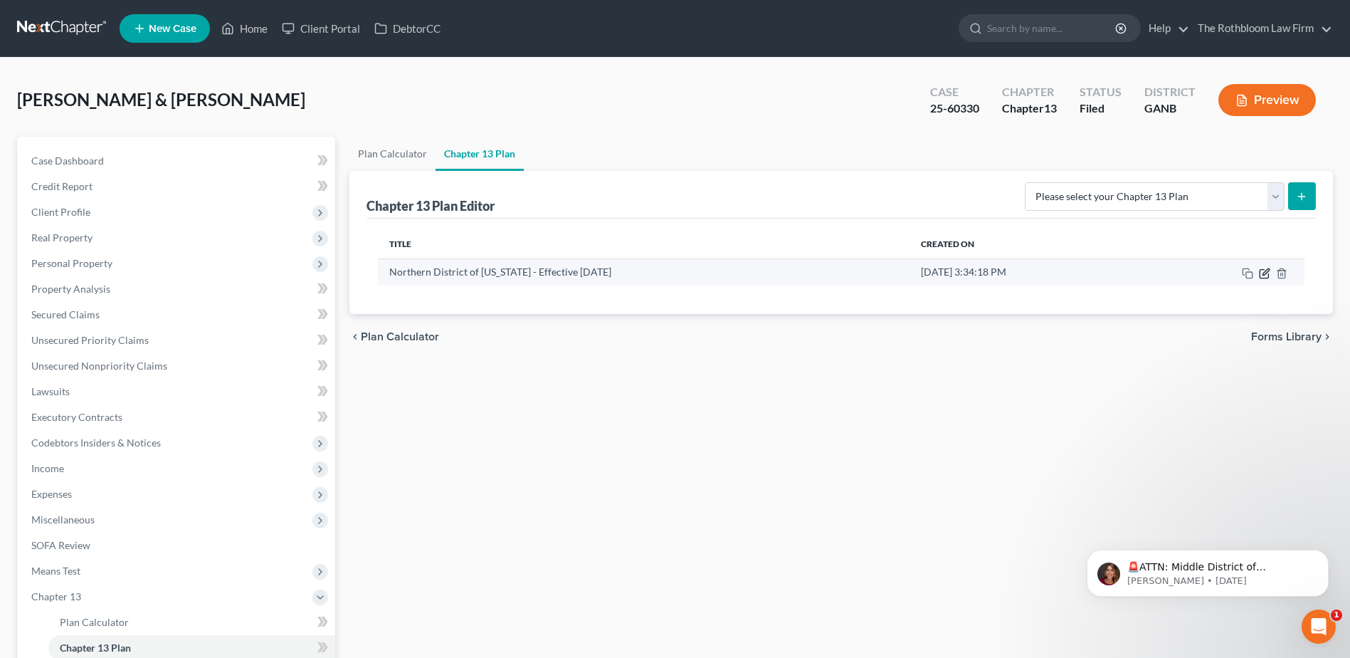
click at [1264, 270] on icon "button" at bounding box center [1264, 273] width 11 height 11
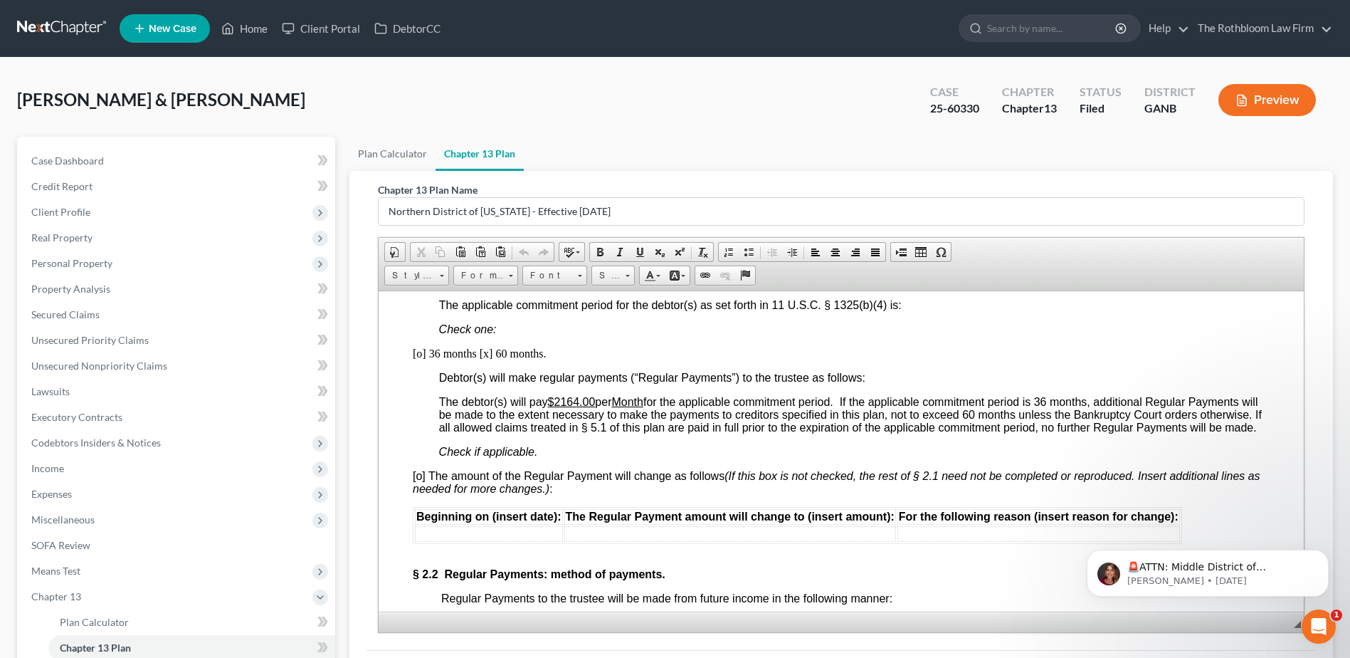
scroll to position [925, 0]
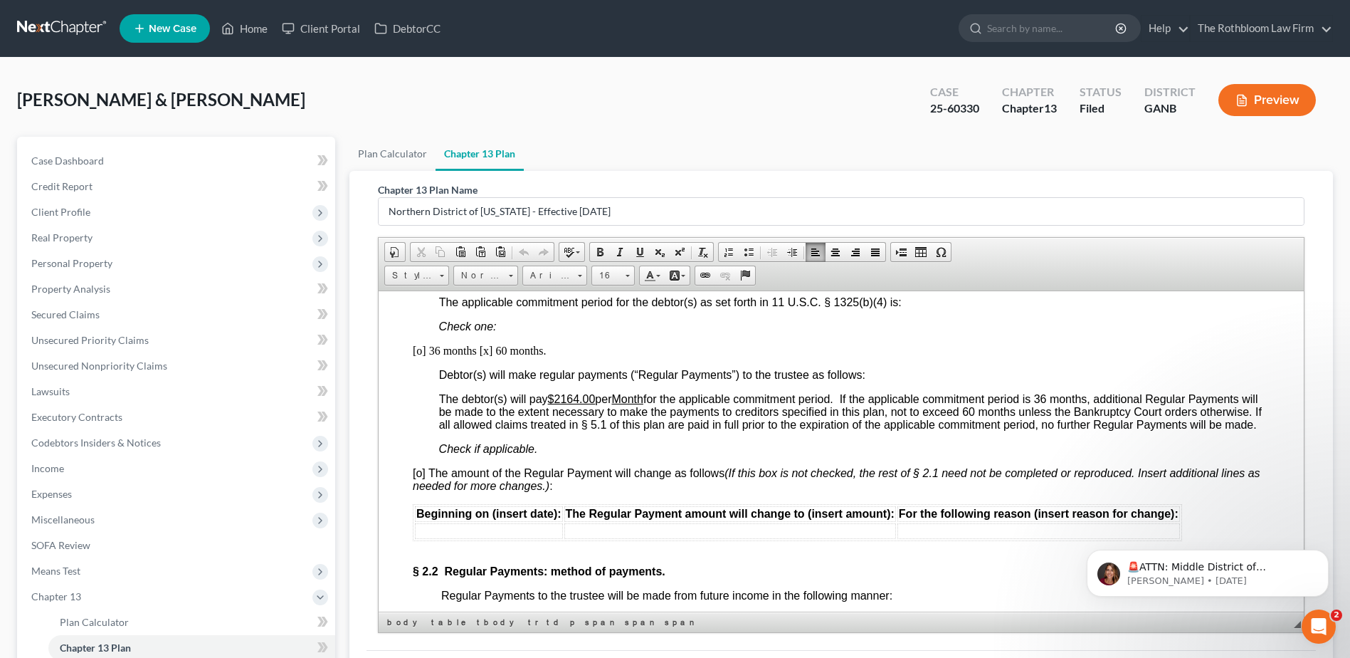
drag, startPoint x: 567, startPoint y: 396, endPoint x: 653, endPoint y: 417, distance: 89.2
click at [572, 396] on u "$2164.00" at bounding box center [572, 398] width 48 height 12
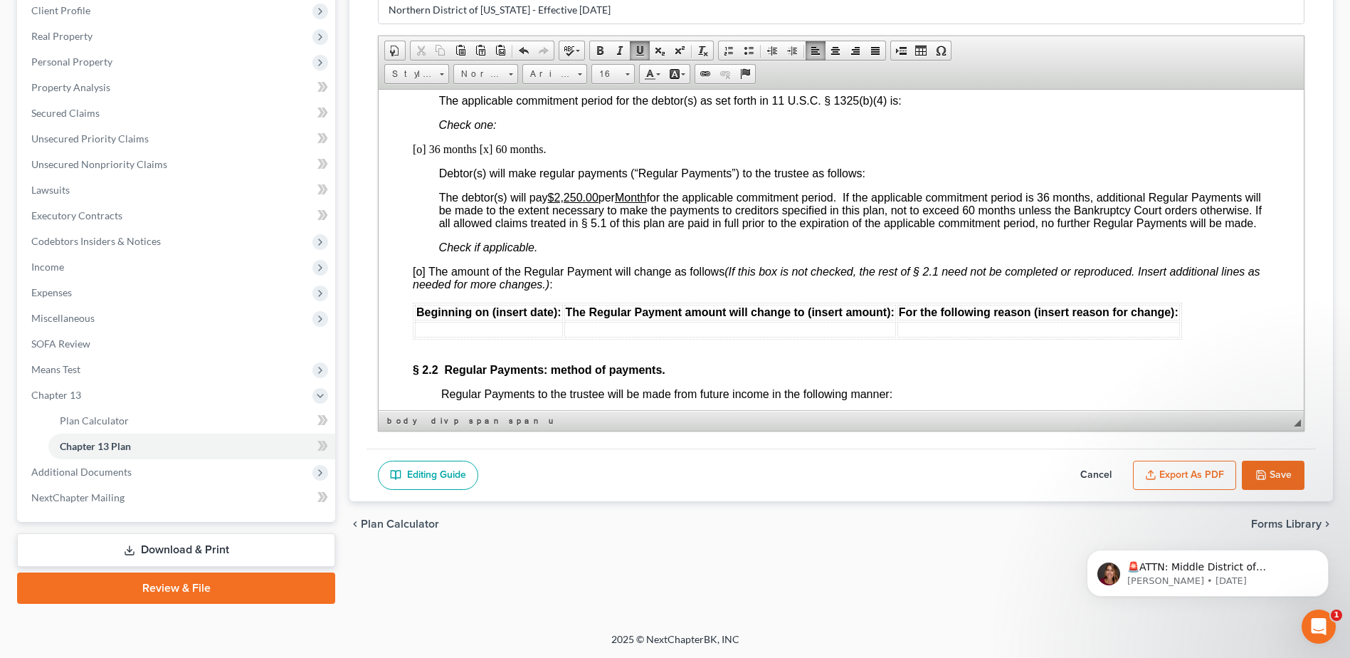
click at [1275, 472] on button "Save" at bounding box center [1273, 475] width 63 height 30
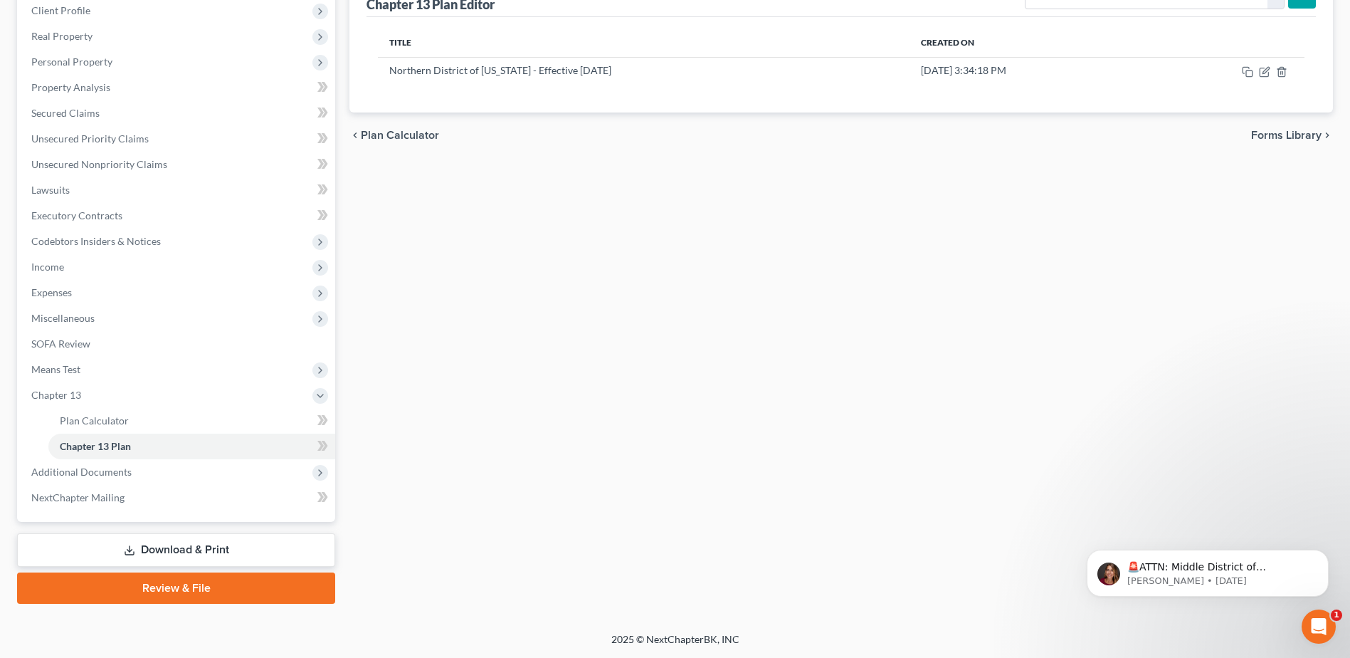
scroll to position [0, 0]
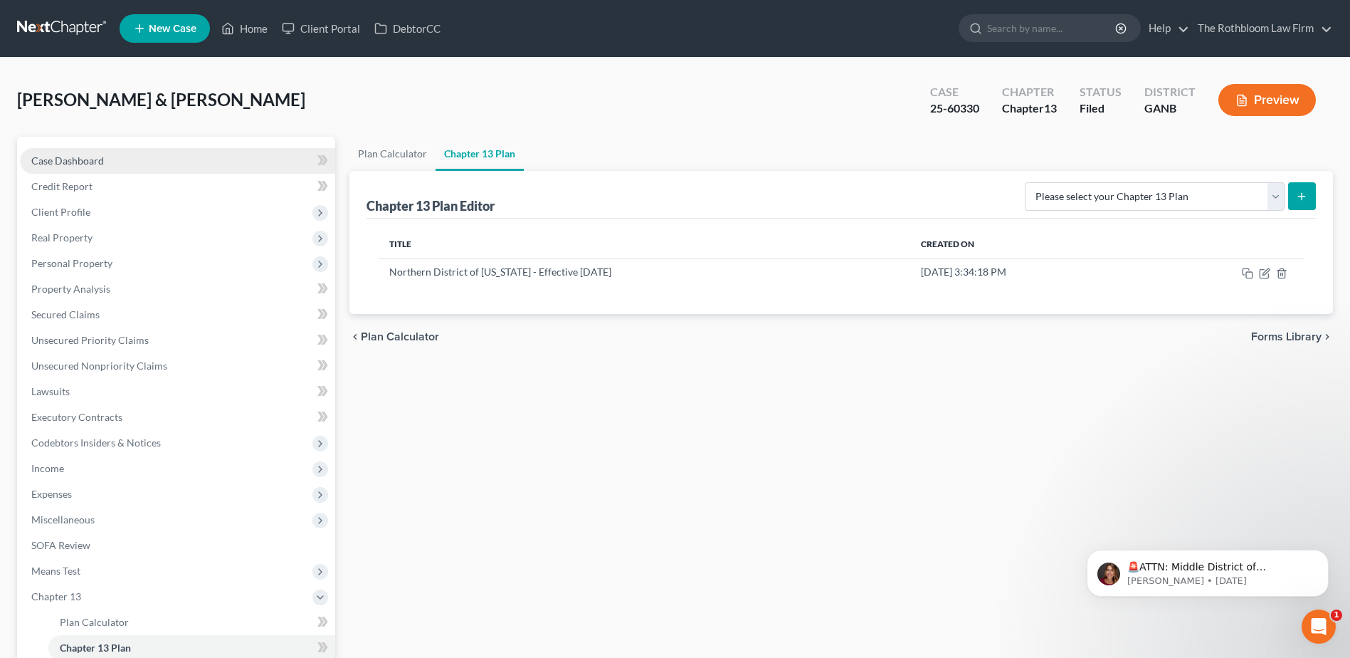
click at [96, 164] on span "Case Dashboard" at bounding box center [67, 160] width 73 height 12
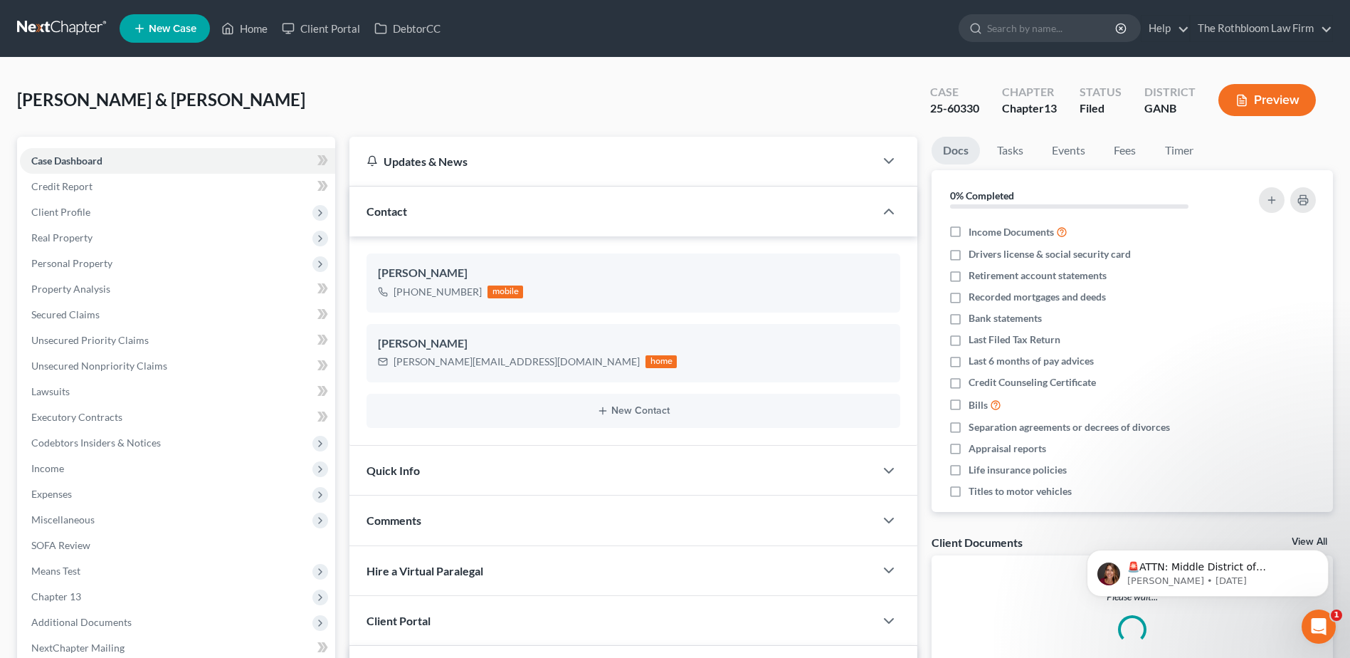
scroll to position [6, 0]
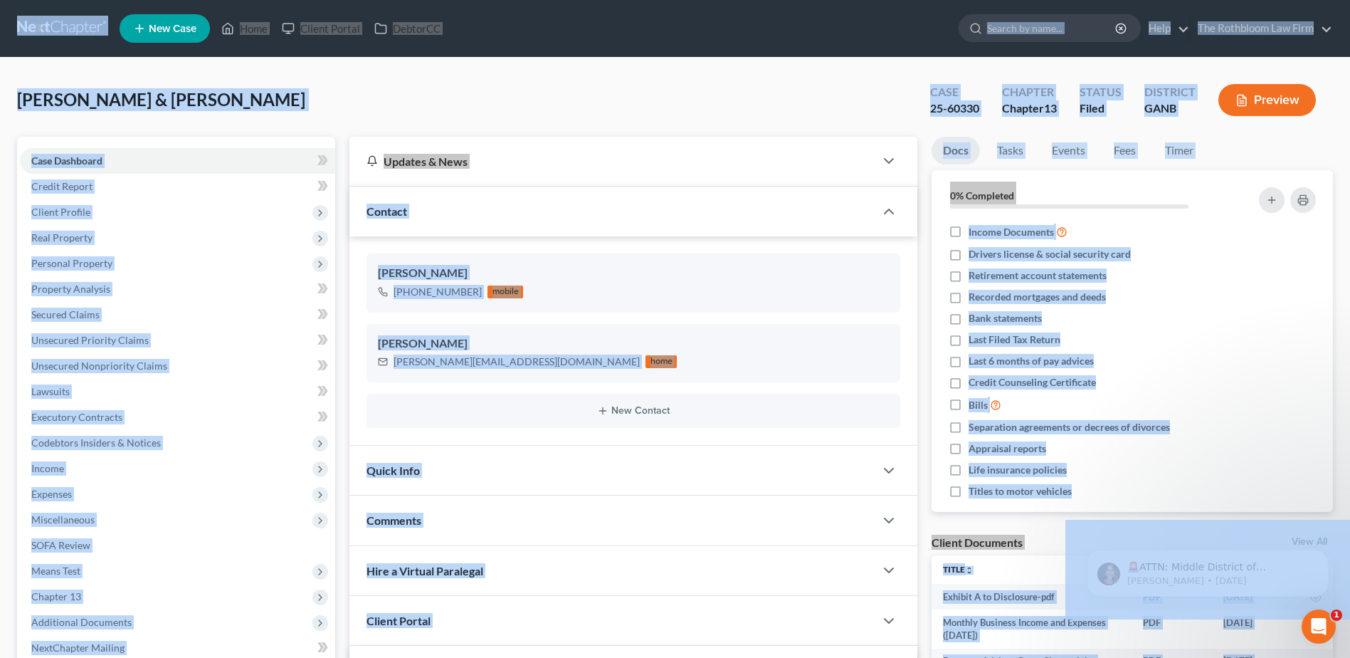
drag, startPoint x: 578, startPoint y: 108, endPoint x: 480, endPoint y: 137, distance: 101.8
click at [578, 107] on div "Torres-Benavides, Jose & Atilano, Vanessa Upgraded Case 25-60330 Chapter Chapte…" at bounding box center [675, 106] width 1316 height 62
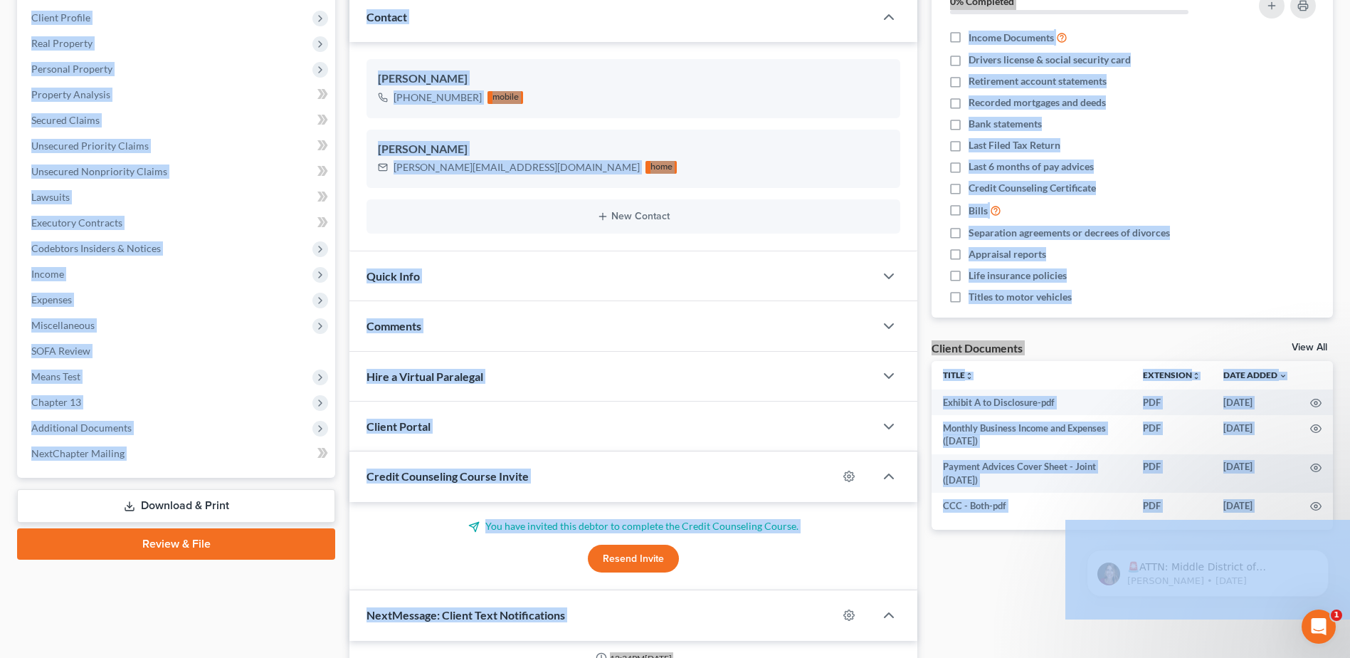
scroll to position [427, 0]
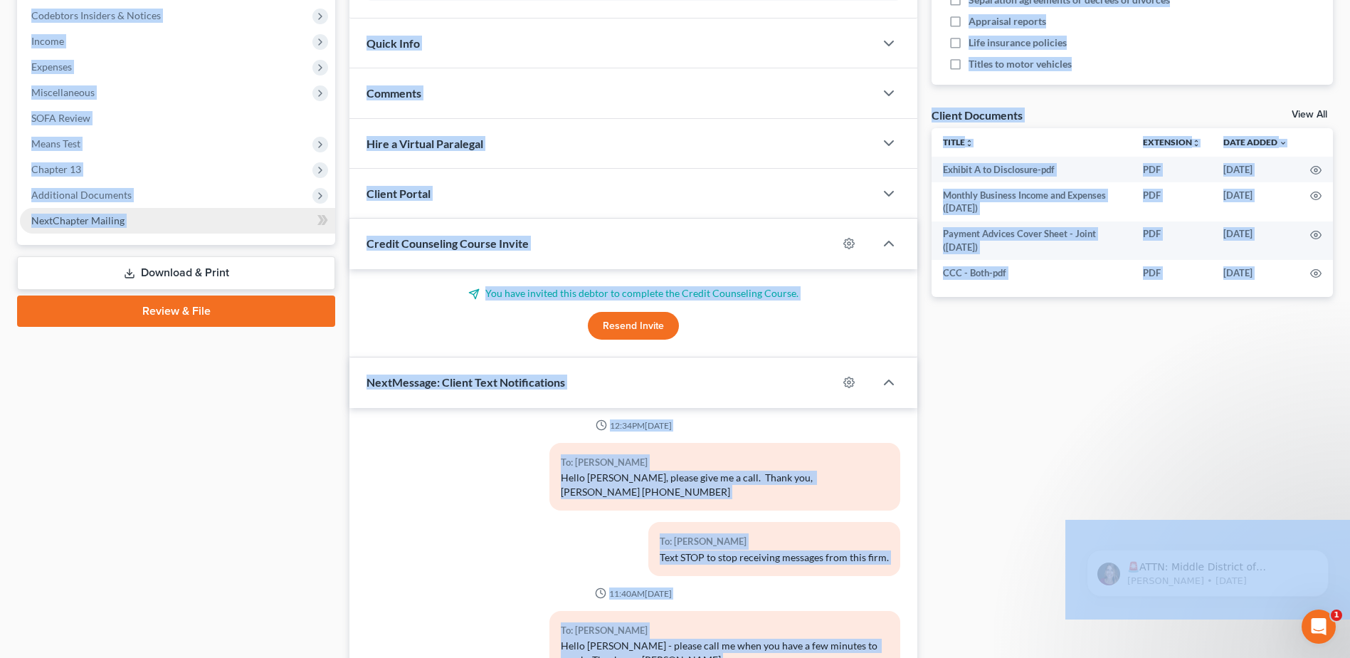
click at [192, 213] on link "NextChapter Mailing" at bounding box center [177, 221] width 315 height 26
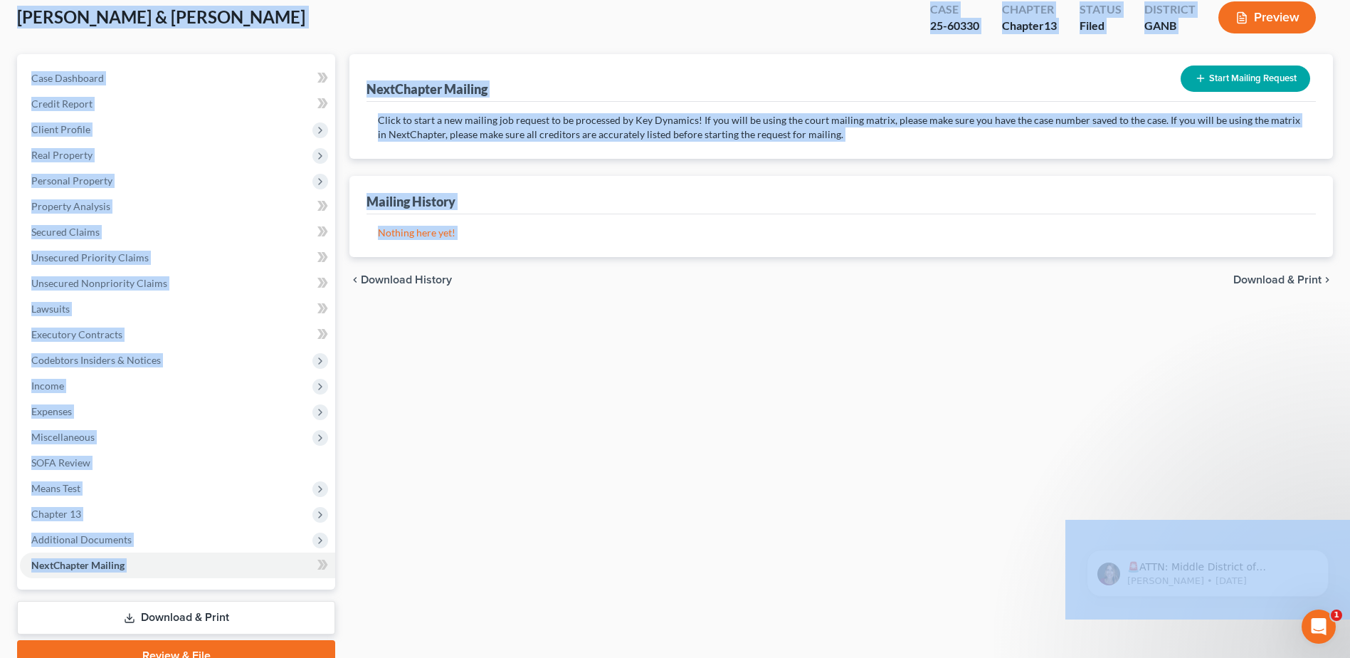
scroll to position [150, 0]
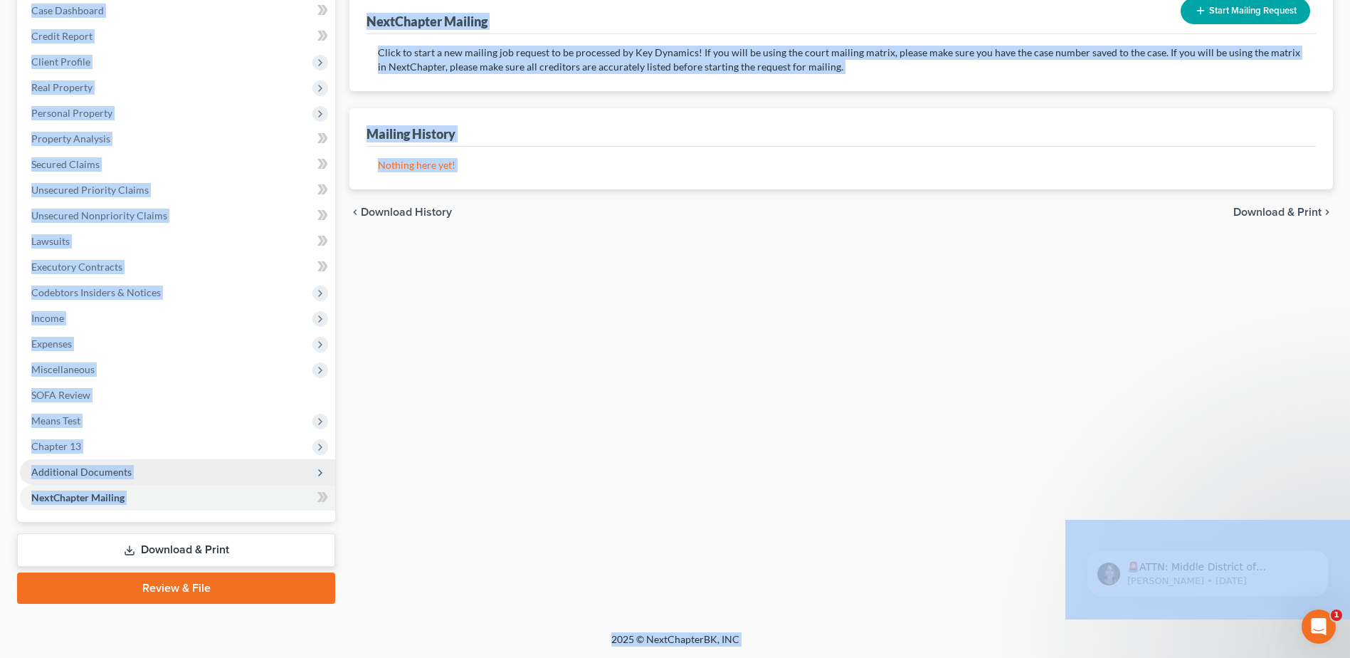
click at [105, 470] on span "Additional Documents" at bounding box center [81, 471] width 100 height 12
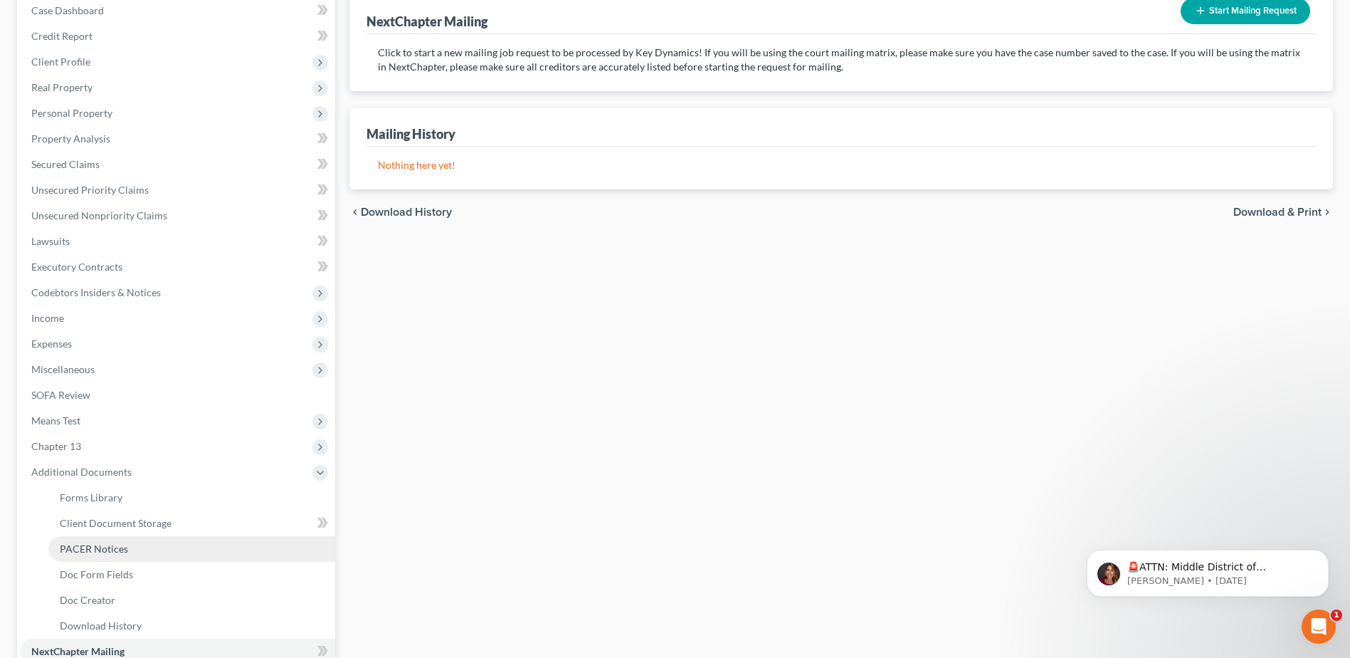
click at [96, 547] on span "PACER Notices" at bounding box center [94, 548] width 68 height 12
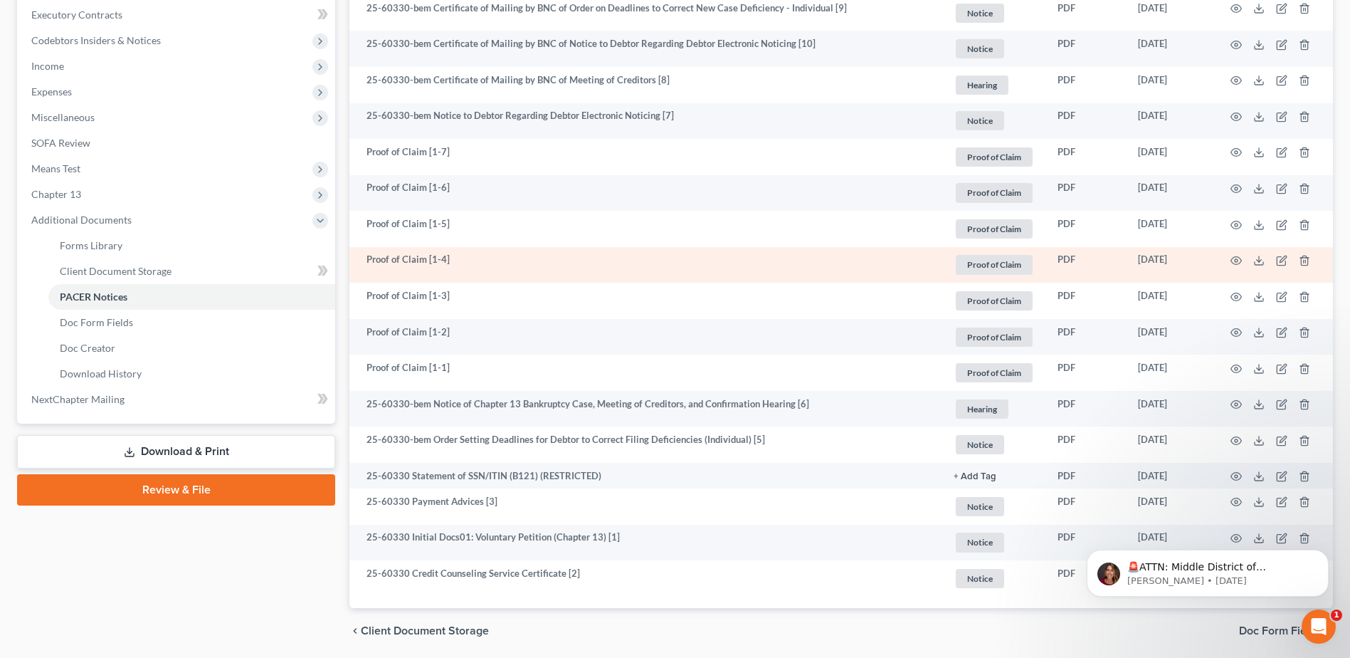
scroll to position [452, 0]
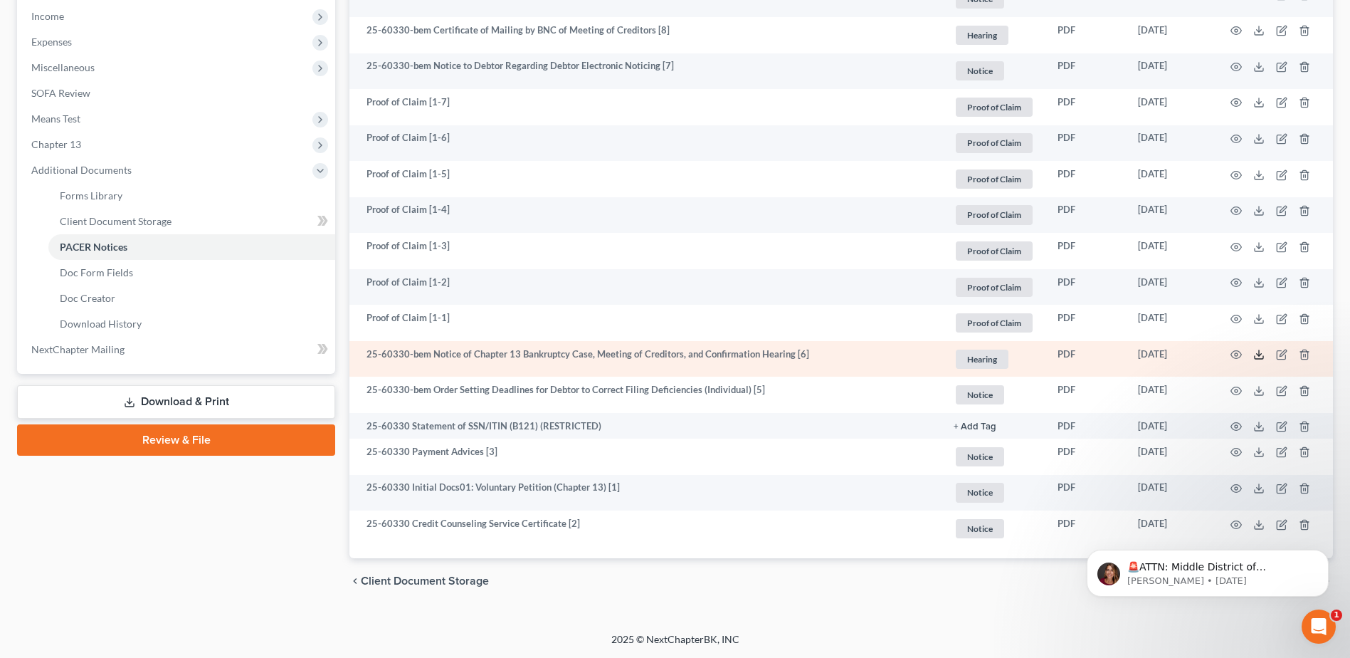
click at [1256, 354] on icon at bounding box center [1258, 354] width 11 height 11
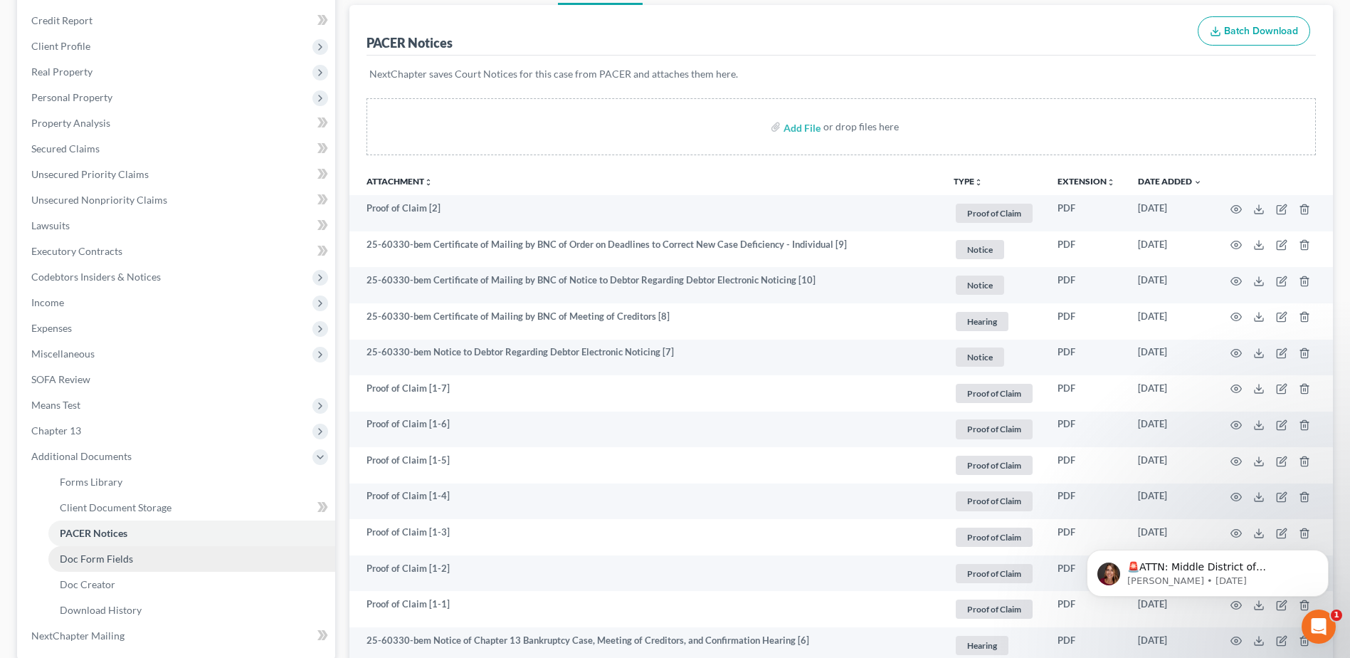
scroll to position [167, 0]
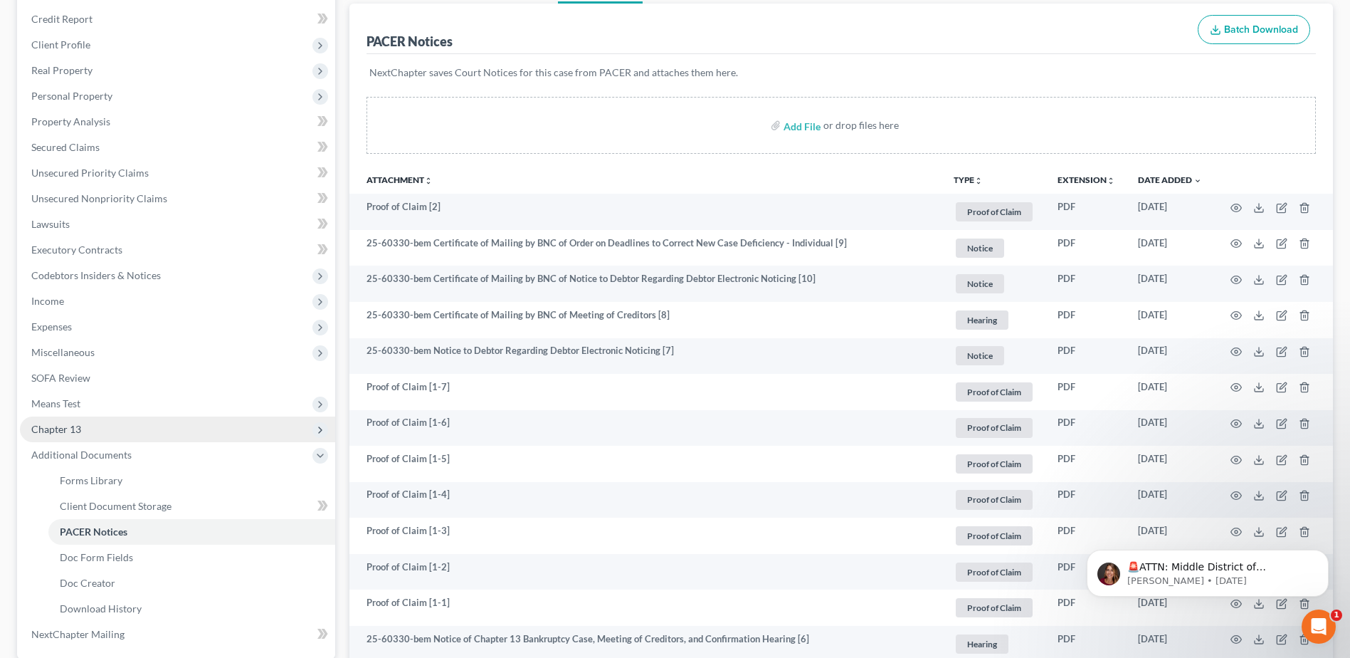
click at [73, 427] on span "Chapter 13" at bounding box center [56, 429] width 50 height 12
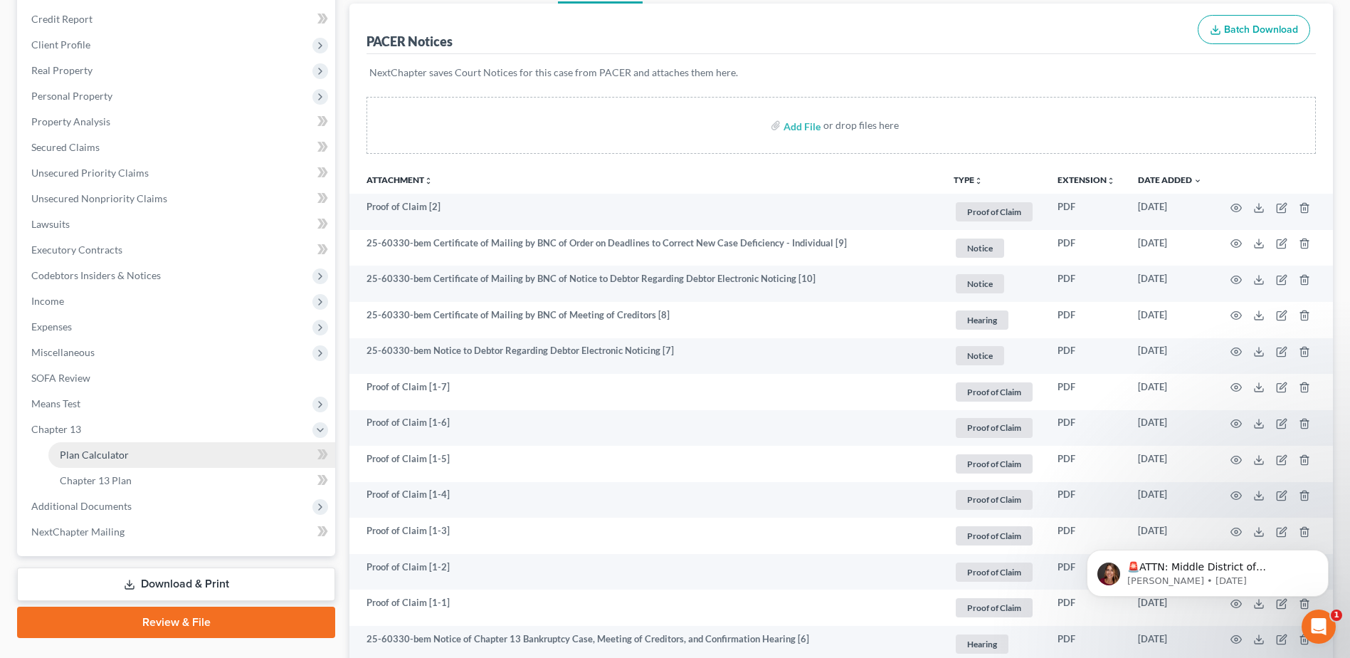
click at [122, 454] on span "Plan Calculator" at bounding box center [94, 454] width 69 height 12
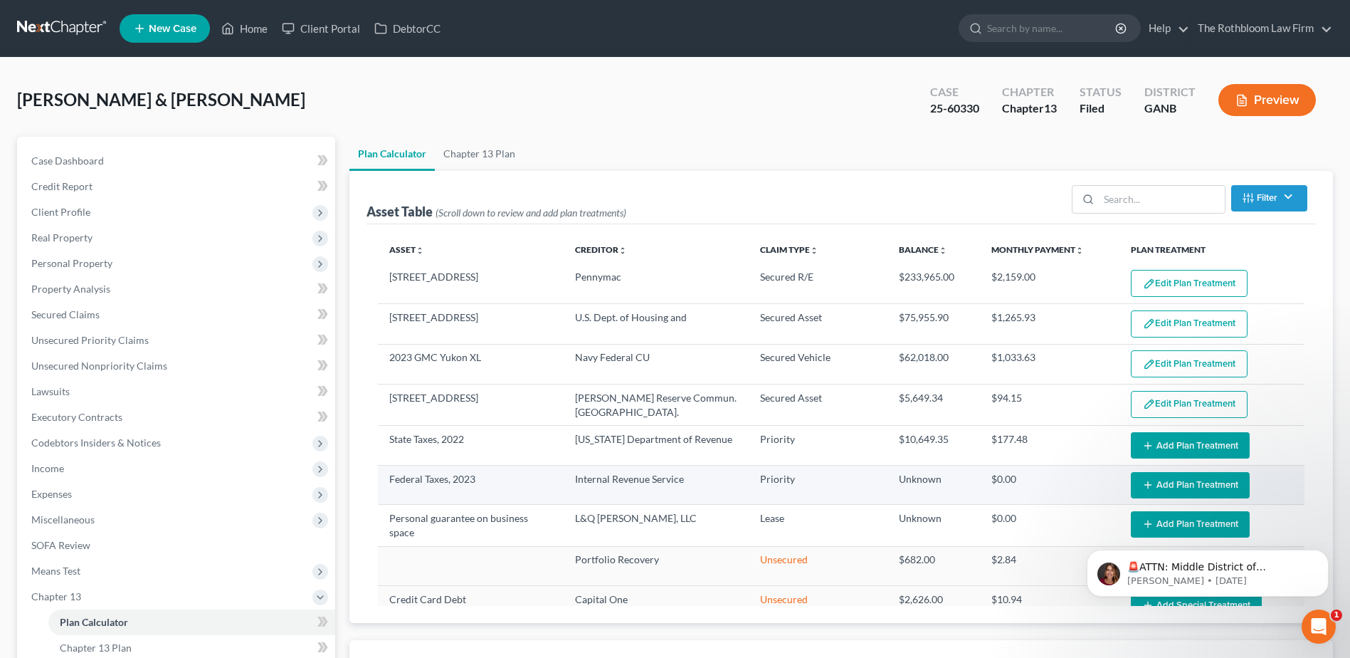
select select "59"
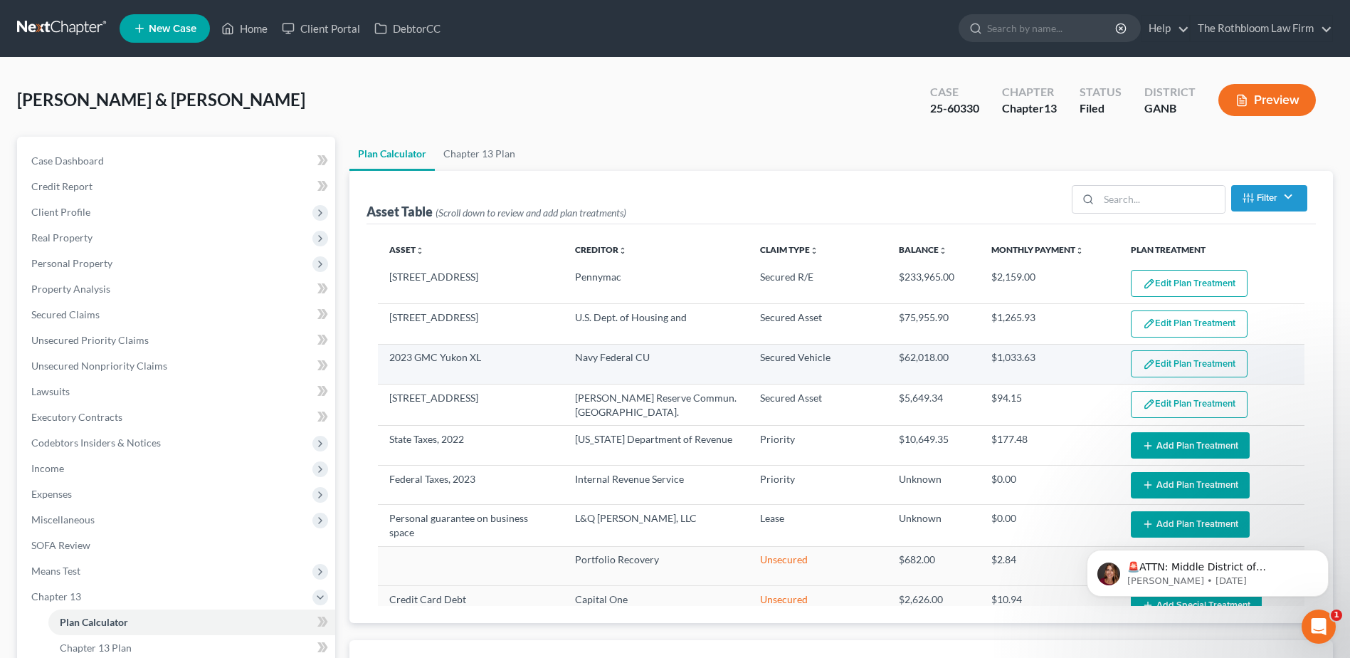
click at [1151, 359] on button "Edit Plan Treatment" at bounding box center [1189, 363] width 117 height 27
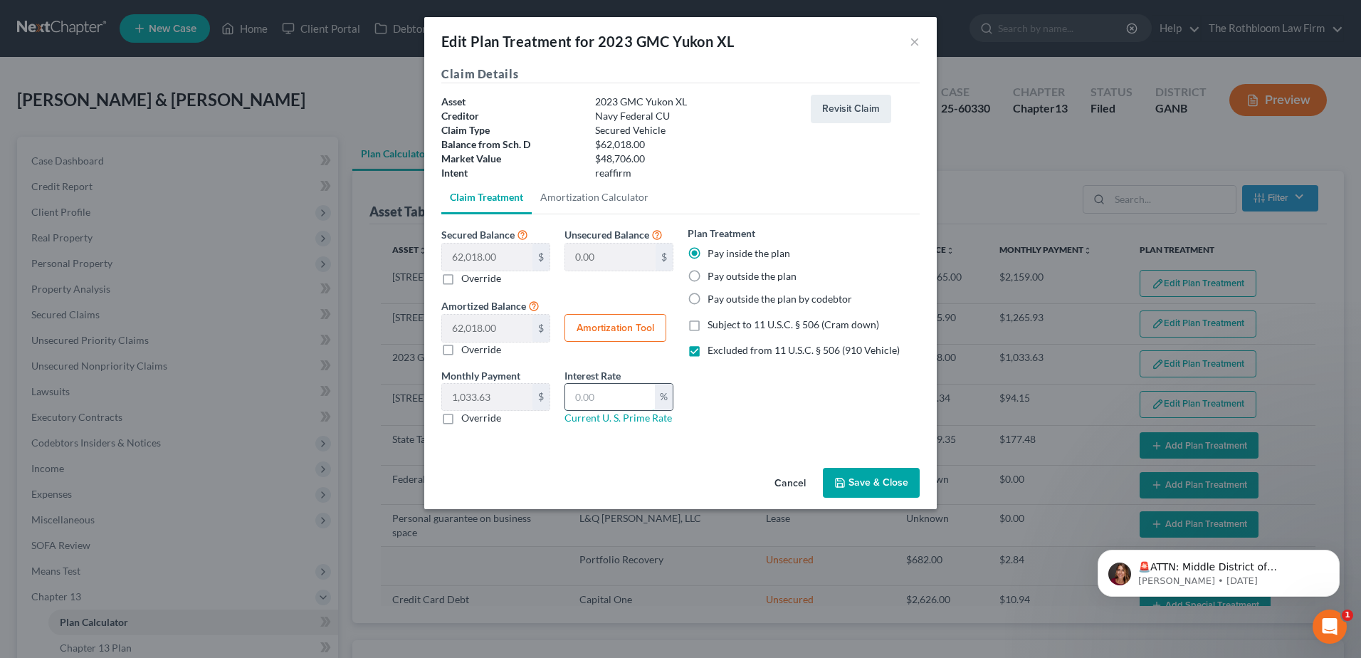
click at [596, 396] on input "text" at bounding box center [610, 397] width 90 height 27
type input "6"
click at [604, 330] on button "Amortization Tool" at bounding box center [615, 328] width 102 height 28
type input "62,018.00"
type input "6"
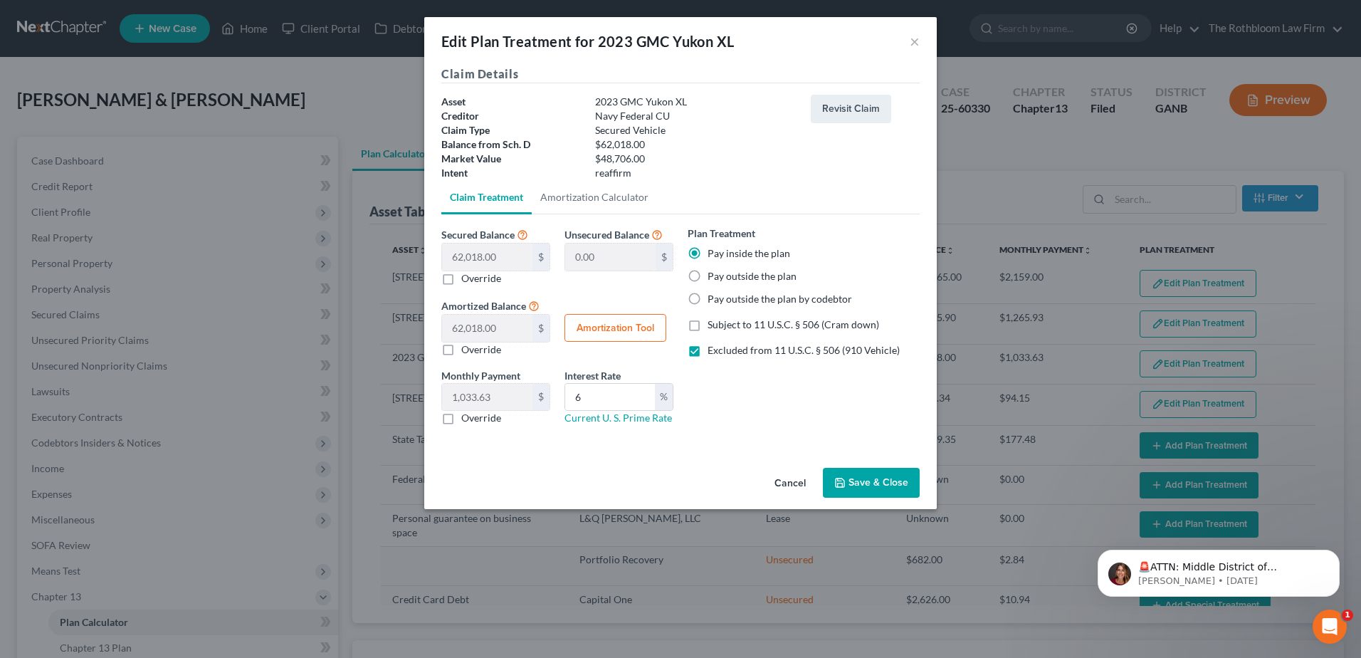
type input "60"
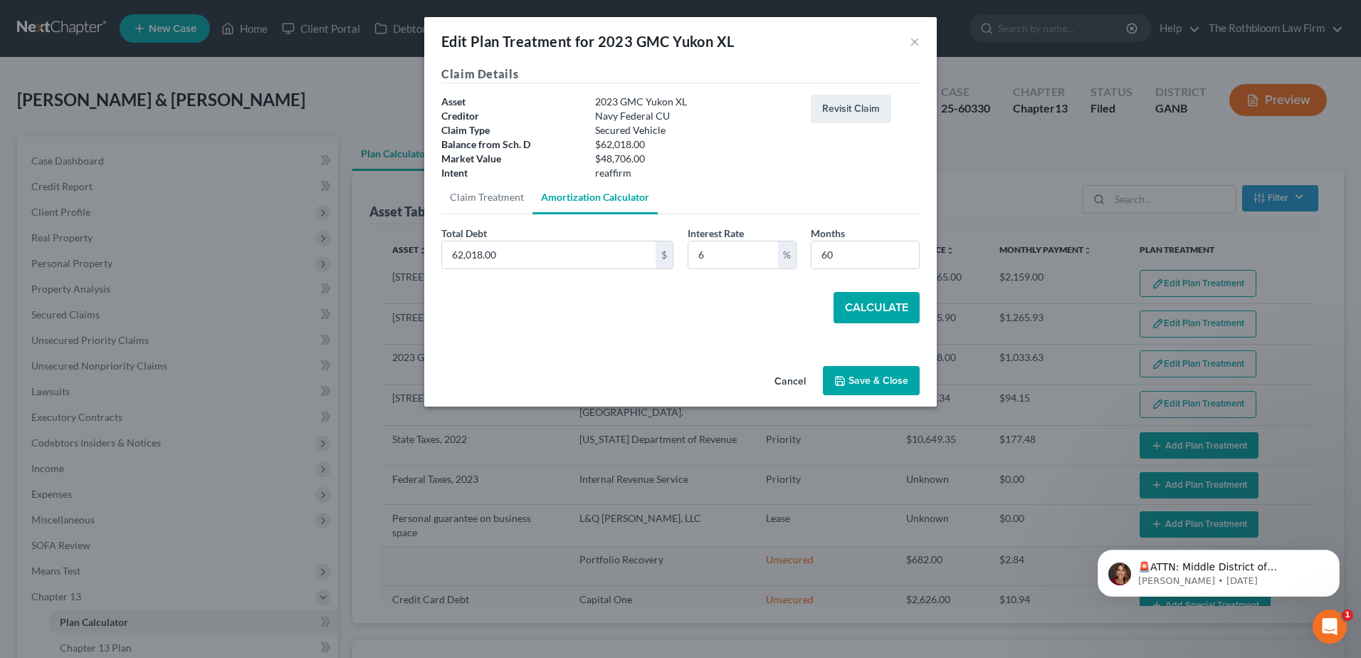
click at [866, 315] on button "Calculate" at bounding box center [876, 307] width 86 height 31
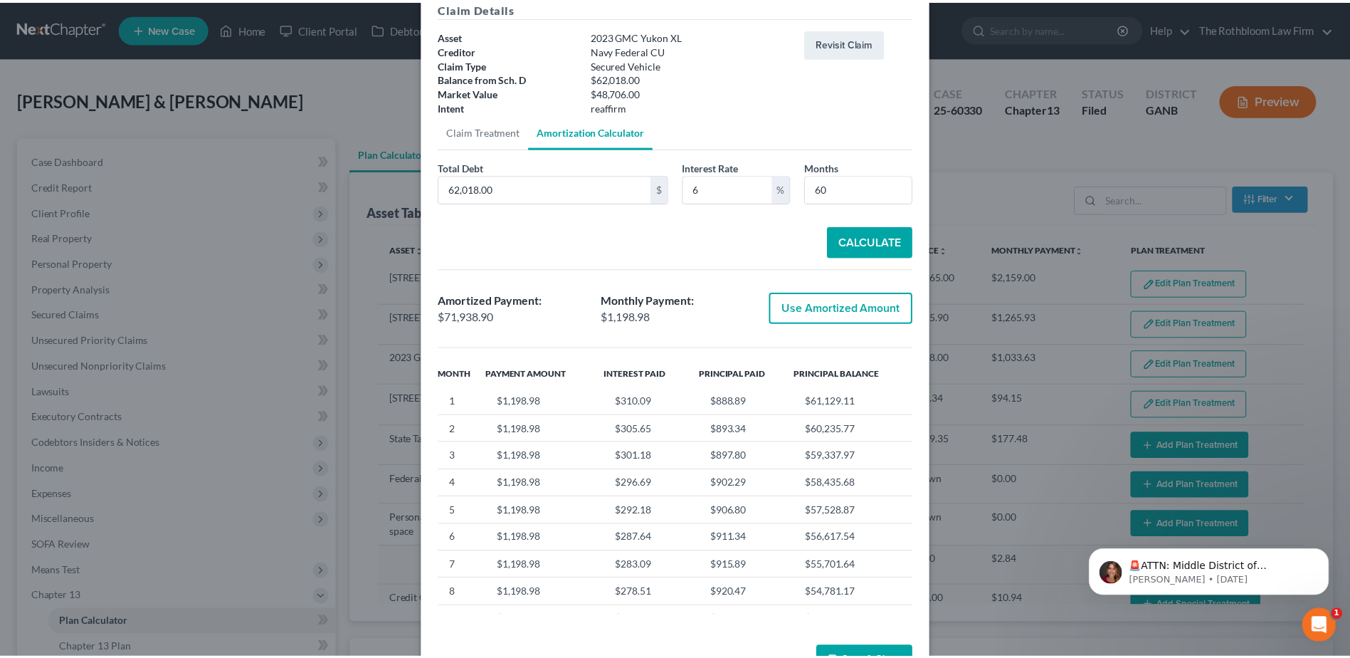
scroll to position [113, 0]
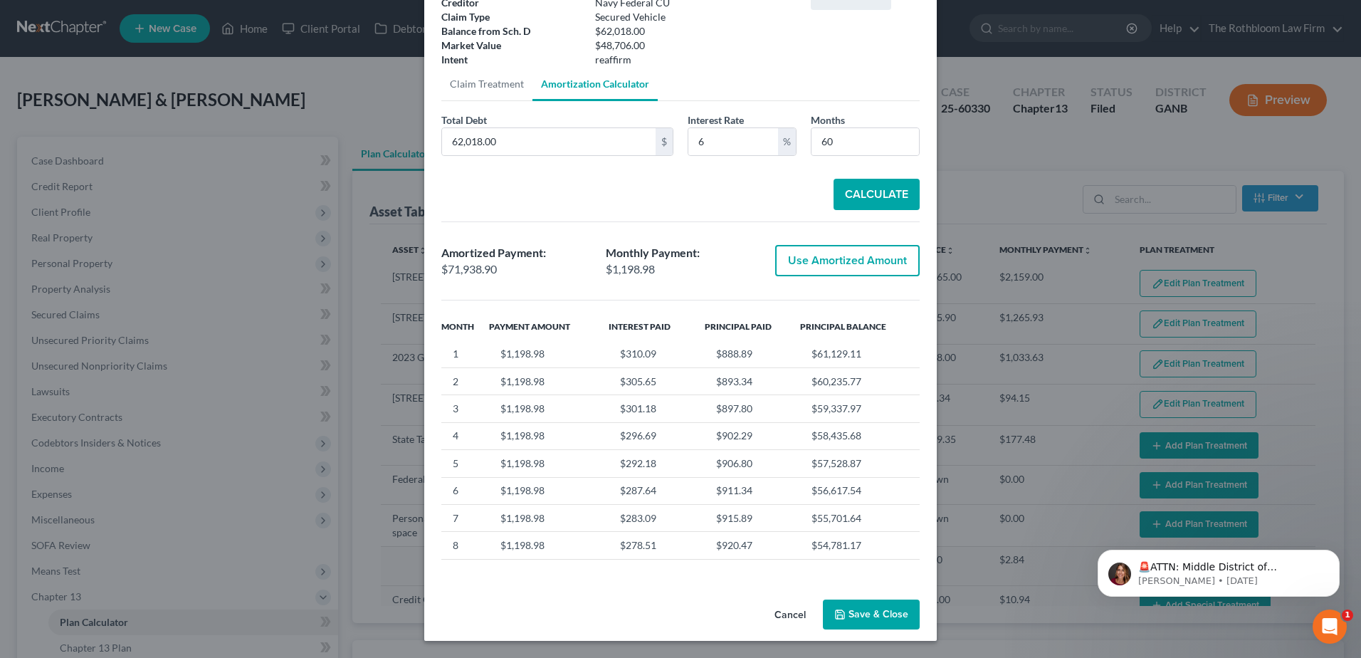
click at [855, 616] on button "Save & Close" at bounding box center [871, 614] width 97 height 30
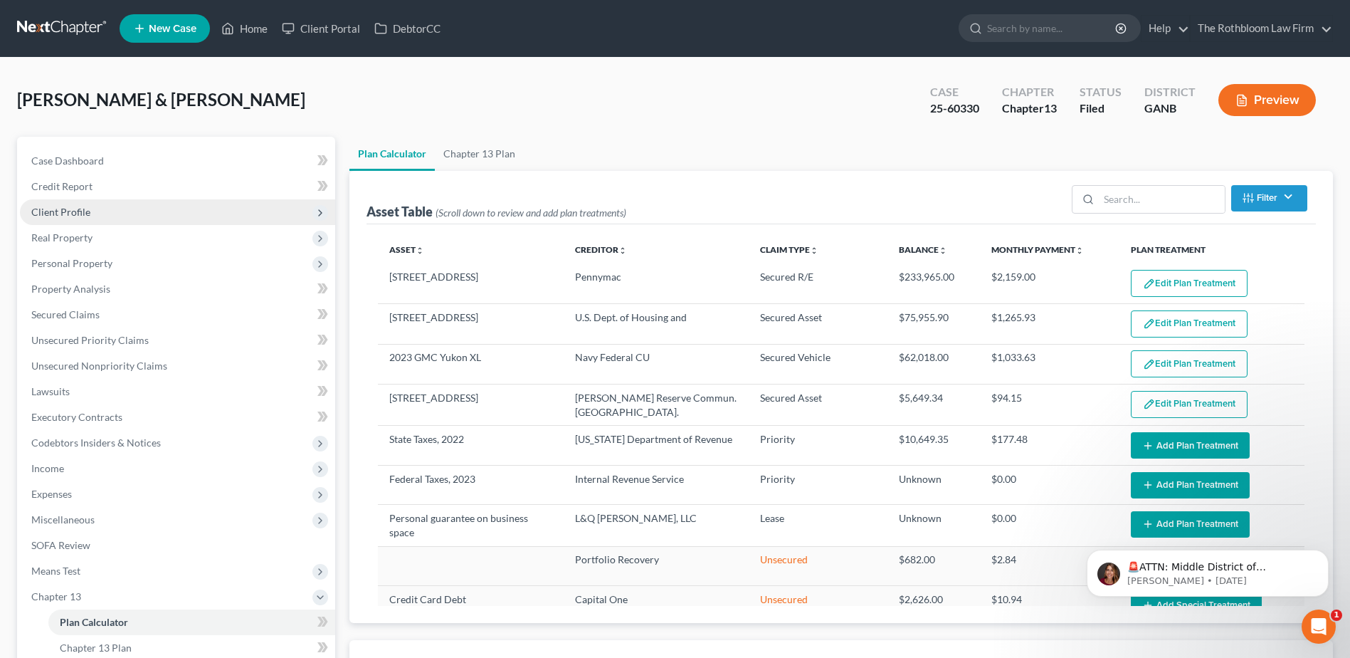
select select "59"
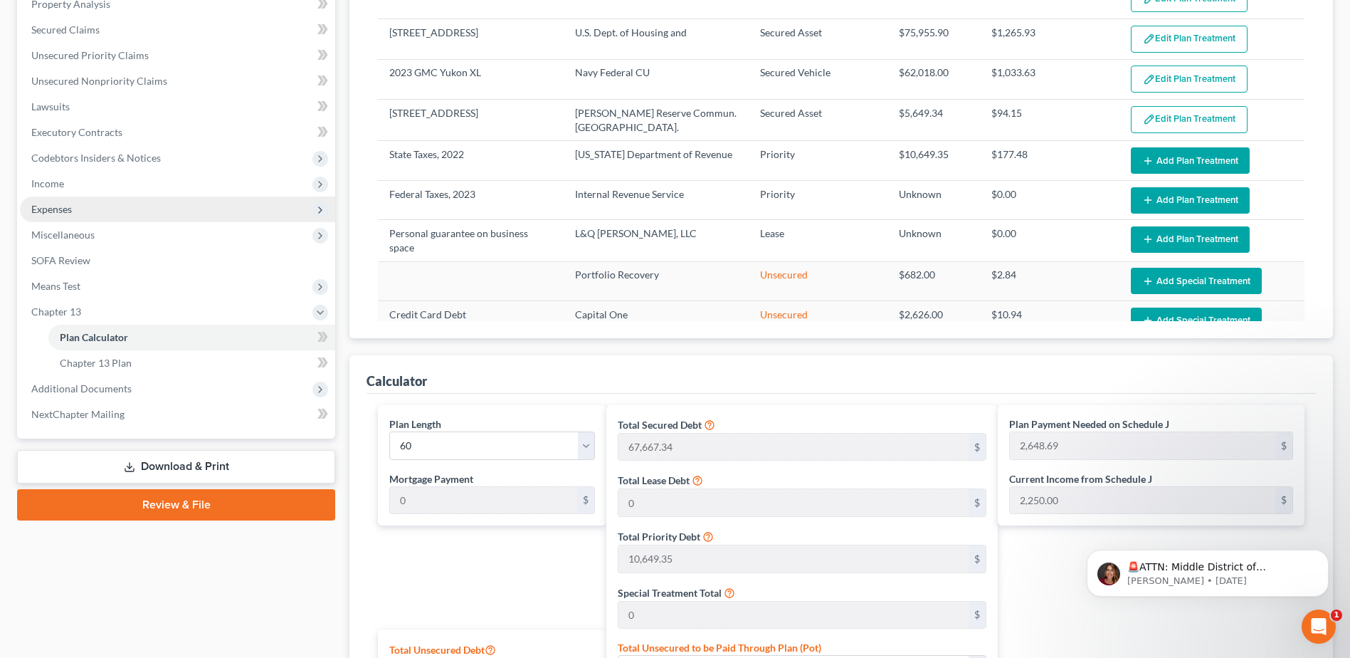
click at [65, 213] on span "Expenses" at bounding box center [51, 209] width 41 height 12
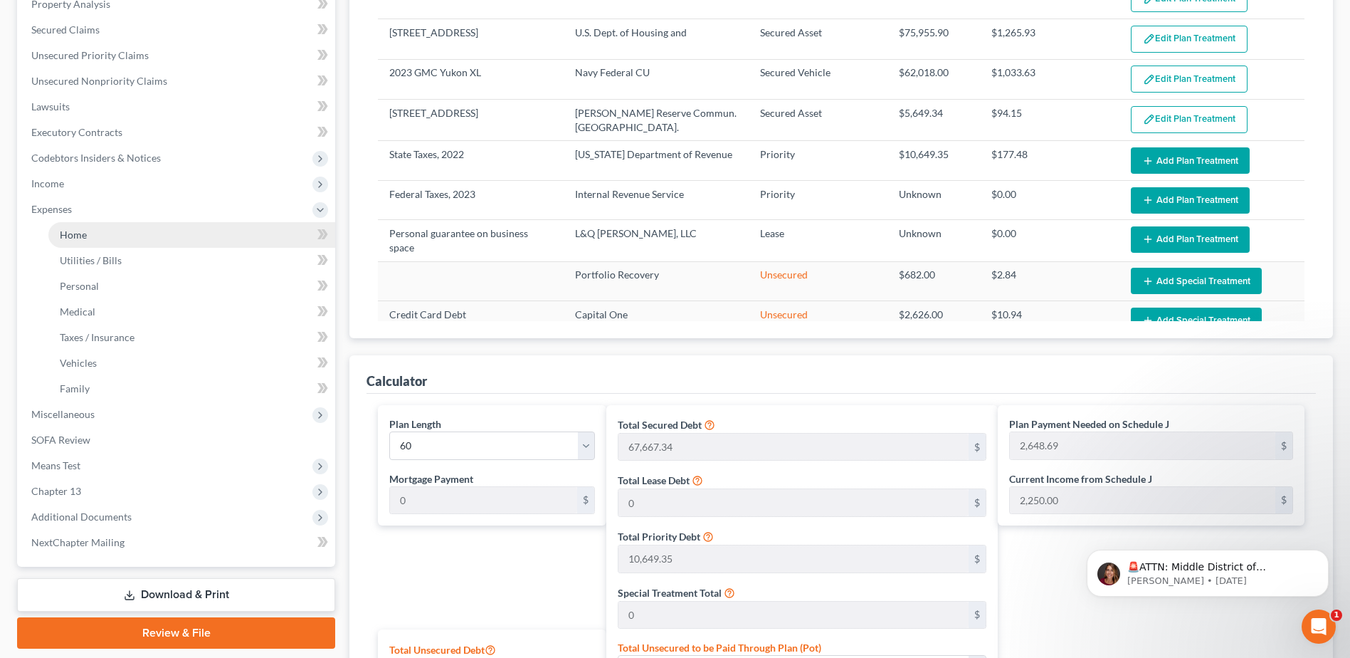
click at [62, 232] on span "Home" at bounding box center [73, 234] width 27 height 12
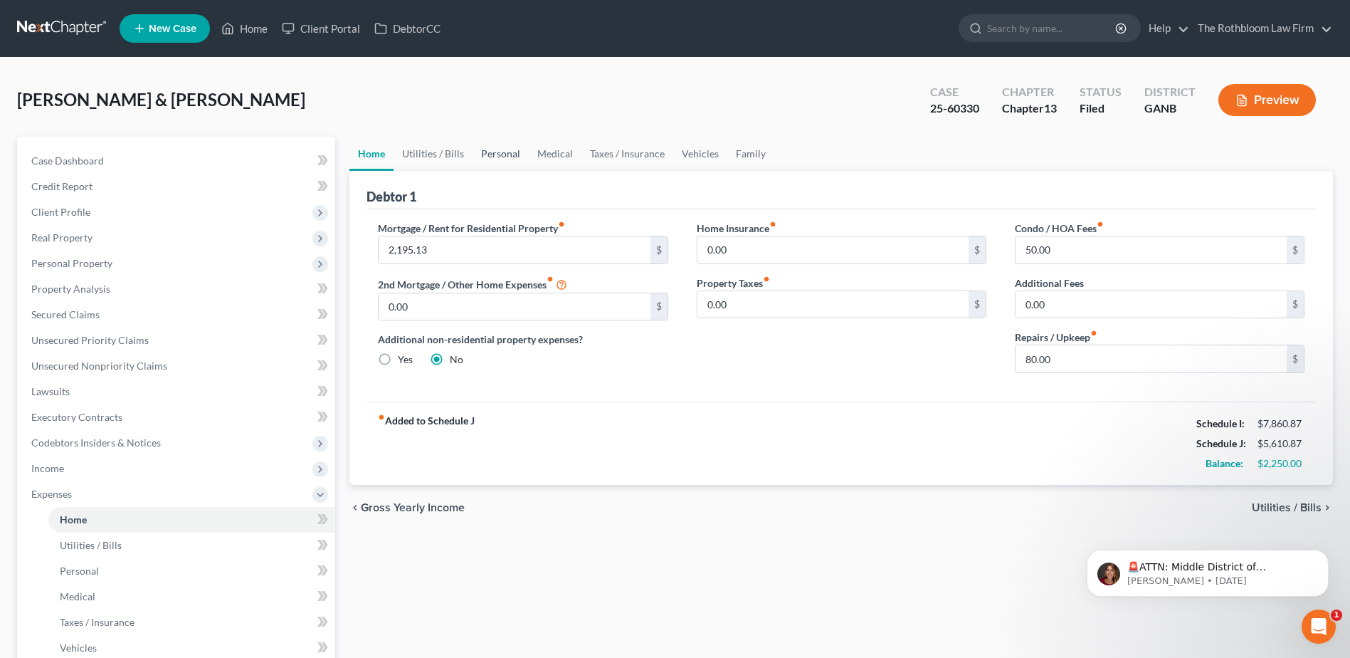
click at [505, 157] on link "Personal" at bounding box center [501, 154] width 56 height 34
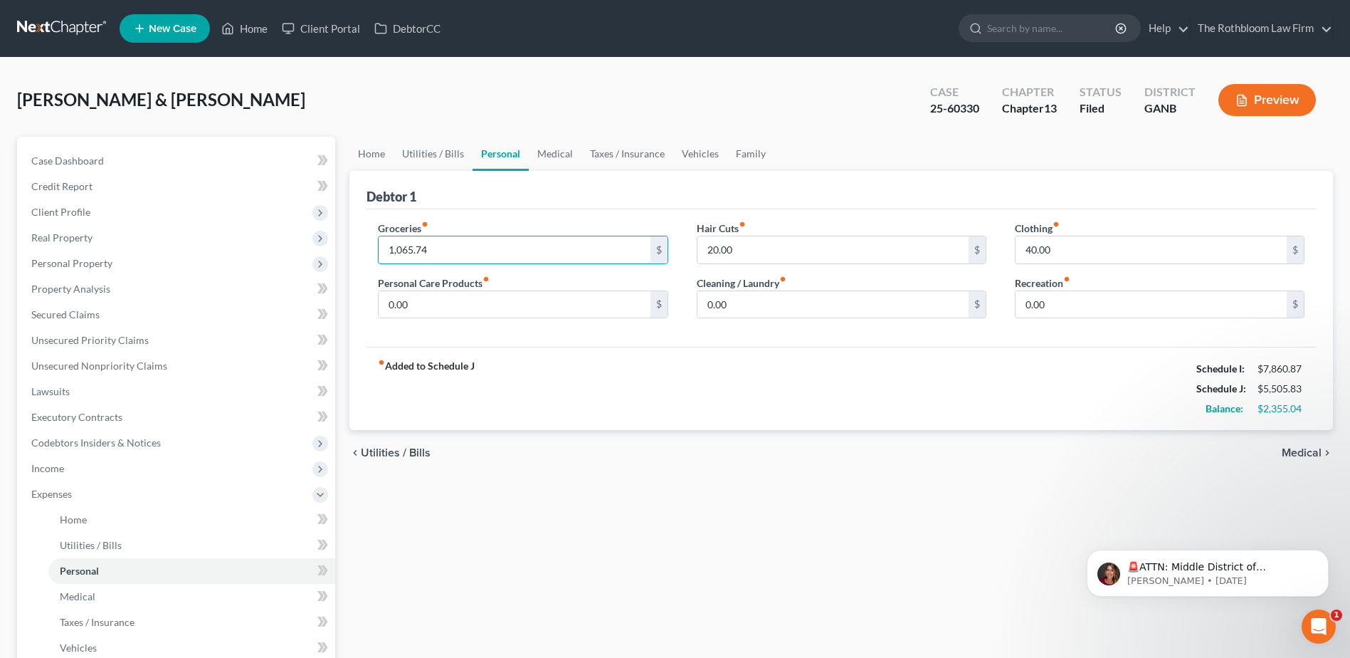
type input "1,065.74"
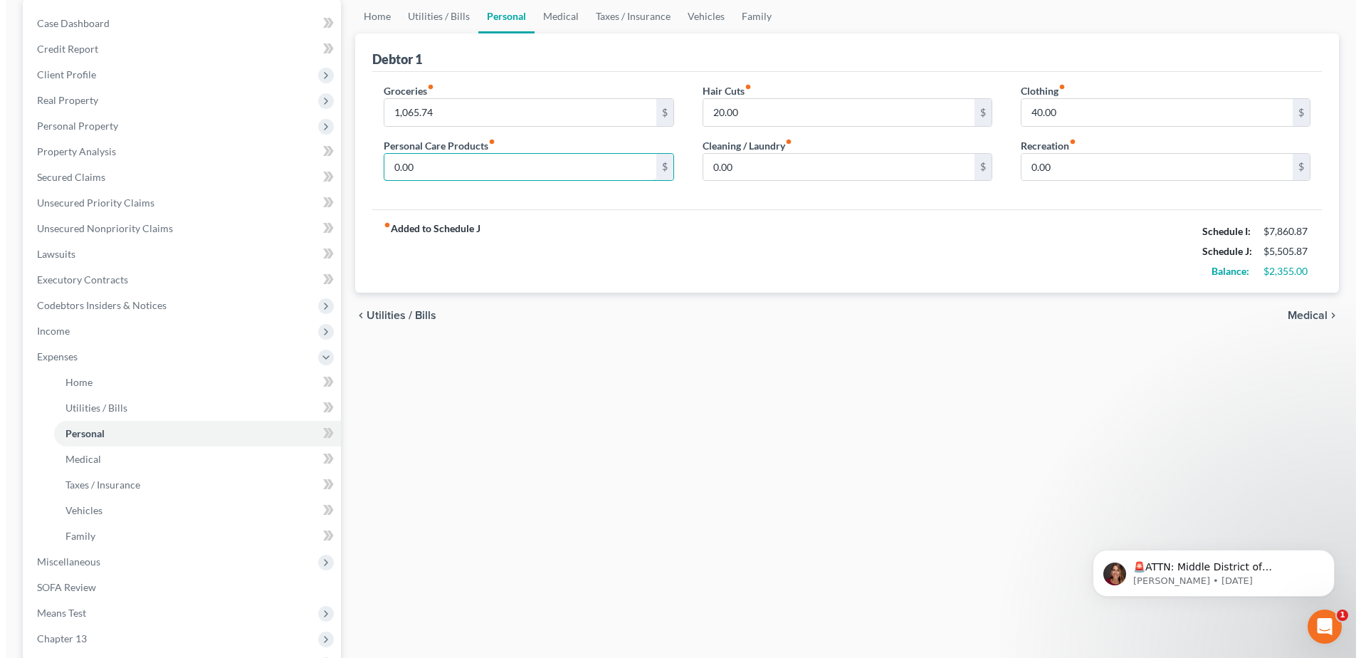
scroll to position [285, 0]
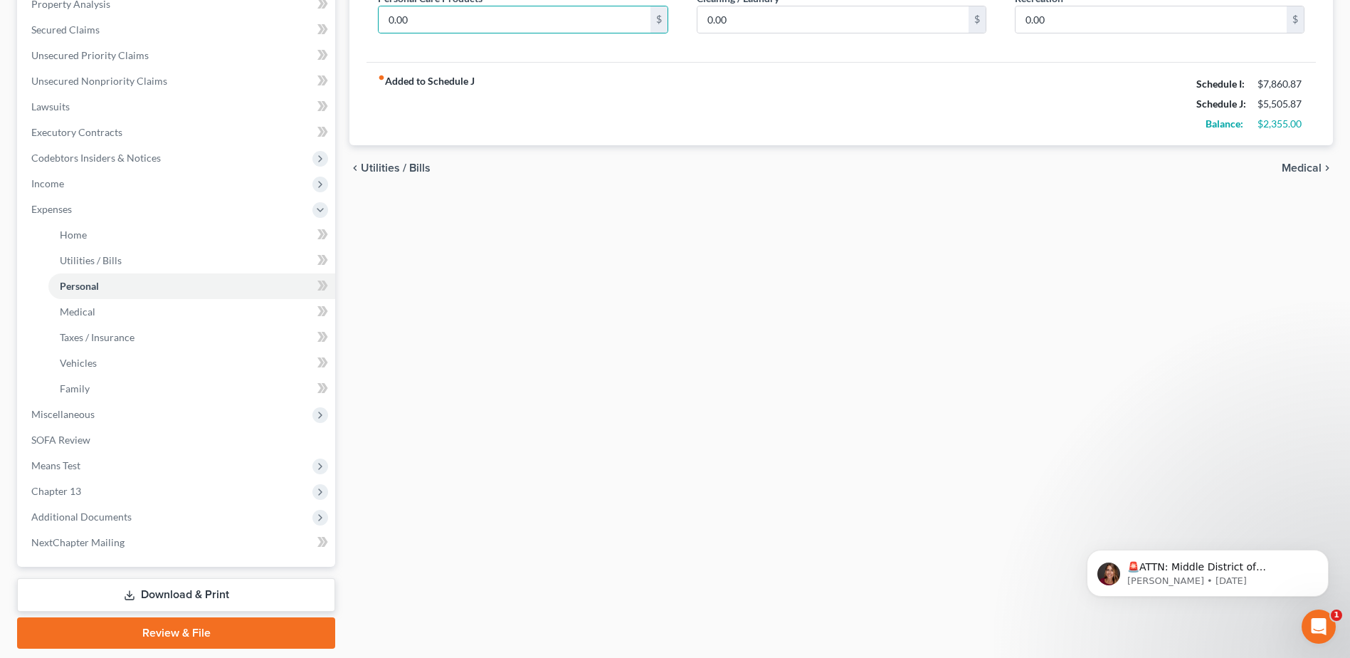
click at [218, 592] on link "Download & Print" at bounding box center [176, 594] width 318 height 33
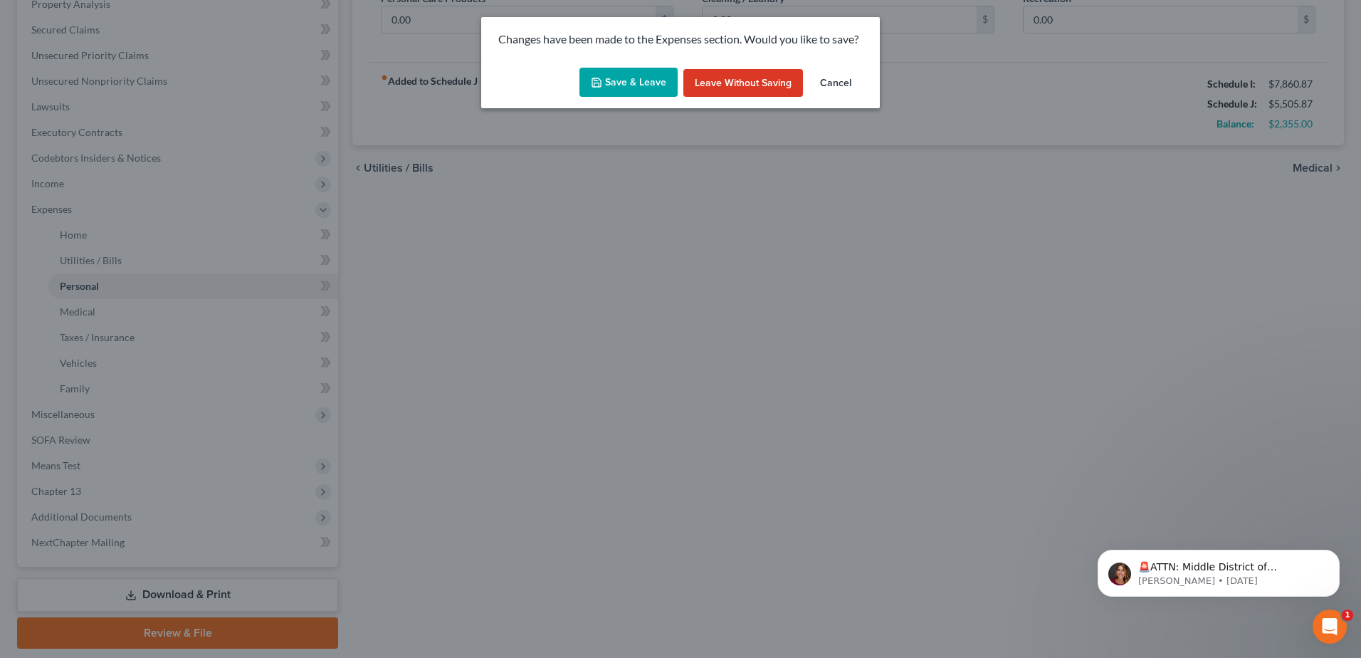
click at [640, 78] on button "Save & Leave" at bounding box center [628, 83] width 98 height 30
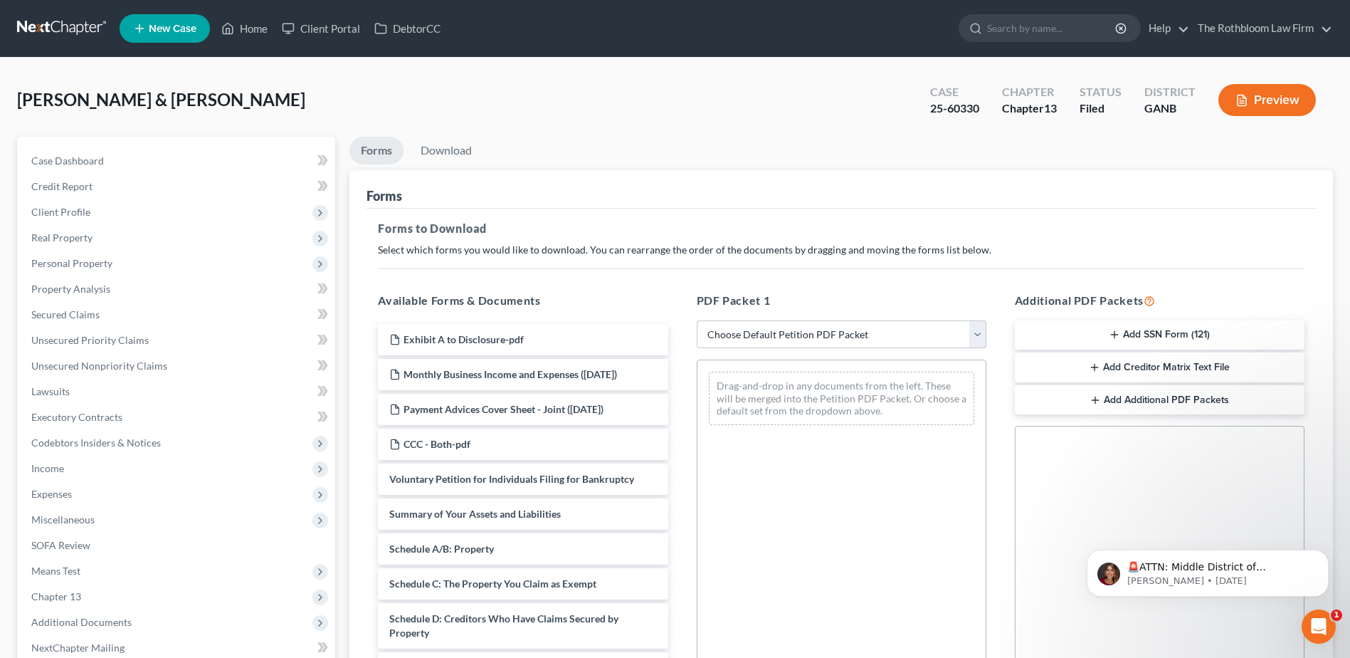
click at [802, 329] on select "Choose Default Petition PDF Packet Complete Bankruptcy Petition (all forms and …" at bounding box center [842, 334] width 290 height 28
select select "7"
click at [697, 320] on select "Choose Default Petition PDF Packet Complete Bankruptcy Petition (all forms and …" at bounding box center [842, 334] width 290 height 28
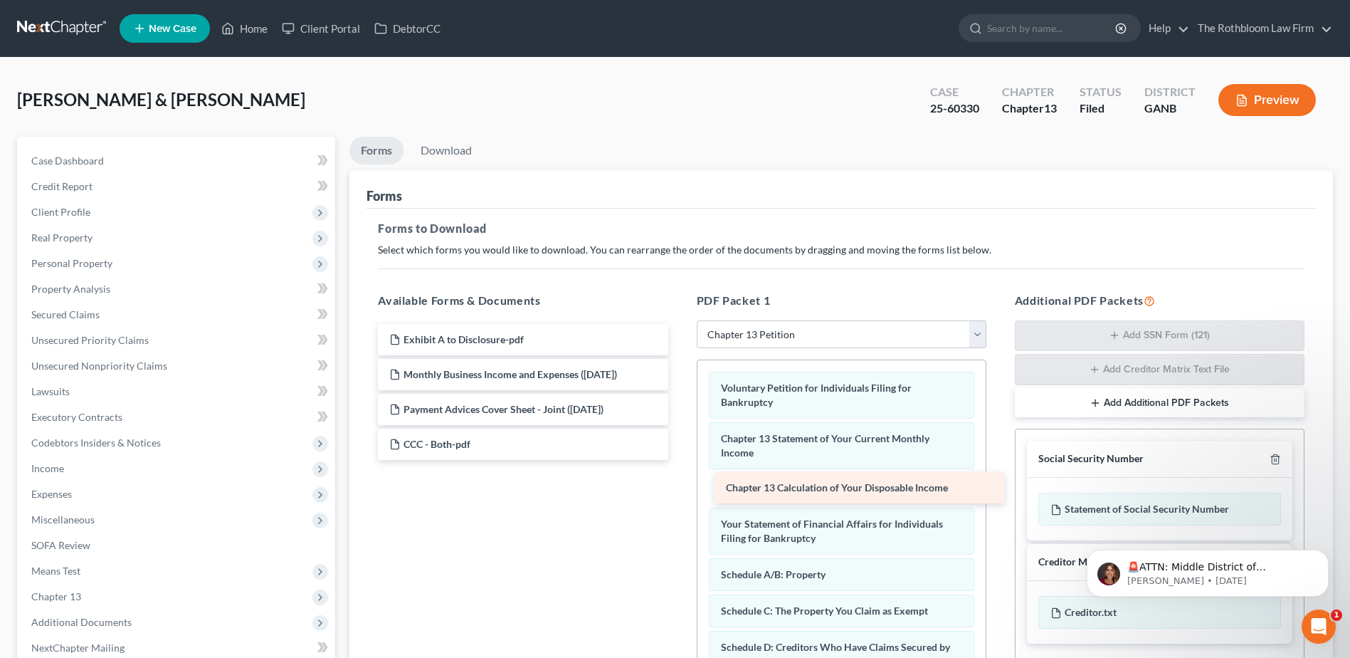
drag, startPoint x: 457, startPoint y: 480, endPoint x: 794, endPoint y: 489, distance: 336.7
click at [679, 460] on div "Chapter 13 Calculation of Your Disposable Income Exhibit A to Disclosure-pdf Mo…" at bounding box center [523, 392] width 312 height 136
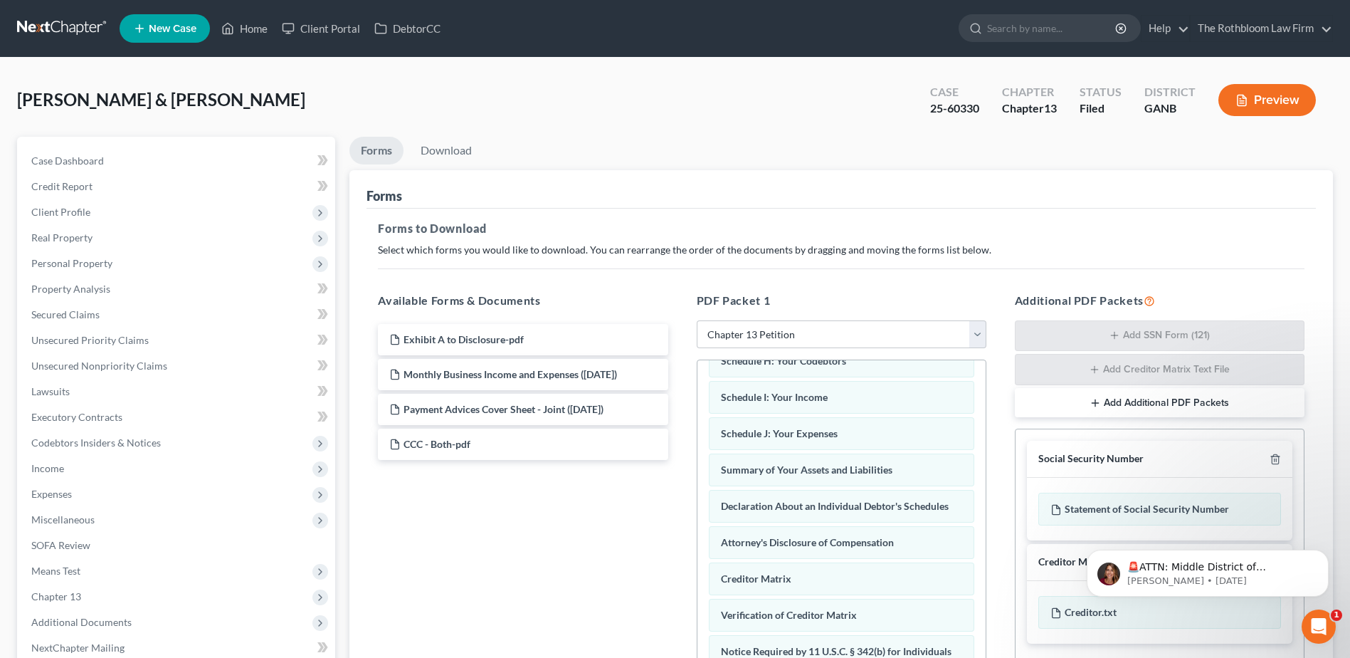
scroll to position [439, 0]
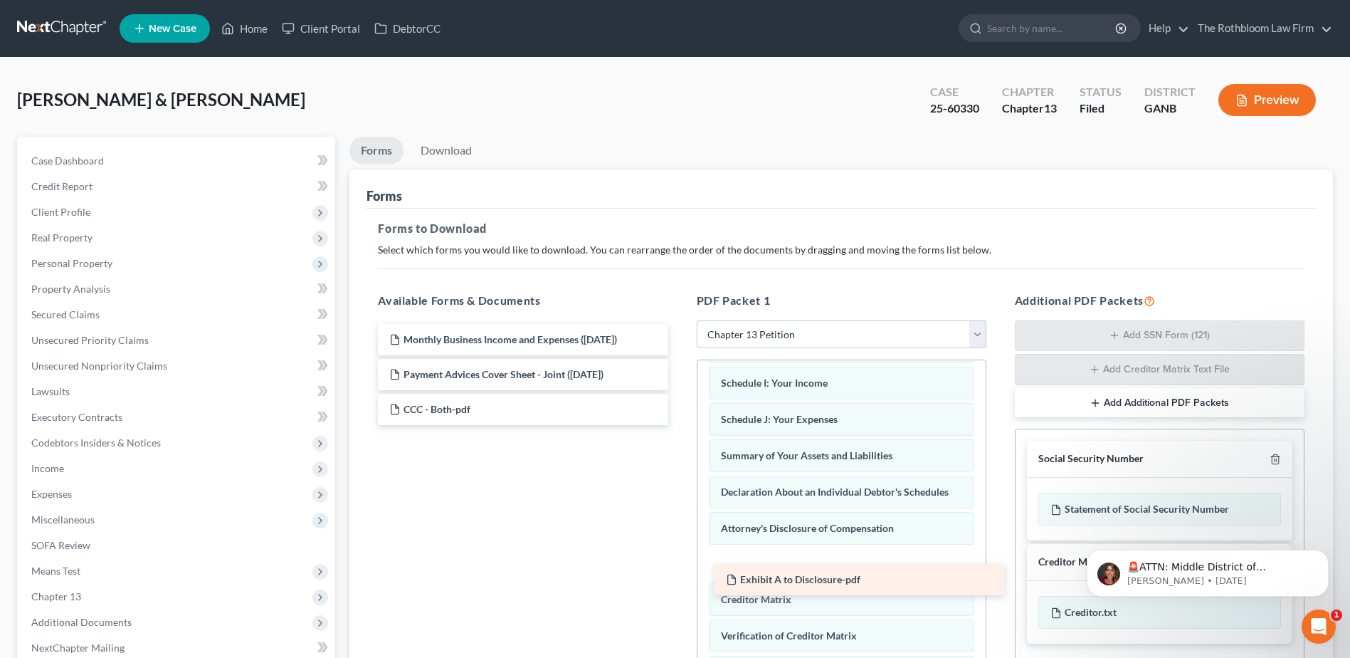
drag, startPoint x: 447, startPoint y: 340, endPoint x: 784, endPoint y: 580, distance: 413.3
click at [679, 425] on div "Exhibit A to Disclosure-pdf Exhibit A to Disclosure-pdf Monthly Business Income…" at bounding box center [523, 374] width 312 height 101
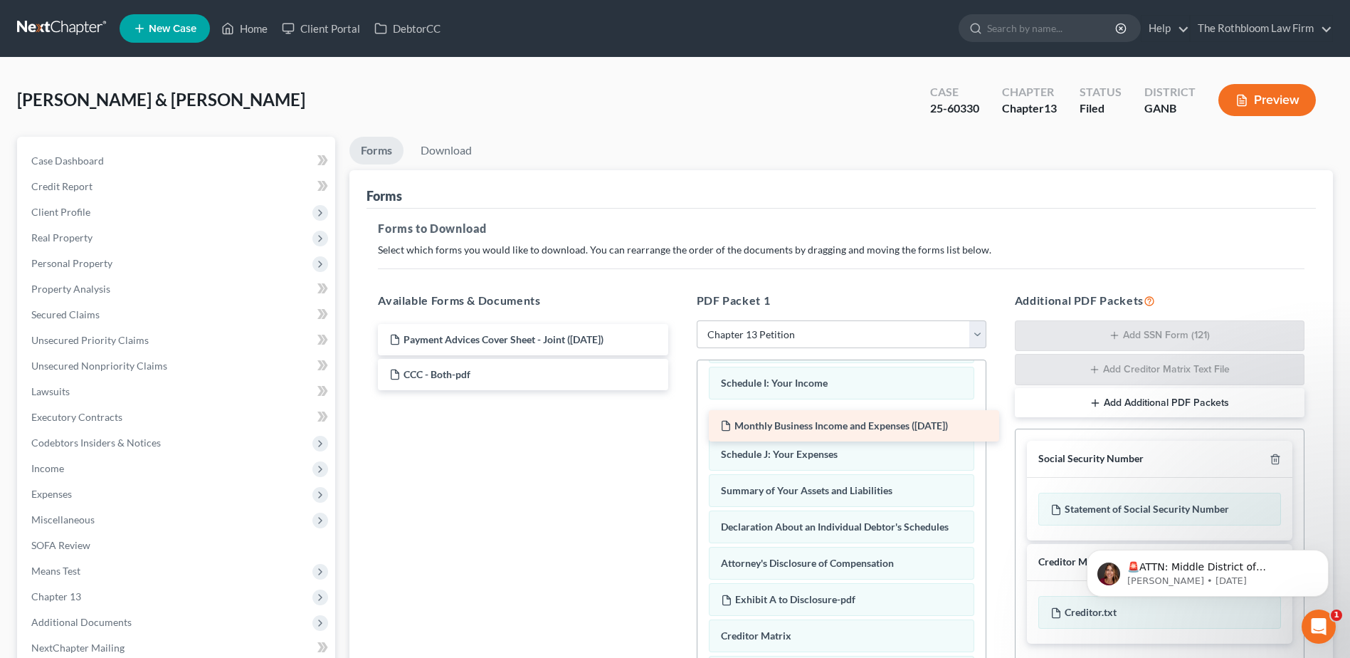
drag, startPoint x: 497, startPoint y: 341, endPoint x: 828, endPoint y: 428, distance: 342.1
click at [679, 390] on div "Monthly Business Income and Expenses (09/15/2025) Monthly Business Income and E…" at bounding box center [523, 357] width 312 height 66
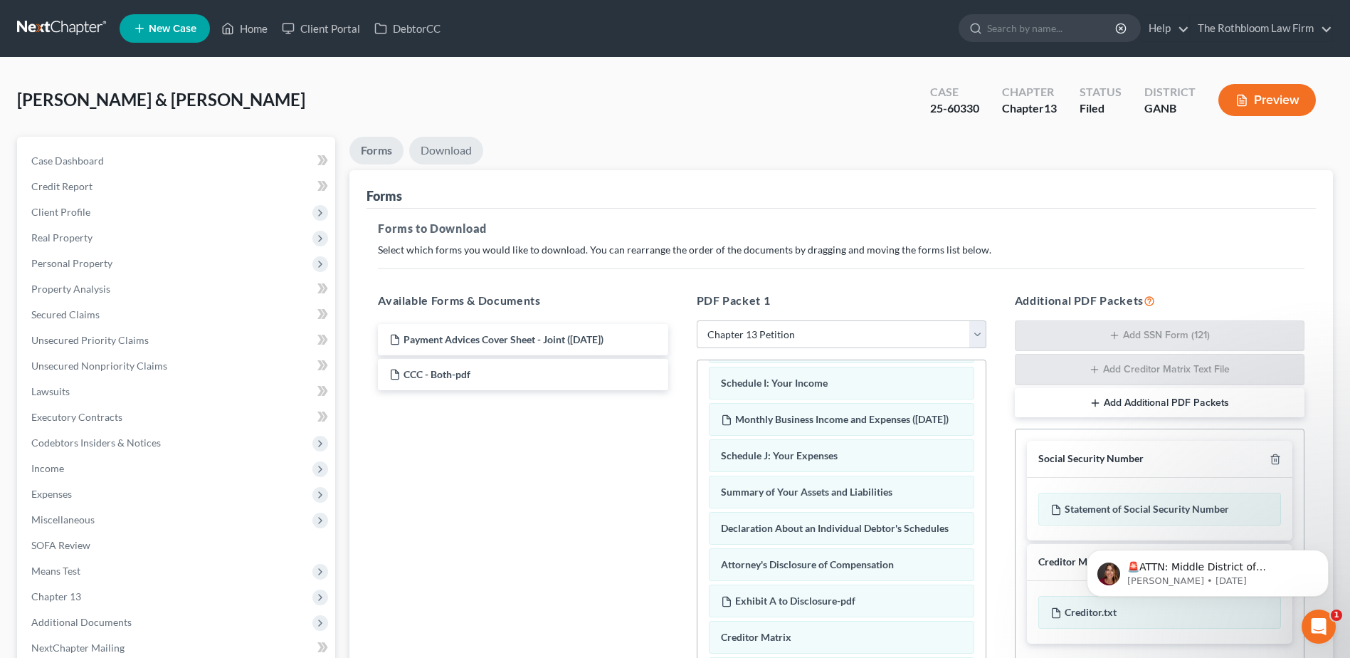
click at [443, 152] on link "Download" at bounding box center [446, 151] width 74 height 28
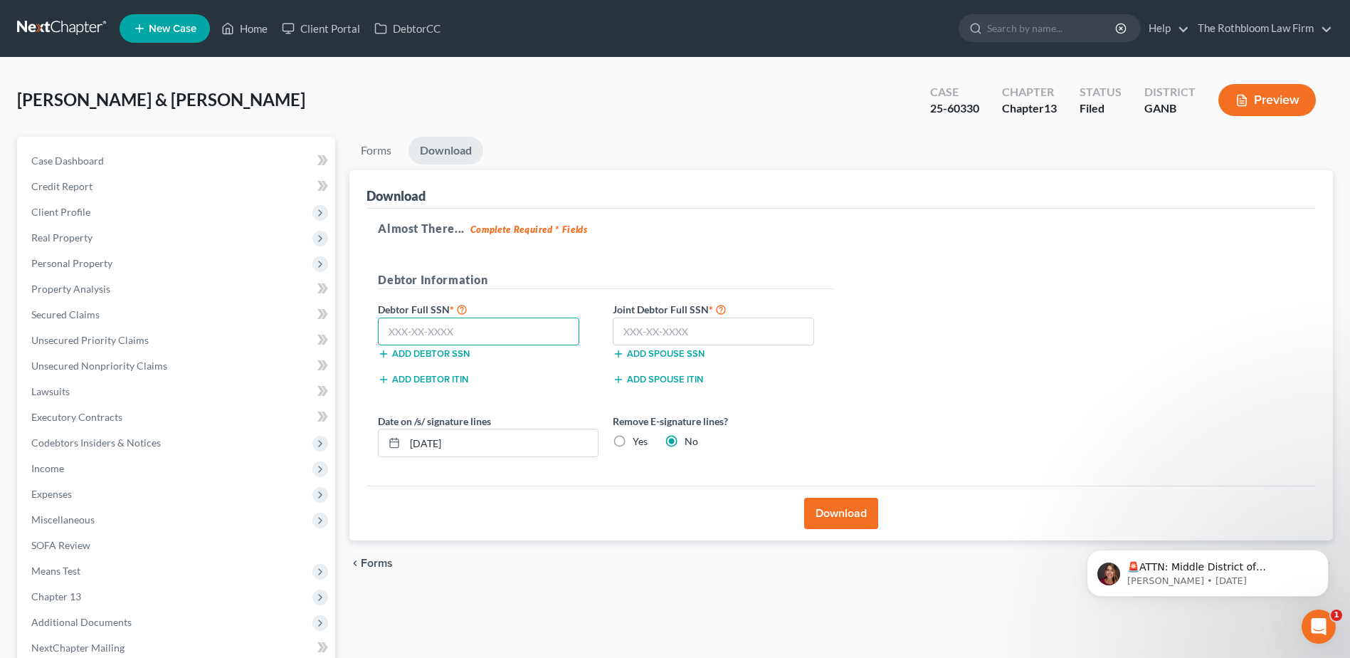
click at [439, 326] on input "text" at bounding box center [478, 331] width 201 height 28
click at [401, 326] on input "text" at bounding box center [478, 331] width 201 height 28
type input "617-36-8219"
click at [620, 328] on input "text" at bounding box center [713, 331] width 201 height 28
type input "623-50-0027"
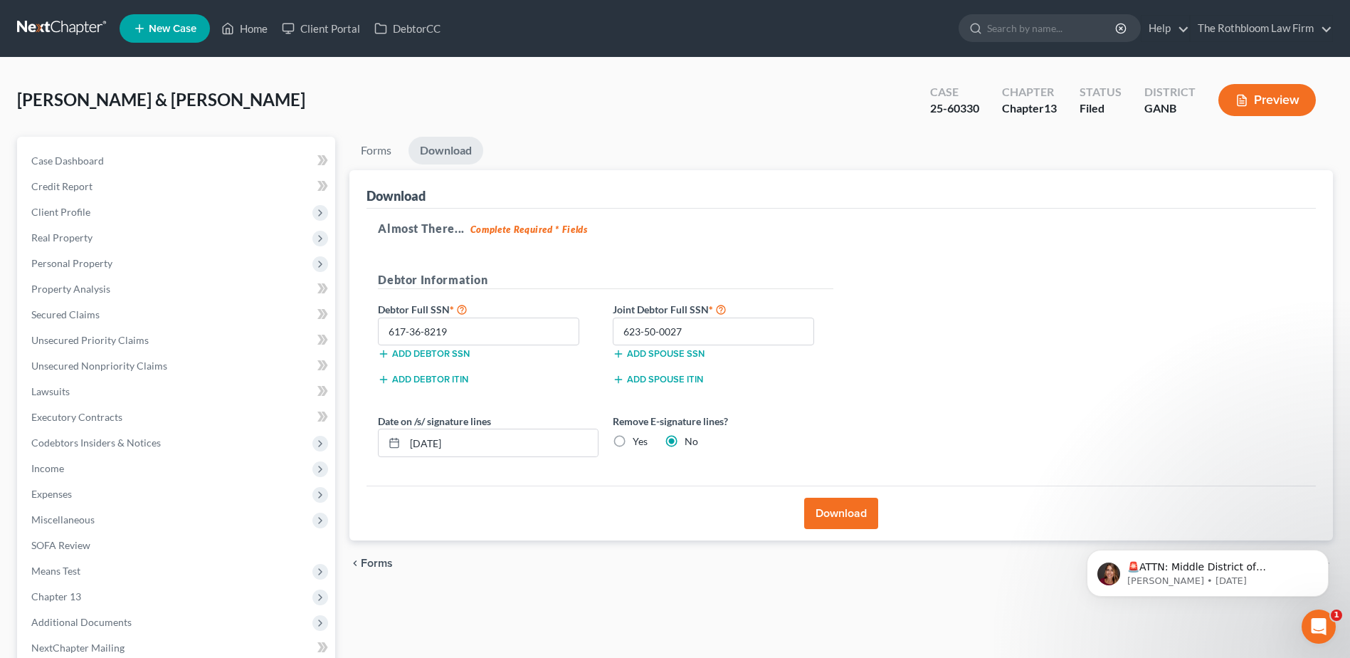
click at [826, 515] on button "Download" at bounding box center [841, 512] width 74 height 31
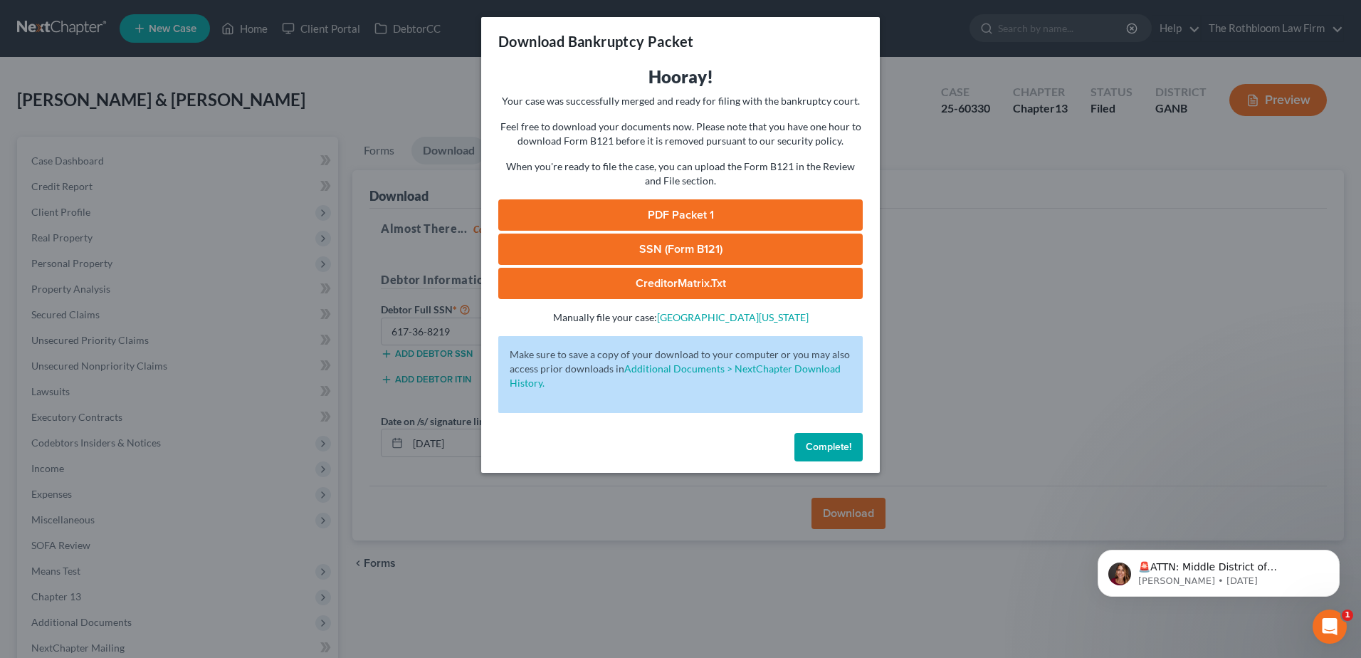
click at [687, 218] on link "PDF Packet 1" at bounding box center [680, 214] width 364 height 31
click at [677, 218] on link "PDF Packet 1" at bounding box center [680, 214] width 364 height 31
click at [819, 453] on button "Complete!" at bounding box center [828, 447] width 68 height 28
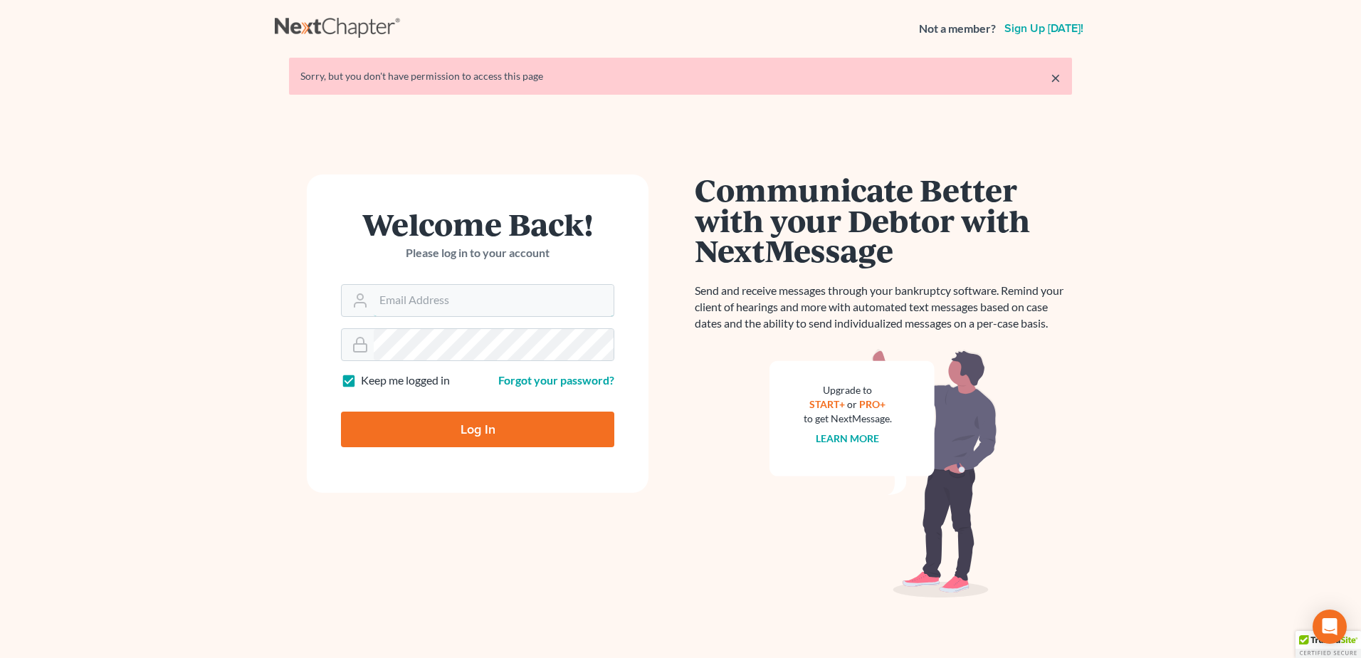
type input "[PERSON_NAME][EMAIL_ADDRESS][DOMAIN_NAME]"
click at [480, 426] on input "Log In" at bounding box center [477, 429] width 273 height 36
type input "Thinking..."
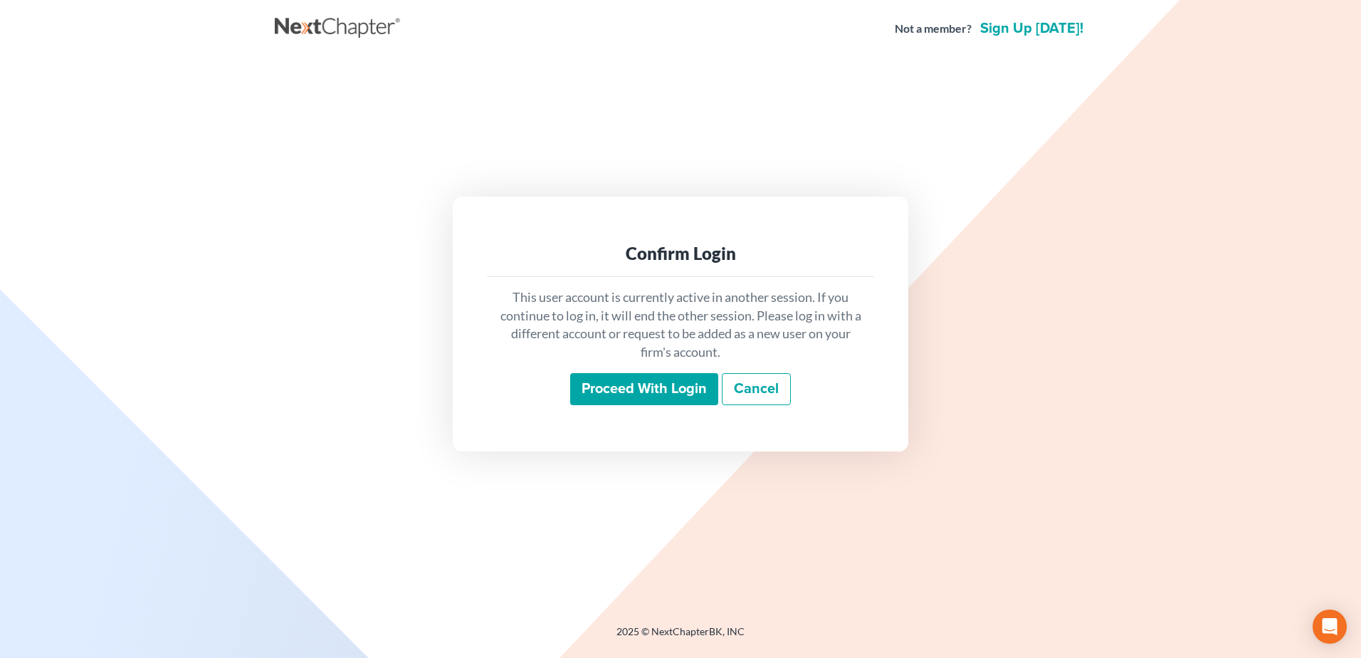
click at [673, 402] on input "Proceed with login" at bounding box center [644, 389] width 148 height 33
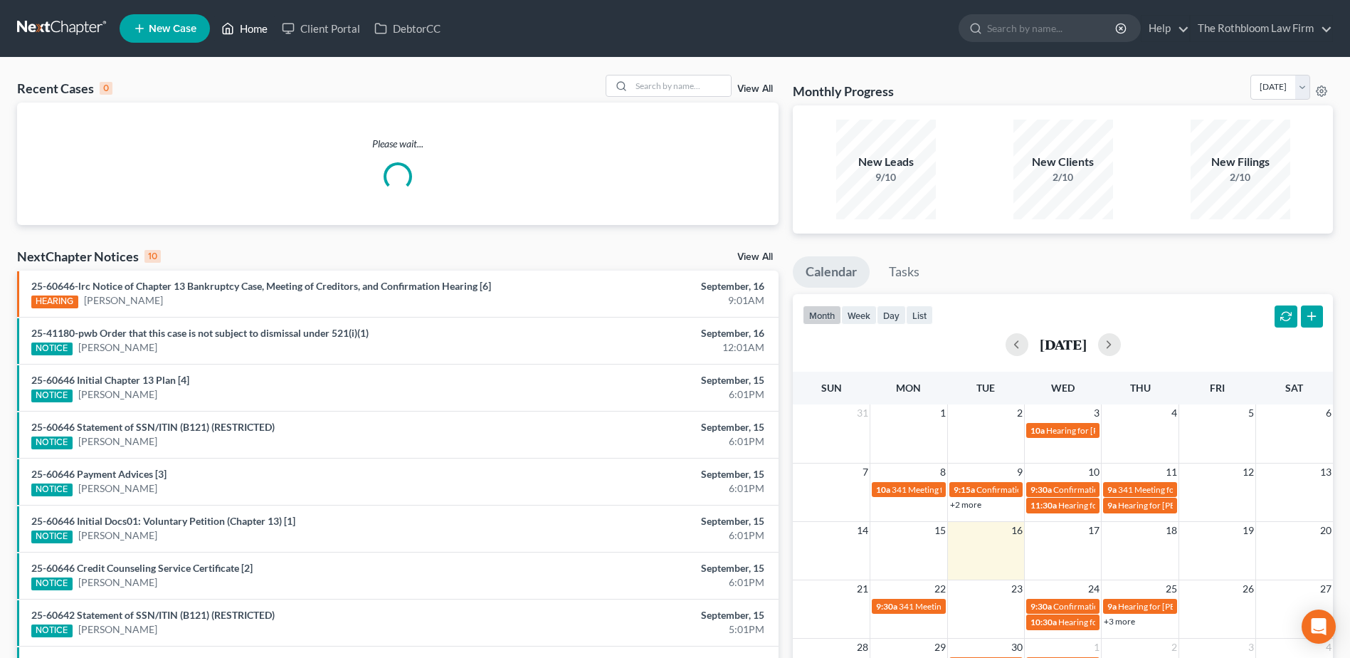
click at [262, 31] on link "Home" at bounding box center [244, 29] width 60 height 26
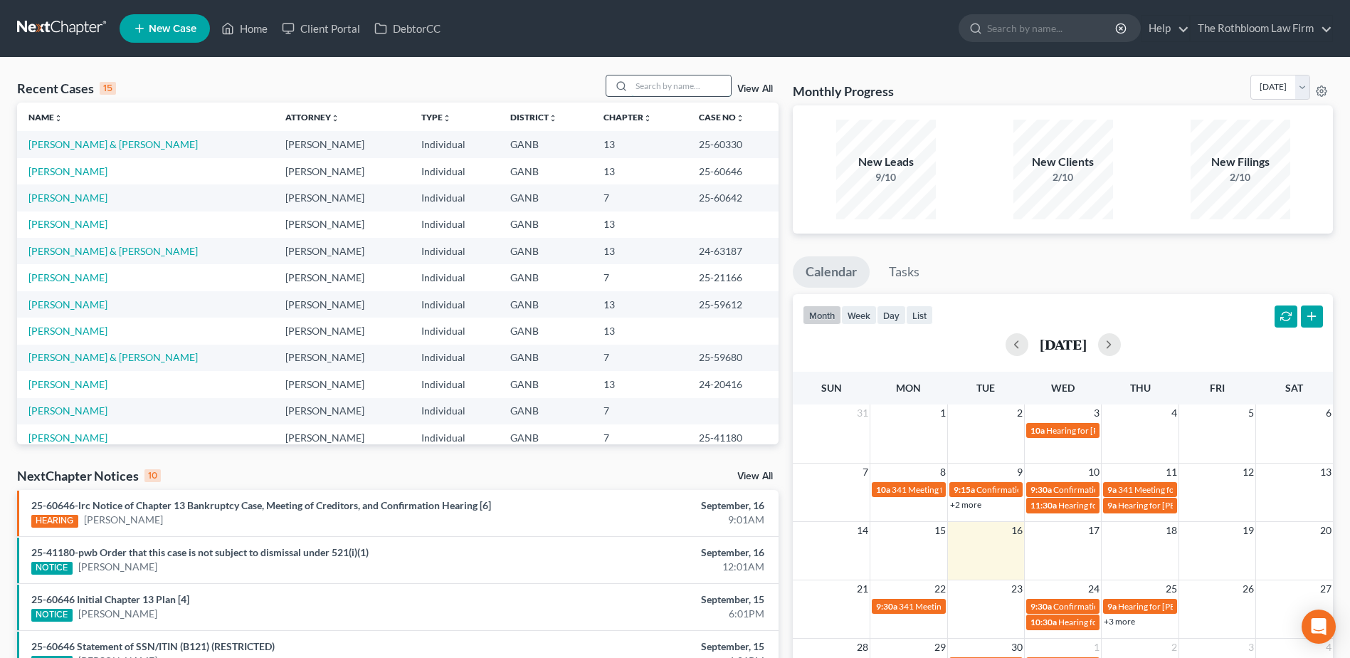
click at [669, 80] on input "search" at bounding box center [681, 85] width 100 height 21
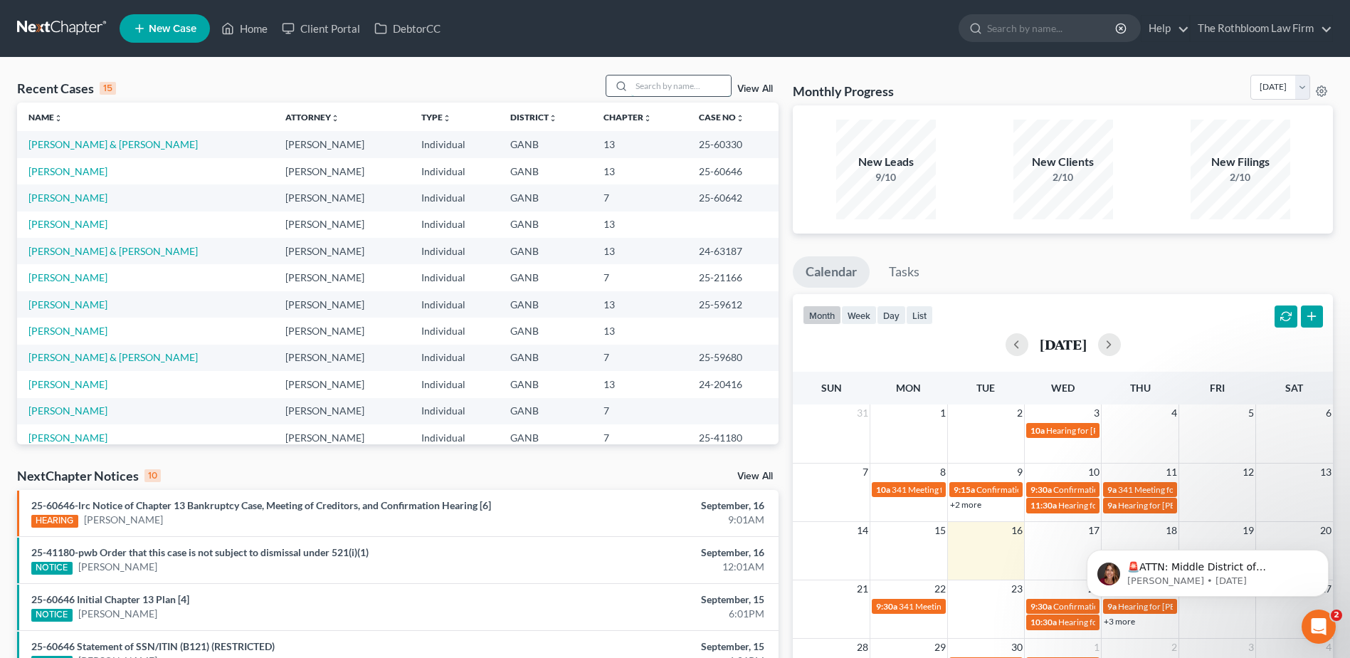
type input "k"
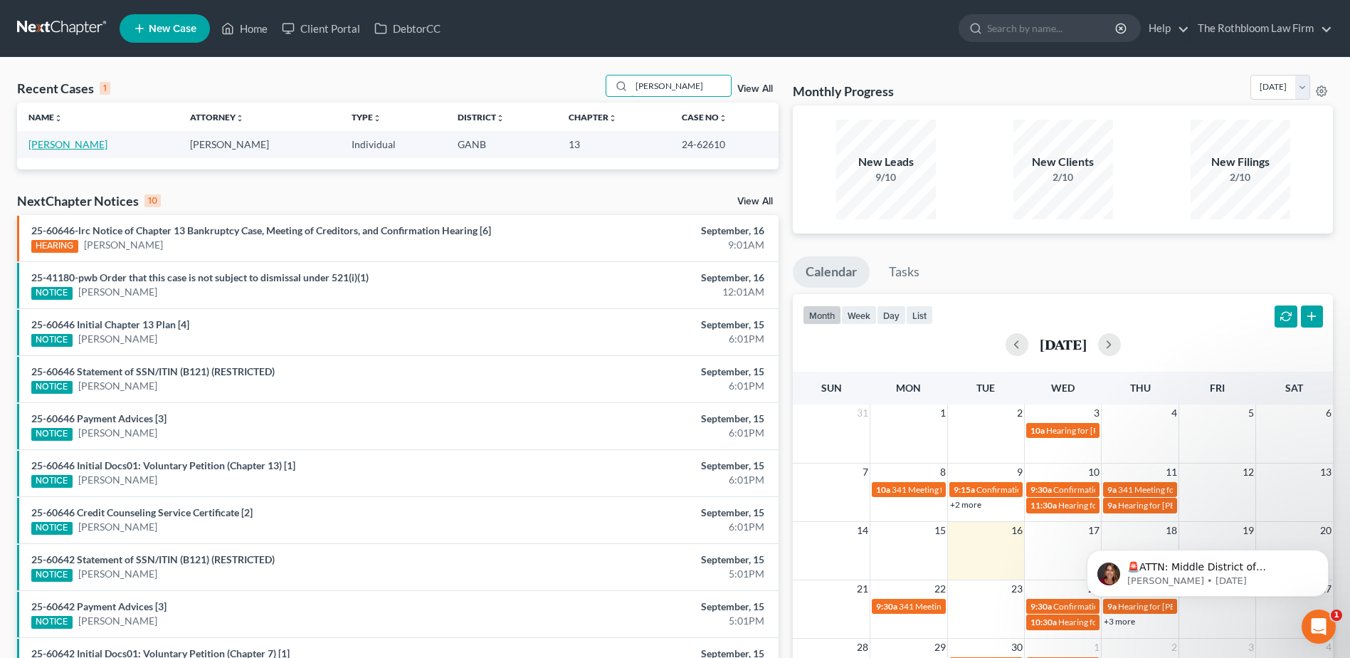
type input "[PERSON_NAME]"
click at [81, 147] on link "[PERSON_NAME]" at bounding box center [67, 144] width 79 height 12
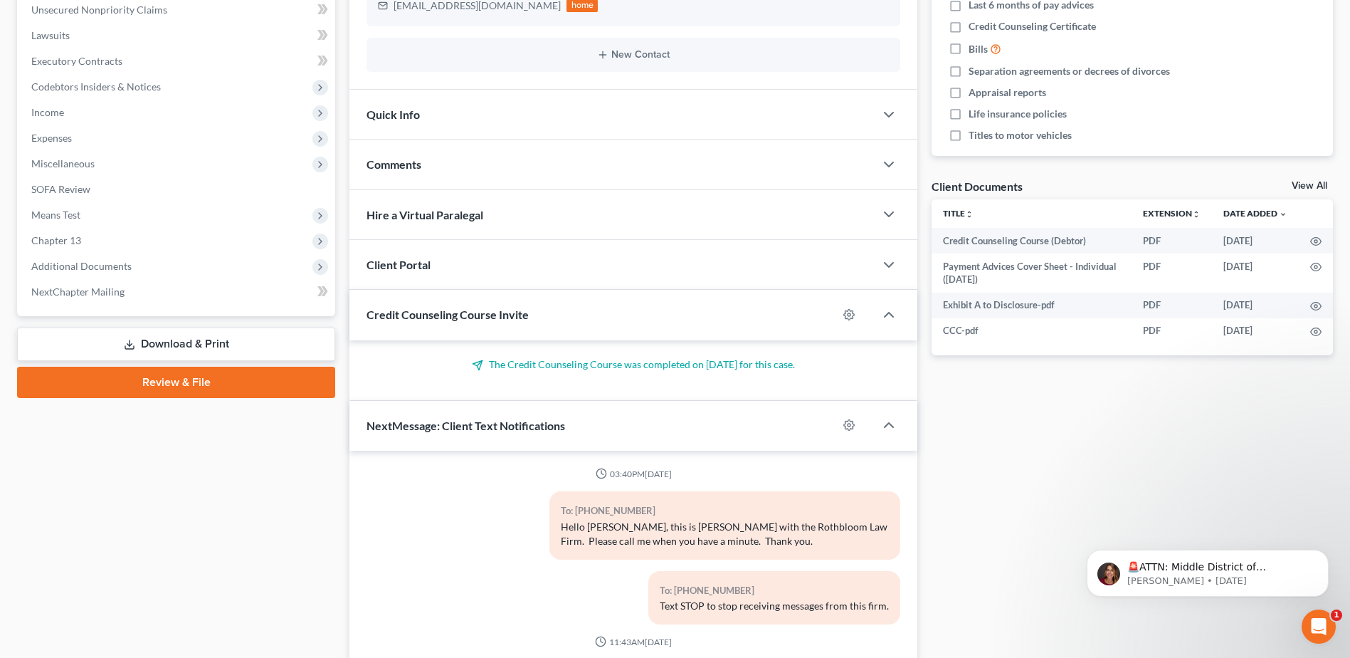
scroll to position [188, 0]
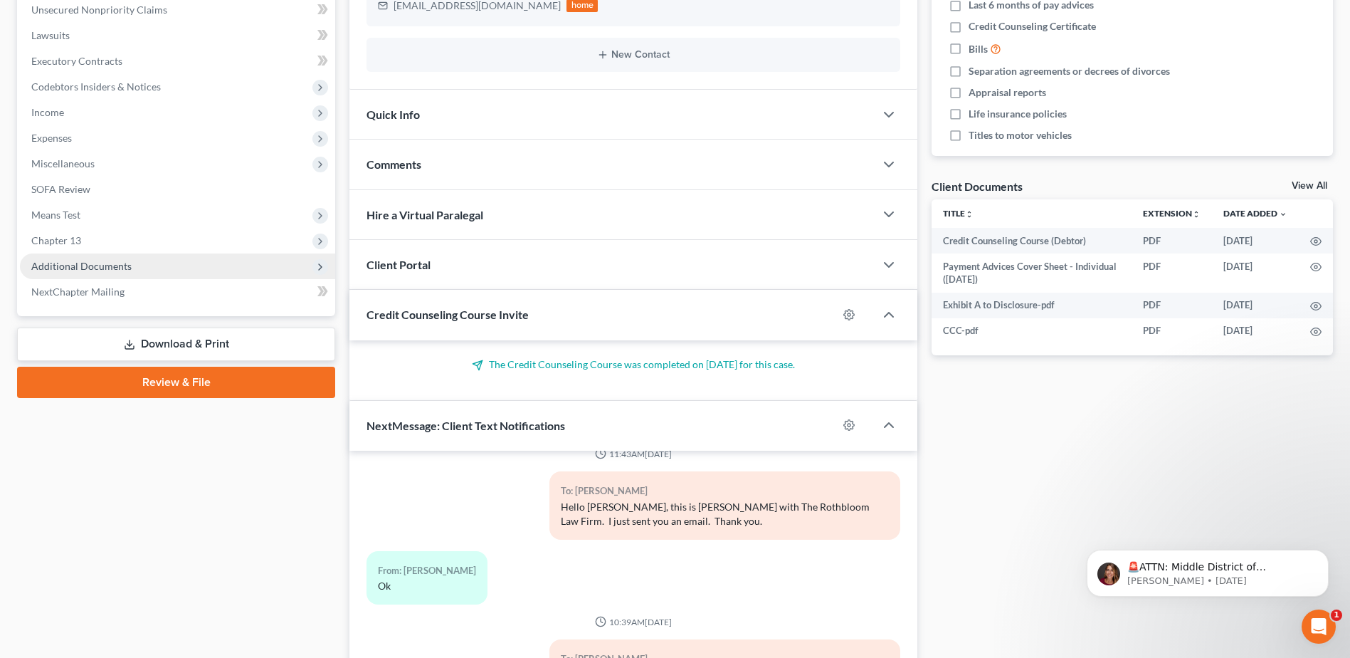
click at [57, 256] on span "Additional Documents" at bounding box center [177, 266] width 315 height 26
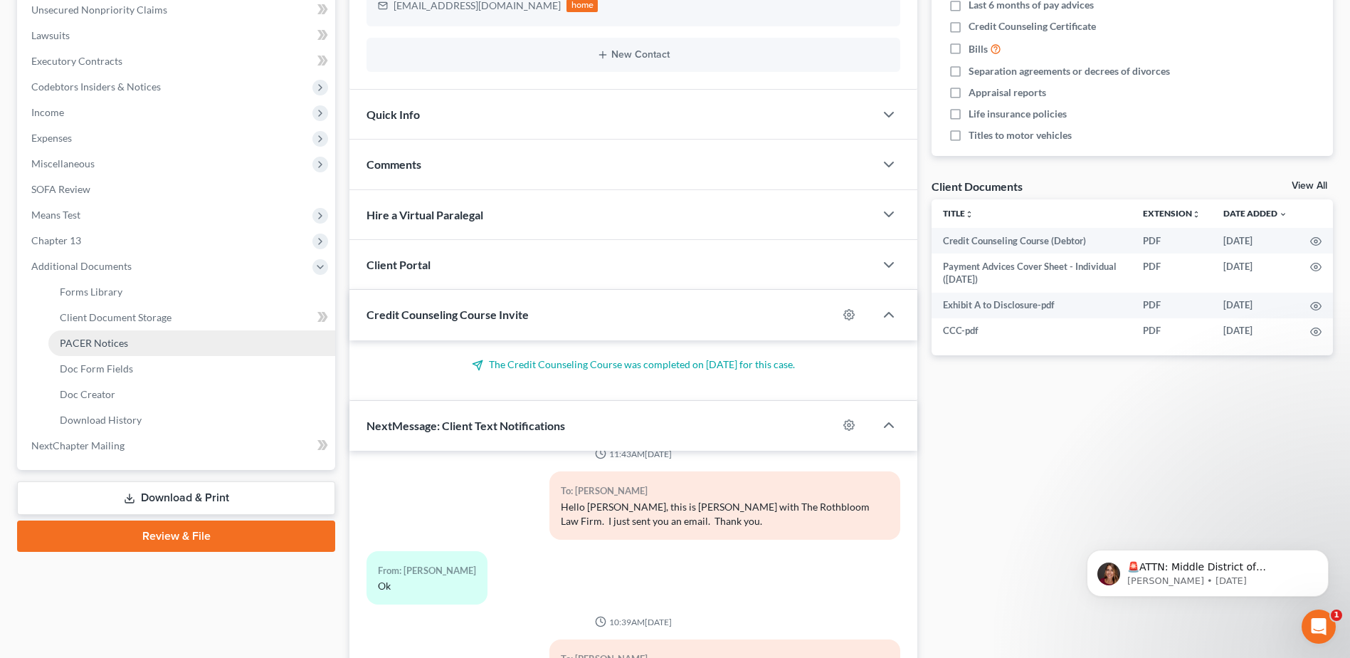
click at [99, 337] on span "PACER Notices" at bounding box center [94, 343] width 68 height 12
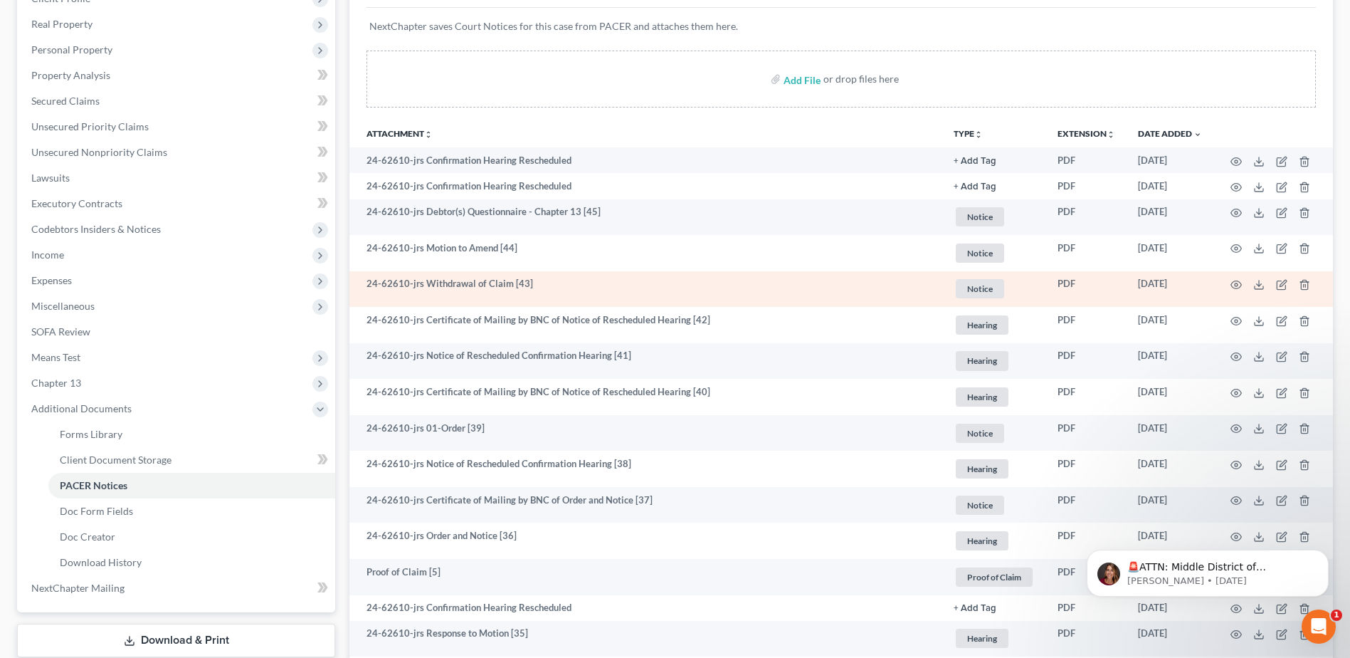
scroll to position [285, 0]
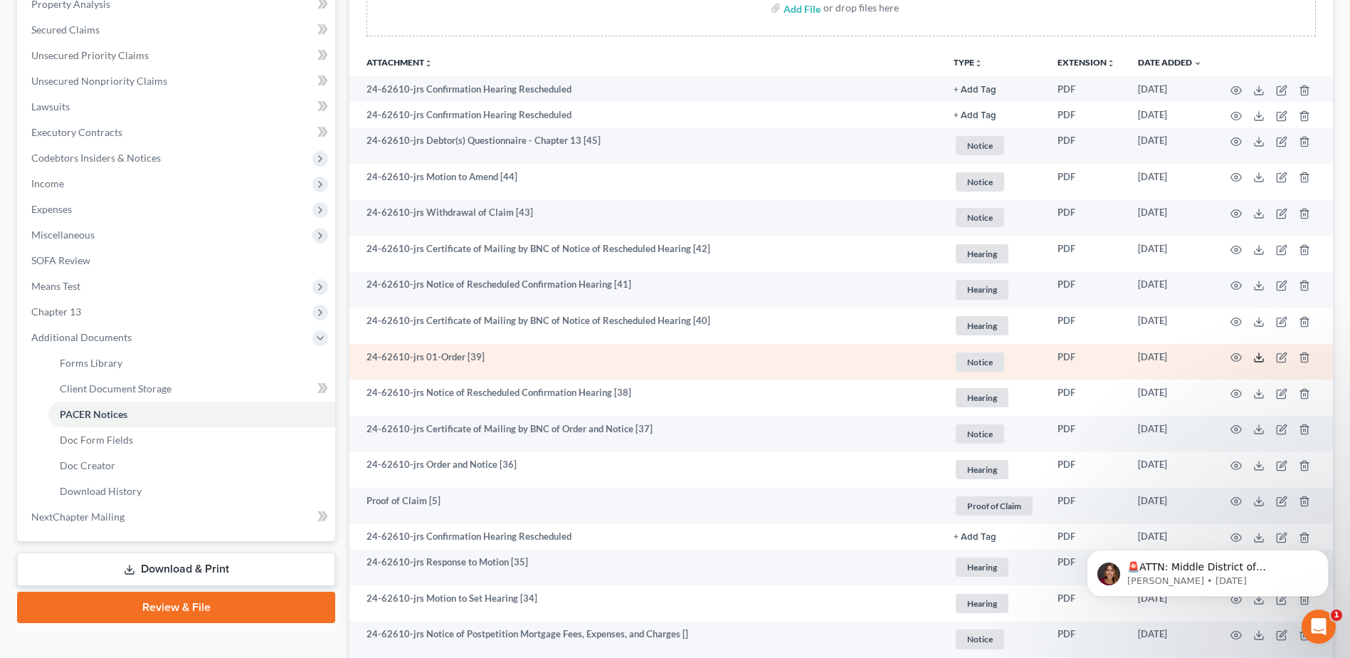
click at [1258, 357] on polyline at bounding box center [1259, 358] width 5 height 2
